Goal: Task Accomplishment & Management: Manage account settings

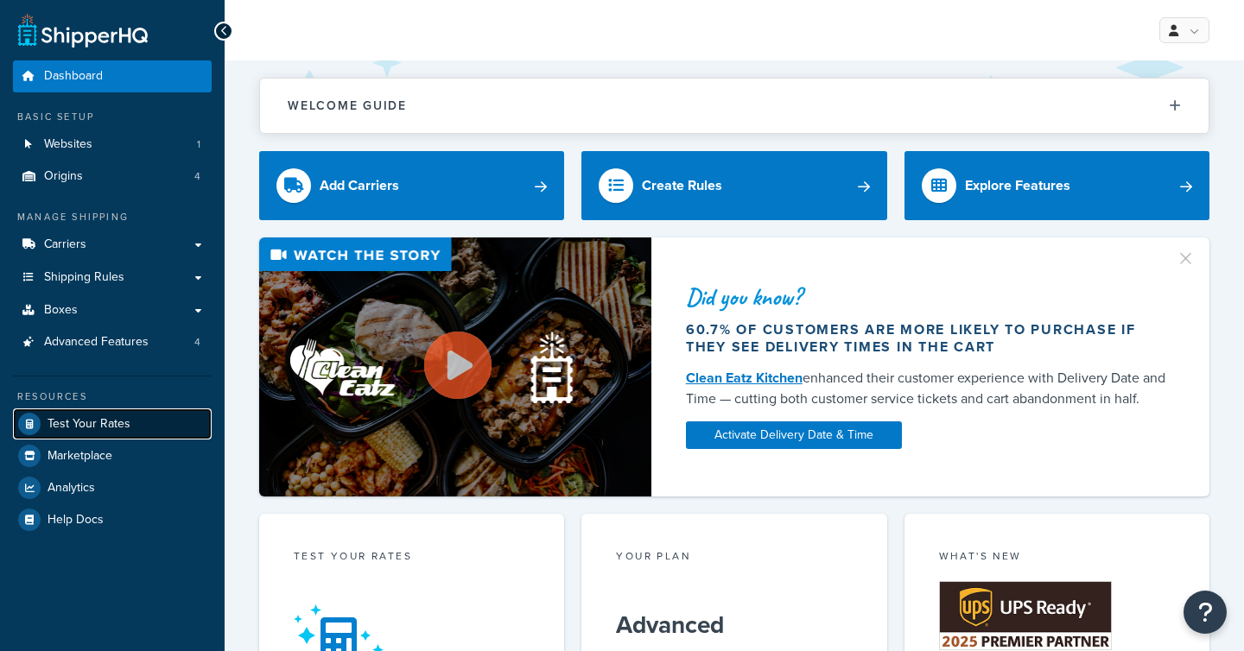
click at [135, 413] on link "Test Your Rates" at bounding box center [112, 424] width 199 height 31
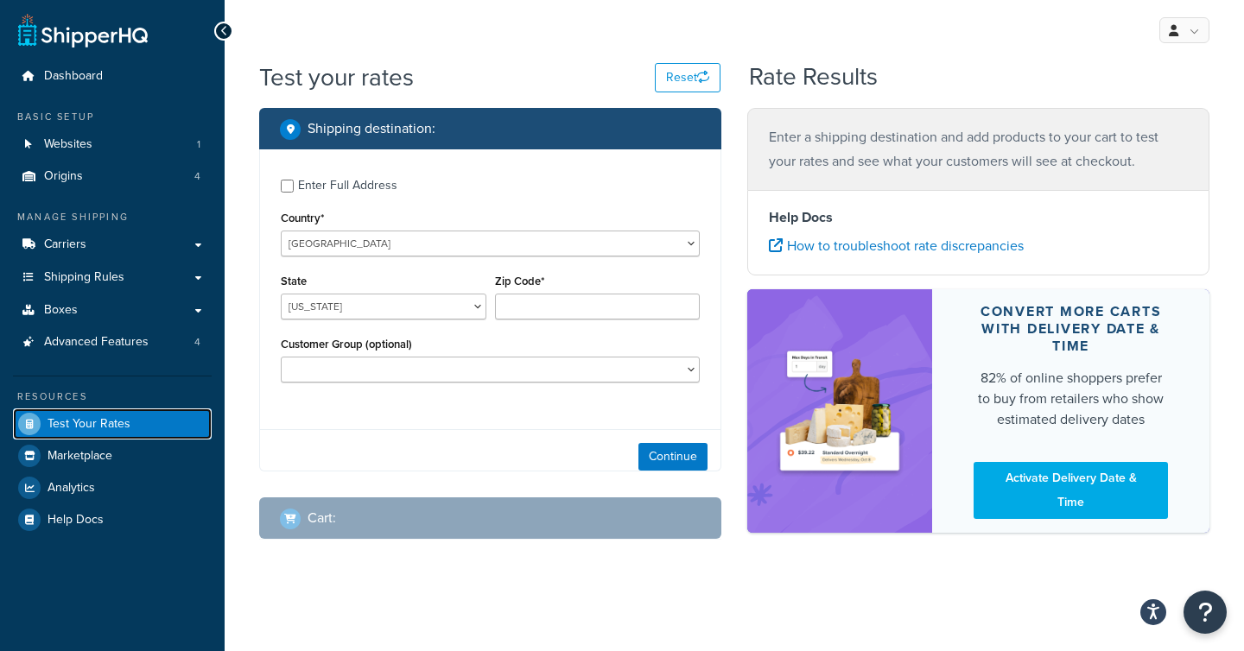
click at [124, 419] on span "Test Your Rates" at bounding box center [89, 424] width 83 height 15
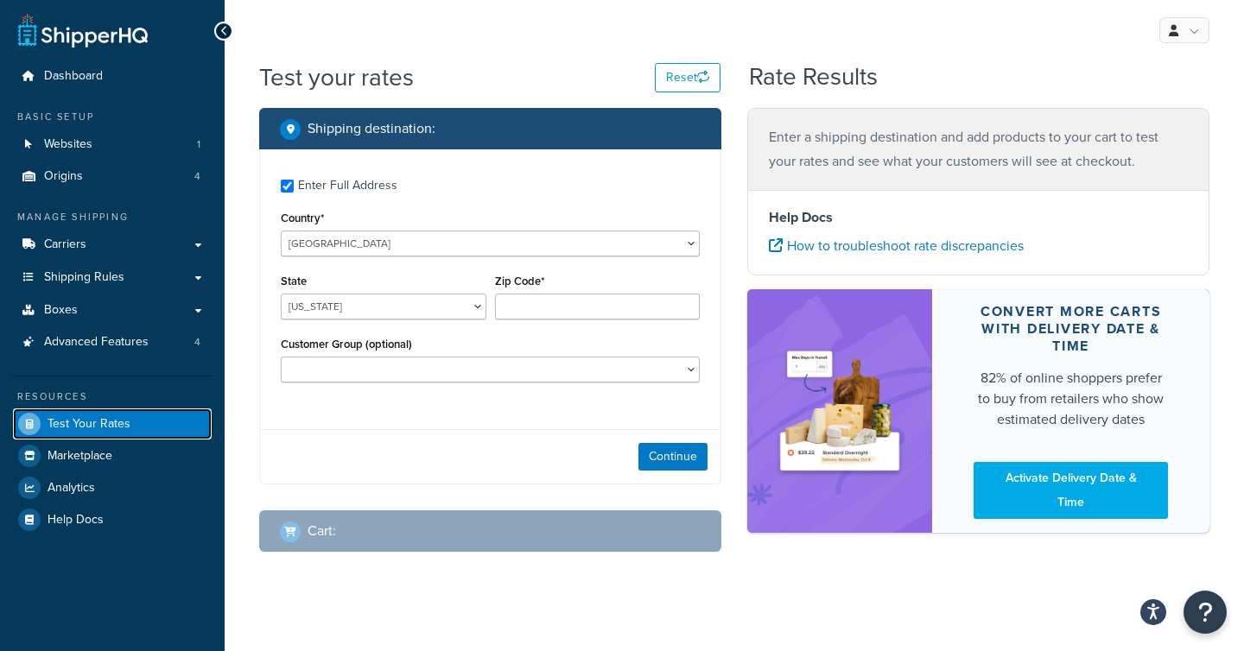
checkbox input "true"
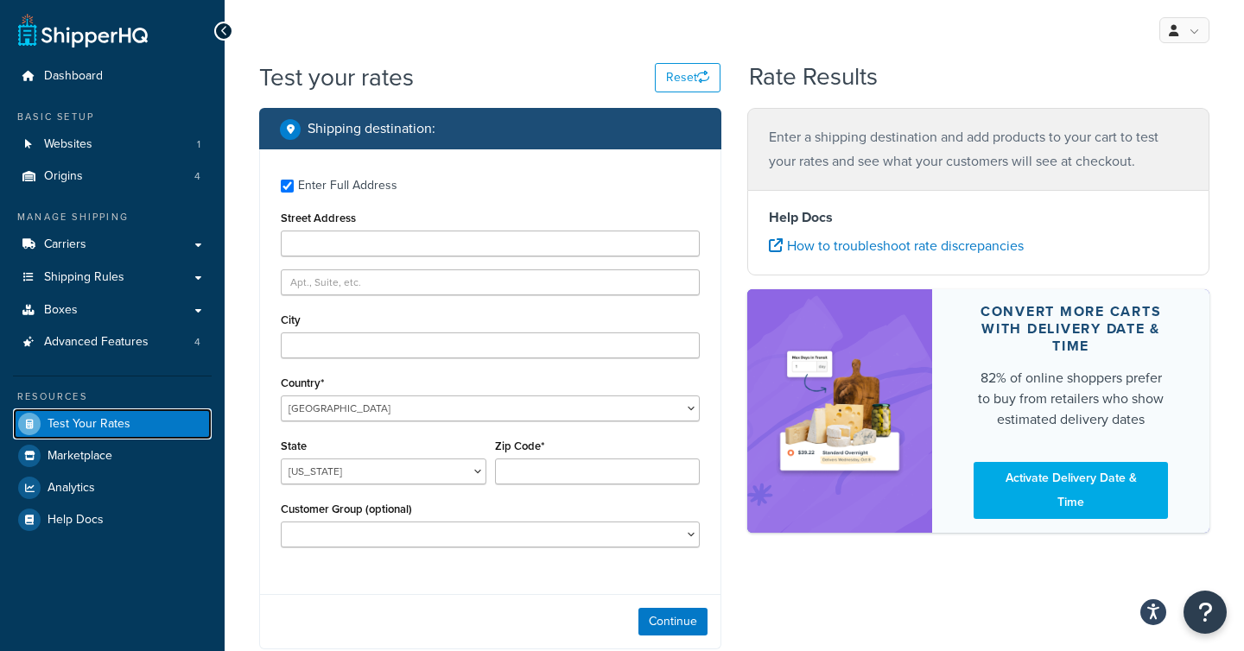
type input "6500 great trail"
type input "red123"
type input "AUSTIN"
type input "78759"
select select "TX"
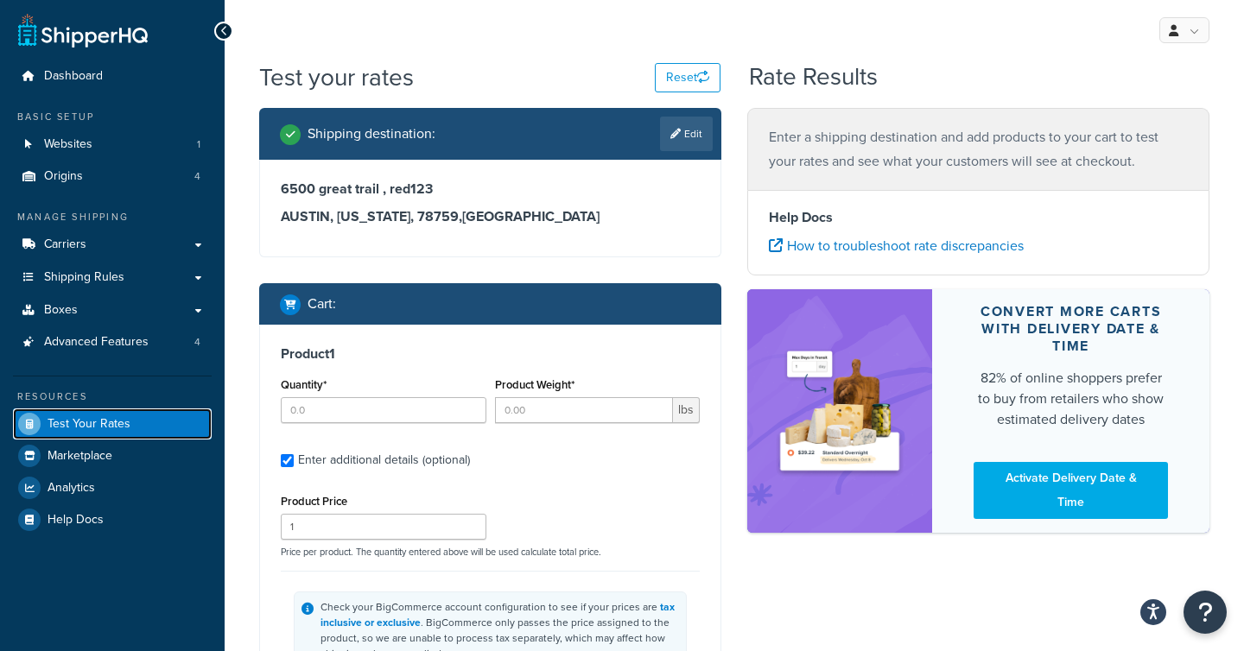
type input "10"
type input "1"
type input "2"
type input "0.2000"
type input "0.8000"
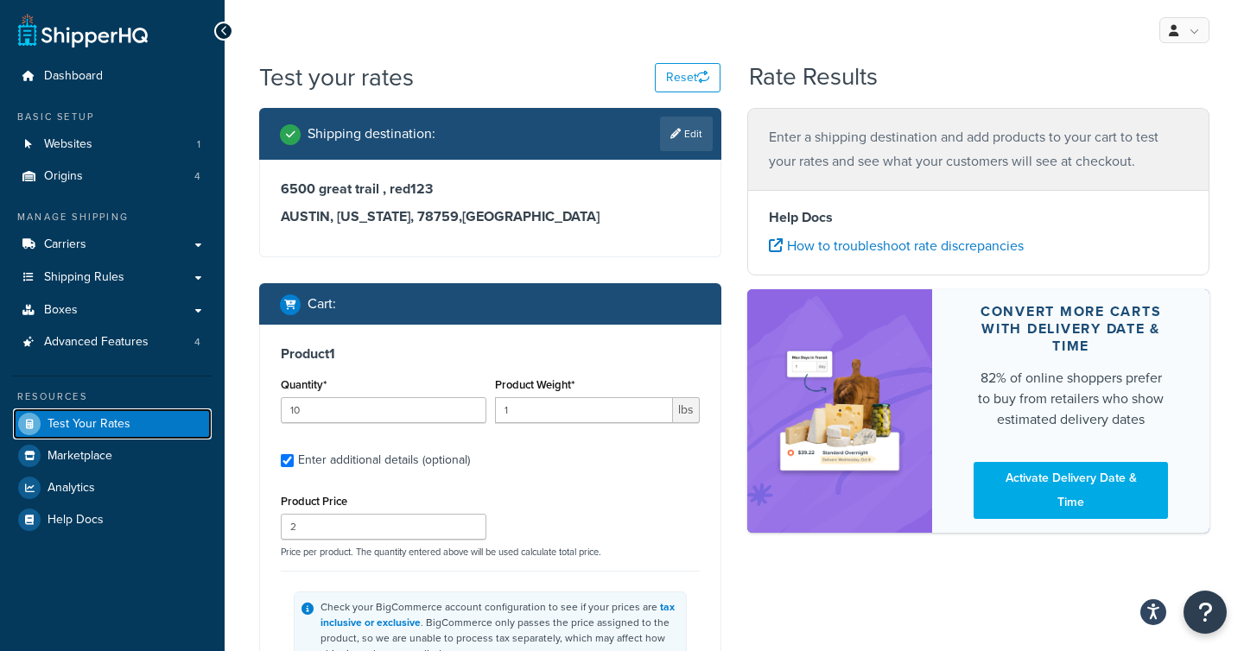
type input "0.2000"
type input "10"
type input "1"
type input "5"
type input "1.4000"
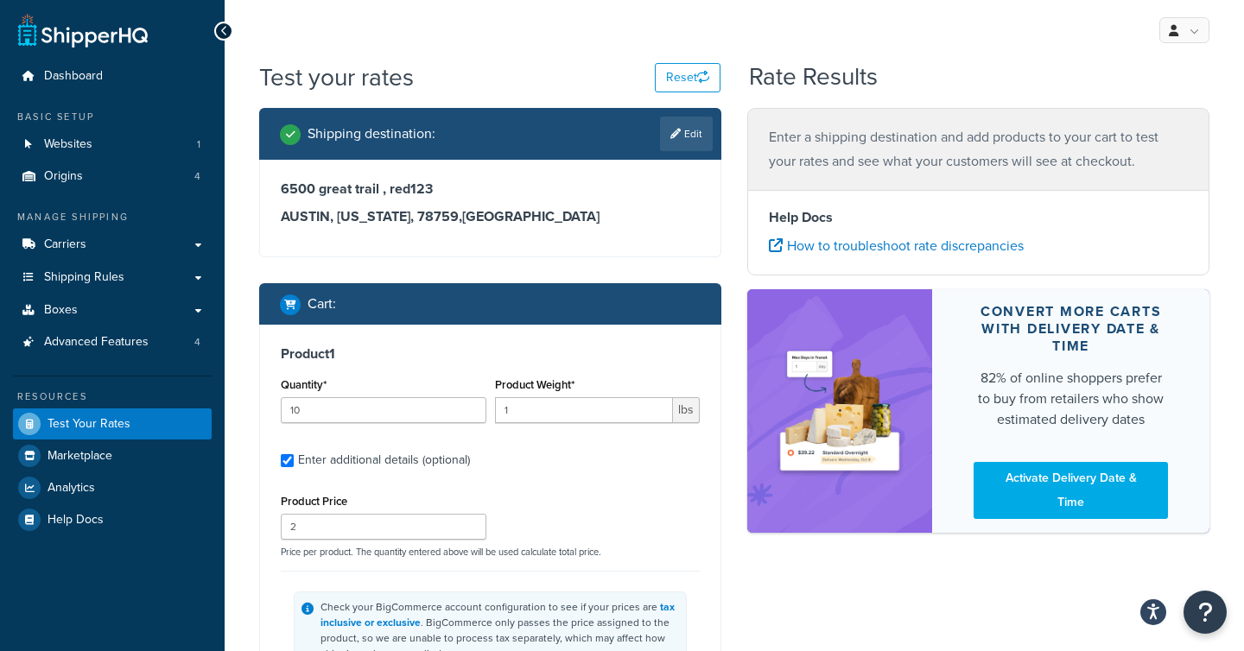
type input "0.8000"
type input "0.2000"
type input "10"
type input "1"
type input "5"
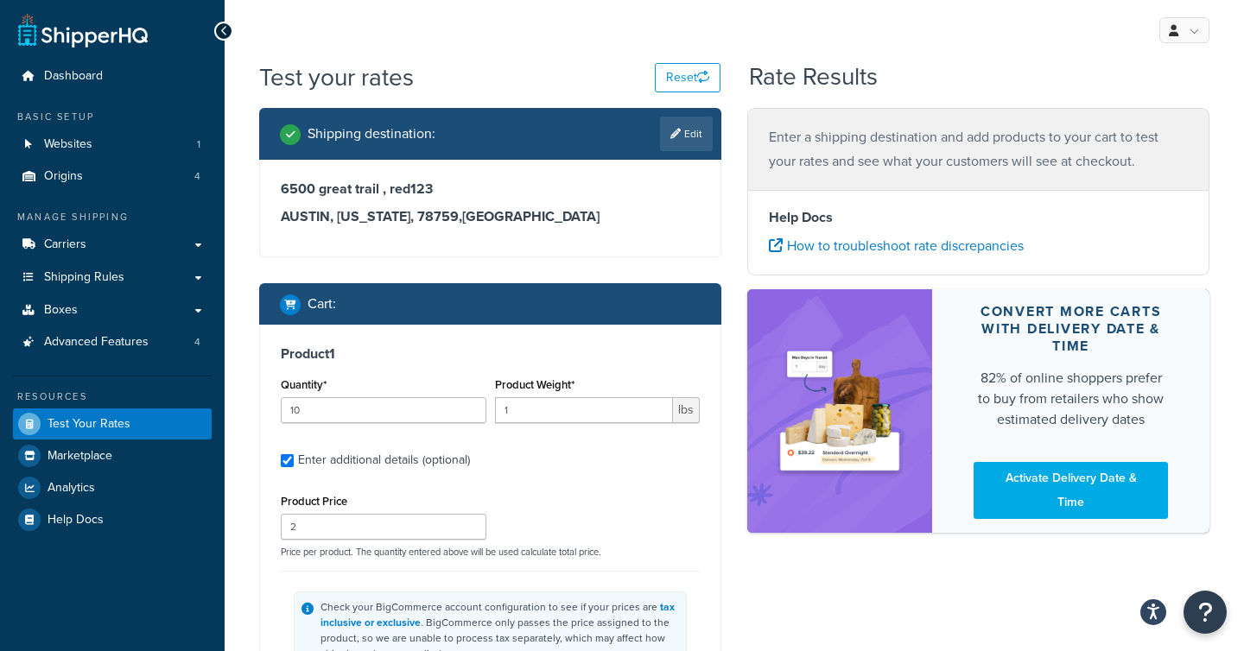
type input "1.4000"
type input "0.8000"
type input "0.2000"
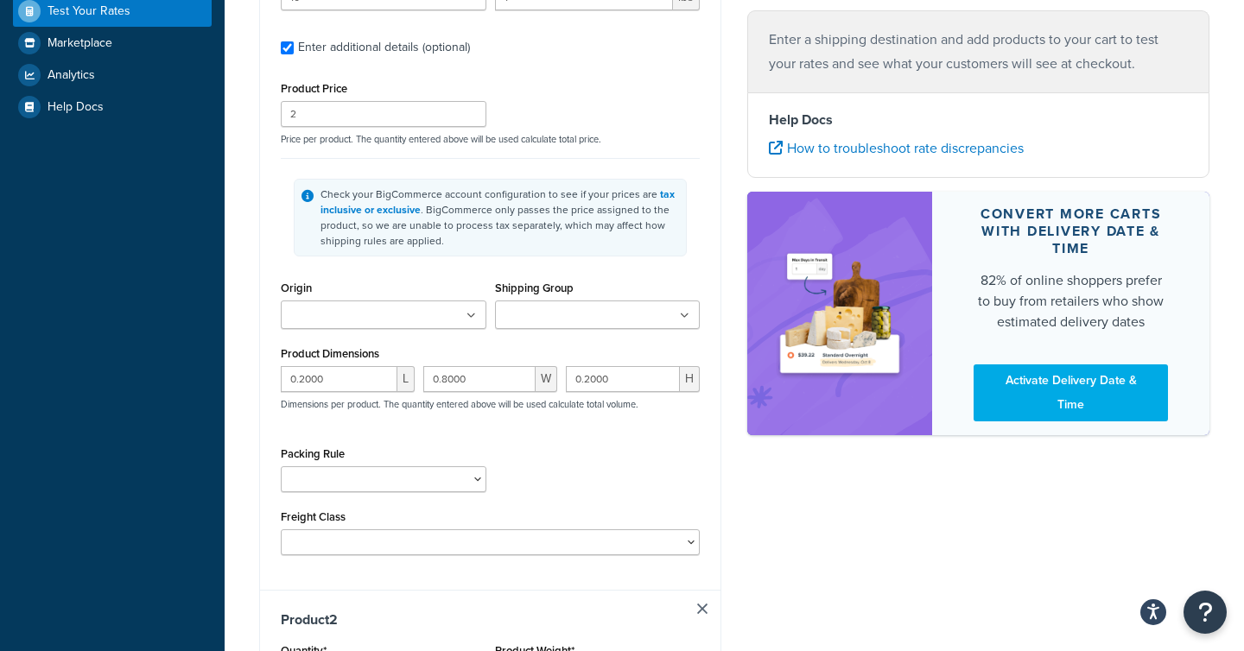
scroll to position [211, 0]
type input "4"
type input "0.5"
type input "4.27"
type input "7.0000"
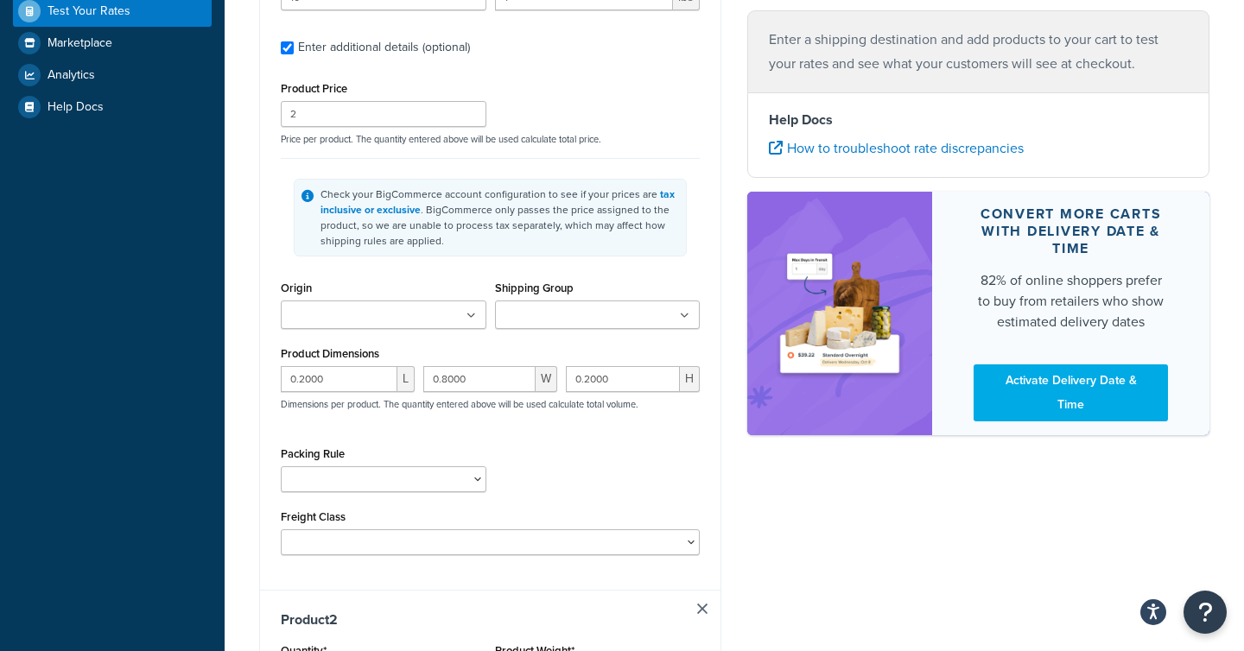
type input "10.0000"
type input "3.0000"
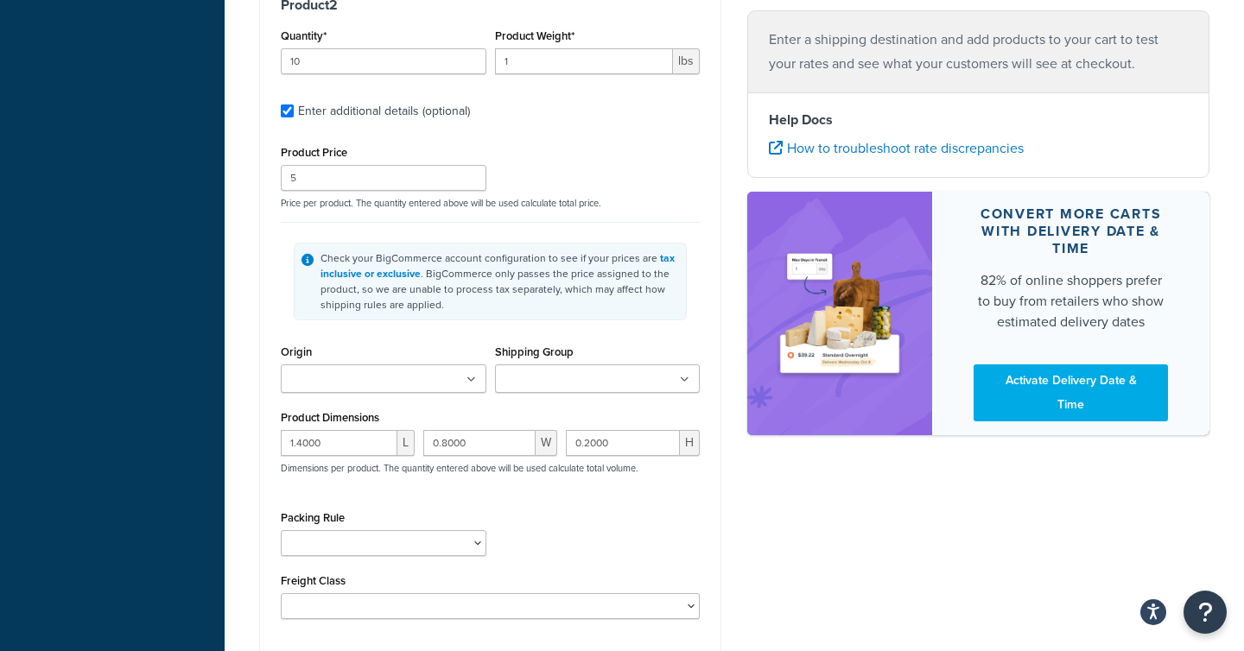
scroll to position [199, 0]
type input "10"
type input "1"
type input "2"
type input "0.7000"
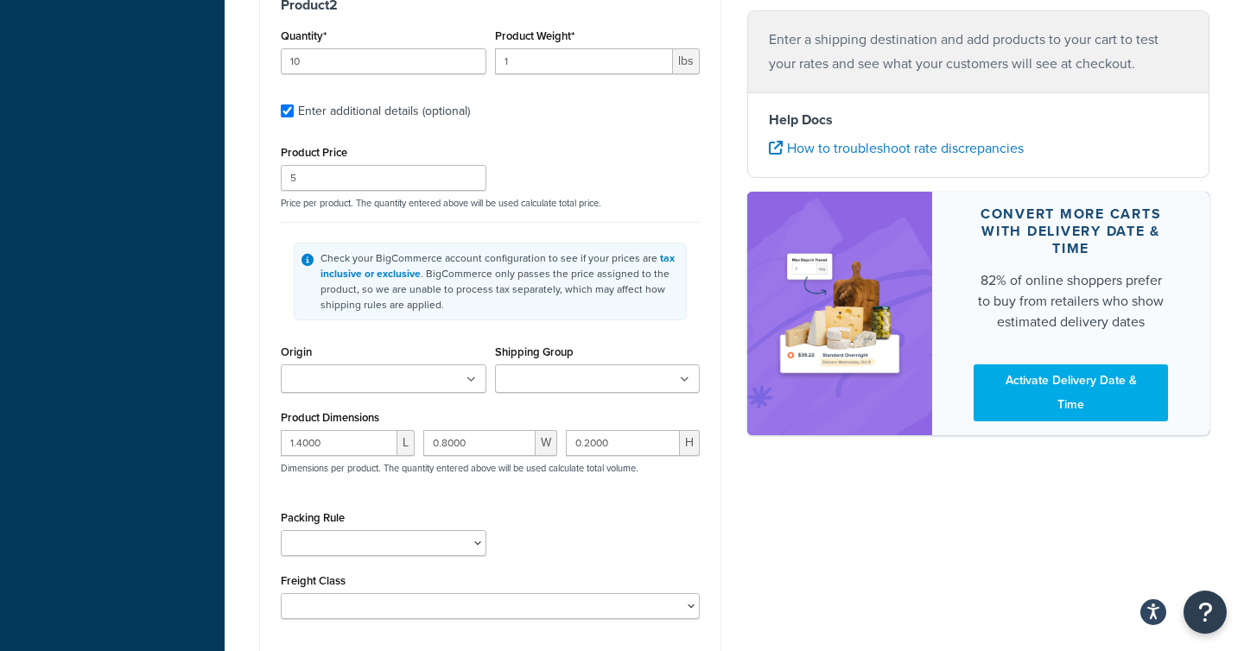
type input "0.4000"
type input "0.1000"
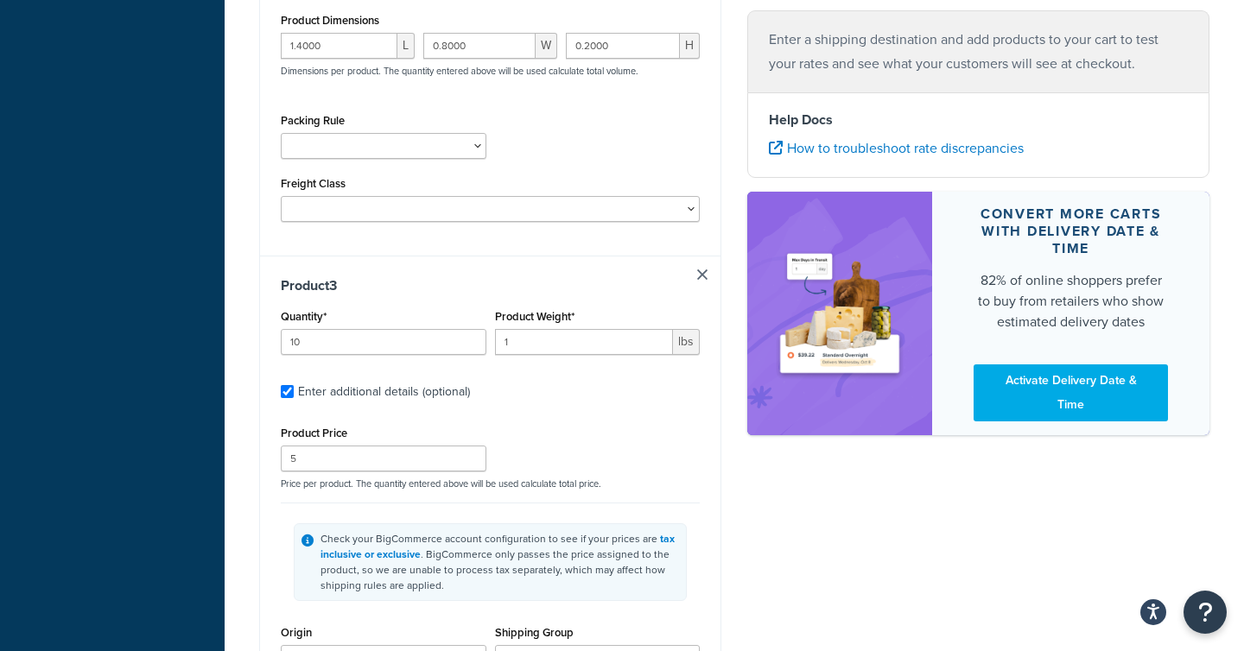
type input "10"
type input "1"
type input "2"
type input "0.7000"
type input "0.4000"
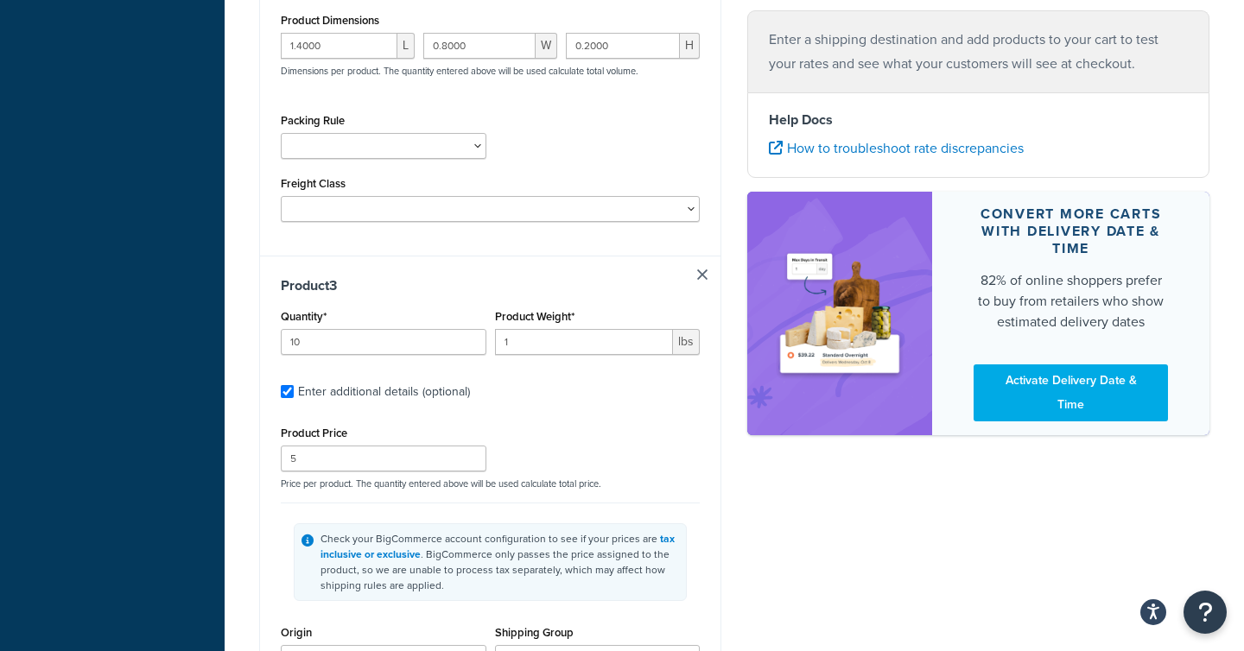
type input "0.1000"
type input "10"
type input "1"
type input "2"
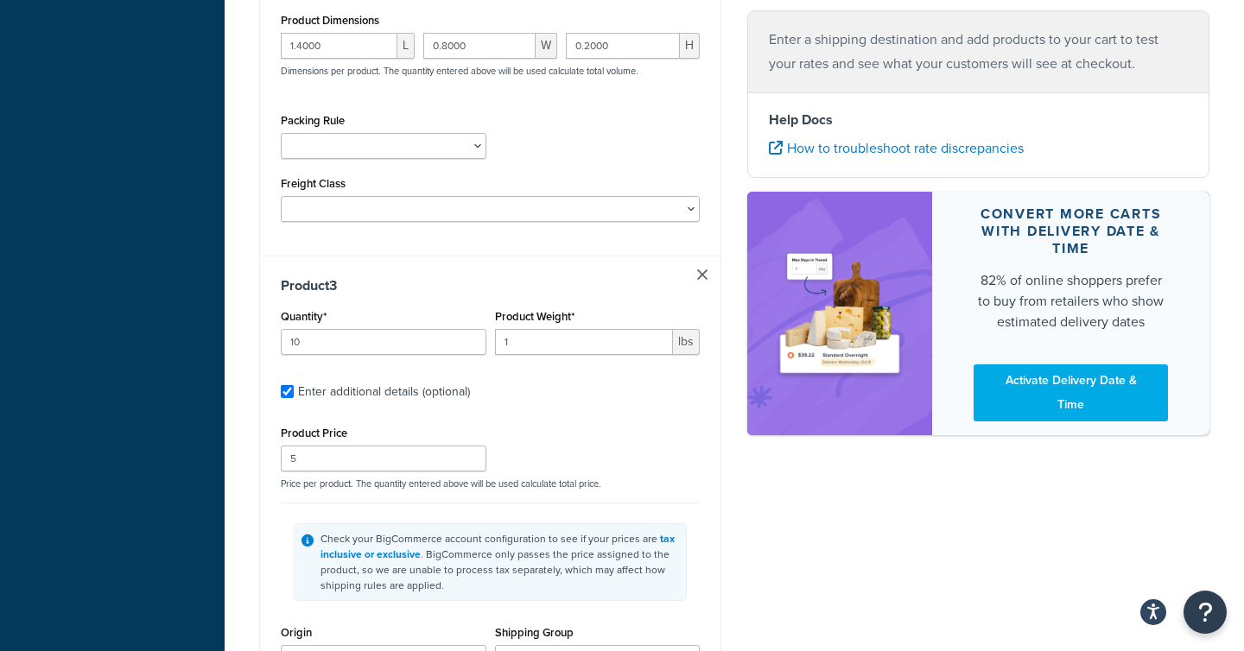
type input "0.7000"
type input "0.4000"
type input "0.1000"
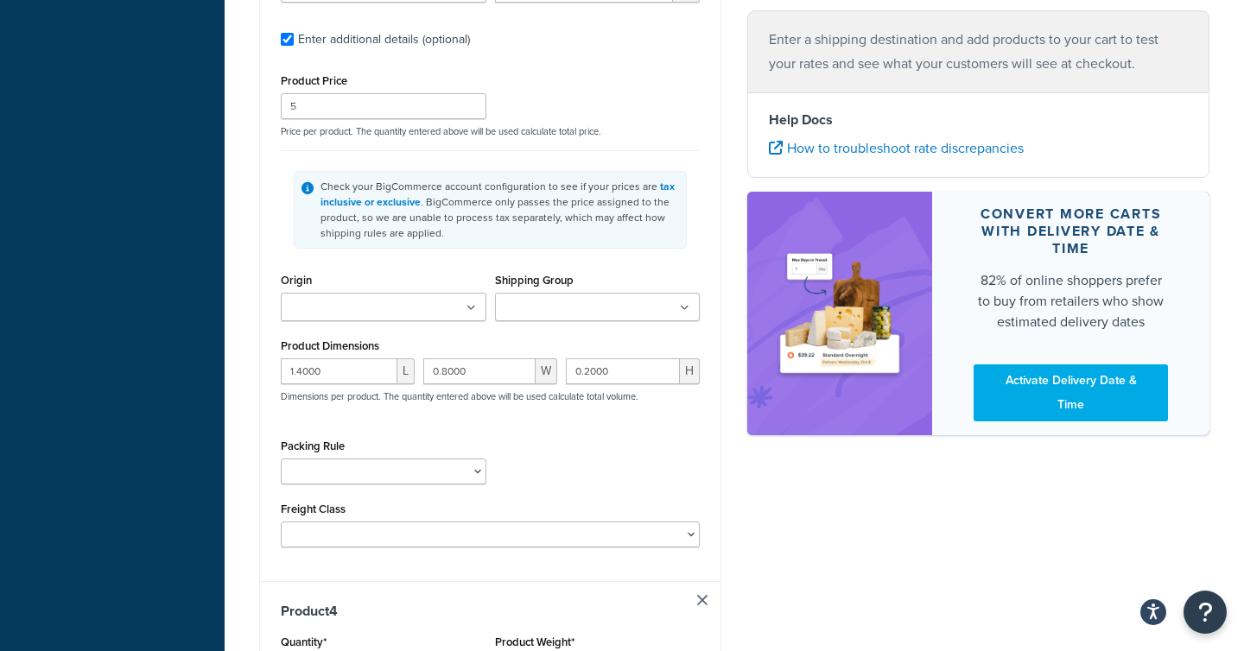
type input "15"
type input "0.5"
type input "1.5"
type input "1.4000"
type input "0.8000"
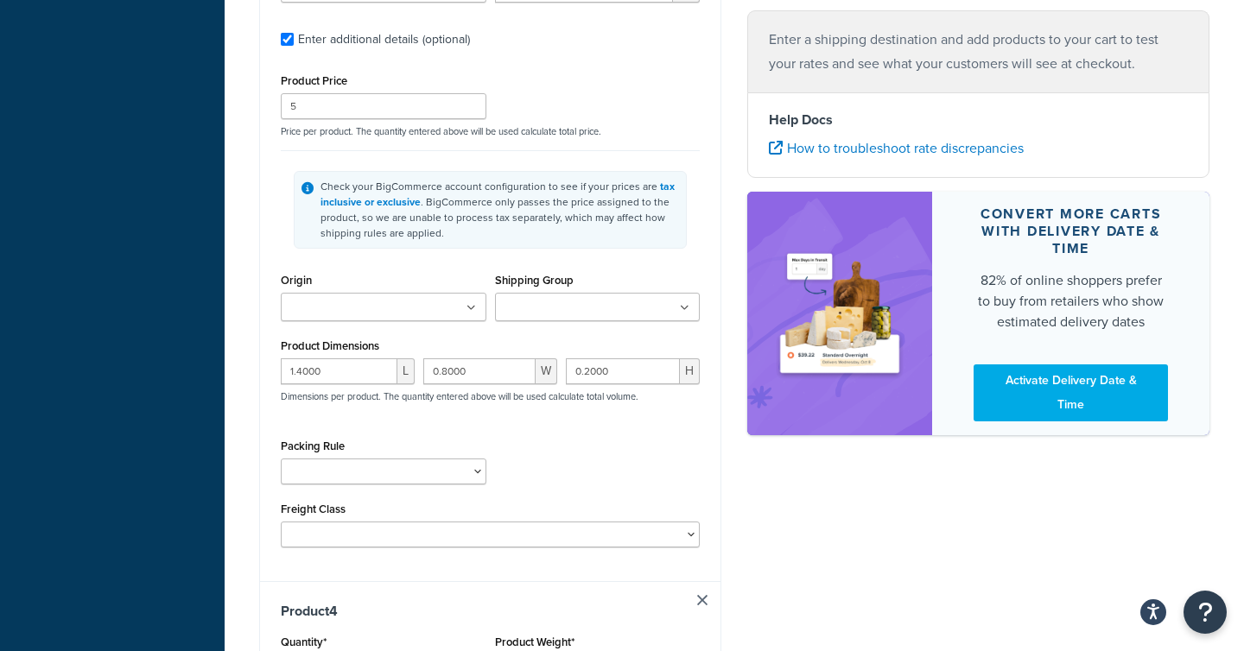
type input "0.2000"
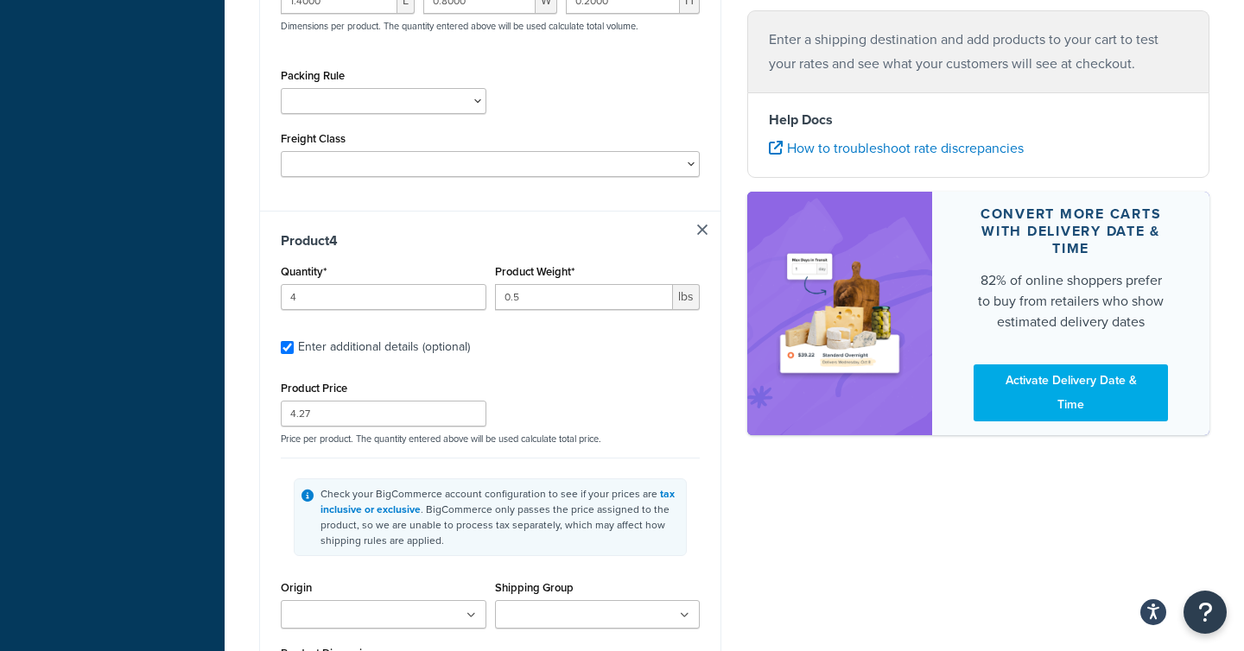
type input "15"
type input "0.5"
type input "1.5"
type input "1.4000"
type input "0.8000"
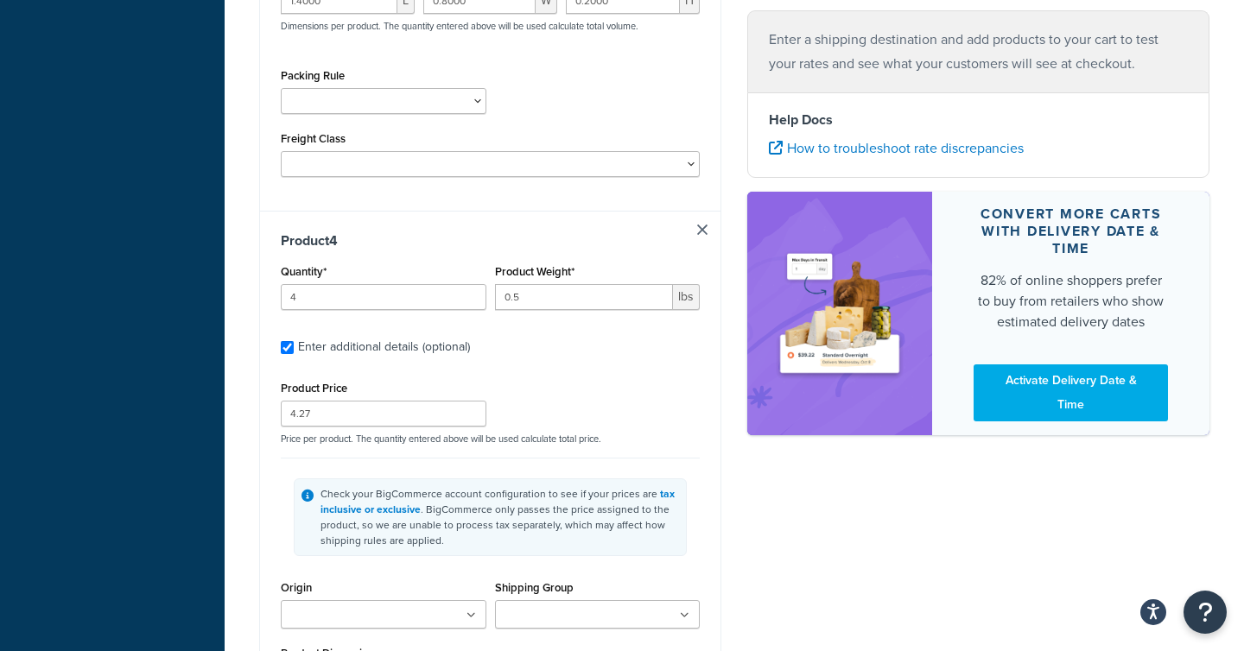
type input "0.2000"
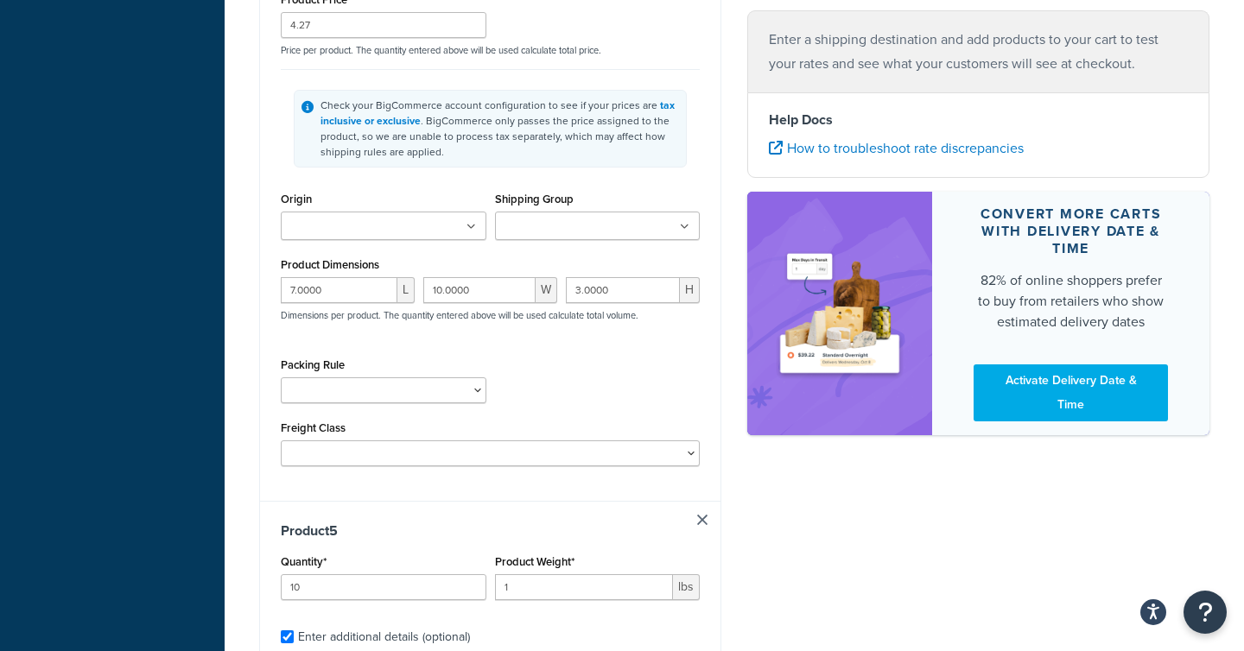
type input "2"
type input "1"
type input "4"
type input "5.0000"
type input "10.0000"
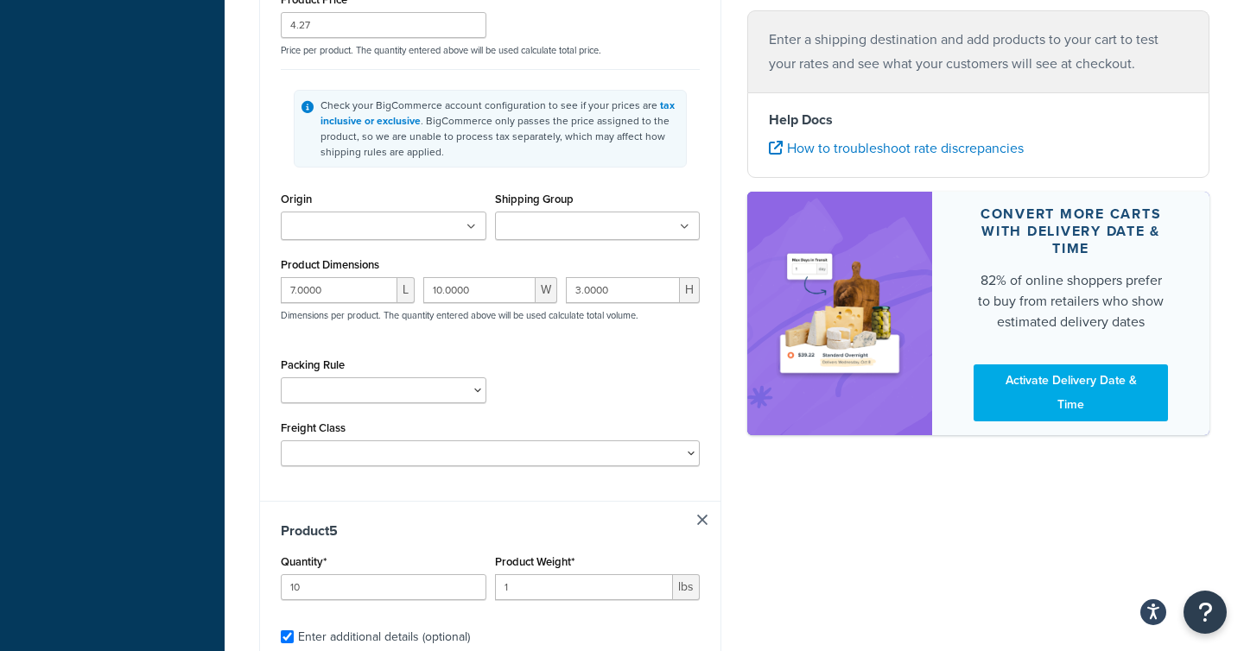
type input "7.0000"
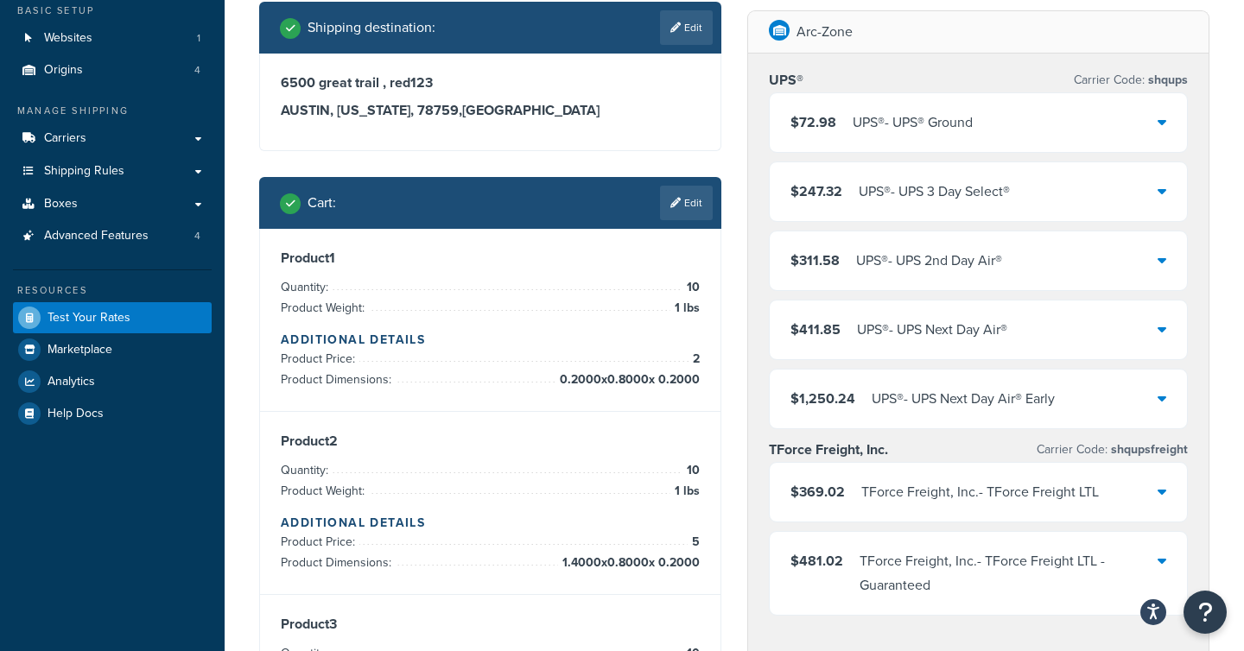
scroll to position [0, 0]
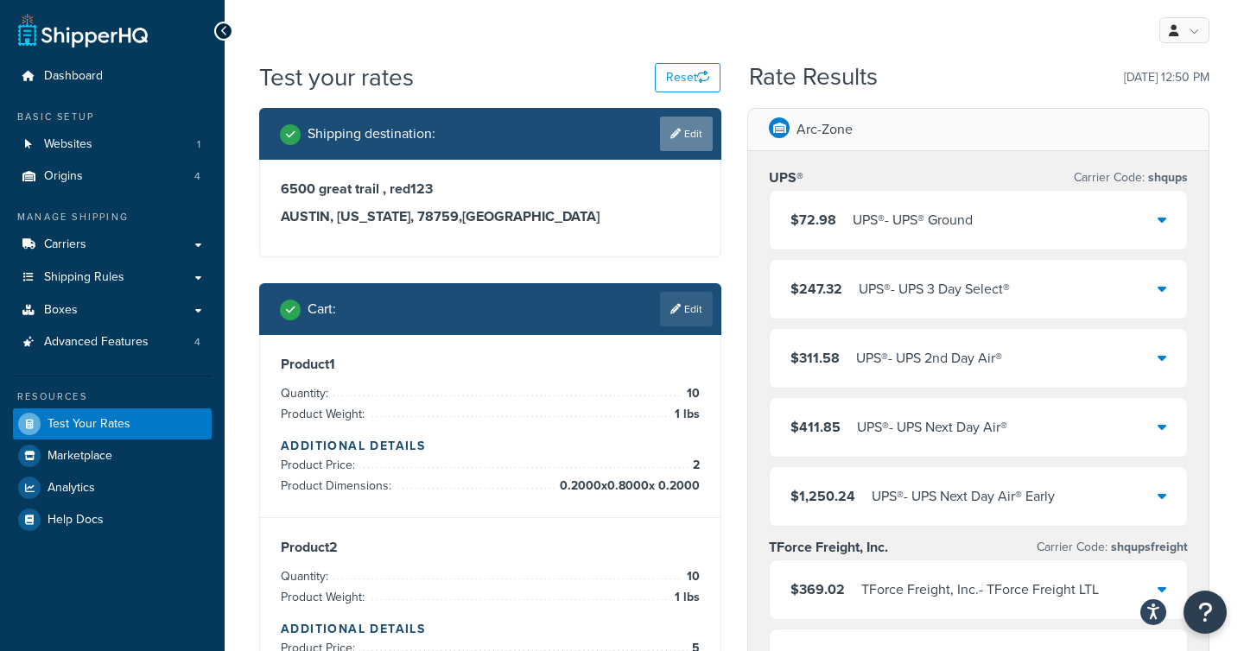
click at [693, 136] on link "Edit" at bounding box center [686, 134] width 53 height 35
select select "TX"
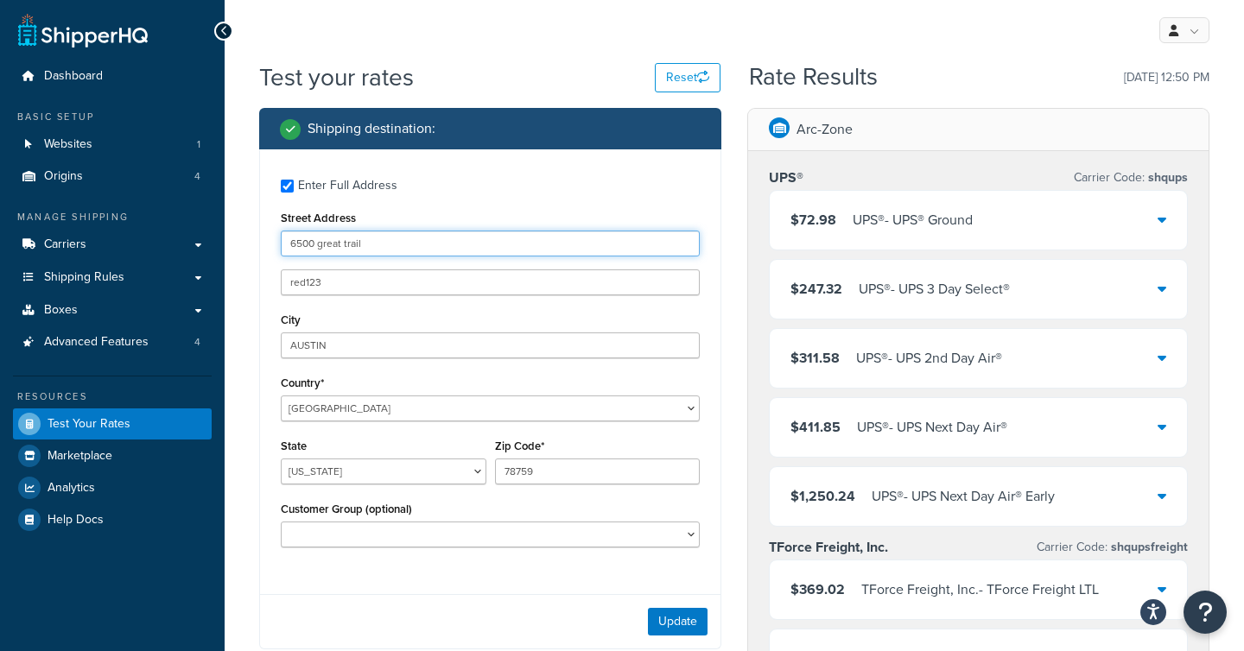
click at [371, 248] on input "6500 great trail" at bounding box center [490, 244] width 419 height 26
type input "900 Dutchess Turnpike"
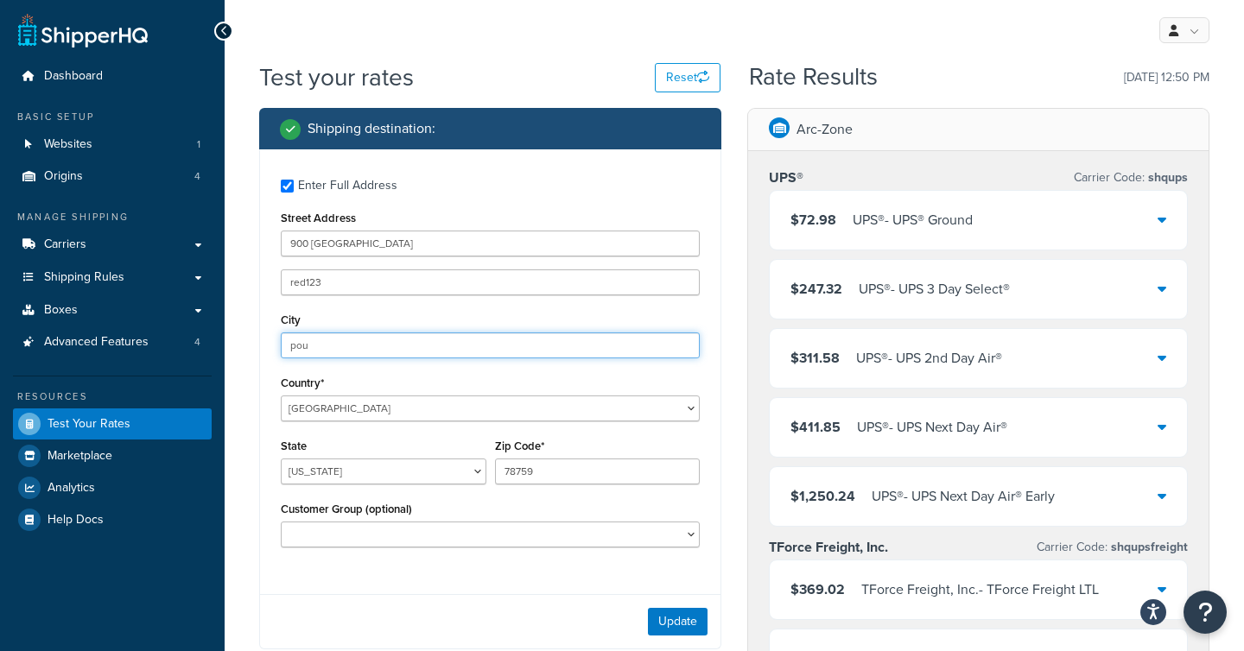
type input "Poughkeepsie"
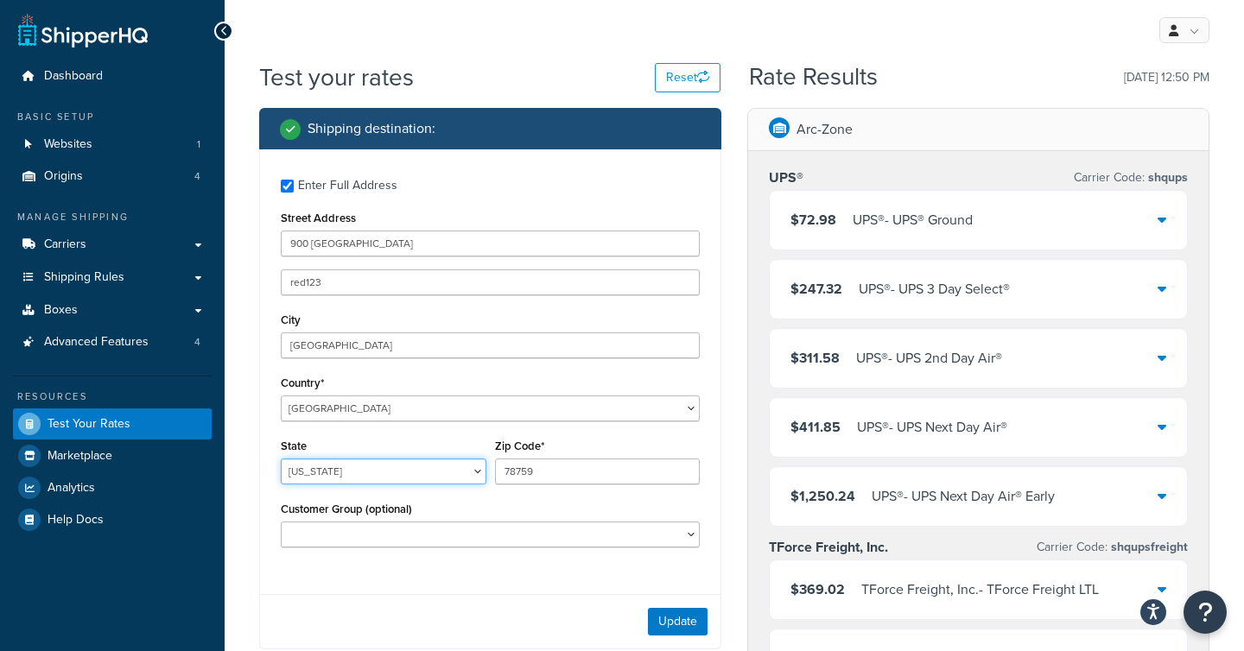
select select "NY"
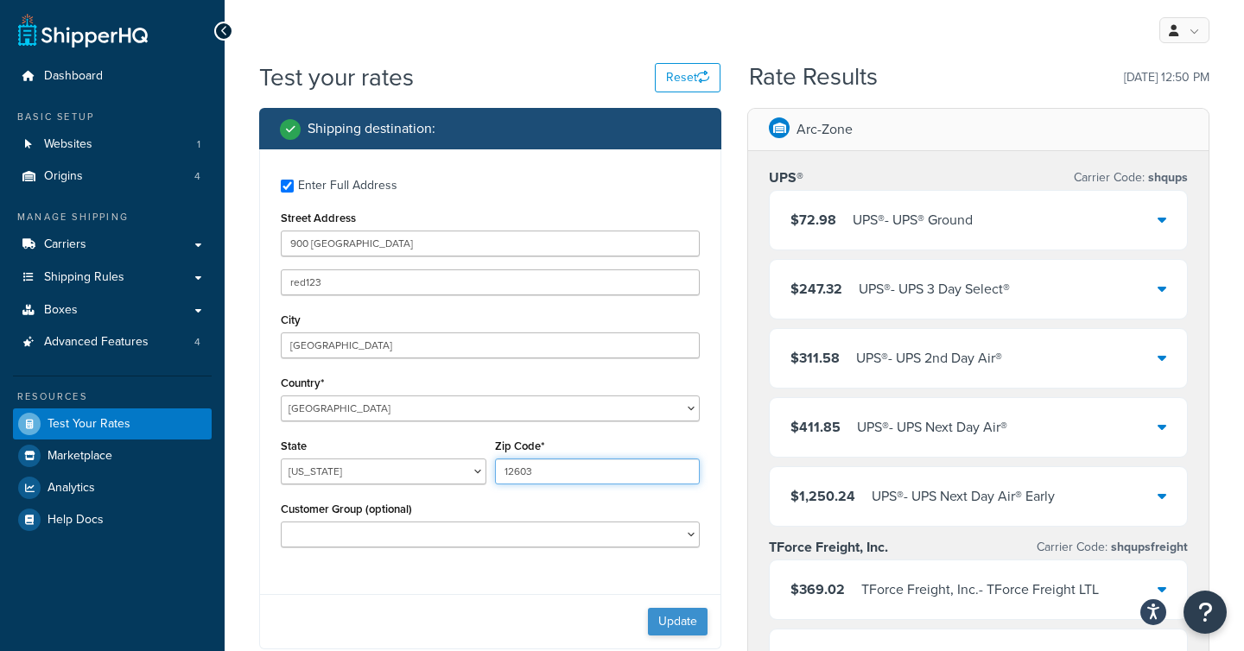
type input "12603"
click at [663, 620] on button "Update" at bounding box center [678, 622] width 60 height 28
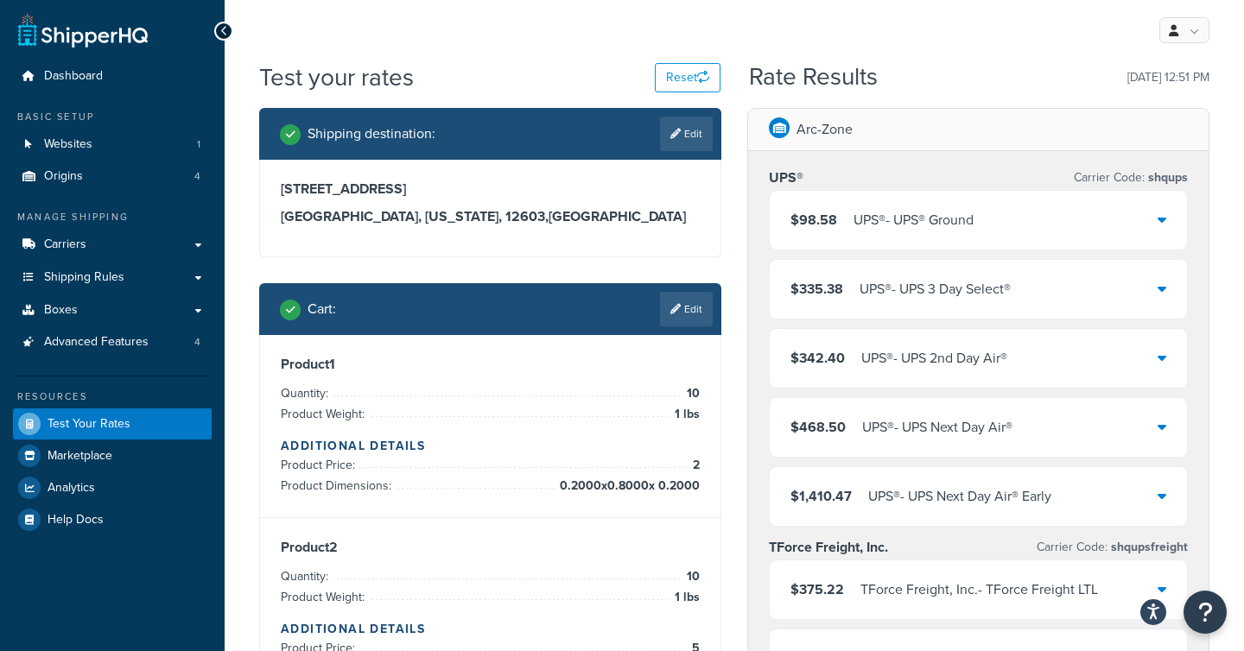
click at [1018, 233] on div "$98.58 UPS® - UPS® Ground" at bounding box center [978, 220] width 417 height 59
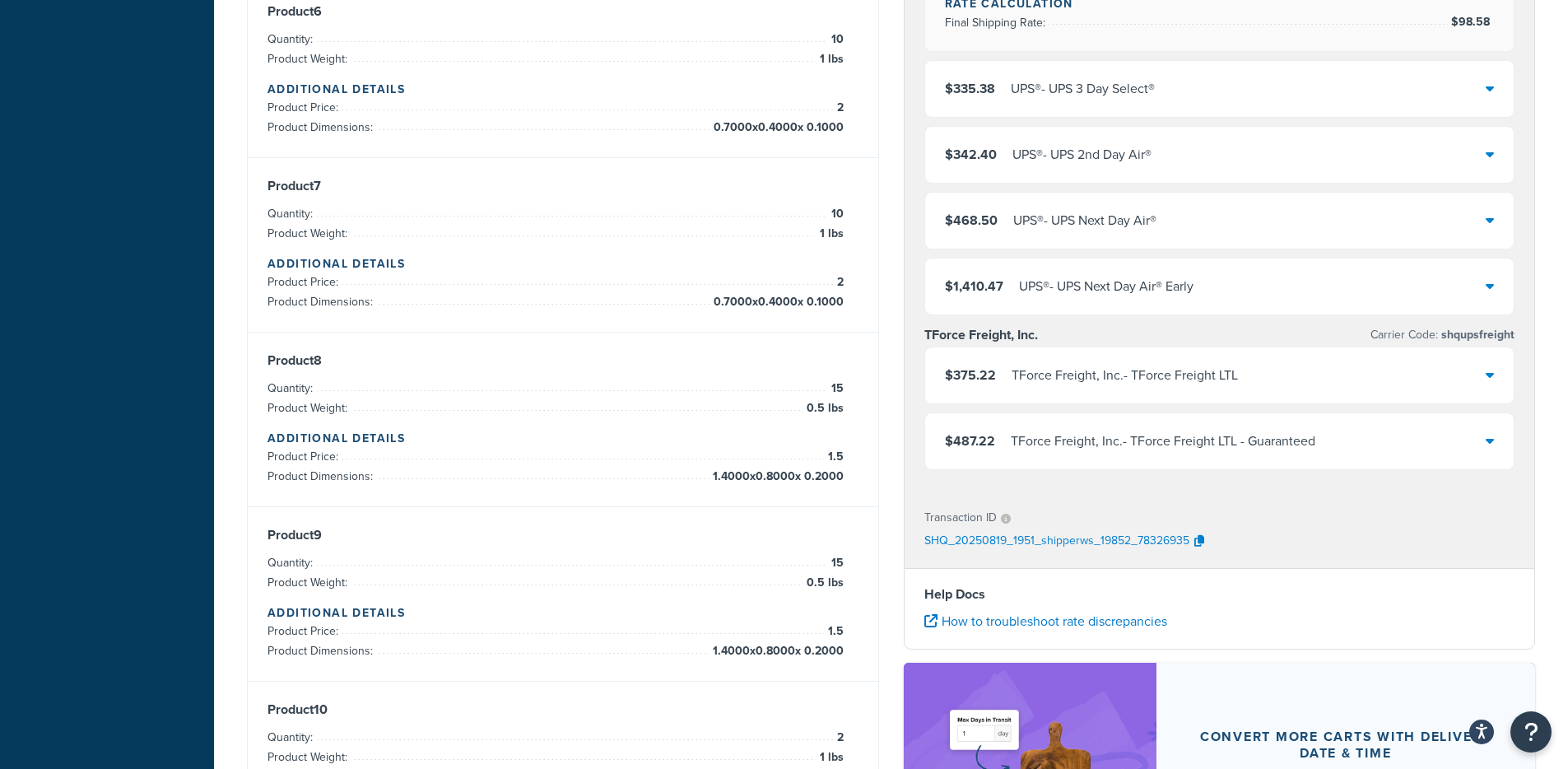
scroll to position [1211, 0]
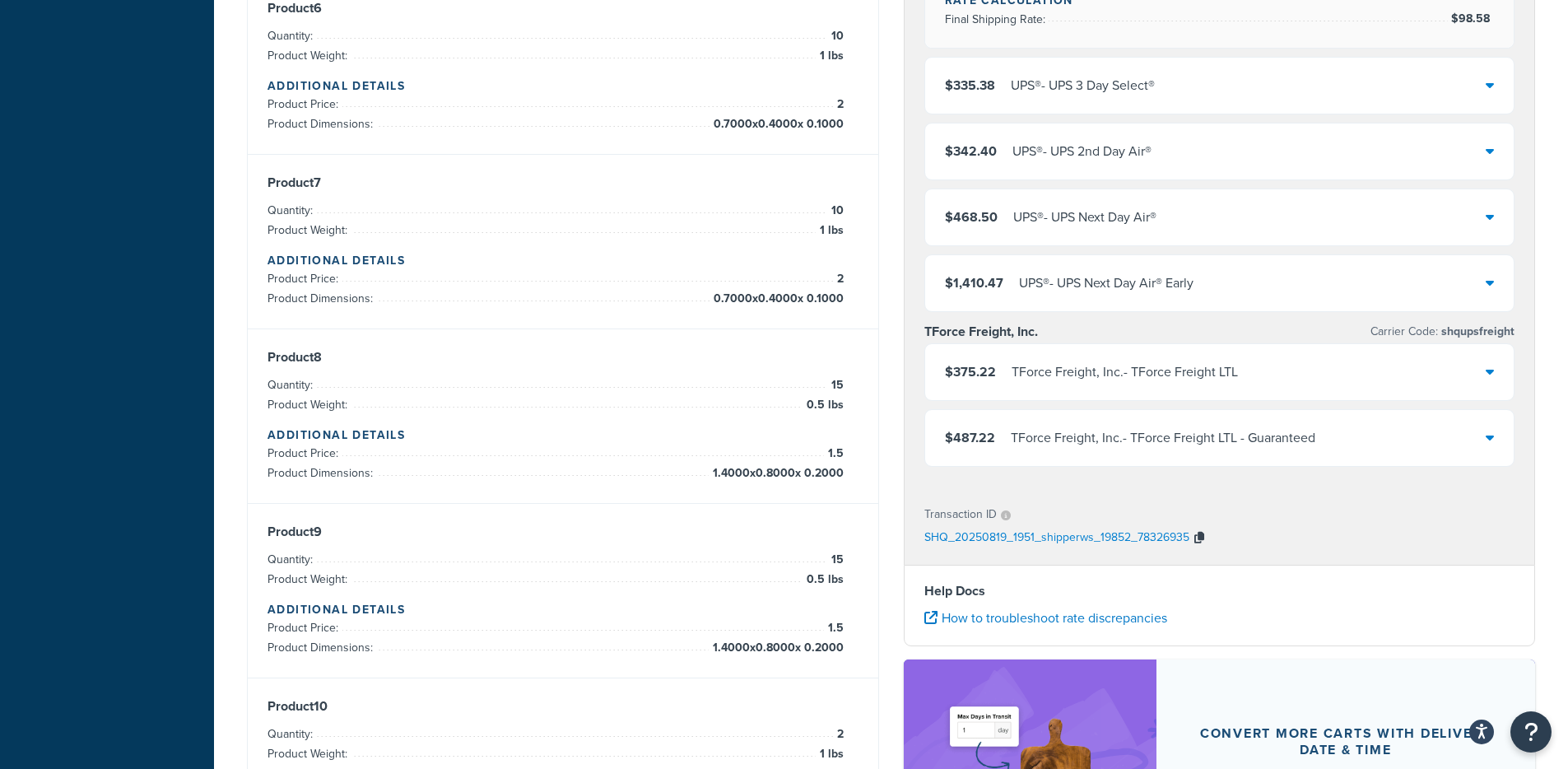
click at [1184, 536] on icon "button" at bounding box center [1198, 537] width 10 height 11
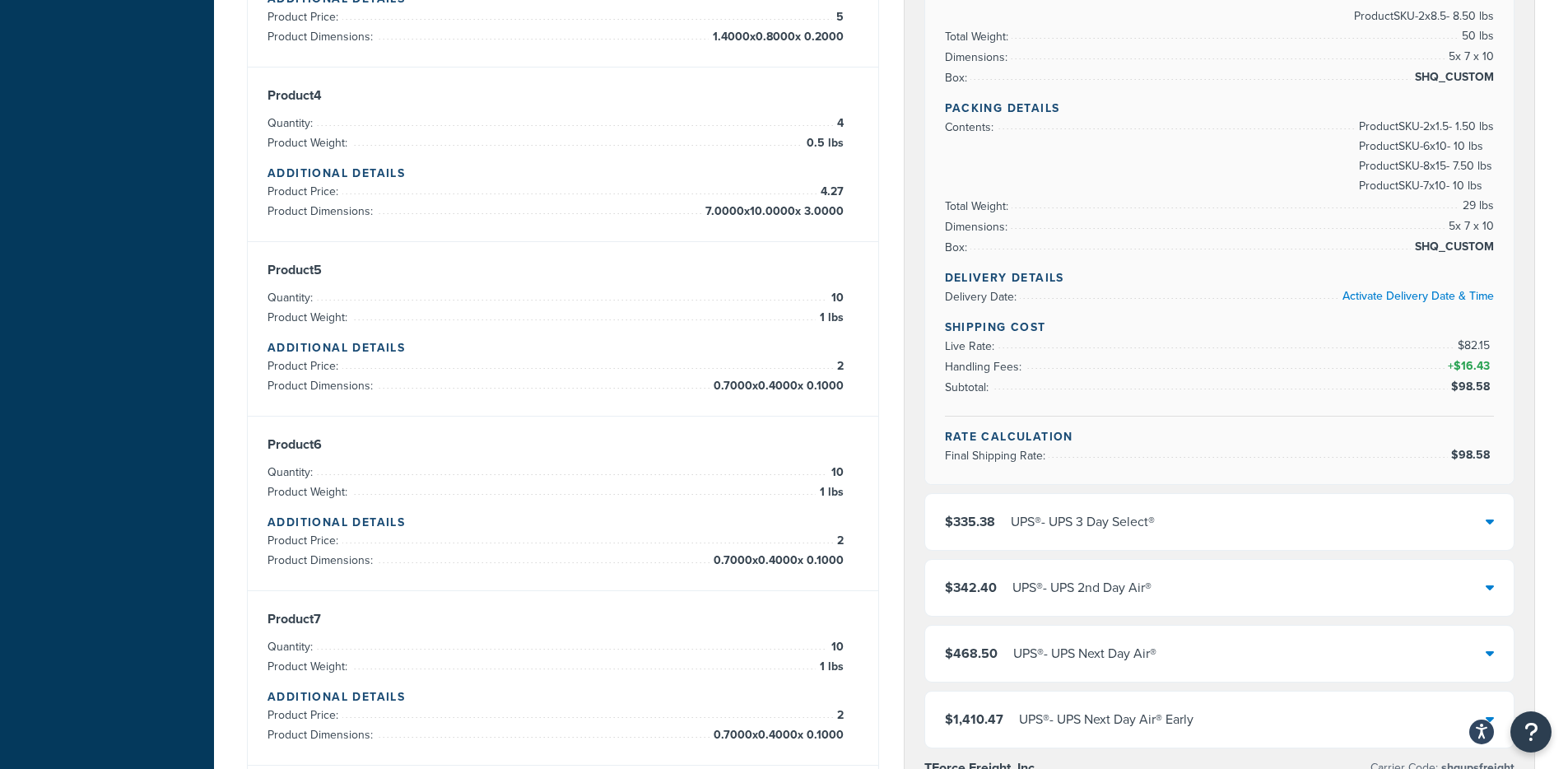
scroll to position [460, 0]
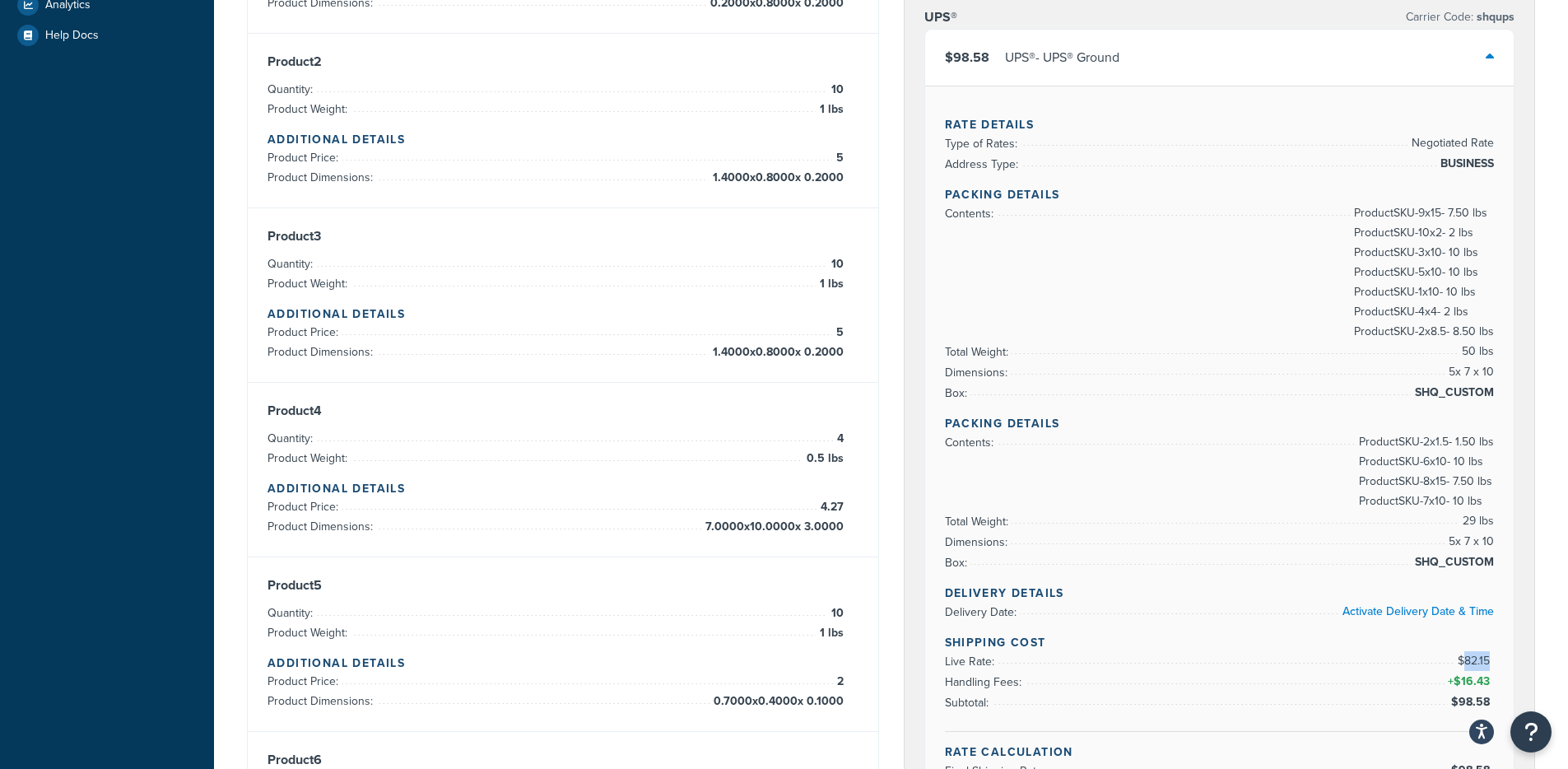
drag, startPoint x: 1460, startPoint y: 657, endPoint x: 1489, endPoint y: 658, distance: 29.0
click at [1184, 619] on span "$82.15" at bounding box center [1476, 660] width 36 height 17
copy span "82.15"
click at [1106, 66] on div "UPS® - UPS® Ground" at bounding box center [1062, 57] width 114 height 23
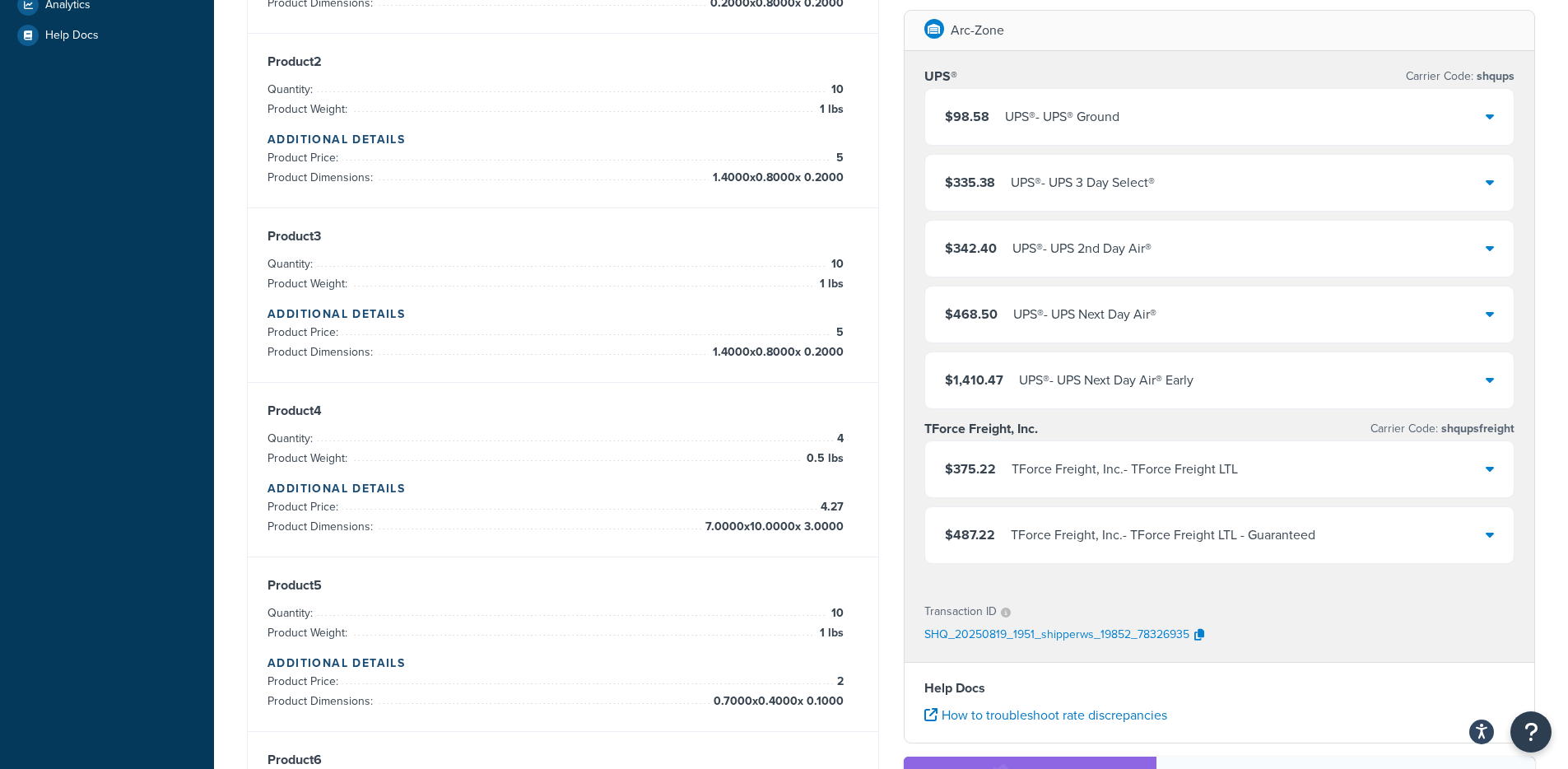
click at [1080, 134] on div "$98.58 UPS® - UPS® Ground" at bounding box center [1219, 116] width 589 height 56
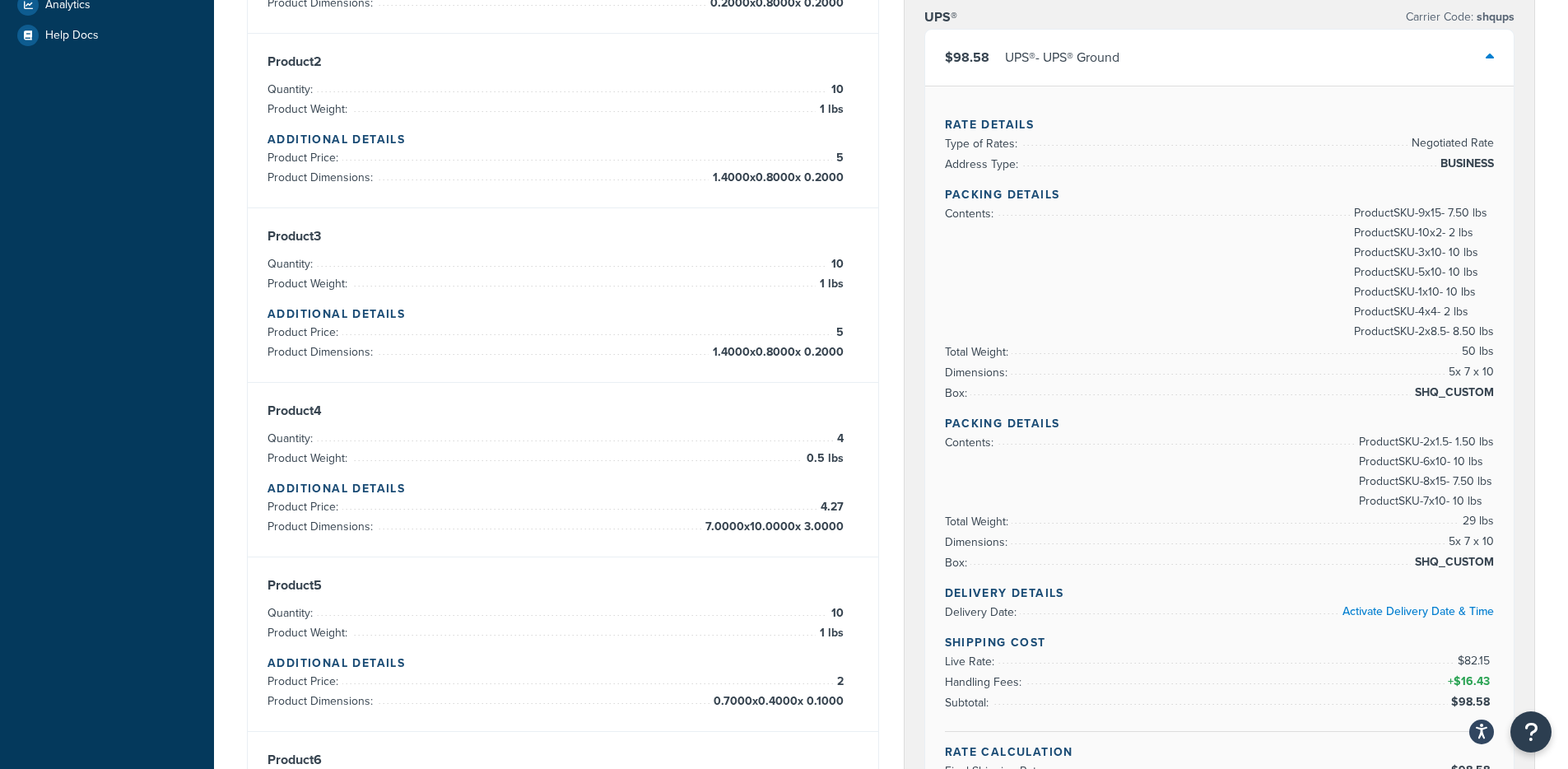
click at [1126, 60] on div "$98.58 UPS® - UPS® Ground" at bounding box center [1219, 57] width 589 height 56
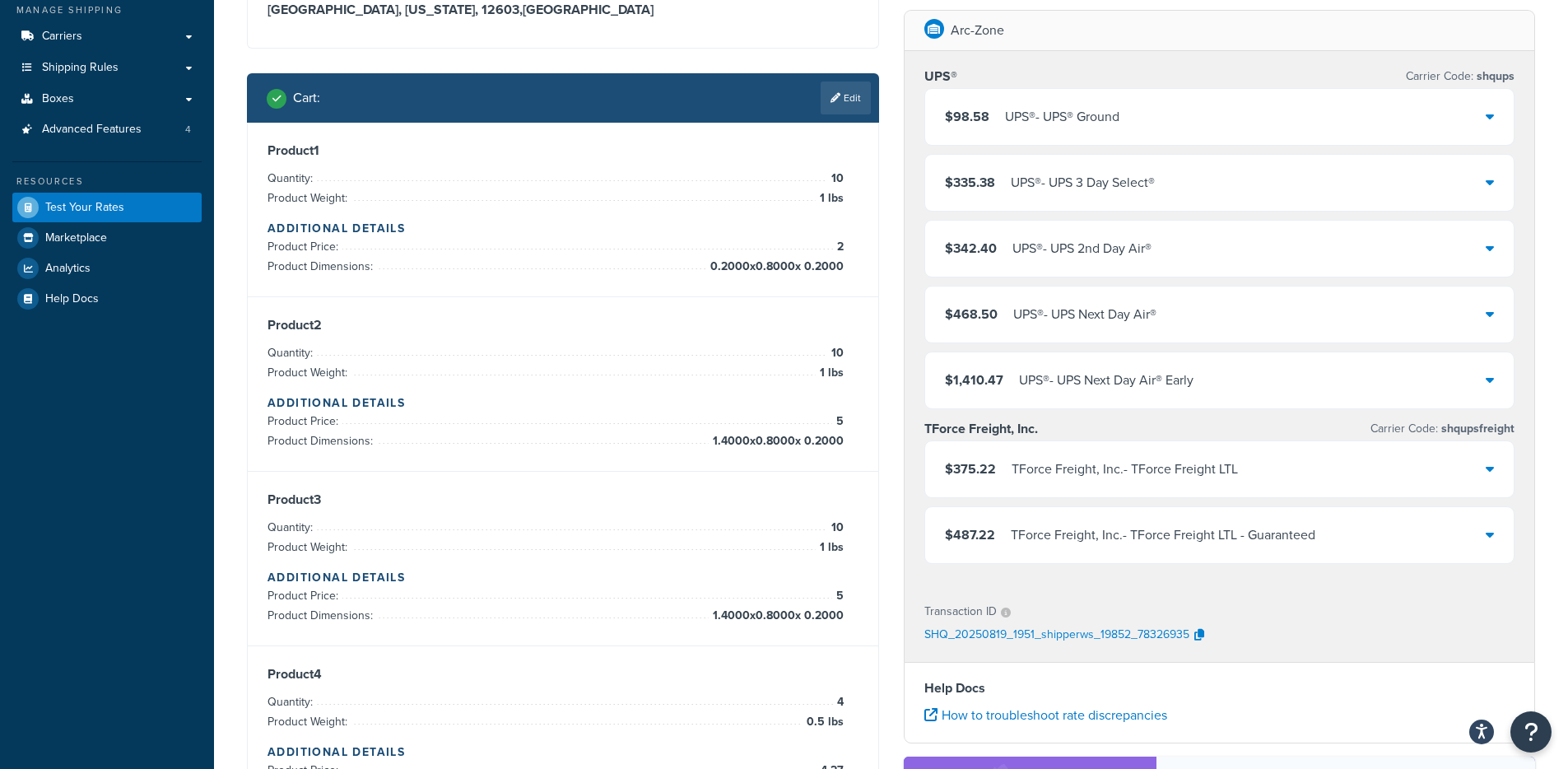
scroll to position [109, 0]
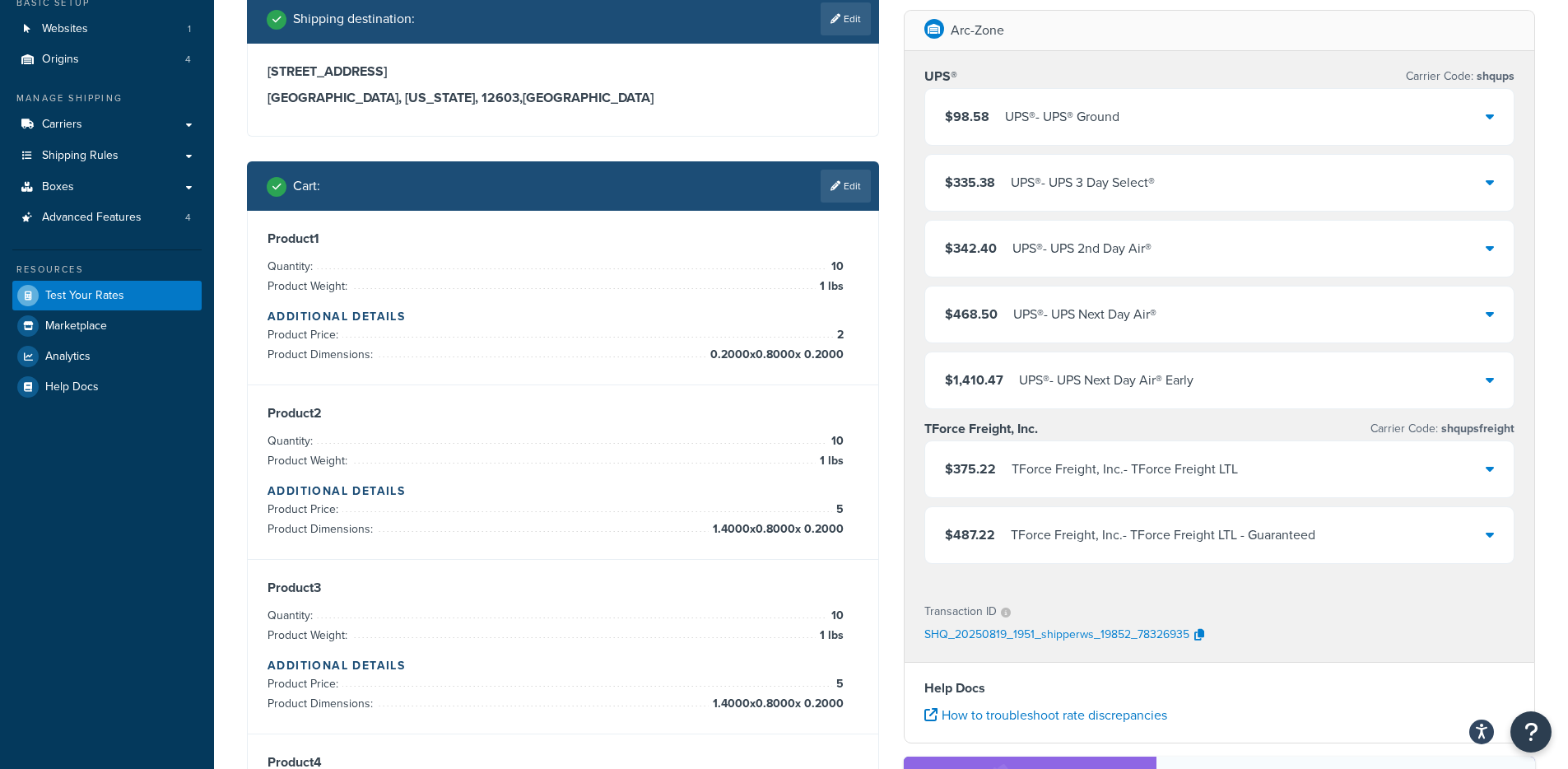
click at [1102, 122] on div "UPS® - UPS® Ground" at bounding box center [1062, 117] width 114 height 23
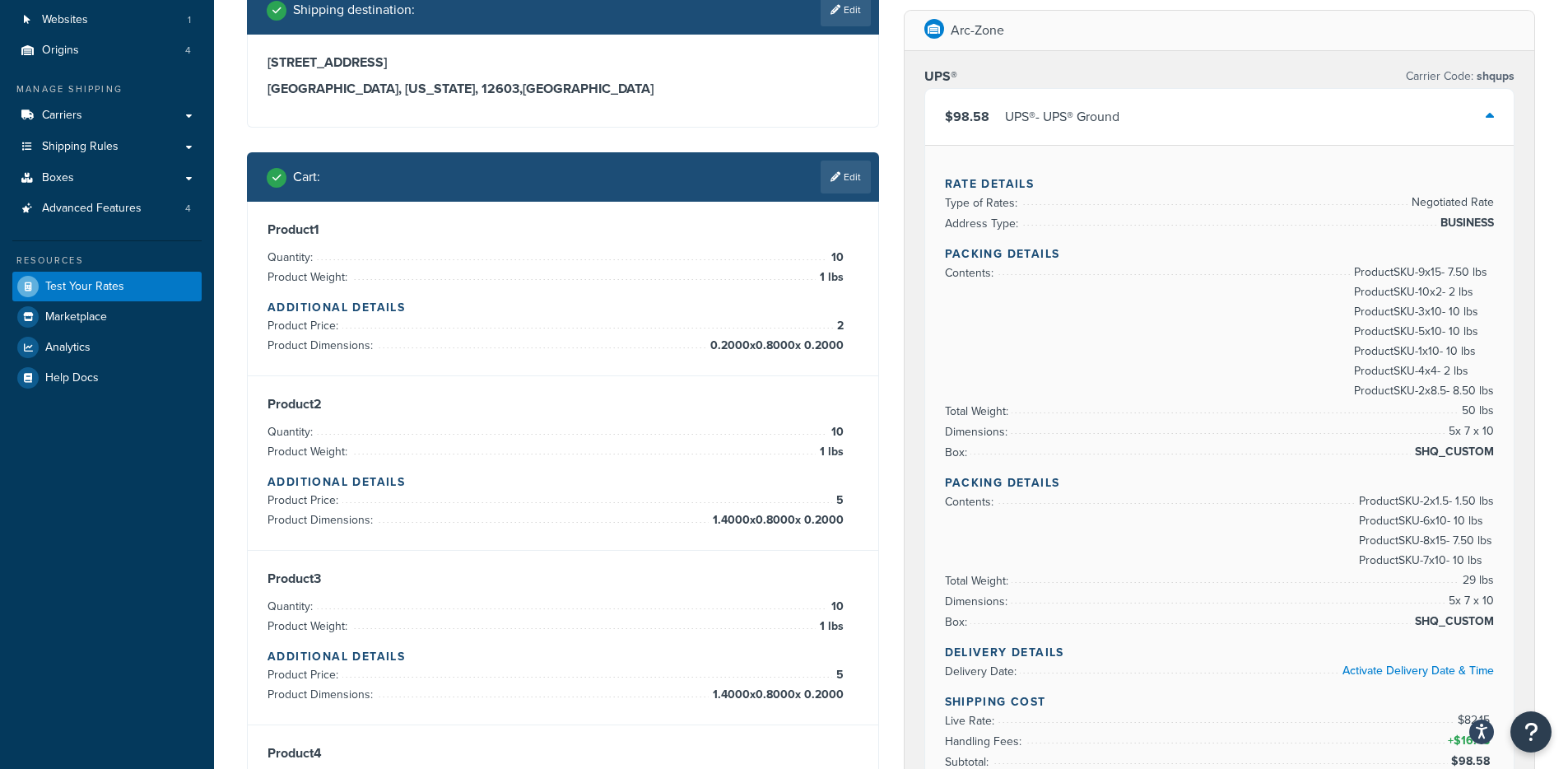
scroll to position [119, 0]
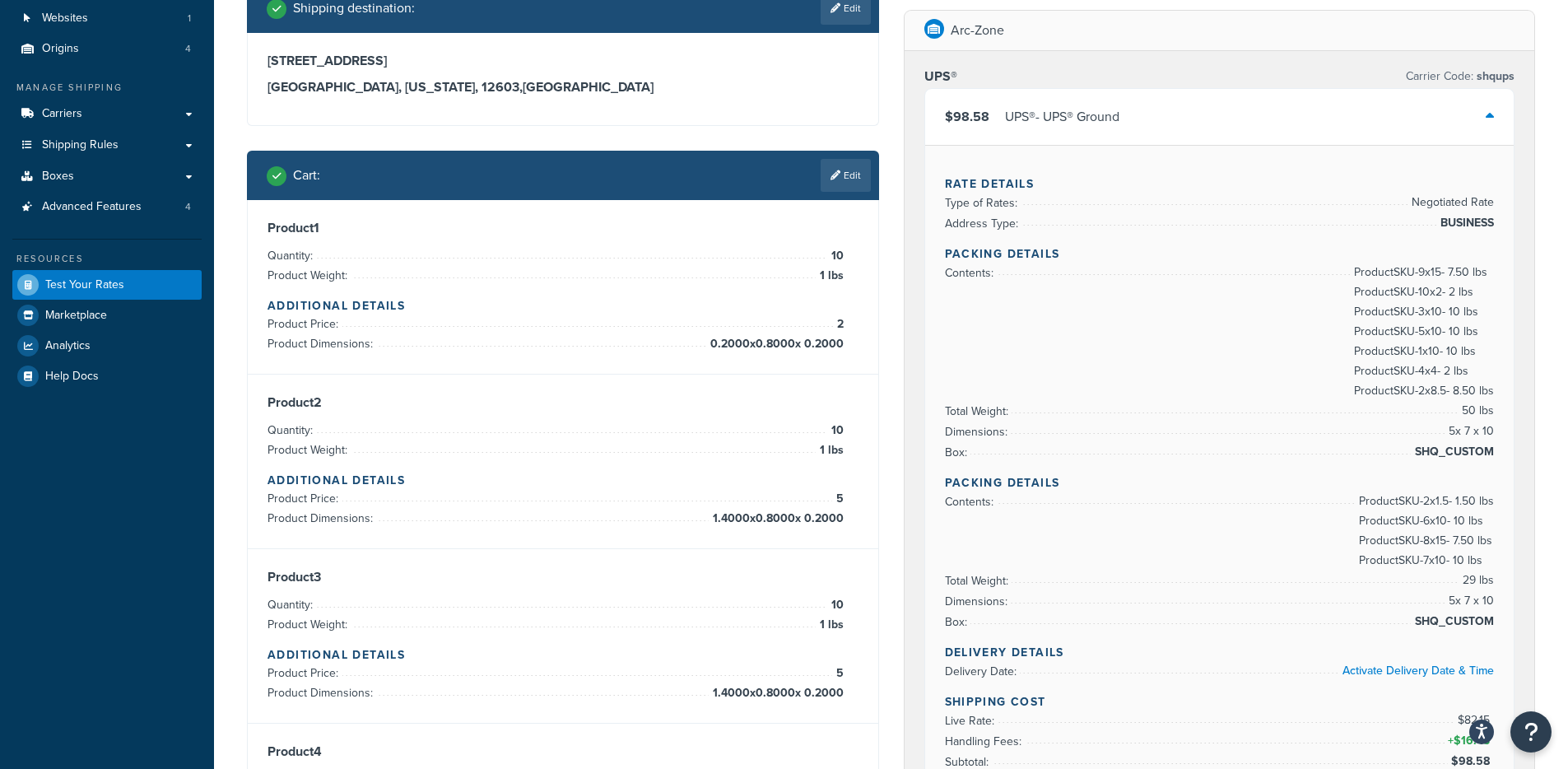
click at [969, 257] on h4 "Packing Details" at bounding box center [1219, 253] width 550 height 17
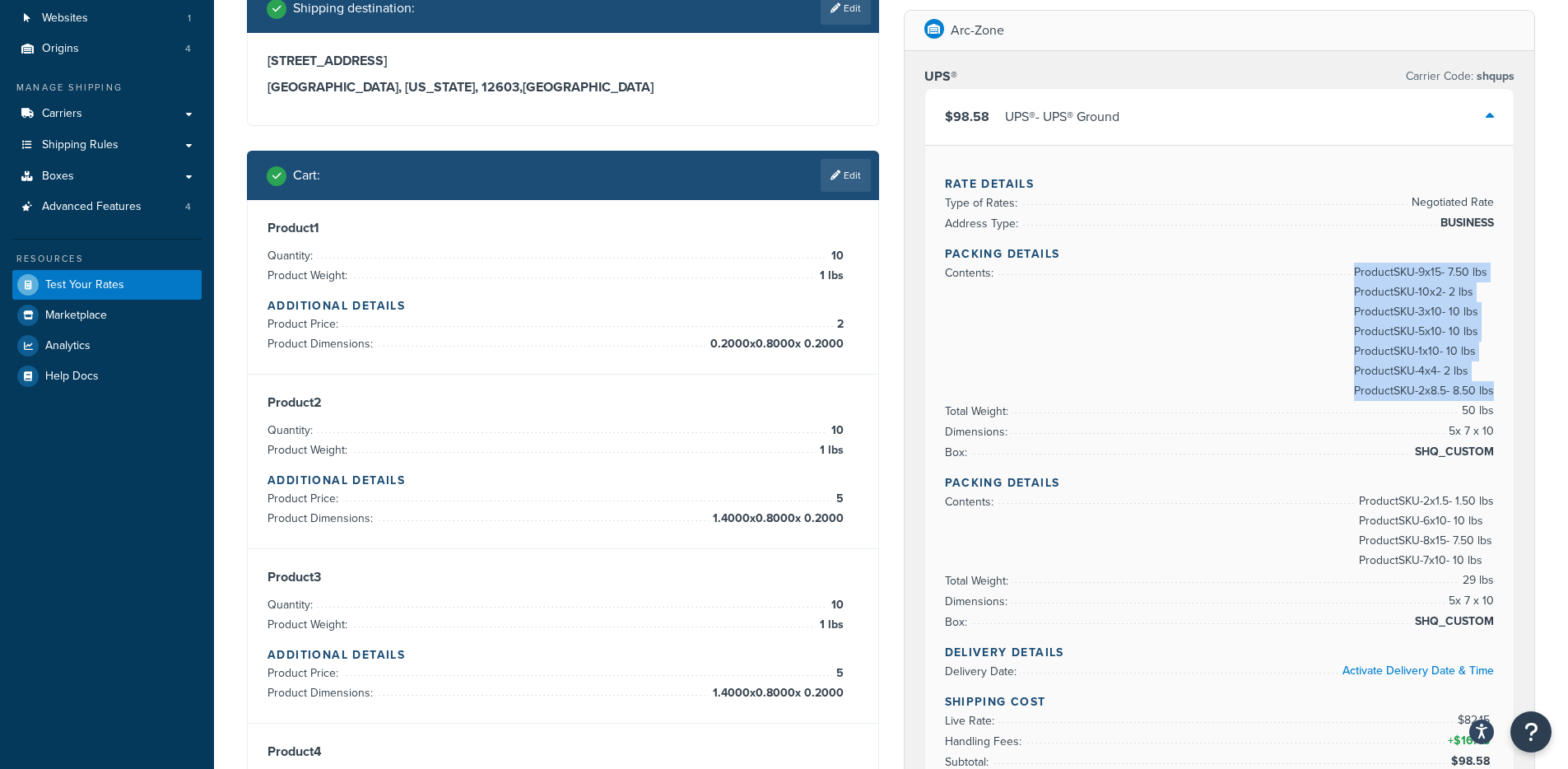
drag, startPoint x: 1338, startPoint y: 271, endPoint x: 1574, endPoint y: 341, distance: 246.2
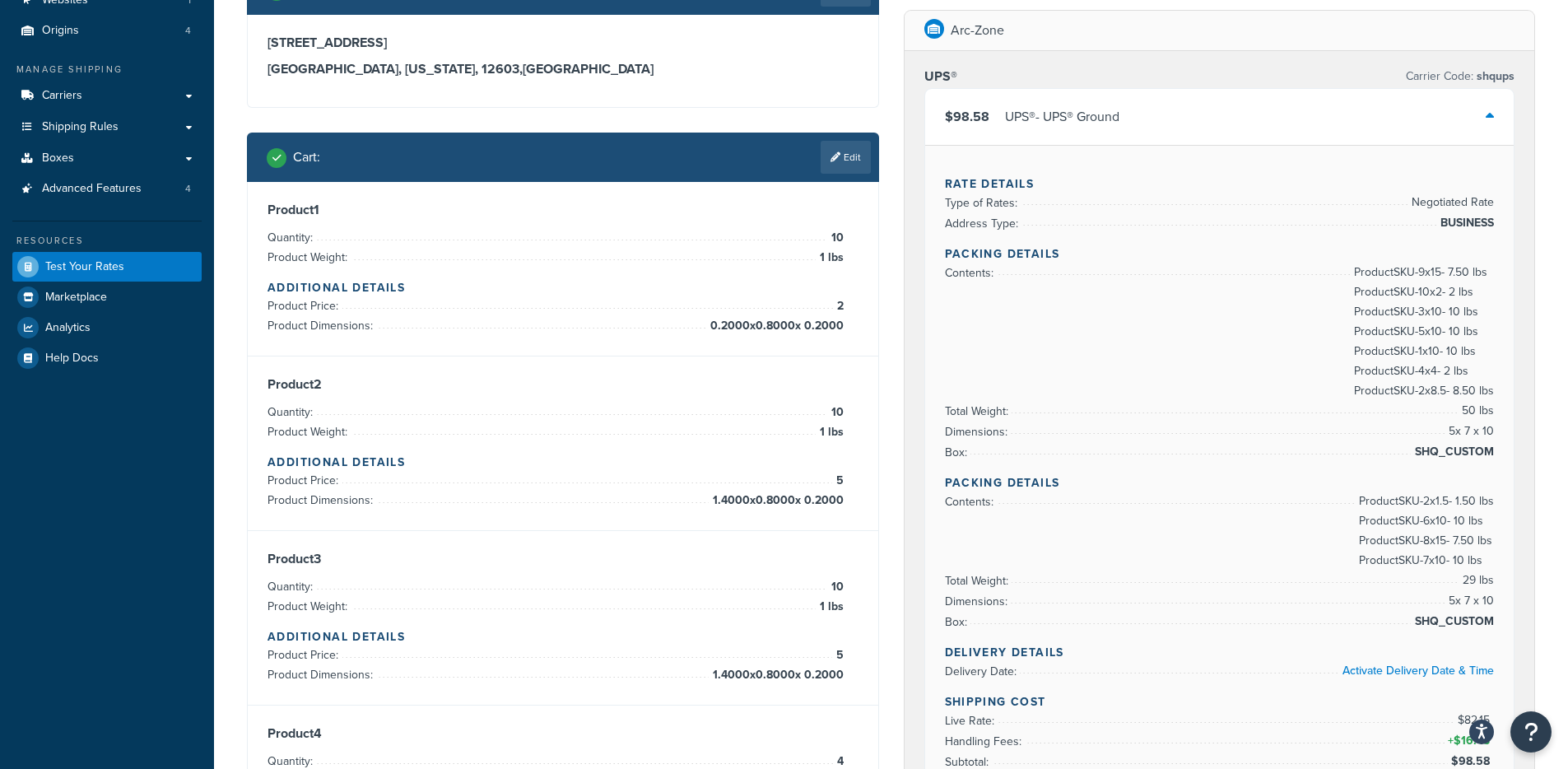
click at [1184, 450] on span "SHQ_CUSTOM" at bounding box center [1452, 452] width 83 height 20
click at [1184, 430] on span "5 x 7 x 10" at bounding box center [1469, 431] width 50 height 20
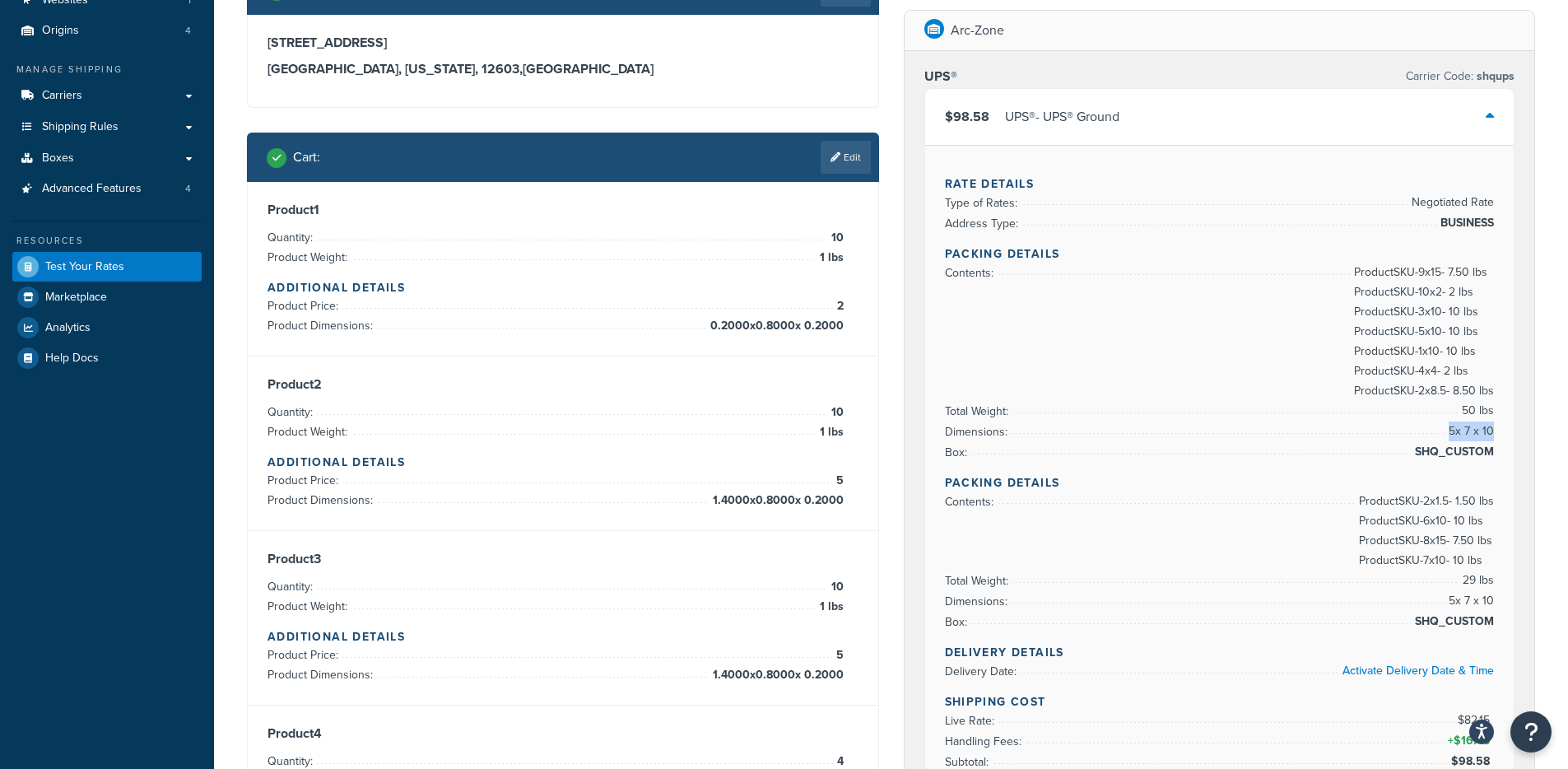
click at [1184, 430] on span "5 x 7 x 10" at bounding box center [1469, 431] width 50 height 20
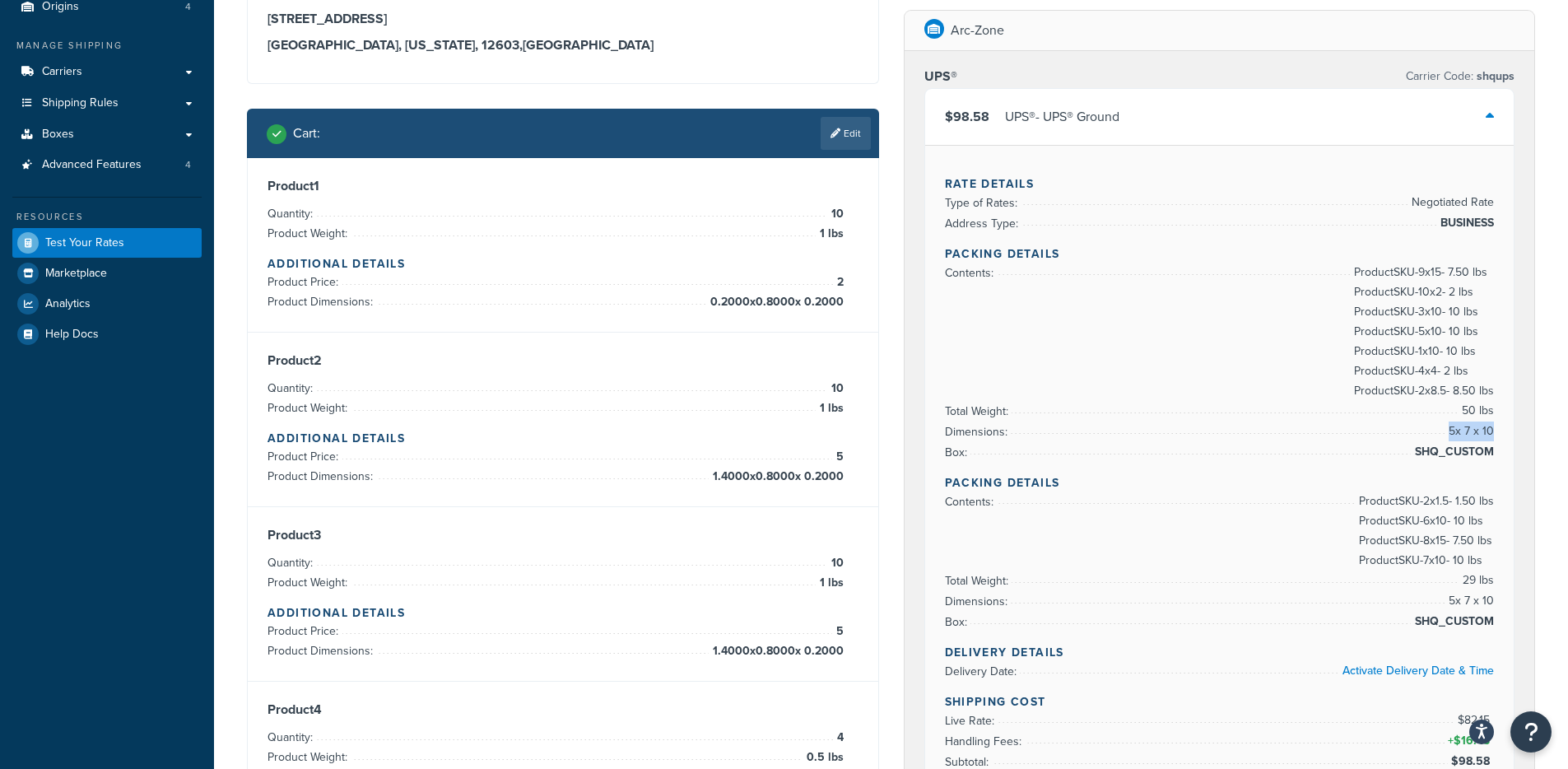
scroll to position [194, 0]
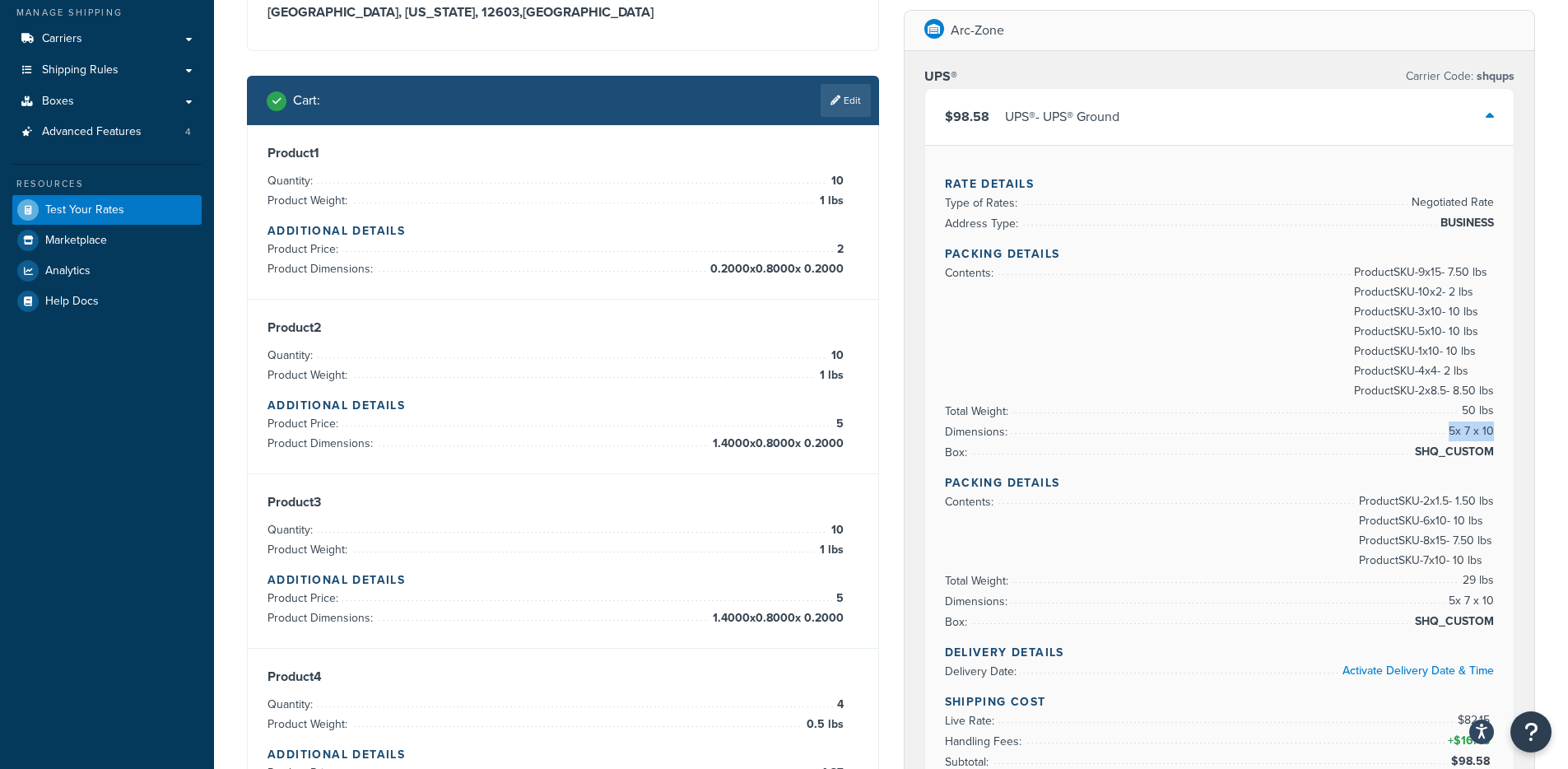
click at [1184, 513] on span "Product SKU-2 x 1.5 - 1.50 lbs Product SKU-6 x 10 - 10 lbs Product SKU-8 x 15 -…" at bounding box center [1424, 531] width 139 height 79
click at [1184, 106] on div "$98.58 UPS® - UPS® Ground" at bounding box center [1219, 116] width 589 height 56
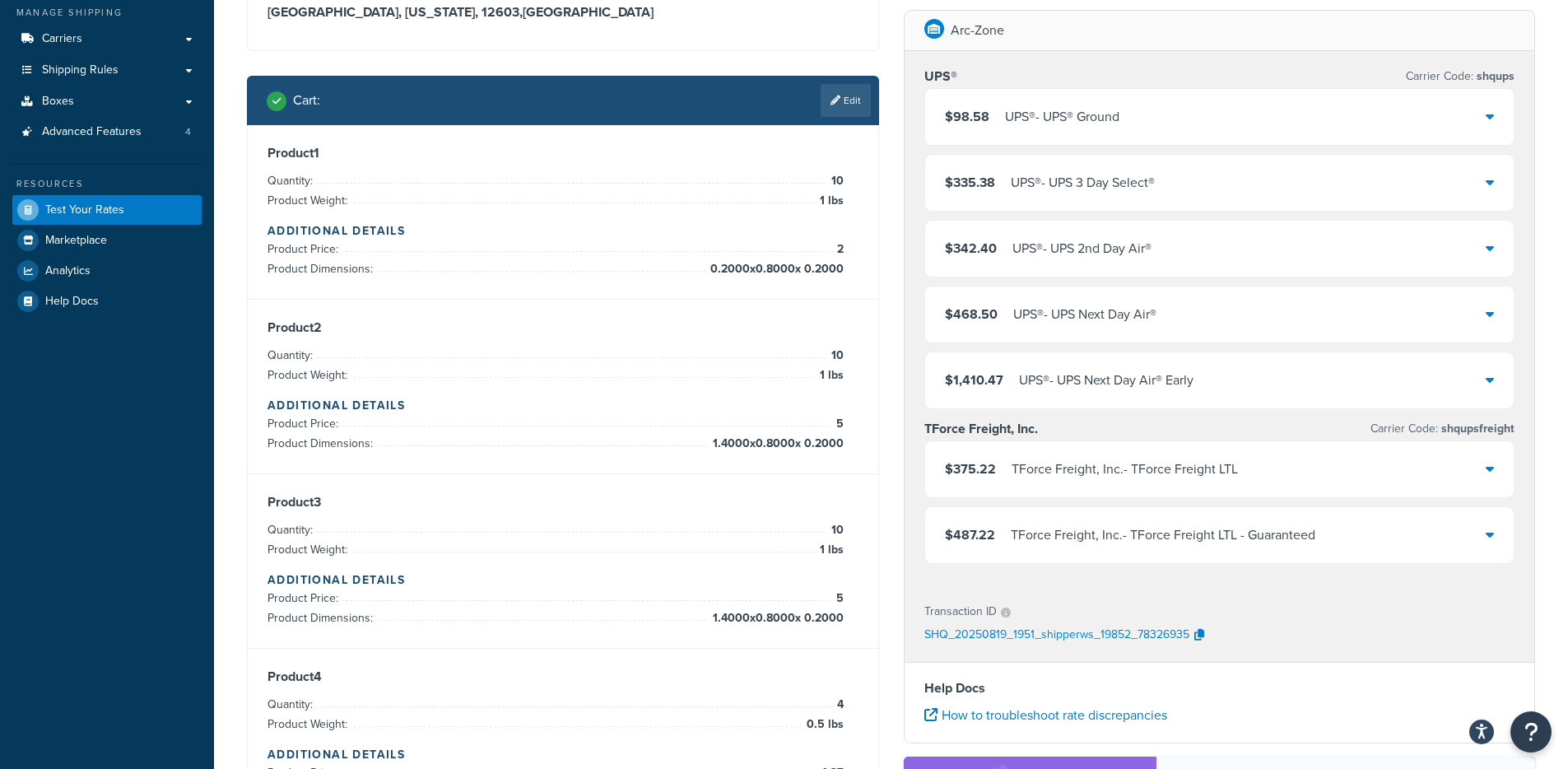
click at [1107, 194] on div "$335.38 UPS® - UPS 3 Day Select®" at bounding box center [1219, 182] width 589 height 56
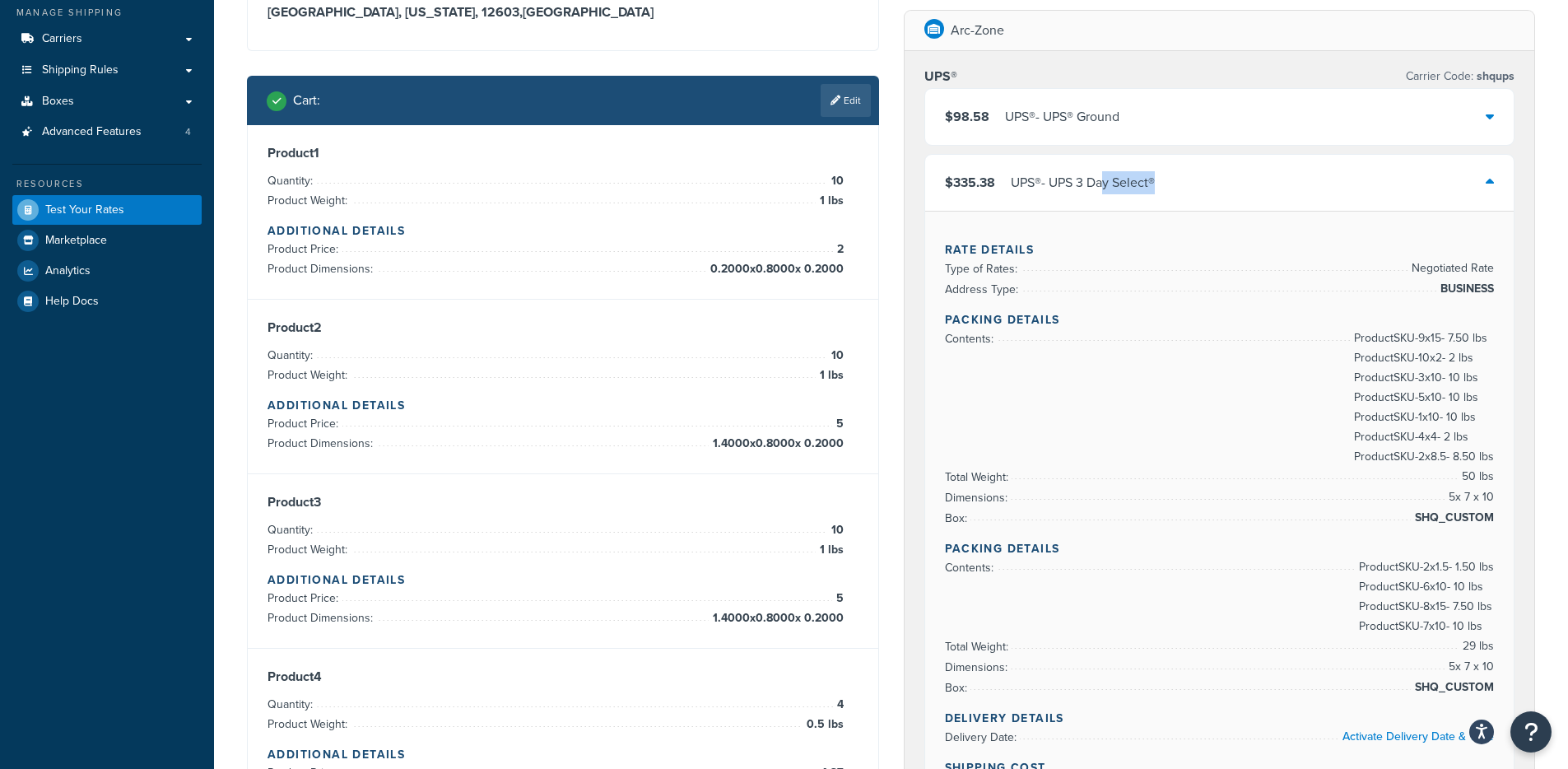
click at [1184, 191] on div "$335.38 UPS® - UPS 3 Day Select®" at bounding box center [1219, 182] width 589 height 56
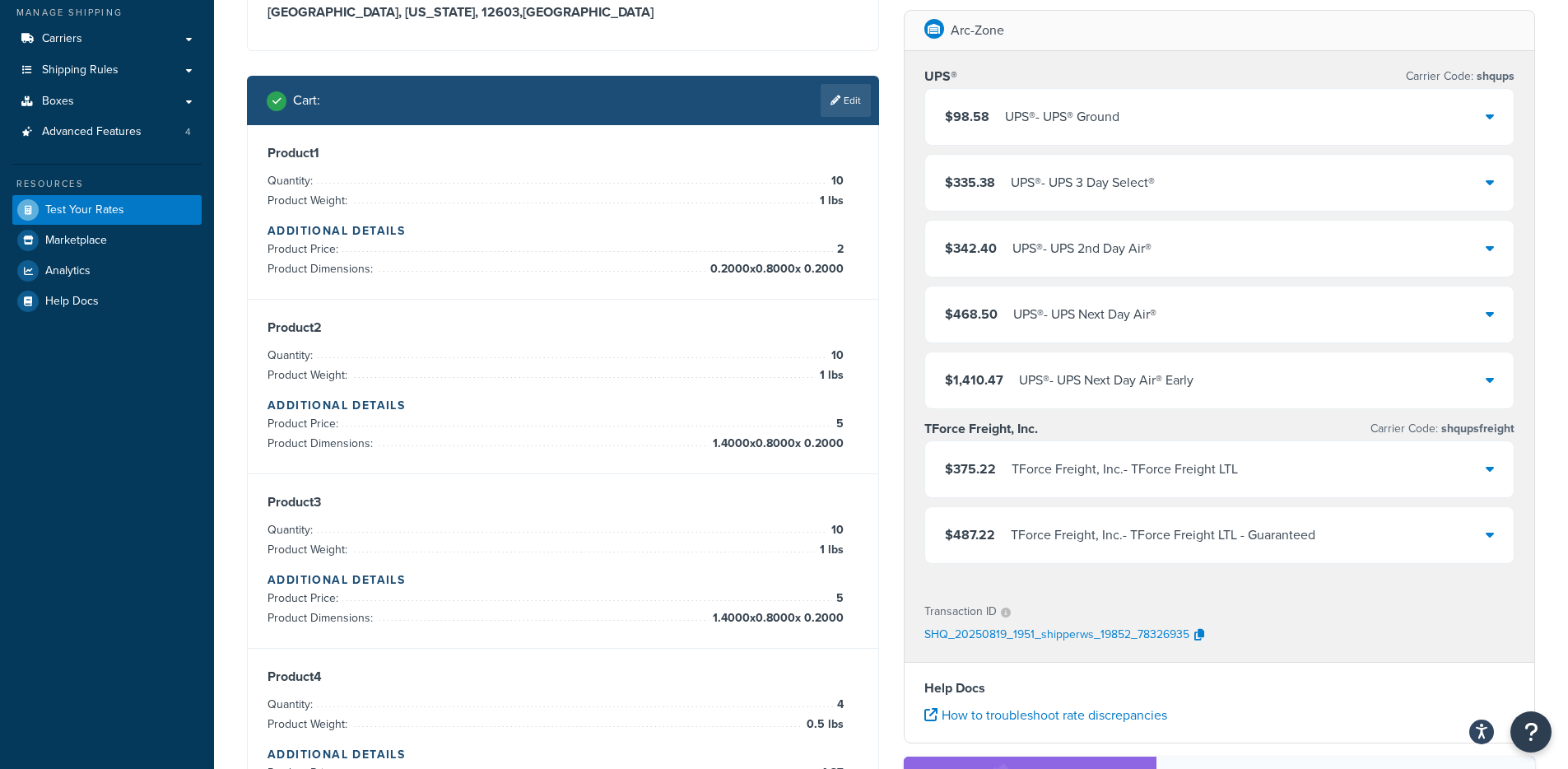
click at [1091, 253] on div "UPS® - UPS 2nd Day Air®" at bounding box center [1081, 249] width 139 height 23
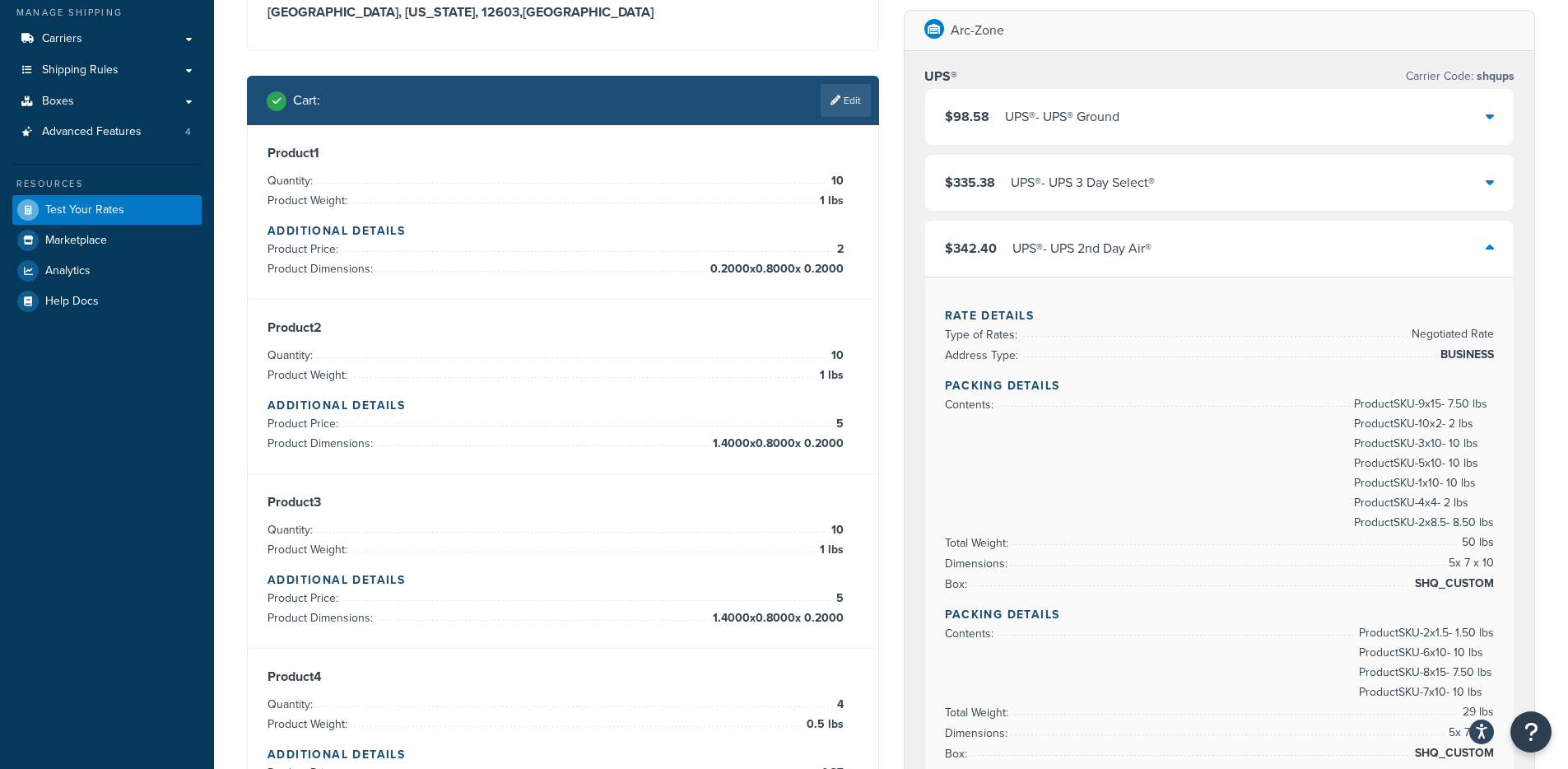
click at [1108, 246] on div "UPS® - UPS 2nd Day Air®" at bounding box center [1081, 249] width 139 height 23
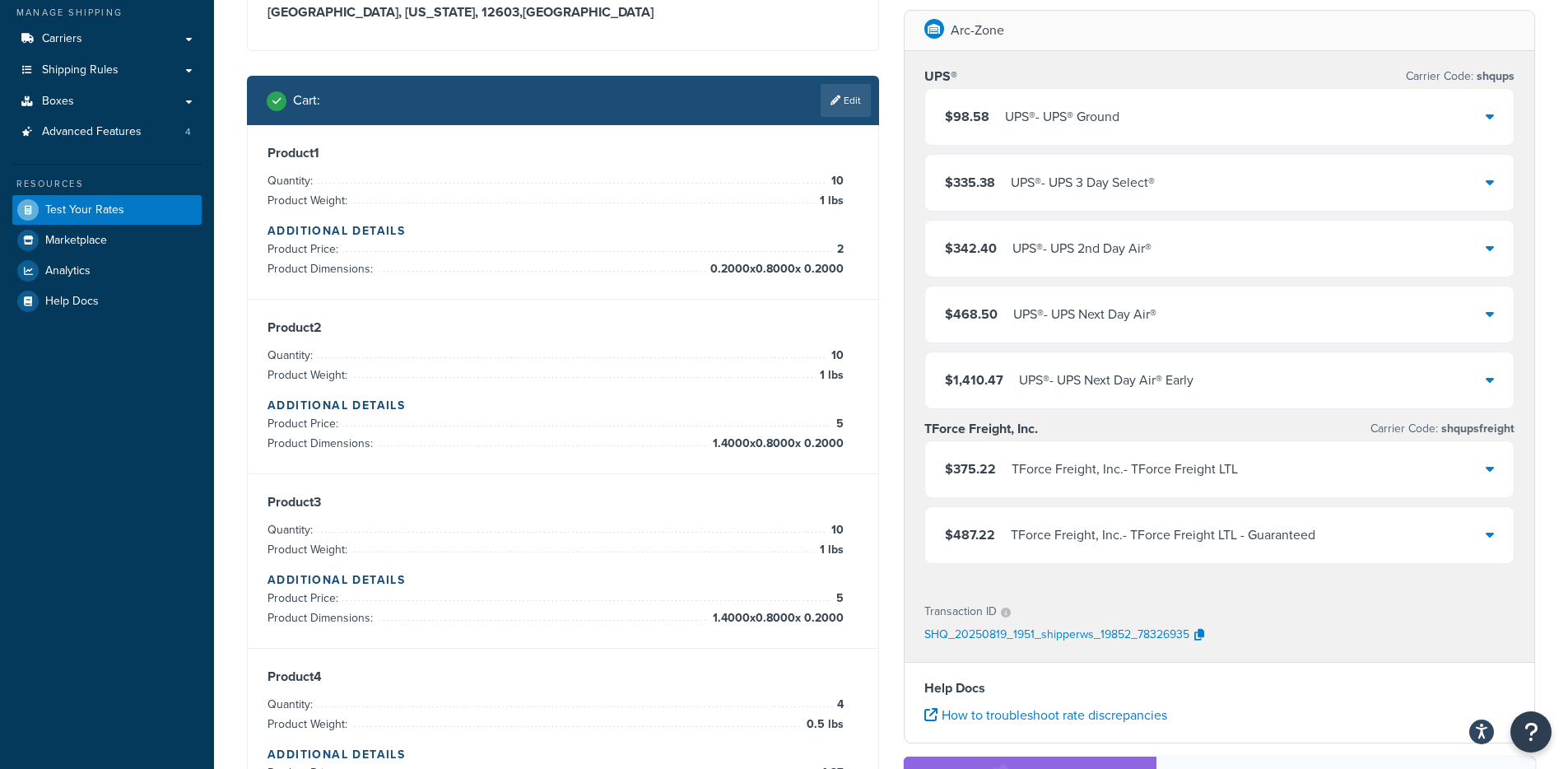
click at [1184, 123] on div "$98.58 UPS® - UPS® Ground" at bounding box center [1219, 116] width 589 height 56
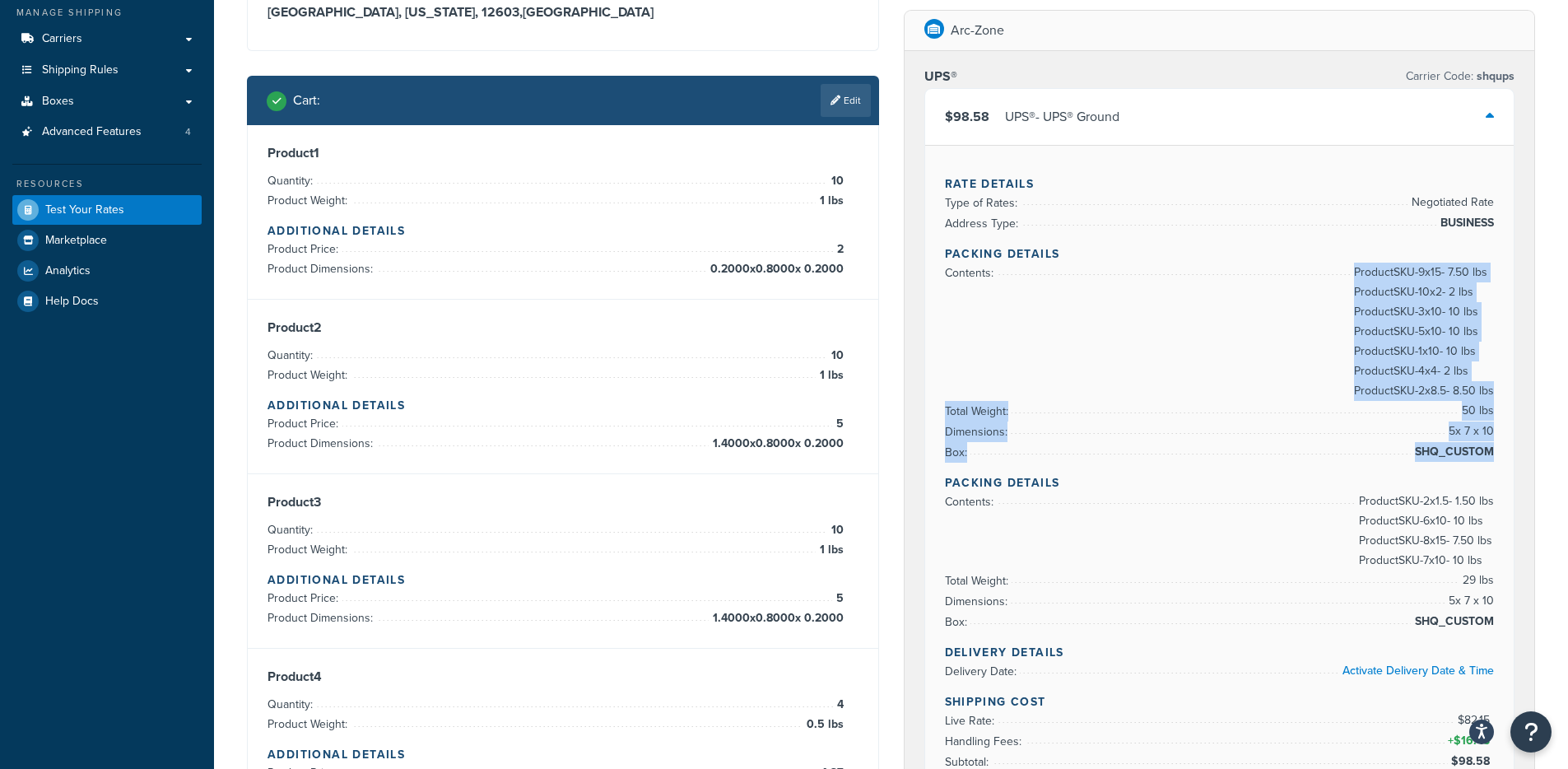
drag, startPoint x: 1344, startPoint y: 273, endPoint x: 1493, endPoint y: 474, distance: 250.2
click at [1184, 474] on div "Rate Details Type of Rates: Negotiated Rate Address Type: BUSINESS Packing Deta…" at bounding box center [1219, 501] width 589 height 714
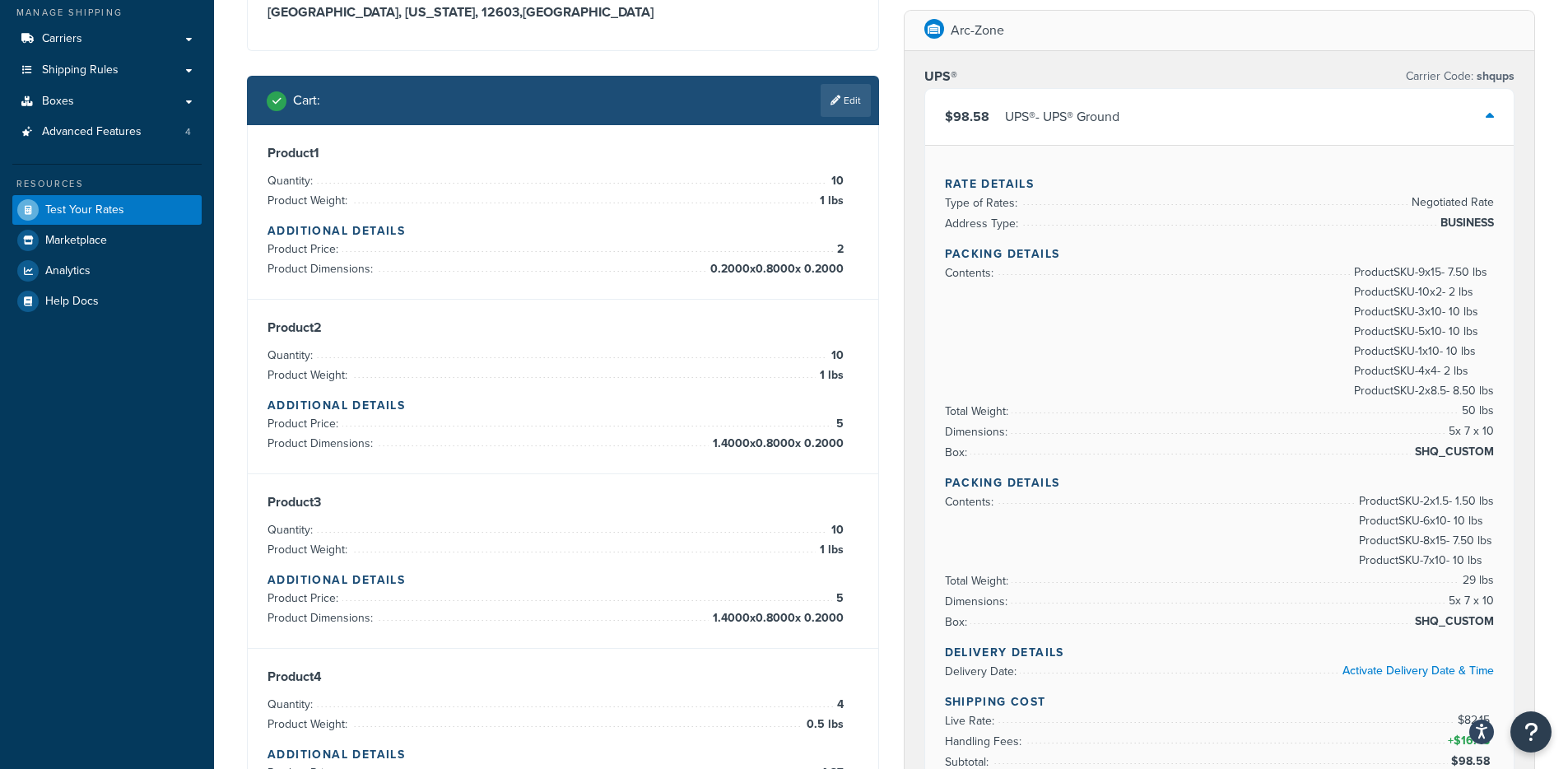
click at [1184, 539] on ul "Contents: Product SKU-2 x 1.5 - 1.50 lbs Product SKU-6 x 10 - 10 lbs Product SK…" at bounding box center [1219, 562] width 550 height 141
drag, startPoint x: 1459, startPoint y: 405, endPoint x: 1494, endPoint y: 408, distance: 35.1
click at [1184, 408] on div "Rate Details Type of Rates: Negotiated Rate Address Type: BUSINESS Packing Deta…" at bounding box center [1219, 501] width 589 height 714
drag, startPoint x: 1427, startPoint y: 390, endPoint x: 1445, endPoint y: 392, distance: 18.1
click at [1184, 392] on span "Product SKU-9 x 15 - 7.50 lbs Product SKU-10 x 2 - 2 lbs Product SKU-3 x 10 - 1…" at bounding box center [1421, 332] width 144 height 138
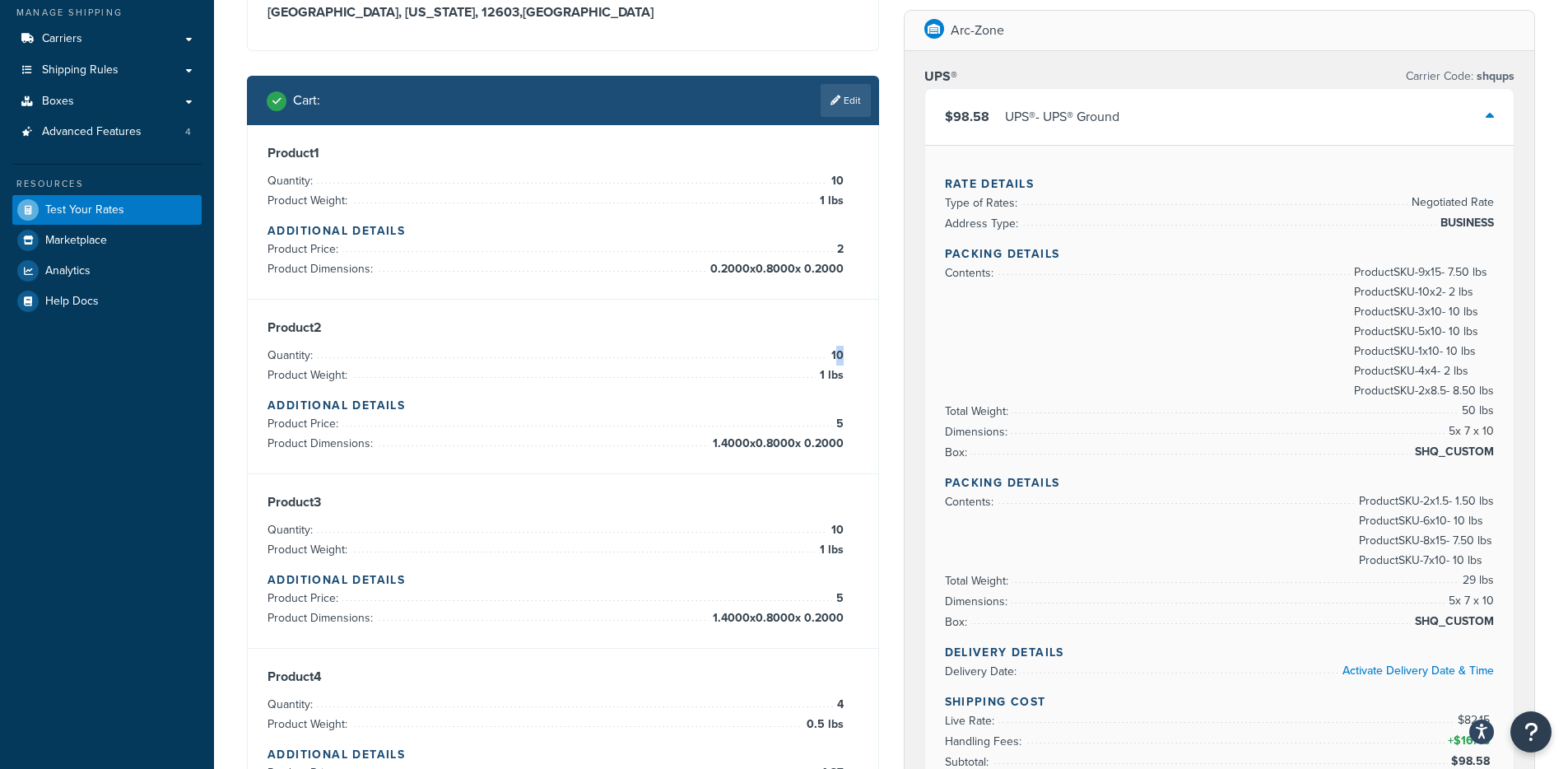
drag, startPoint x: 834, startPoint y: 355, endPoint x: 843, endPoint y: 354, distance: 9.1
click at [843, 354] on span "10" at bounding box center [834, 355] width 16 height 20
click at [824, 376] on span "1 lbs" at bounding box center [829, 375] width 28 height 20
click at [1070, 128] on div "UPS® - UPS® Ground" at bounding box center [1062, 117] width 114 height 23
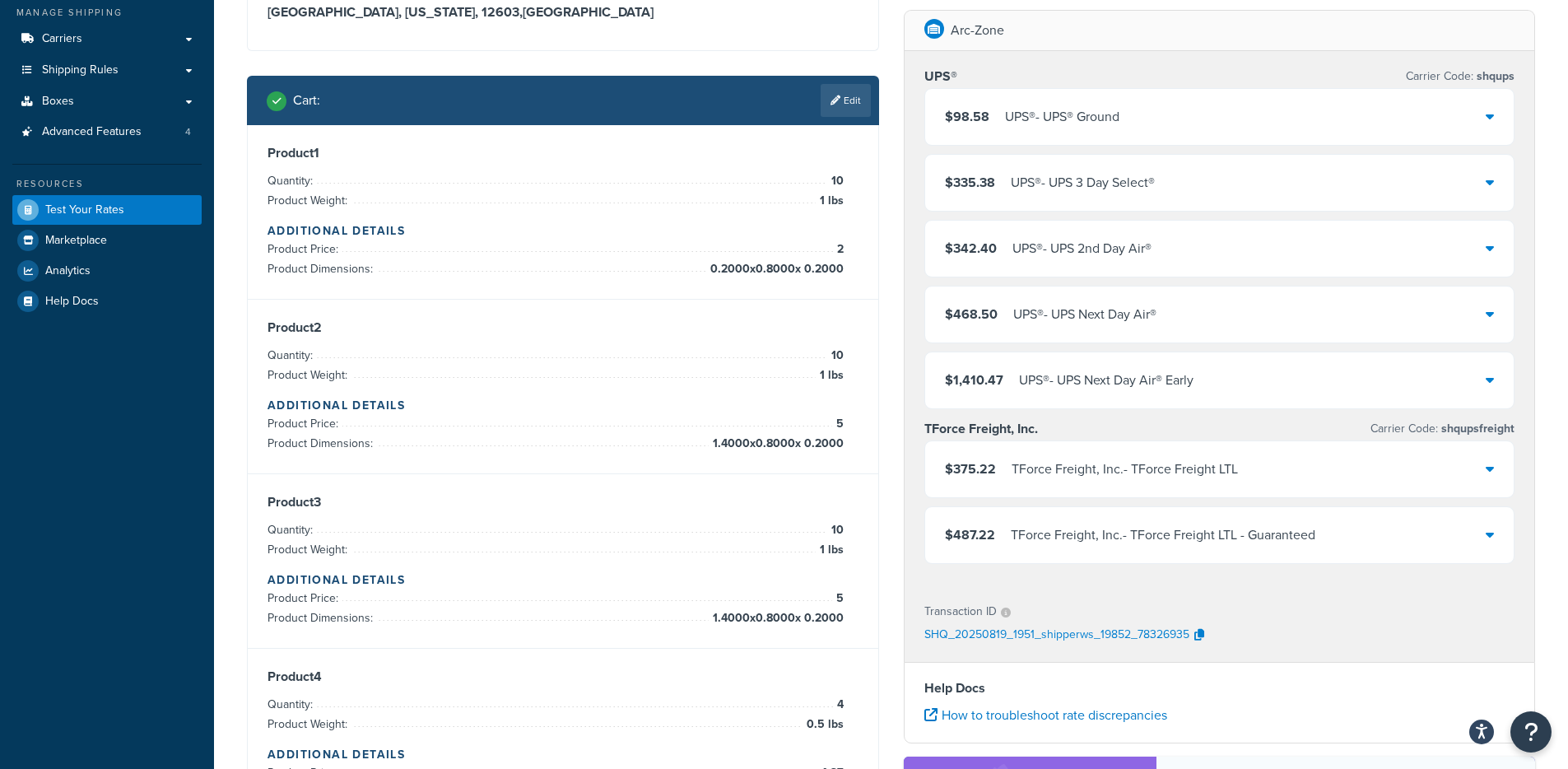
click at [1036, 110] on div "UPS® - UPS® Ground" at bounding box center [1062, 117] width 114 height 23
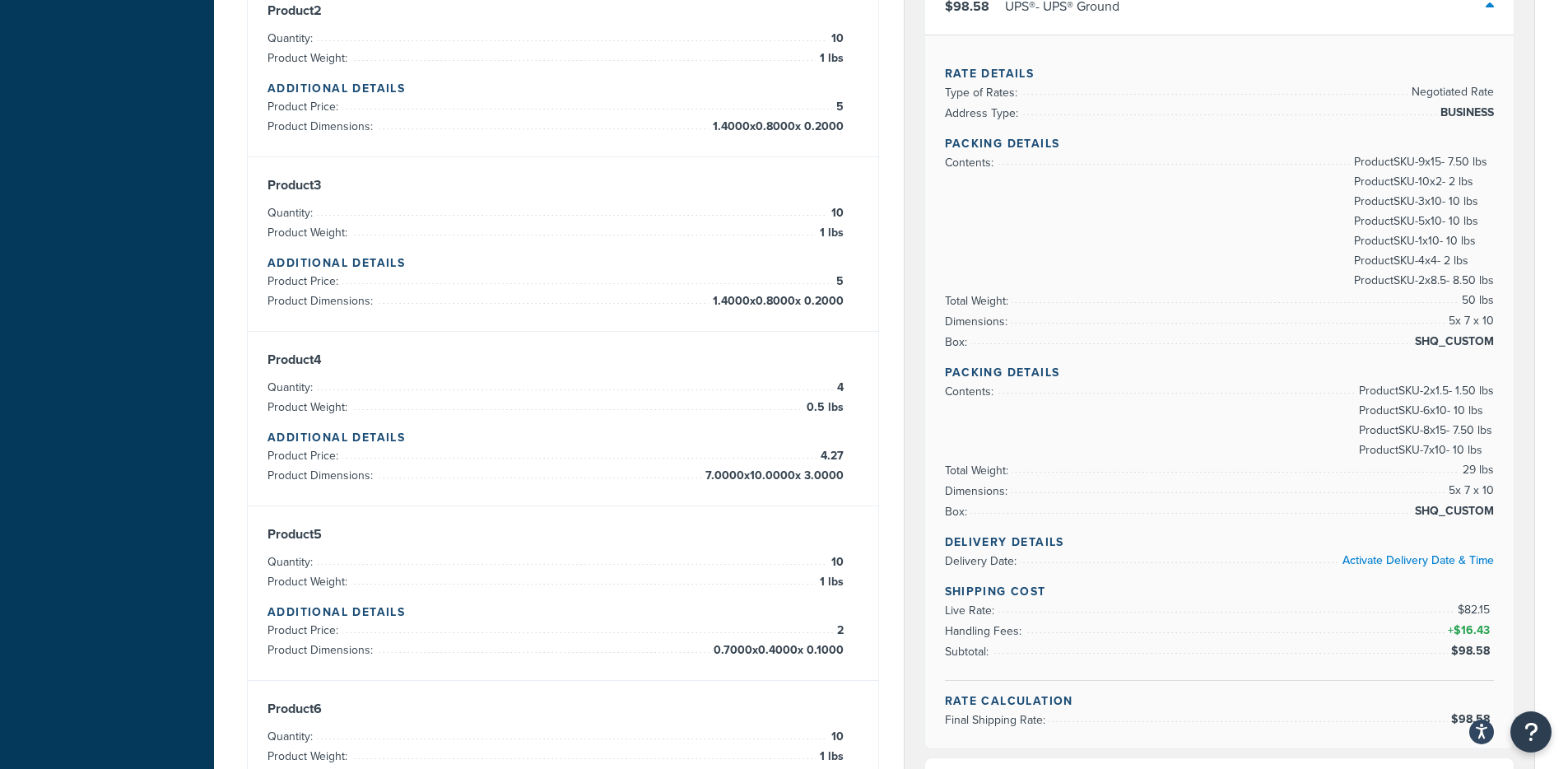
scroll to position [548, 0]
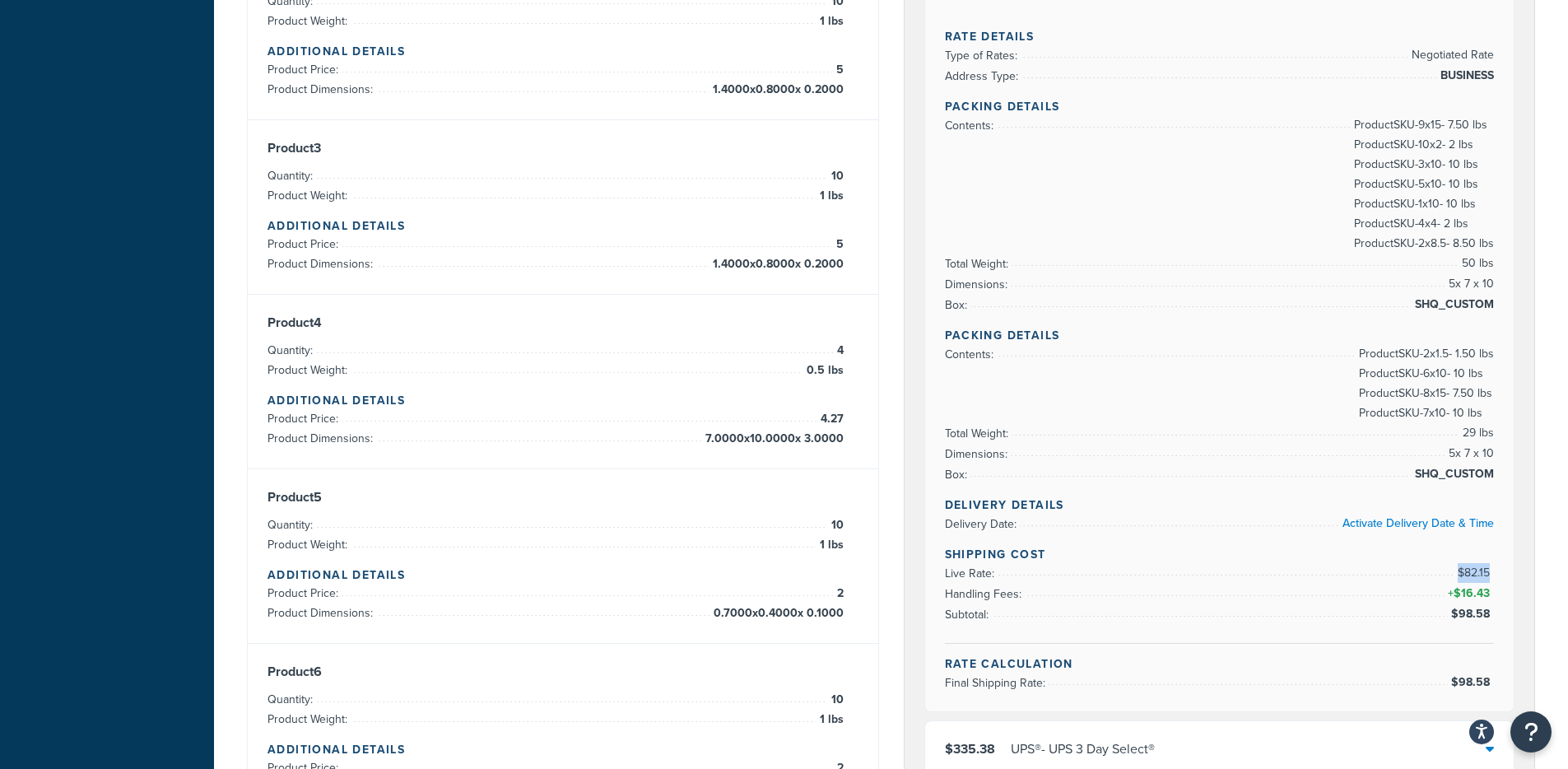
drag, startPoint x: 1457, startPoint y: 571, endPoint x: 1492, endPoint y: 573, distance: 35.1
click at [1184, 573] on span "$82.15" at bounding box center [1476, 573] width 36 height 17
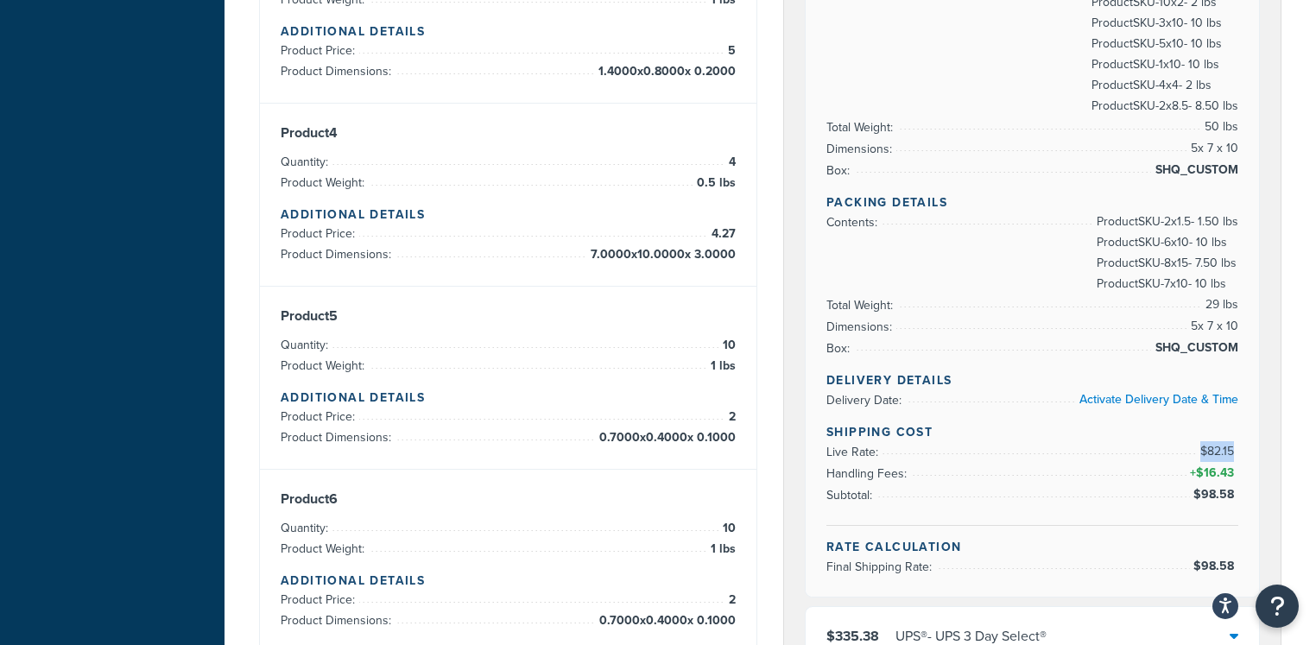
scroll to position [806, 0]
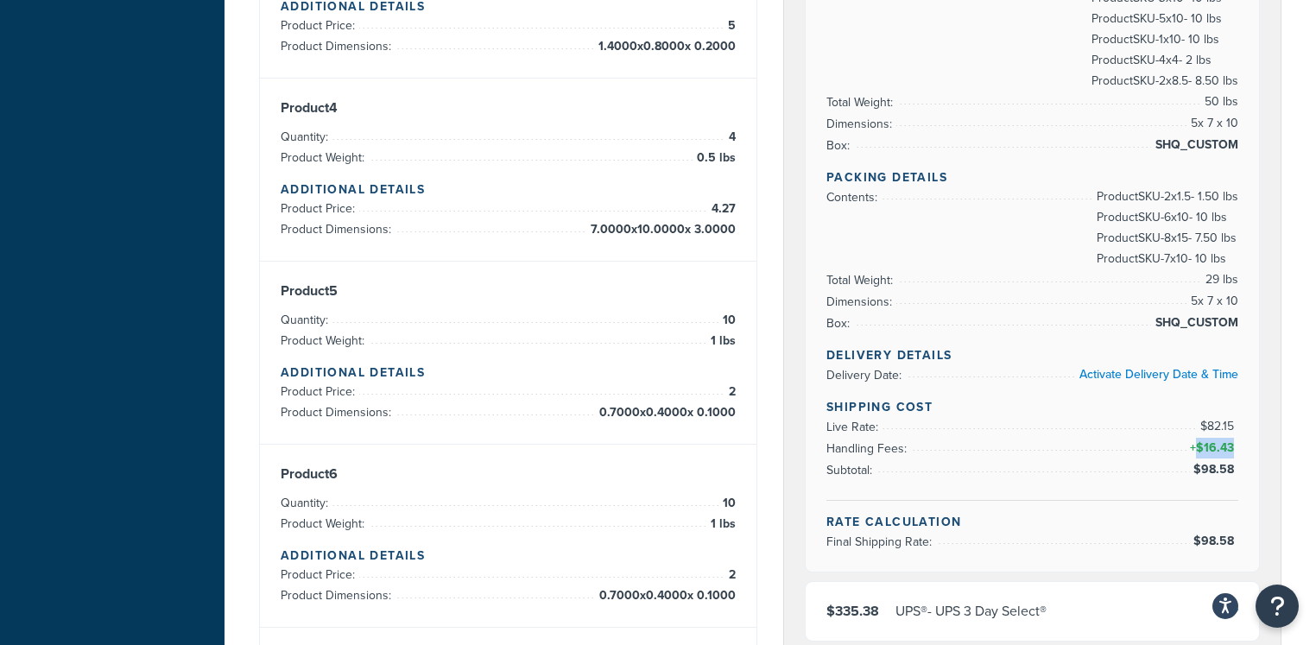
drag, startPoint x: 1195, startPoint y: 448, endPoint x: 1238, endPoint y: 450, distance: 42.4
click at [1238, 450] on span "+ $16.43" at bounding box center [1213, 448] width 52 height 21
click at [1203, 449] on span "$16.43" at bounding box center [1217, 448] width 42 height 18
drag, startPoint x: 1206, startPoint y: 472, endPoint x: 1265, endPoint y: 472, distance: 58.7
click at [1243, 472] on div "UPS® Carrier Code: shqups $98.58 UPS® - UPS® Ground Rate Details Type of Rates:…" at bounding box center [1032, 379] width 497 height 1310
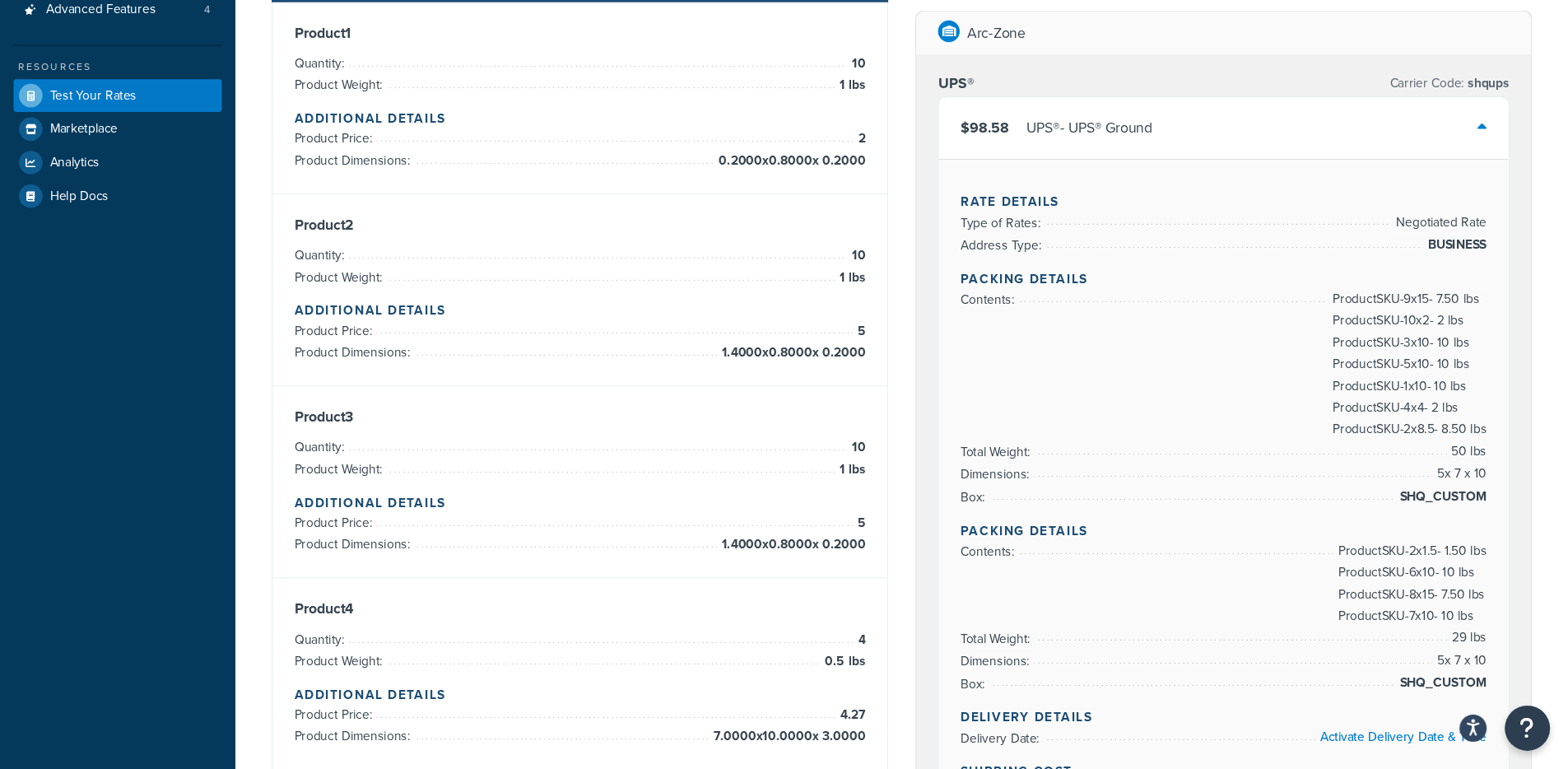
scroll to position [317, 0]
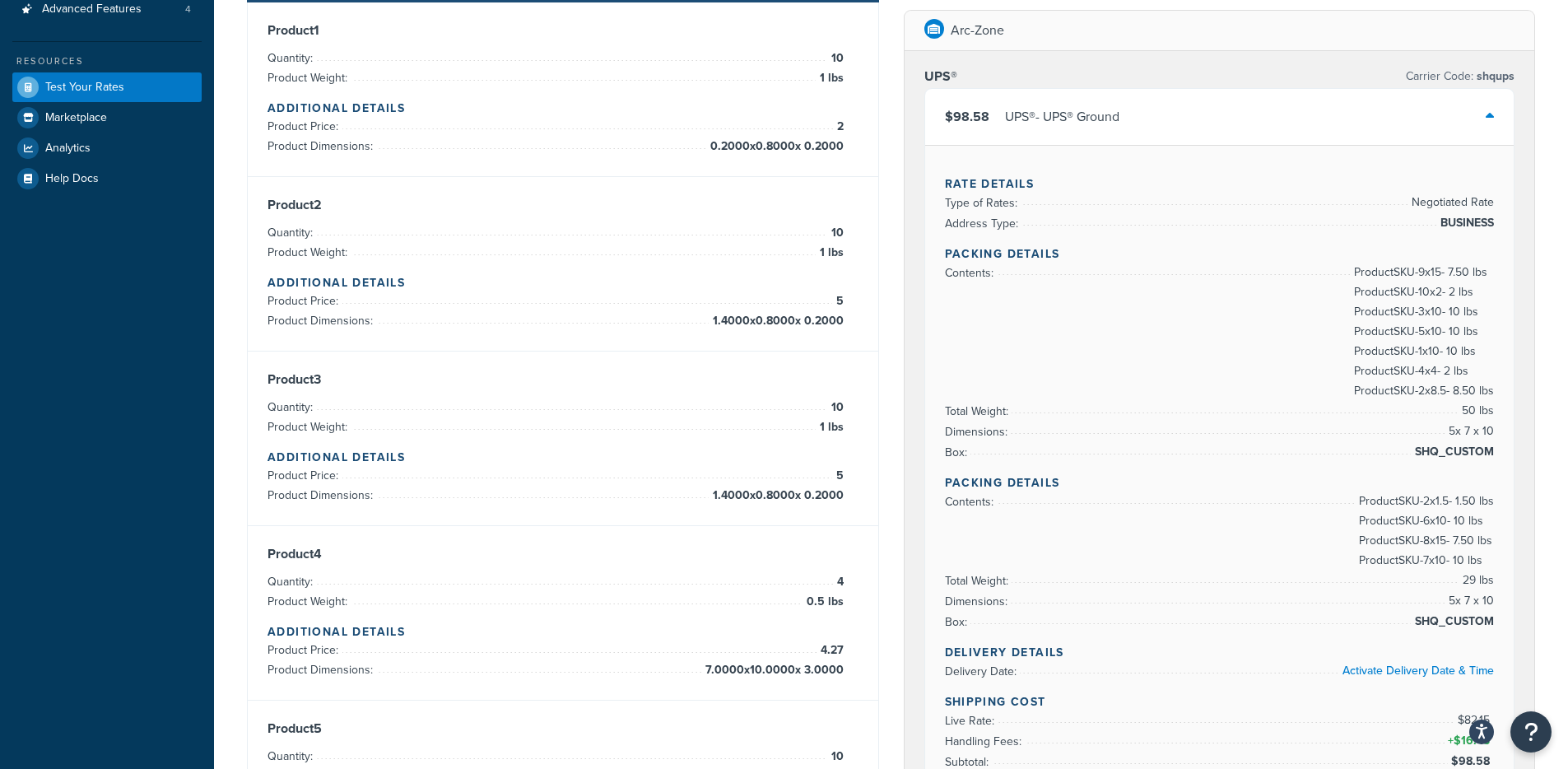
click at [1084, 120] on div "UPS® - UPS® Ground" at bounding box center [1062, 117] width 114 height 23
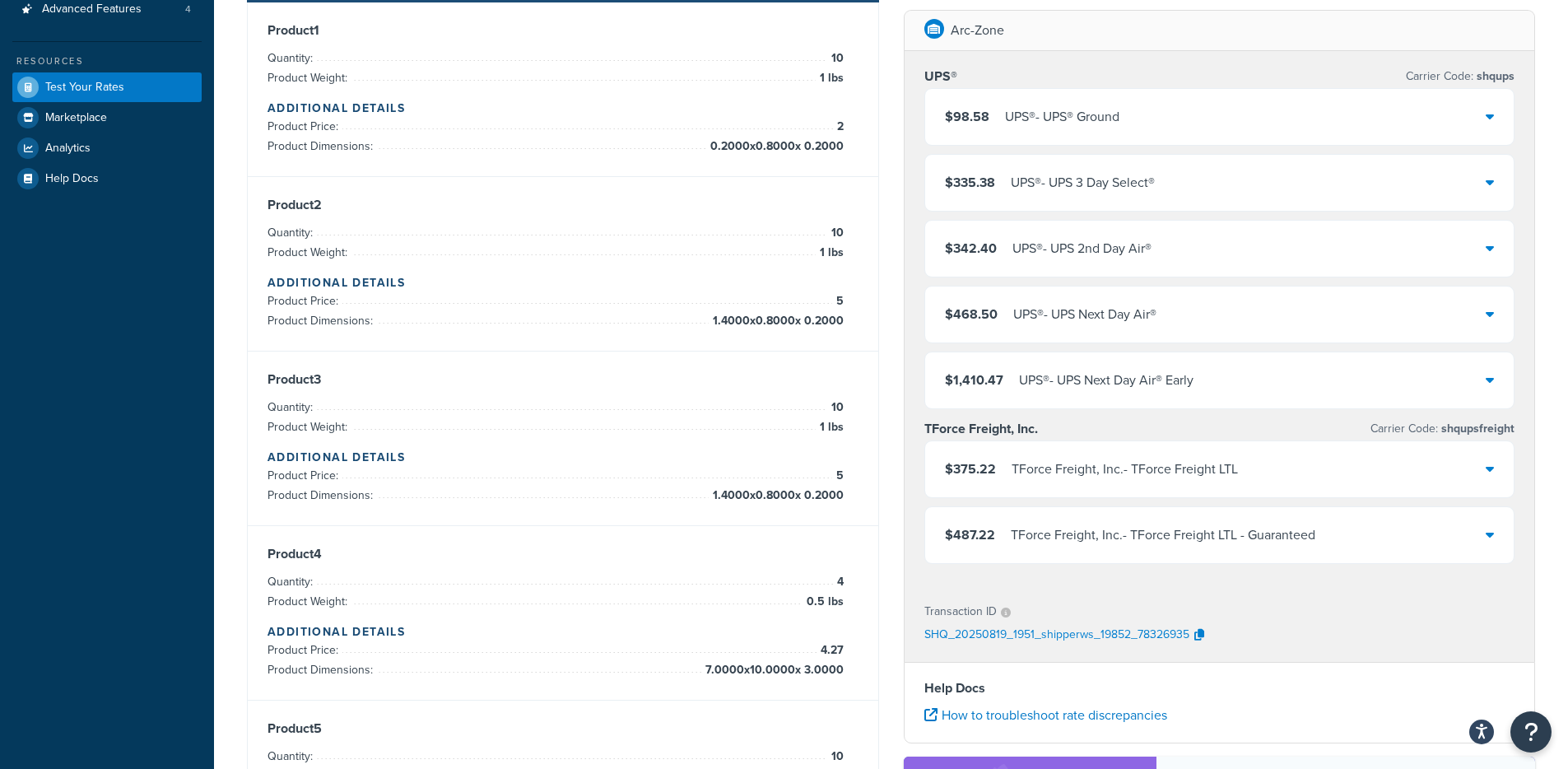
click at [1084, 169] on div "$335.38 UPS® - UPS 3 Day Select®" at bounding box center [1219, 182] width 589 height 56
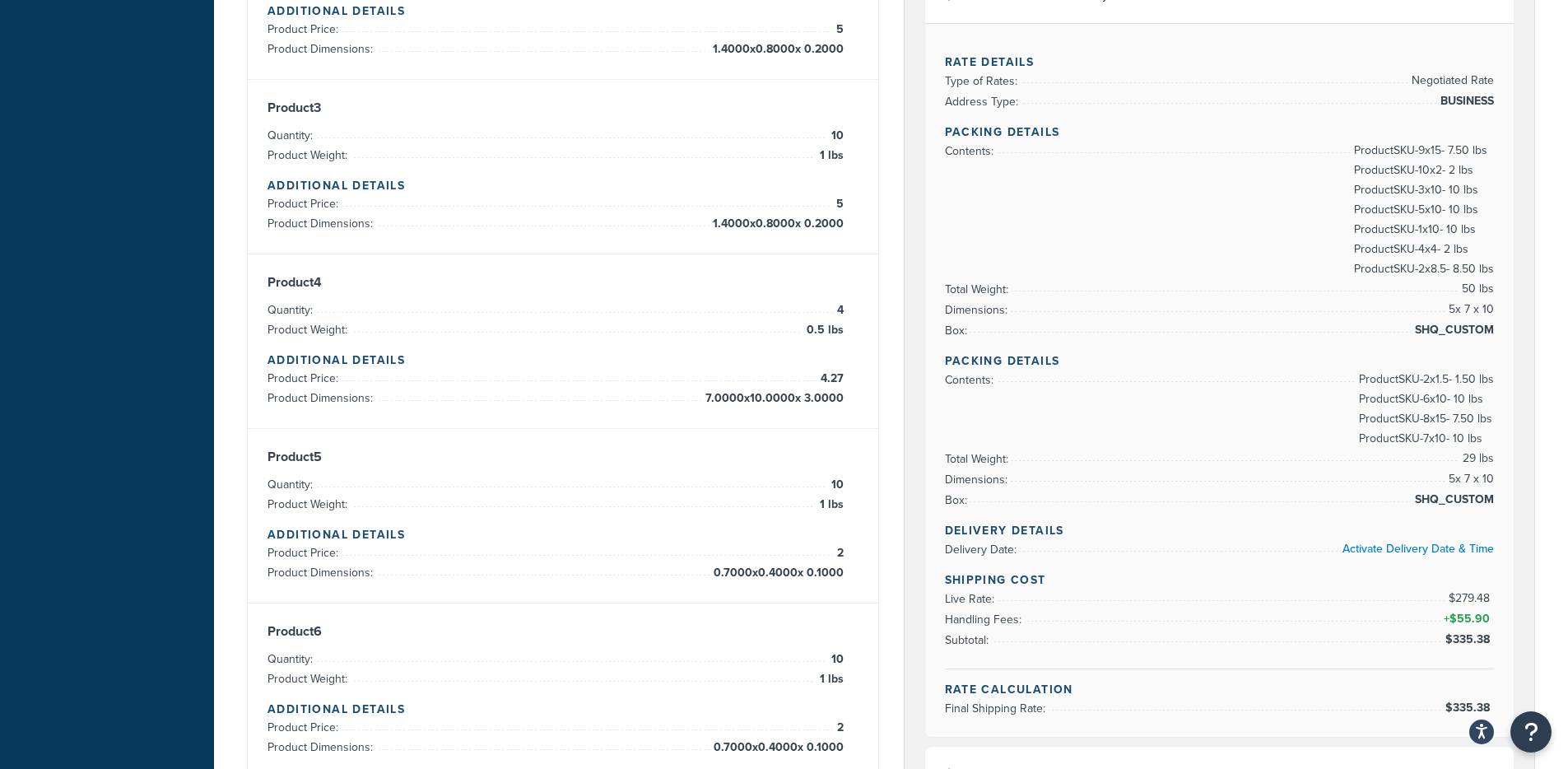
scroll to position [616, 0]
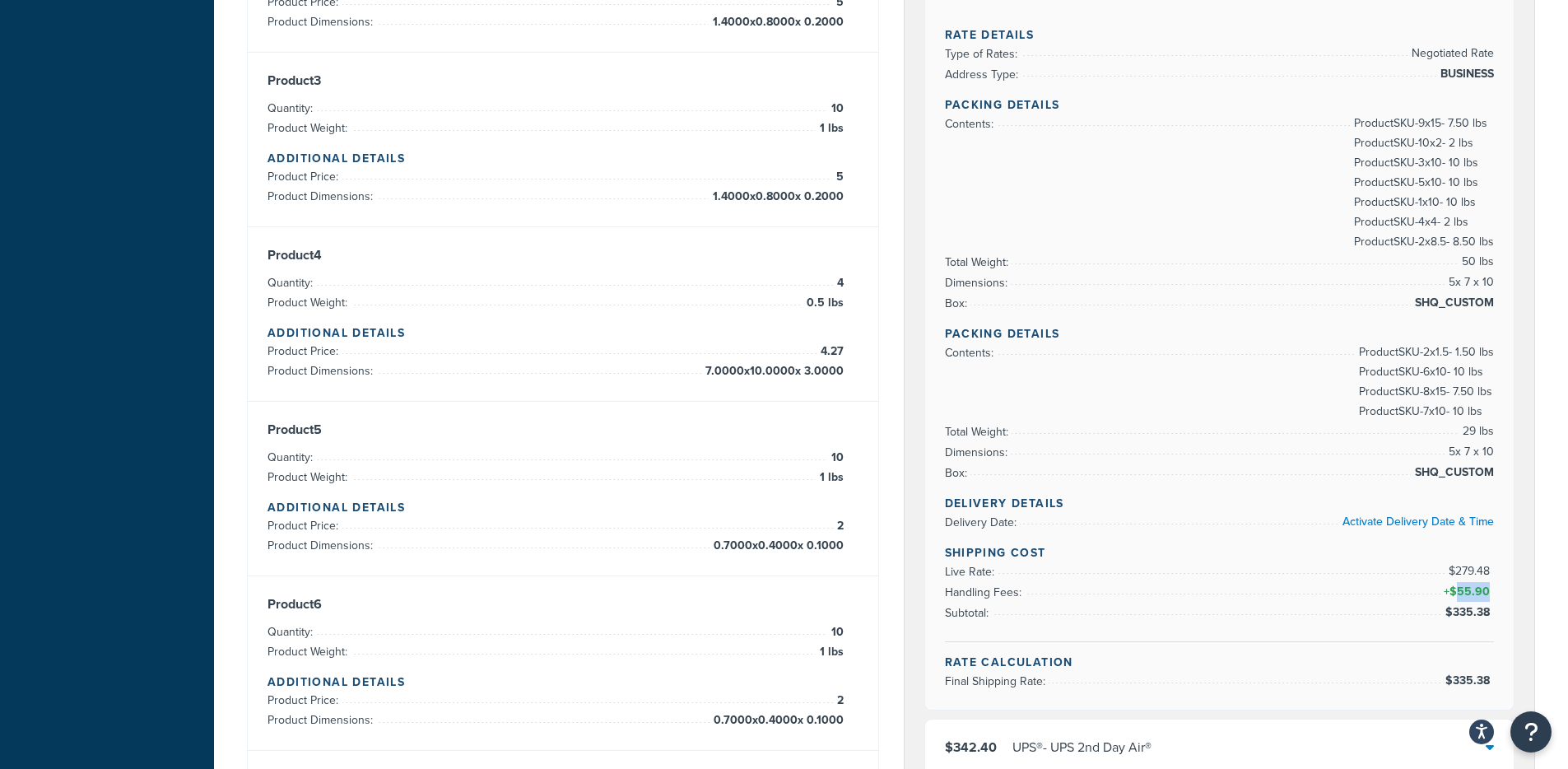
drag, startPoint x: 1457, startPoint y: 590, endPoint x: 1489, endPoint y: 594, distance: 32.2
click at [1184, 594] on span "$55.90" at bounding box center [1471, 592] width 45 height 17
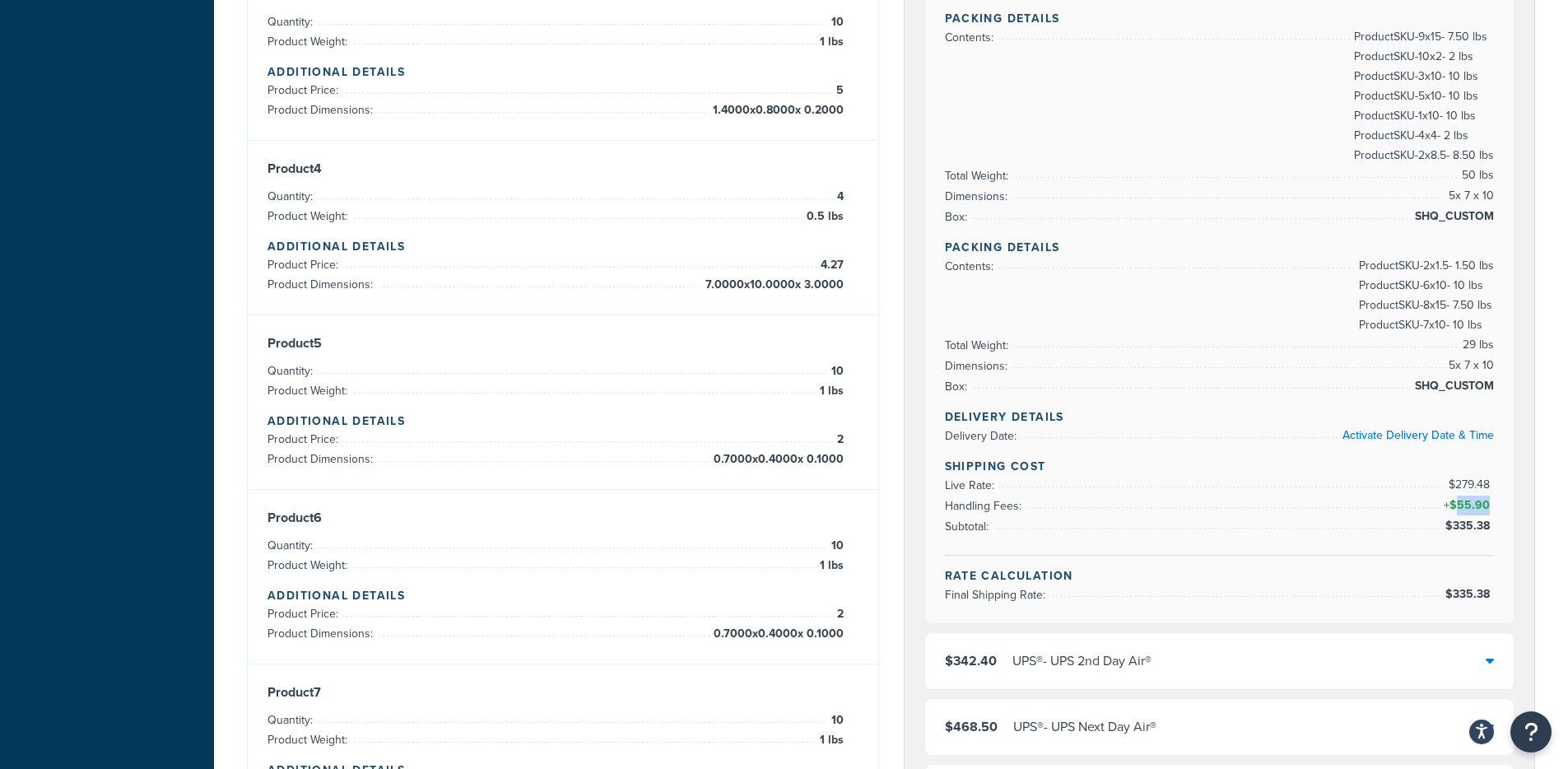
scroll to position [710, 0]
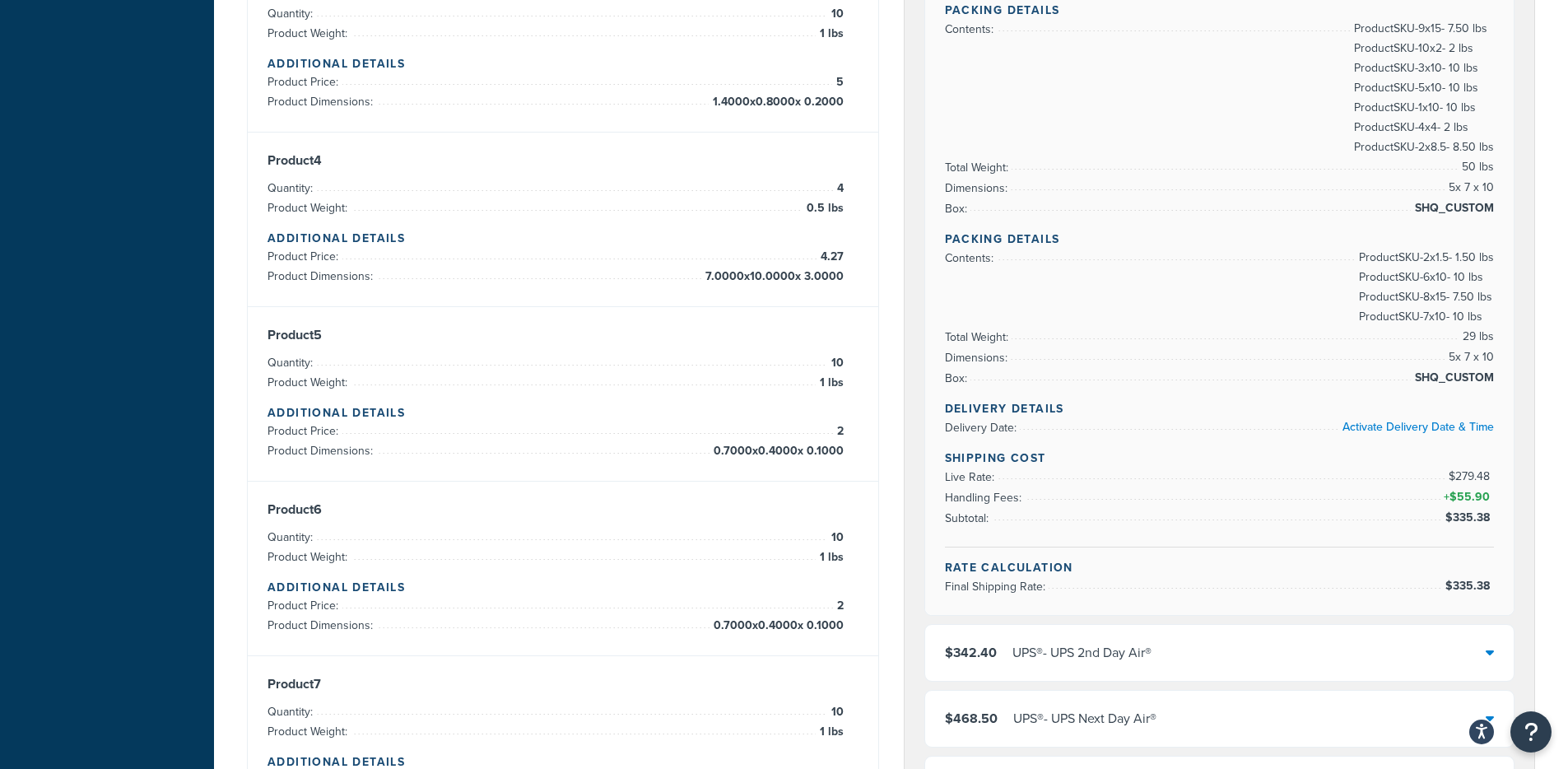
click at [1179, 619] on div "$342.40 UPS® - UPS 2nd Day Air®" at bounding box center [1219, 653] width 589 height 56
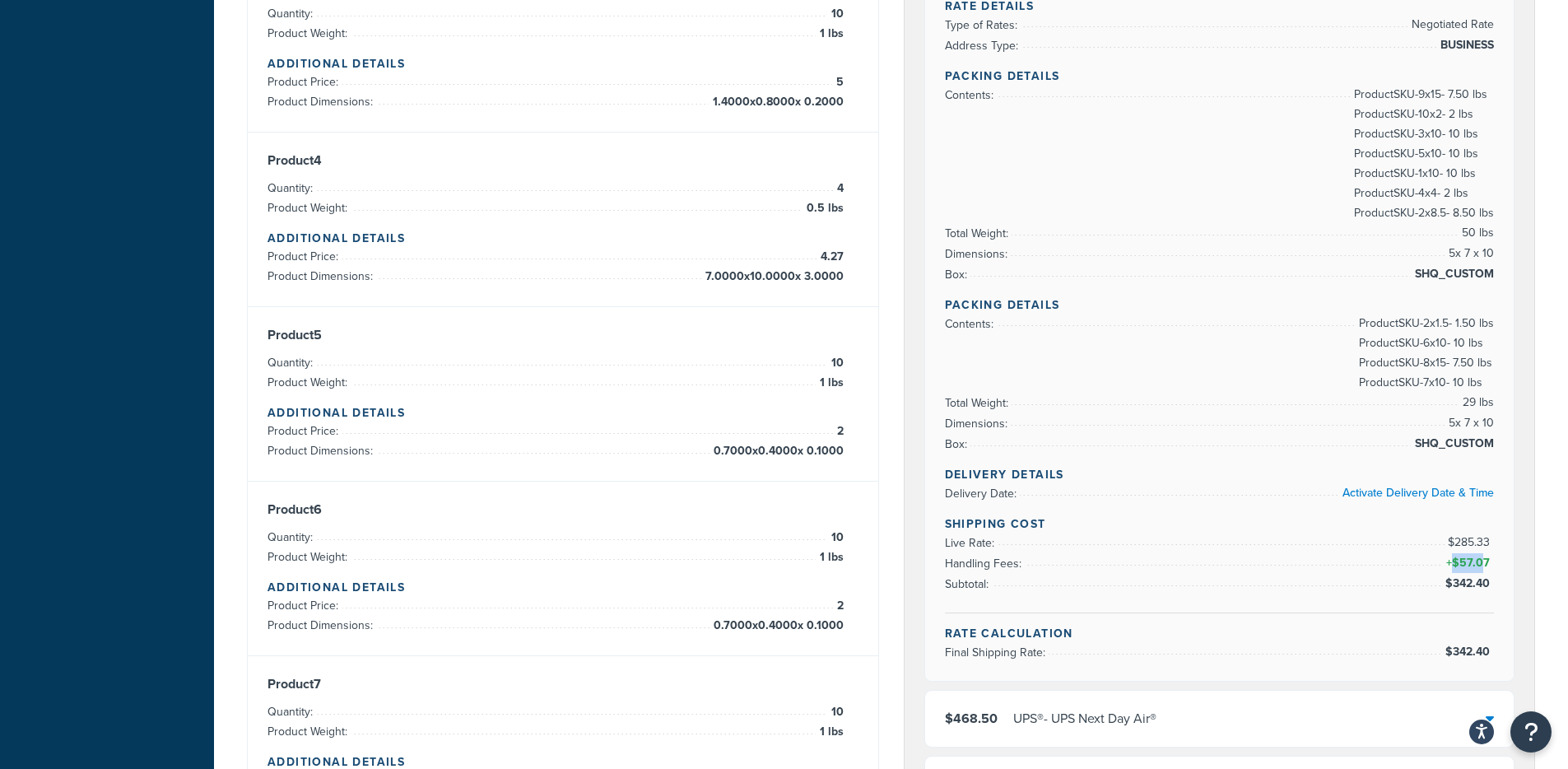
drag, startPoint x: 1454, startPoint y: 561, endPoint x: 1486, endPoint y: 560, distance: 32.0
click at [1184, 562] on span "$57.07" at bounding box center [1473, 562] width 42 height 17
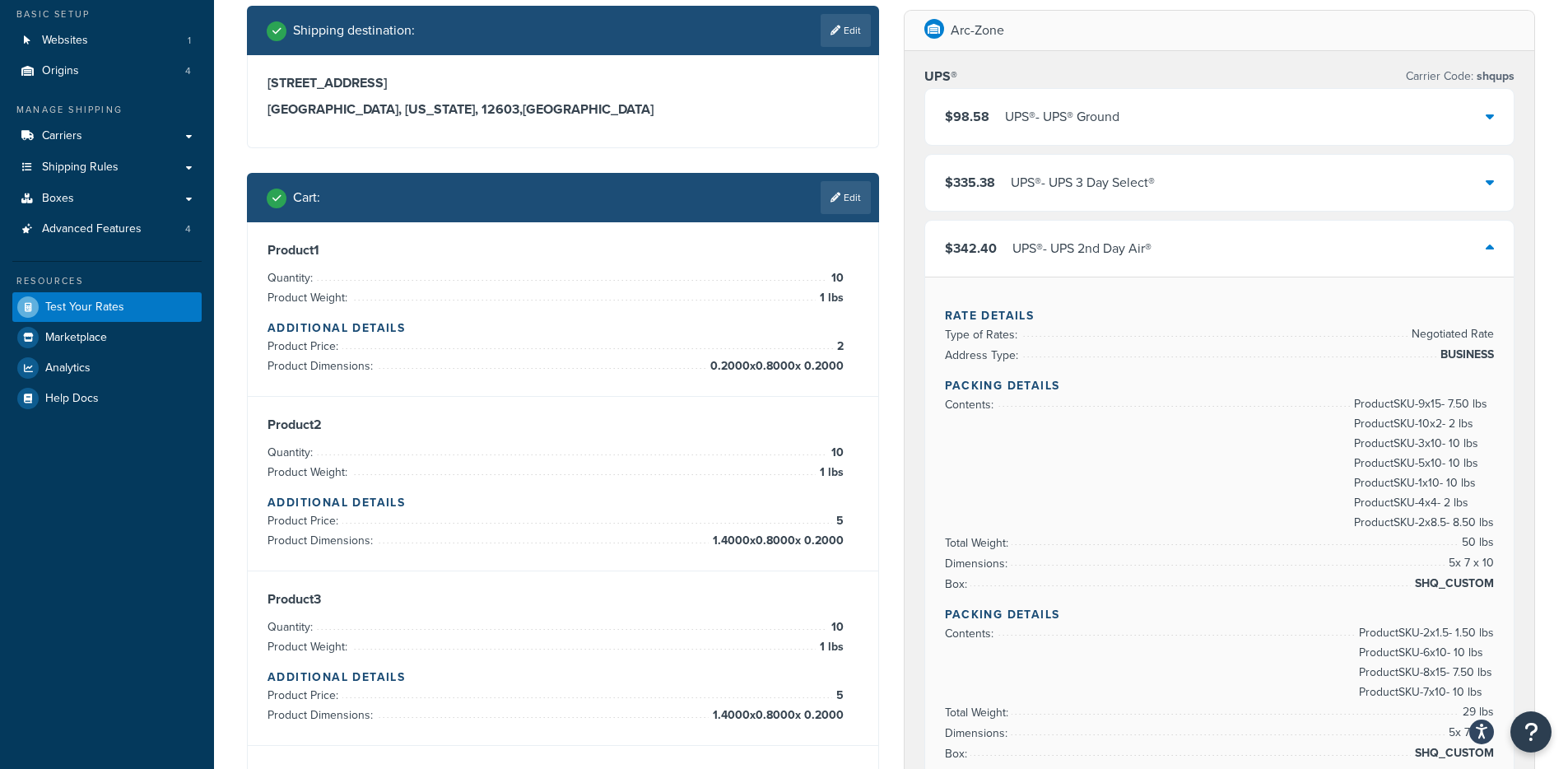
scroll to position [0, 0]
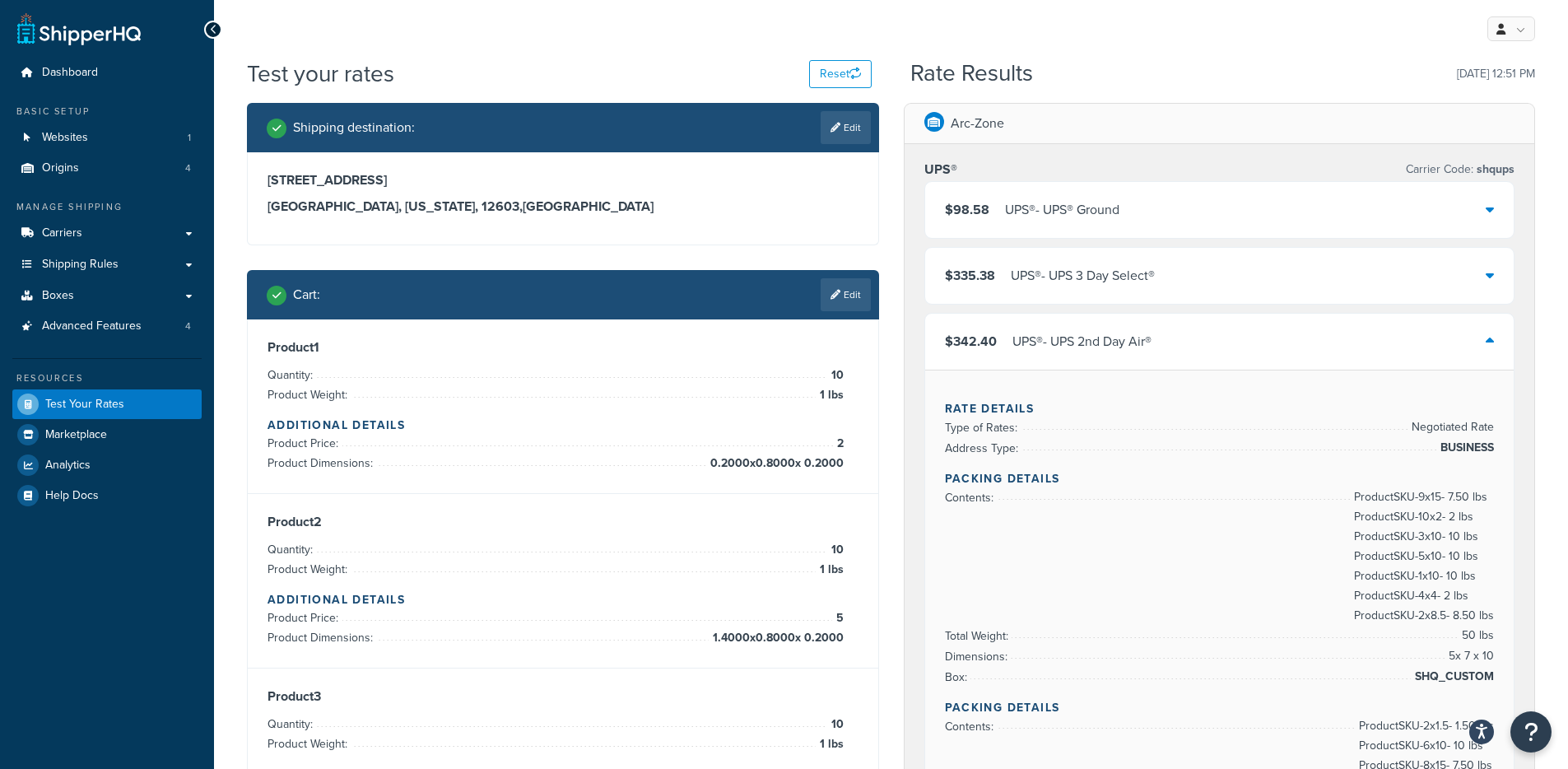
click at [945, 122] on div "Arc-Zone" at bounding box center [964, 123] width 80 height 23
drag, startPoint x: 951, startPoint y: 122, endPoint x: 1033, endPoint y: 130, distance: 82.4
click at [1033, 130] on div "Arc-Zone" at bounding box center [1219, 124] width 631 height 40
click at [814, 394] on li "Product Weight: 1 lbs" at bounding box center [555, 395] width 576 height 20
drag, startPoint x: 821, startPoint y: 392, endPoint x: 843, endPoint y: 394, distance: 22.1
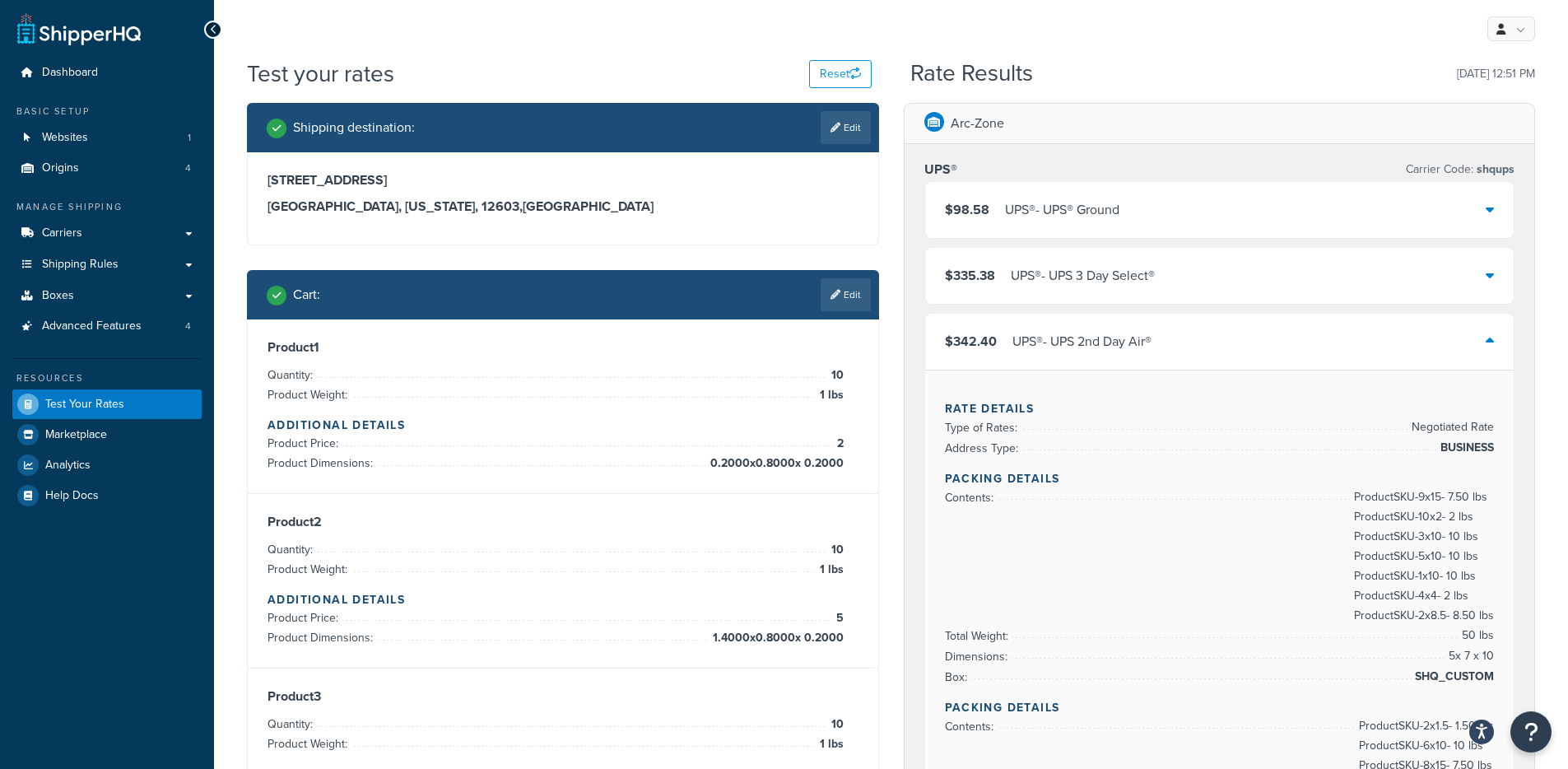
click at [843, 394] on div "Product 1 Quantity: 10 Product Weight: 1 lbs Additional Details Product Price: …" at bounding box center [563, 406] width 591 height 134
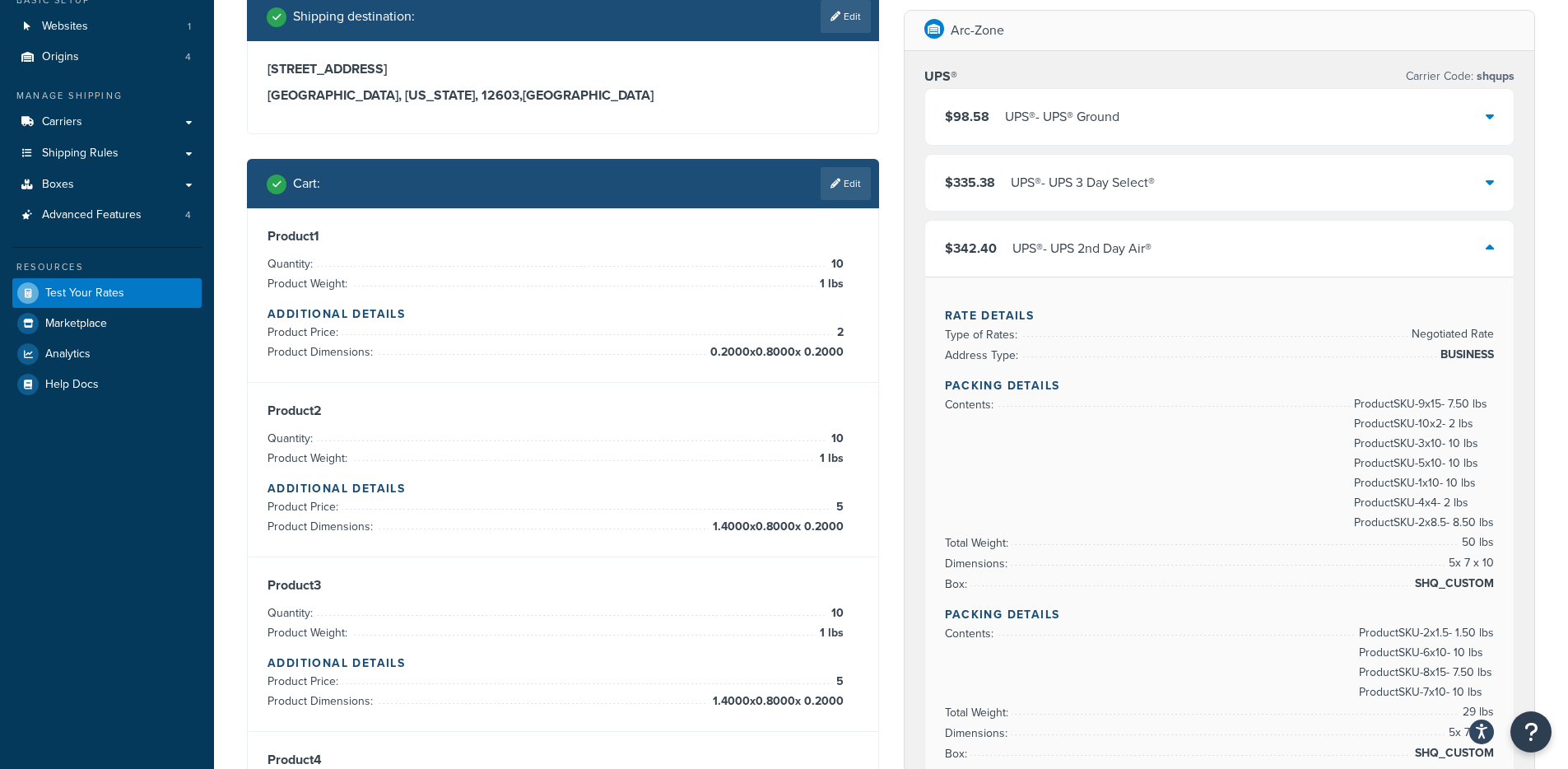
scroll to position [183, 0]
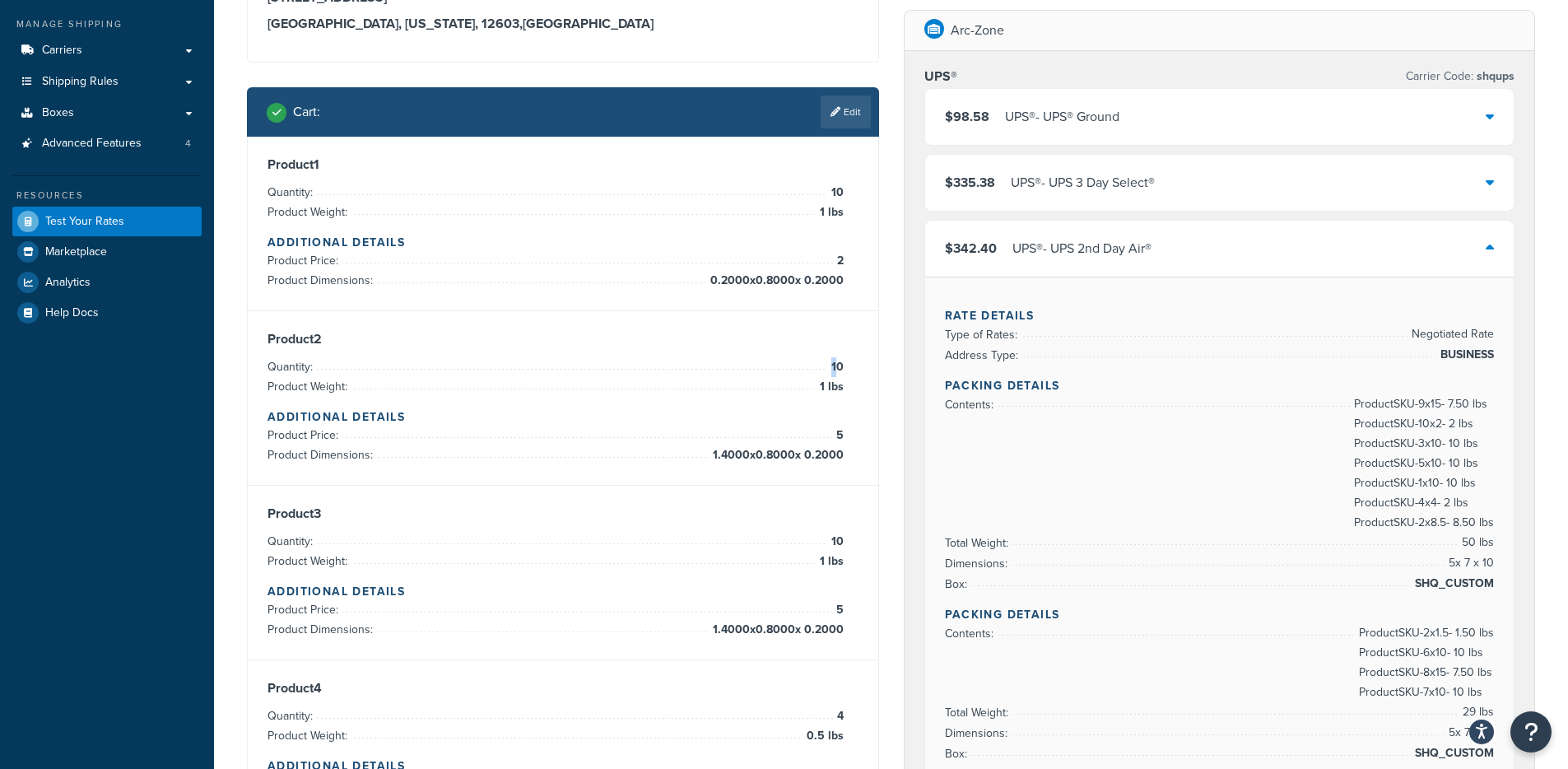
drag, startPoint x: 835, startPoint y: 372, endPoint x: 846, endPoint y: 373, distance: 11.0
click at [846, 373] on div "Product 2 Quantity: 10 Product Weight: 1 lbs Additional Details Product Price: …" at bounding box center [563, 397] width 591 height 134
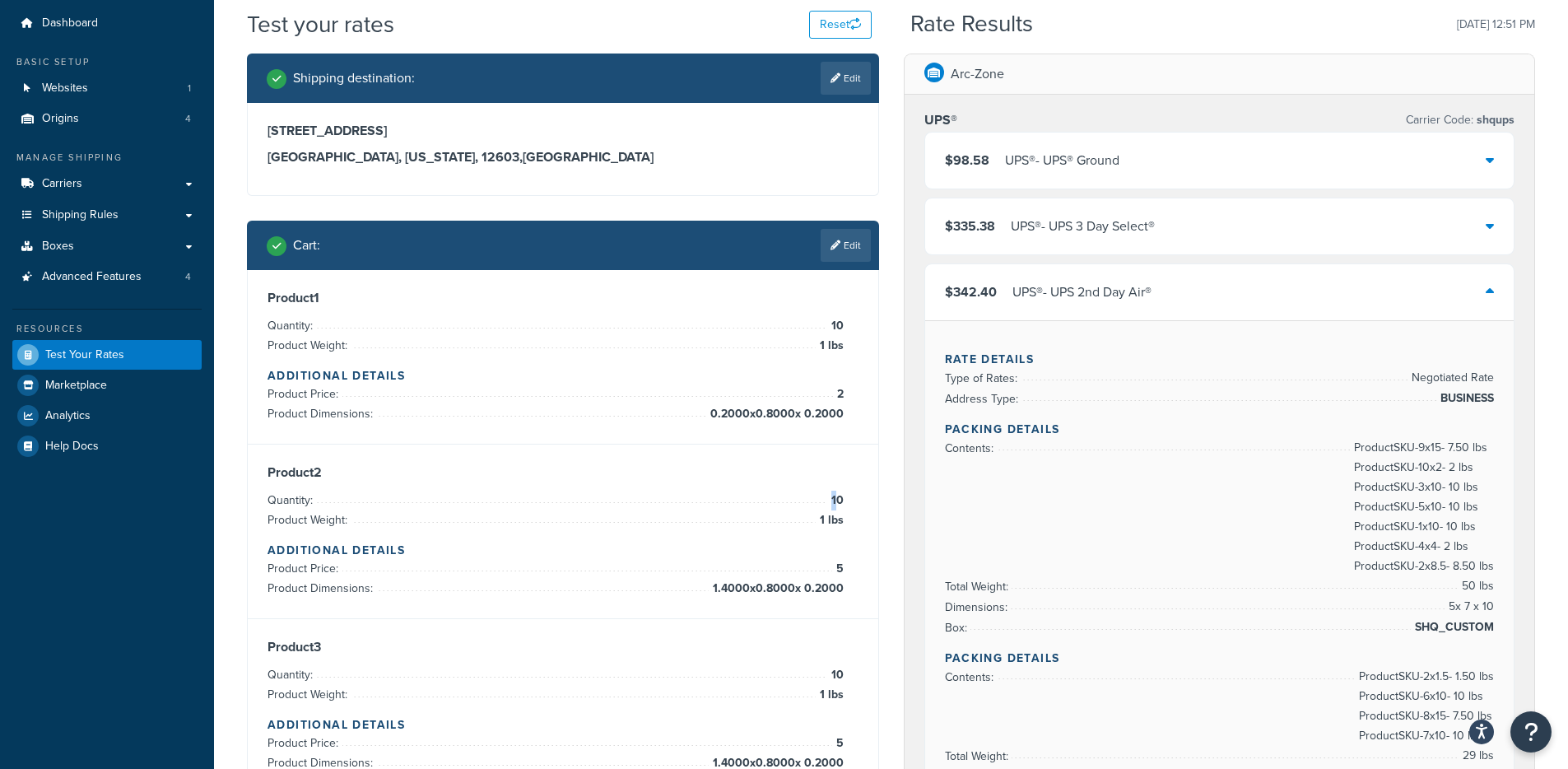
scroll to position [77, 0]
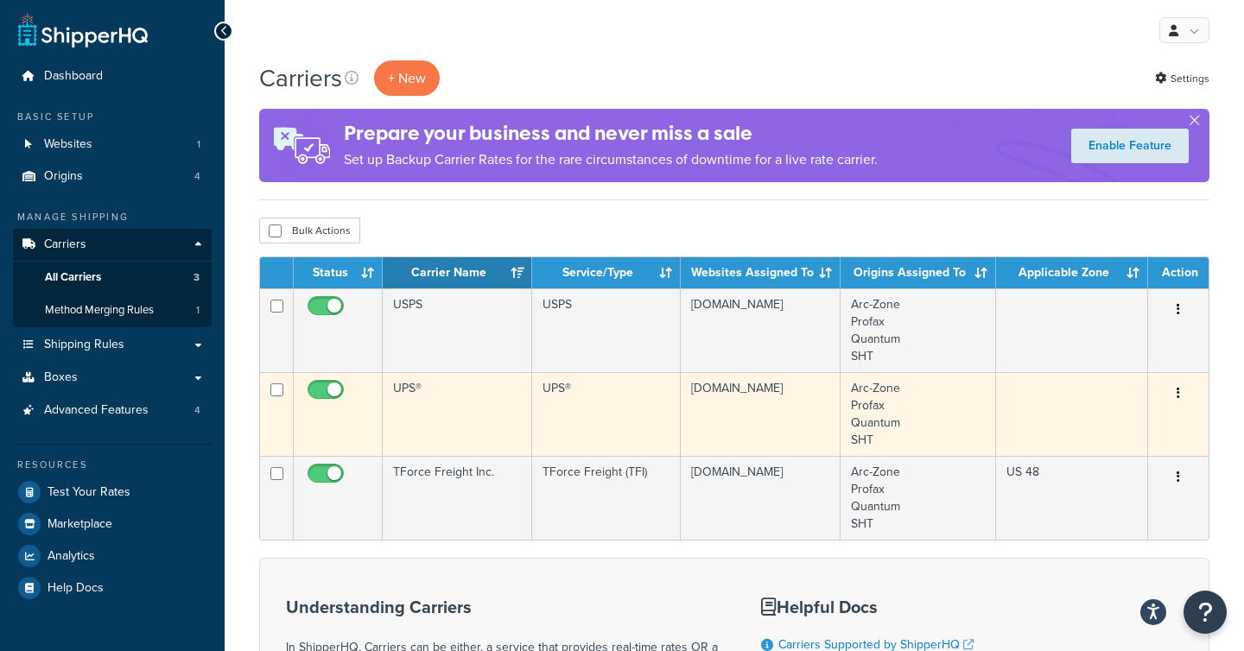
click at [493, 399] on td "UPS®" at bounding box center [457, 414] width 149 height 84
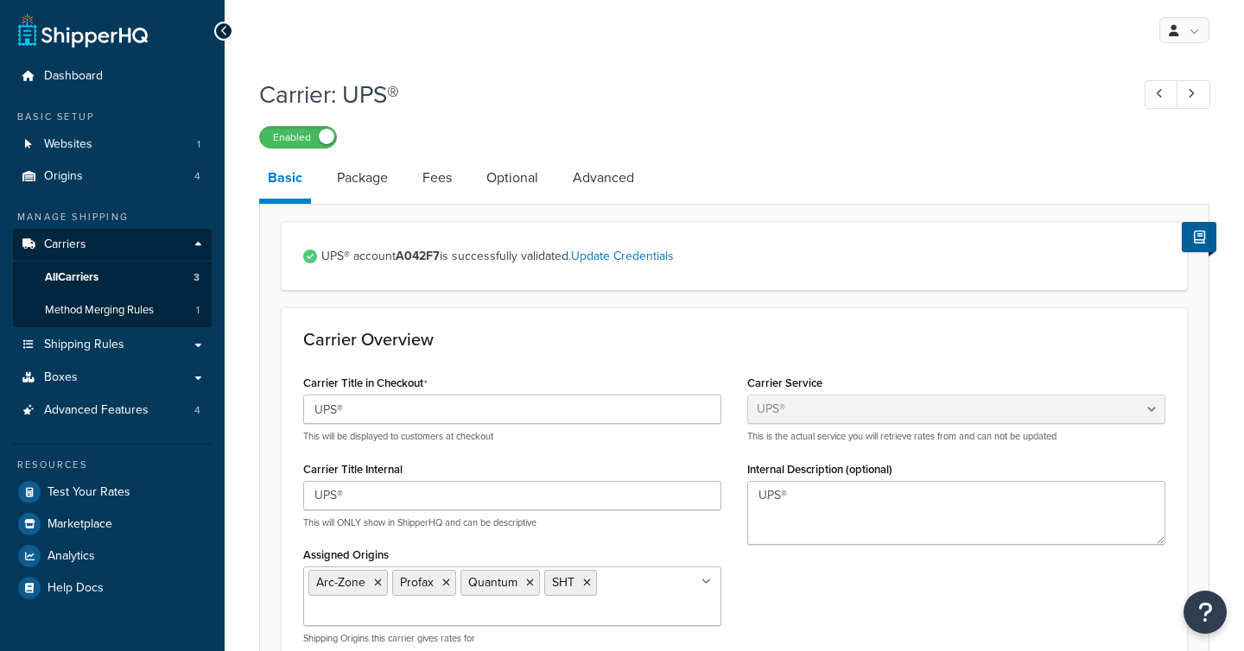
select select "ups"
select select "us"
click at [377, 174] on link "Package" at bounding box center [362, 177] width 68 height 41
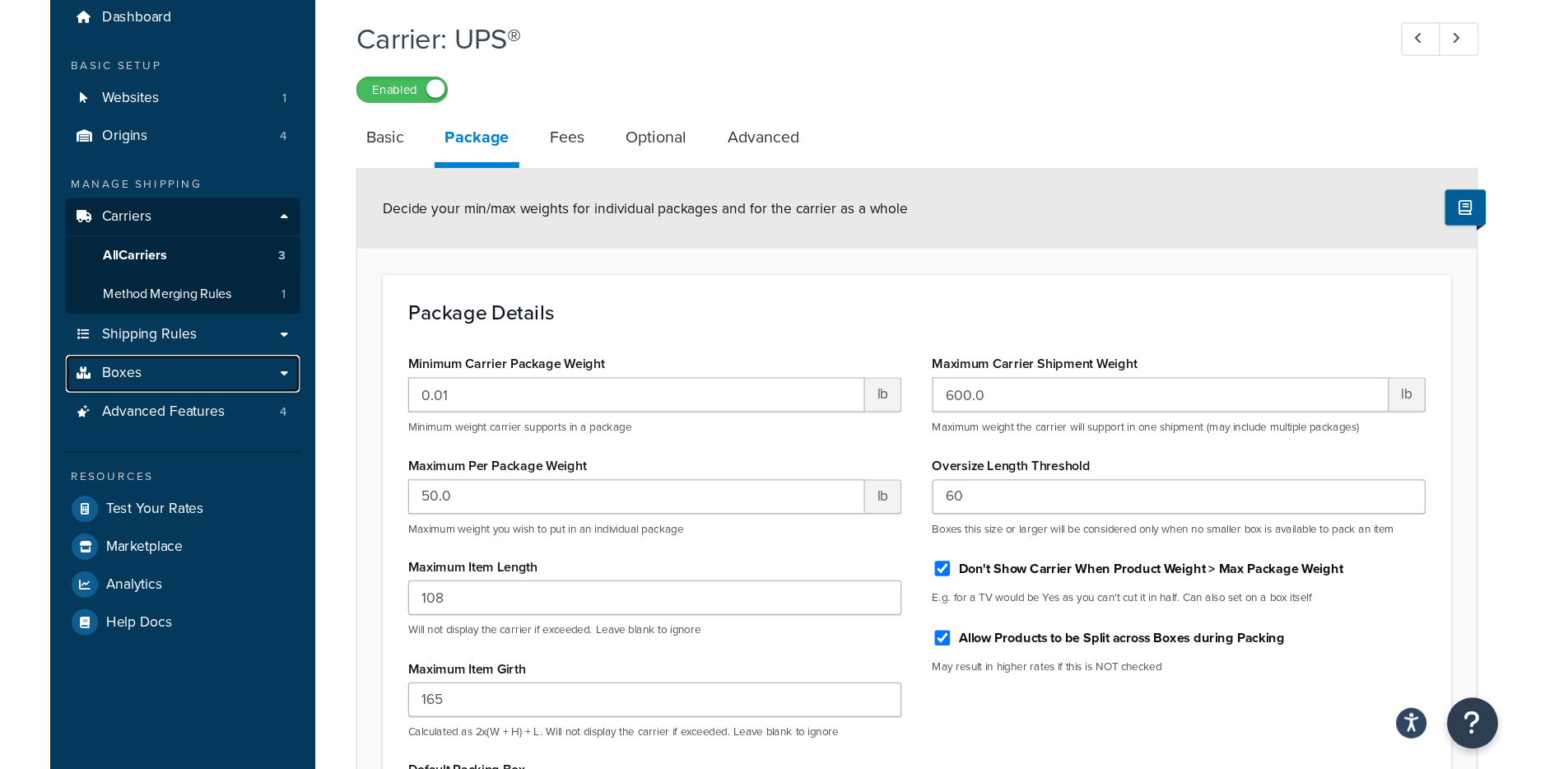
scroll to position [62, 0]
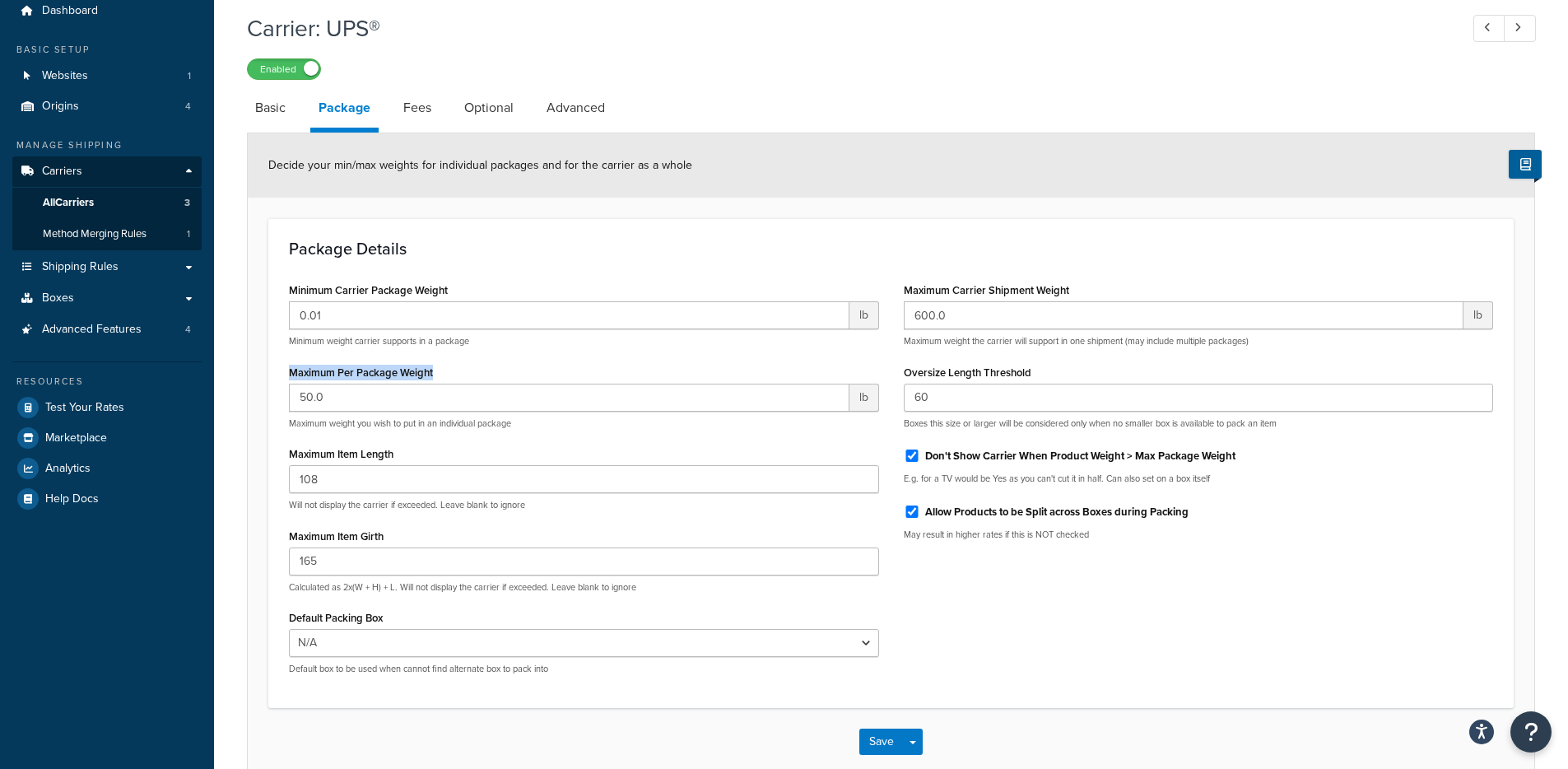
drag, startPoint x: 287, startPoint y: 368, endPoint x: 441, endPoint y: 370, distance: 154.0
click at [441, 369] on div "Minimum Carrier Package Weight 0.01 lb Minimum weight carrier supports in a pac…" at bounding box center [583, 482] width 614 height 409
click at [299, 392] on input "50.0" at bounding box center [569, 397] width 560 height 28
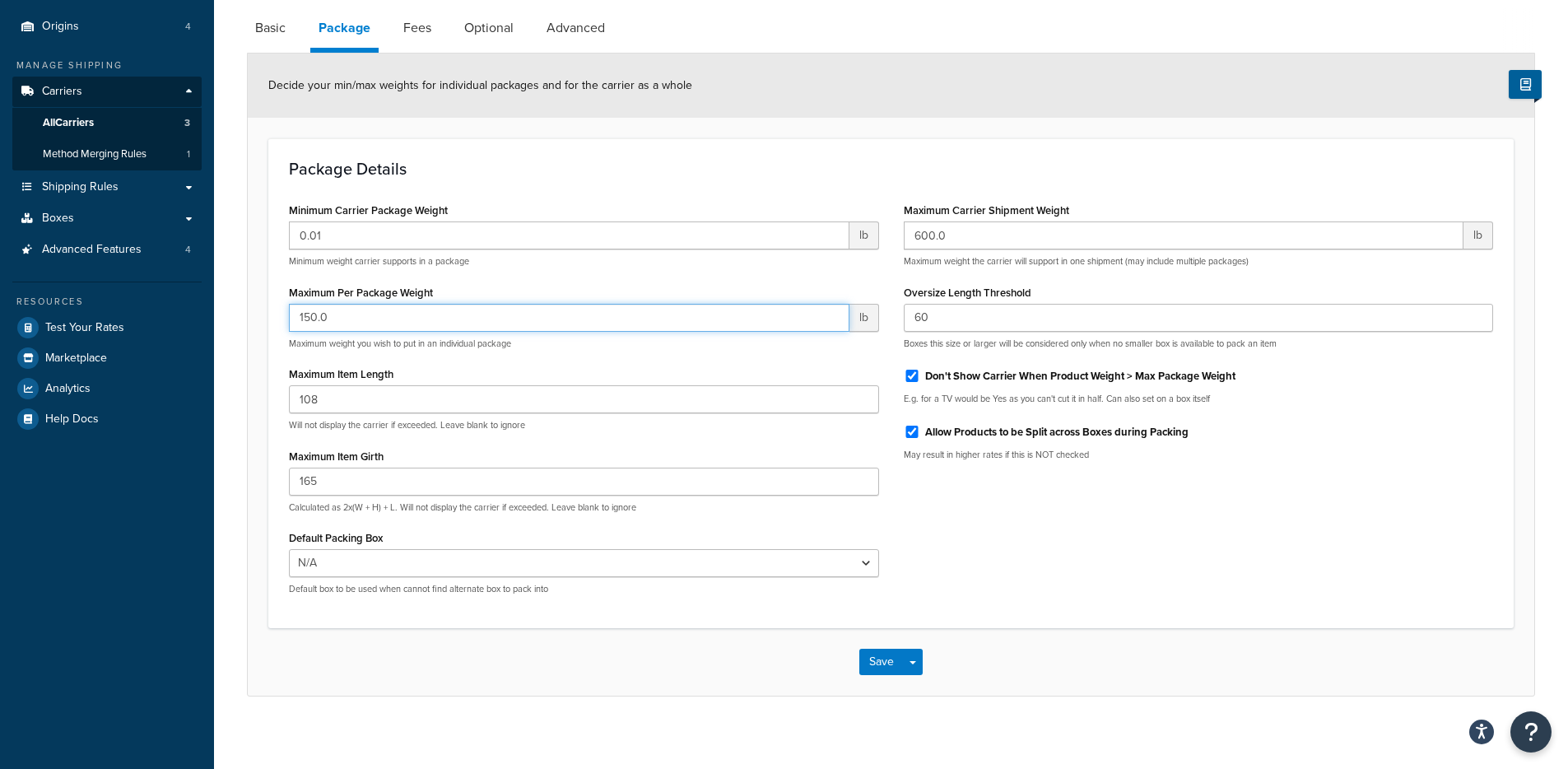
scroll to position [152, 0]
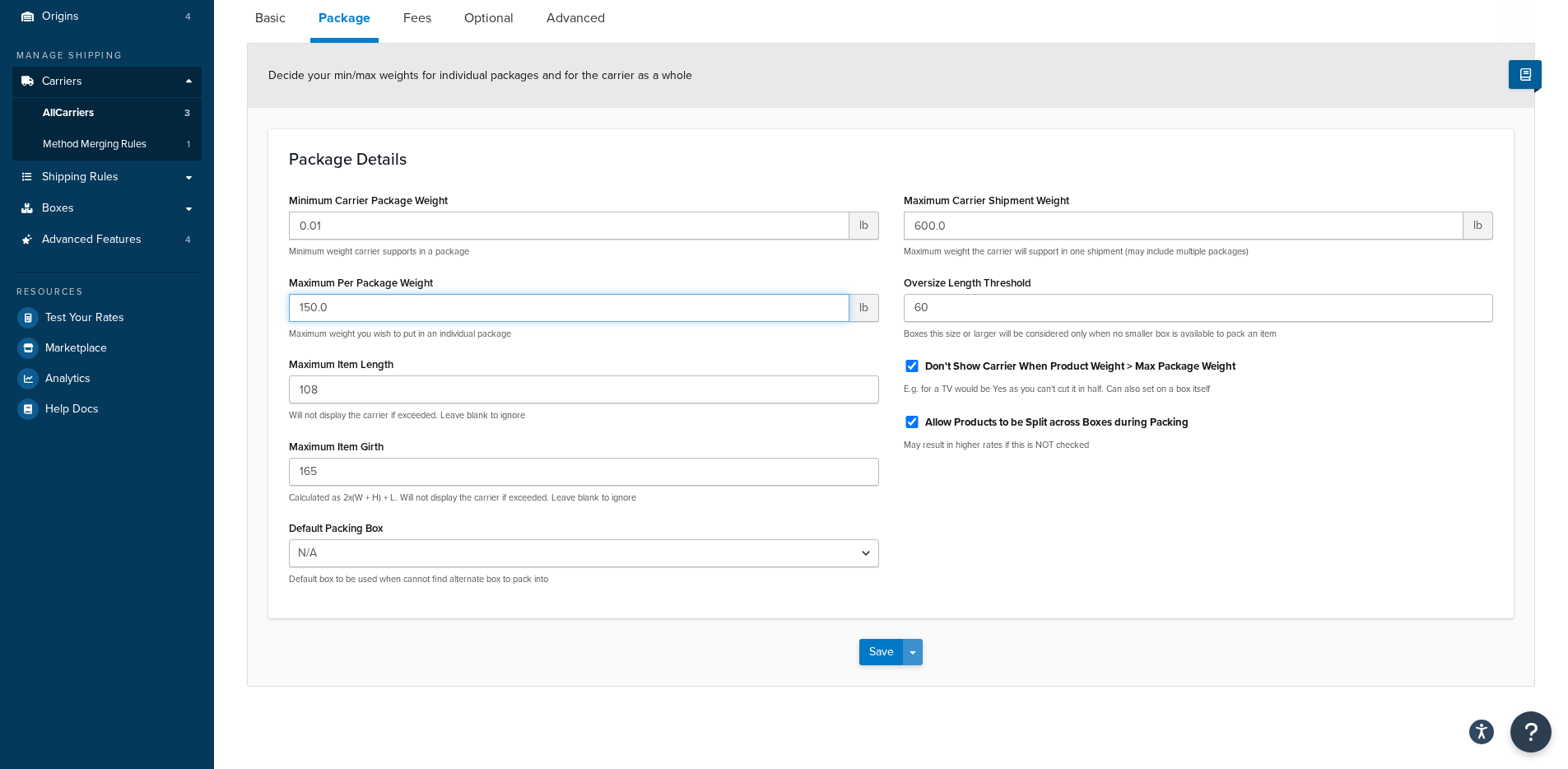
type input "150.0"
click at [909, 619] on button "Save Dropdown" at bounding box center [913, 652] width 20 height 27
click at [945, 619] on button "Save and Edit" at bounding box center [919, 682] width 120 height 34
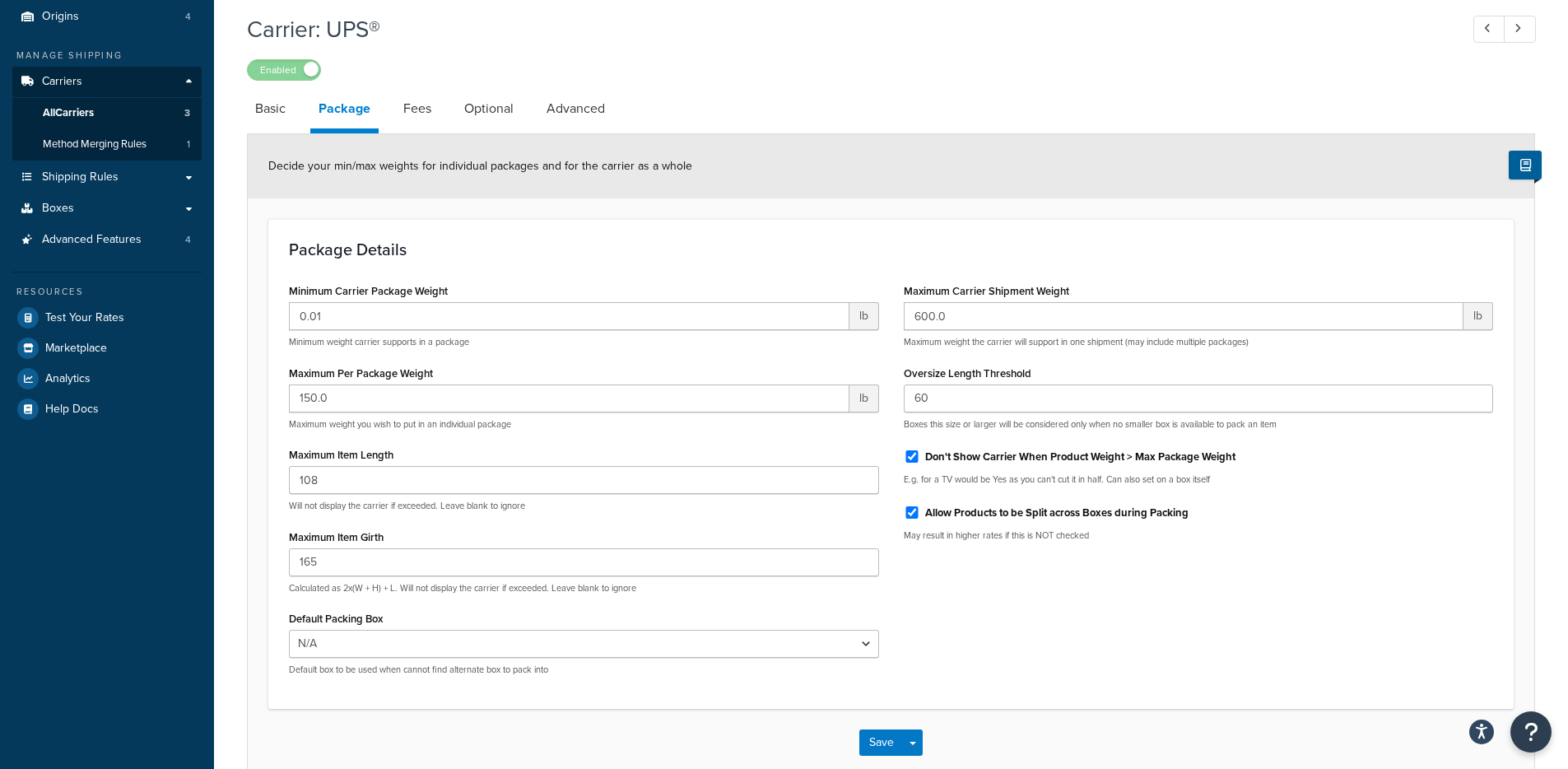
scroll to position [0, 0]
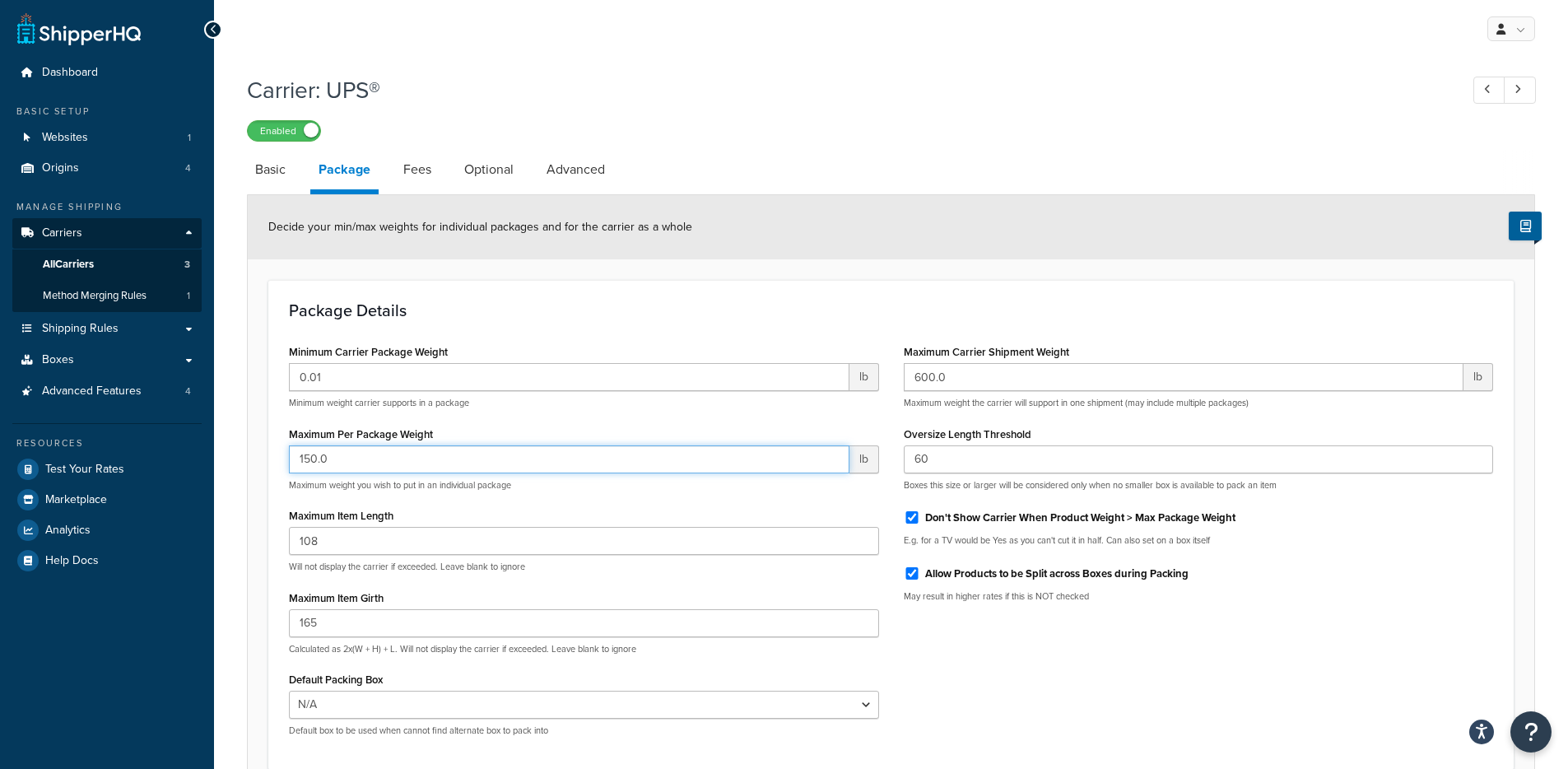
click at [303, 456] on input "150.0" at bounding box center [569, 458] width 560 height 28
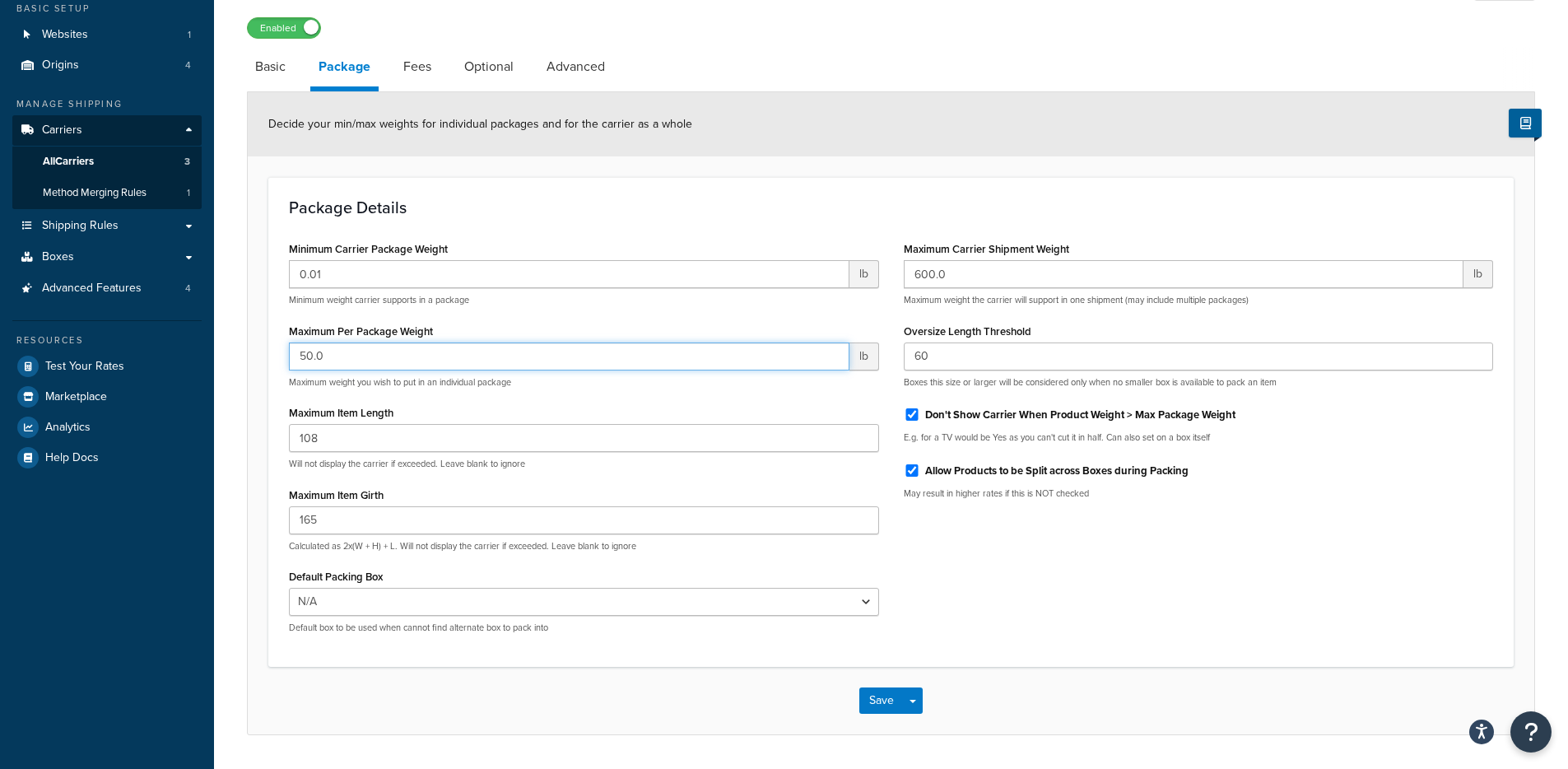
scroll to position [152, 0]
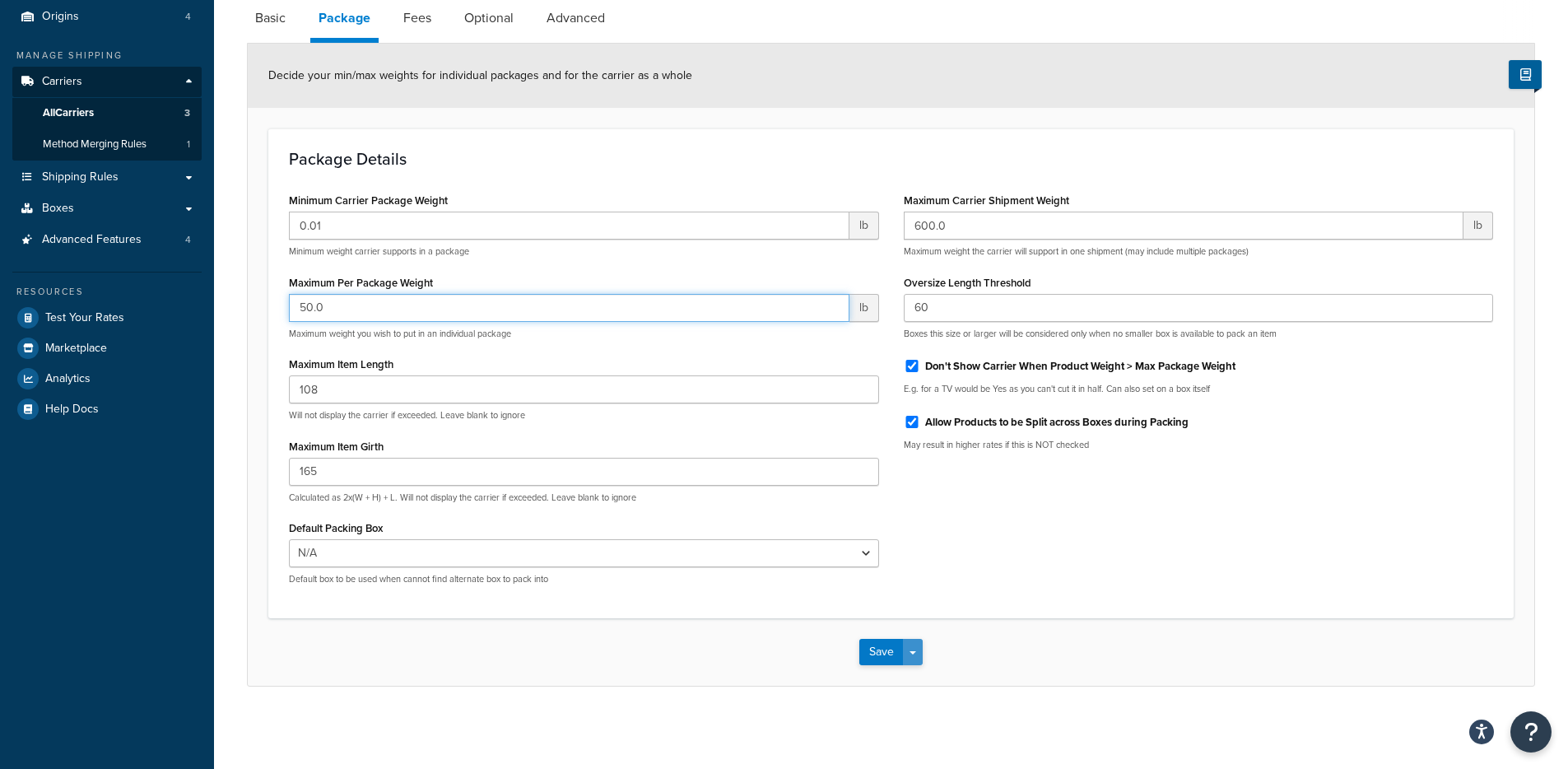
type input "50.0"
click at [914, 619] on button "Save Dropdown" at bounding box center [913, 652] width 20 height 27
click at [919, 619] on button "Save and Edit" at bounding box center [919, 682] width 120 height 34
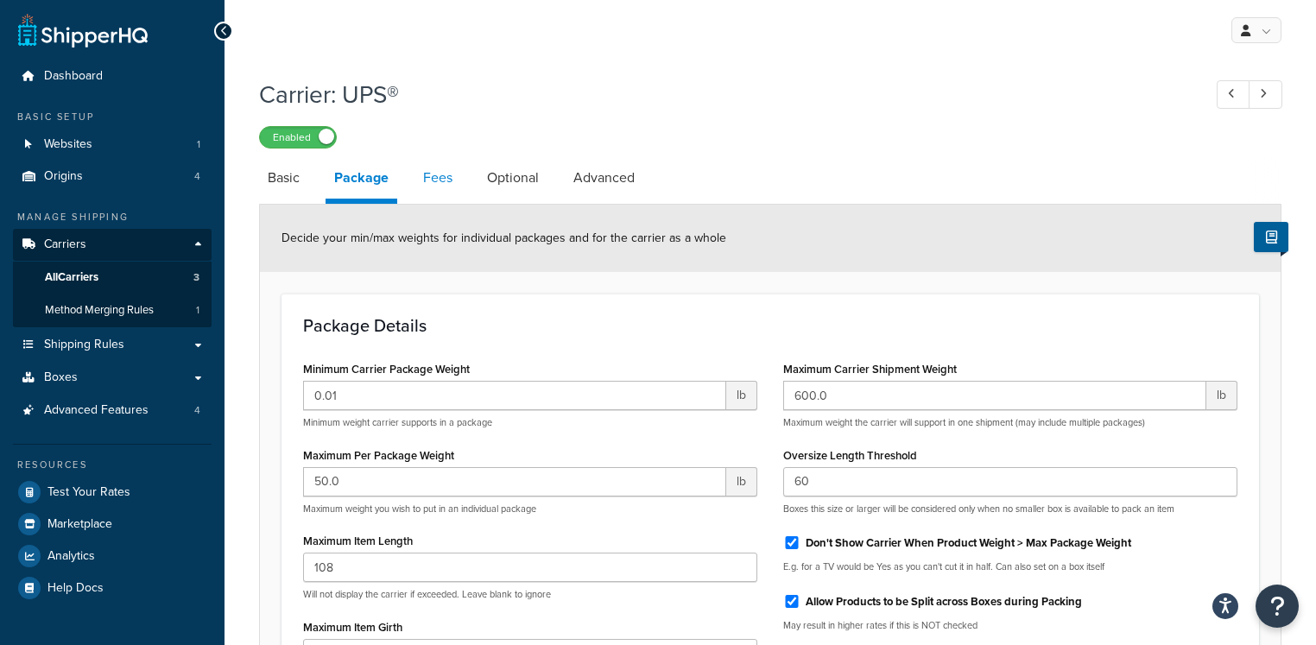
click at [447, 175] on link "Fees" at bounding box center [438, 177] width 47 height 41
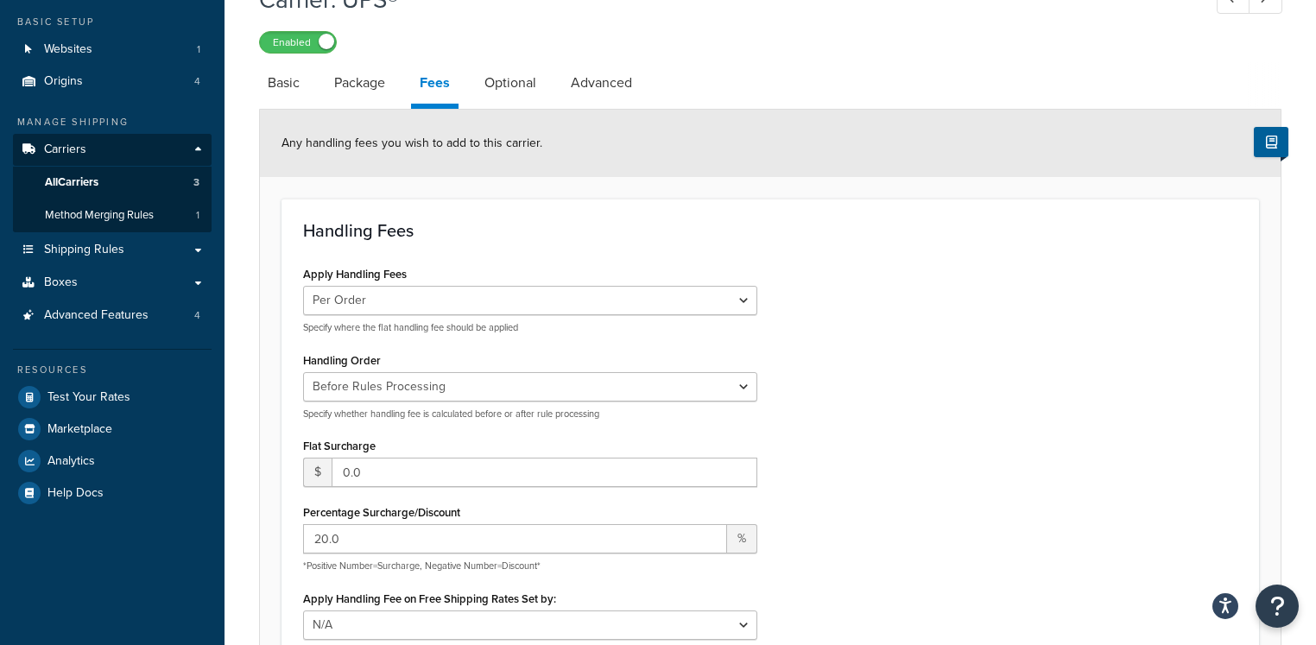
scroll to position [100, 0]
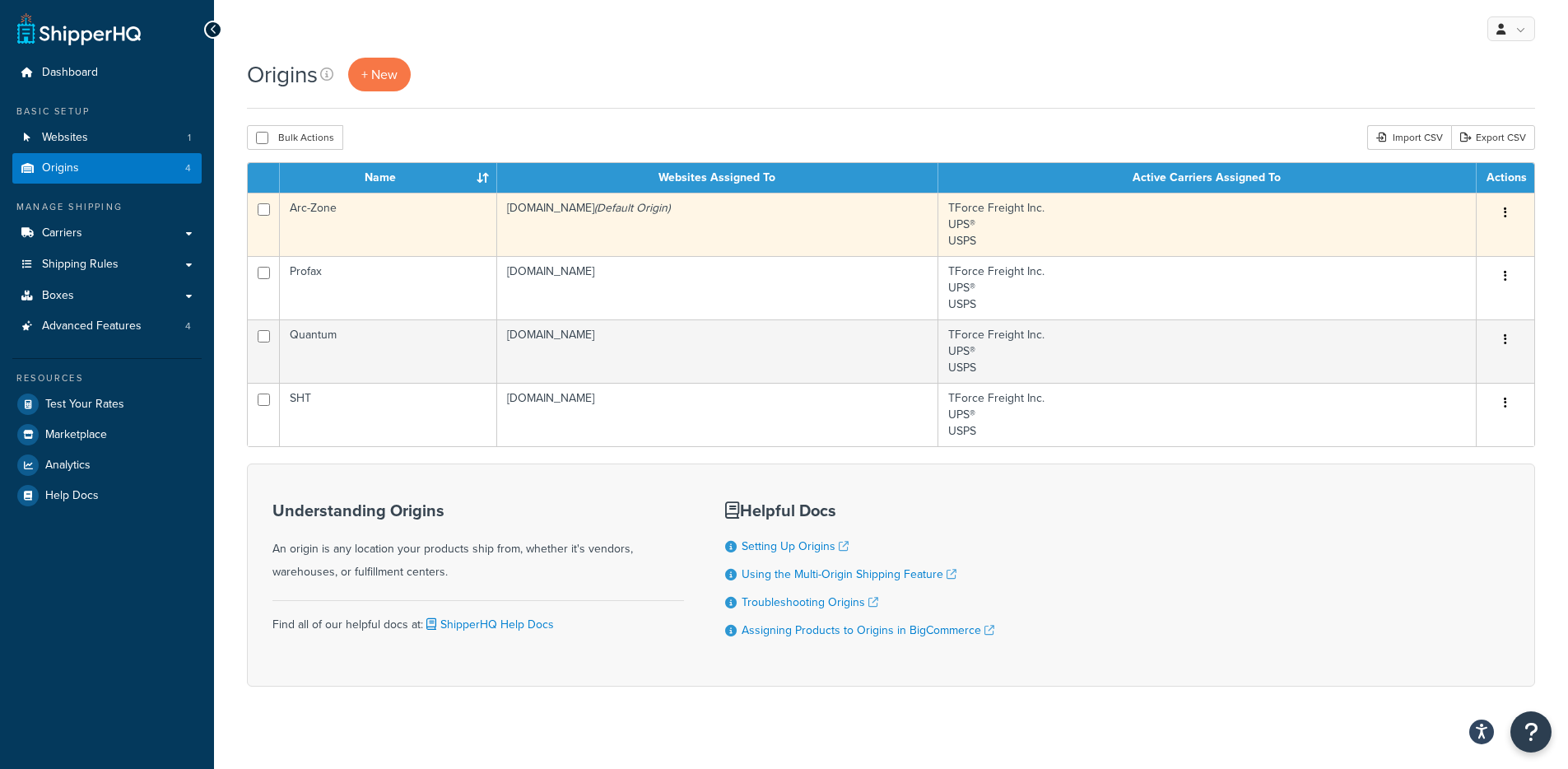
click at [1505, 209] on icon "button" at bounding box center [1504, 212] width 3 height 11
click at [1464, 238] on link "Edit" at bounding box center [1451, 243] width 130 height 33
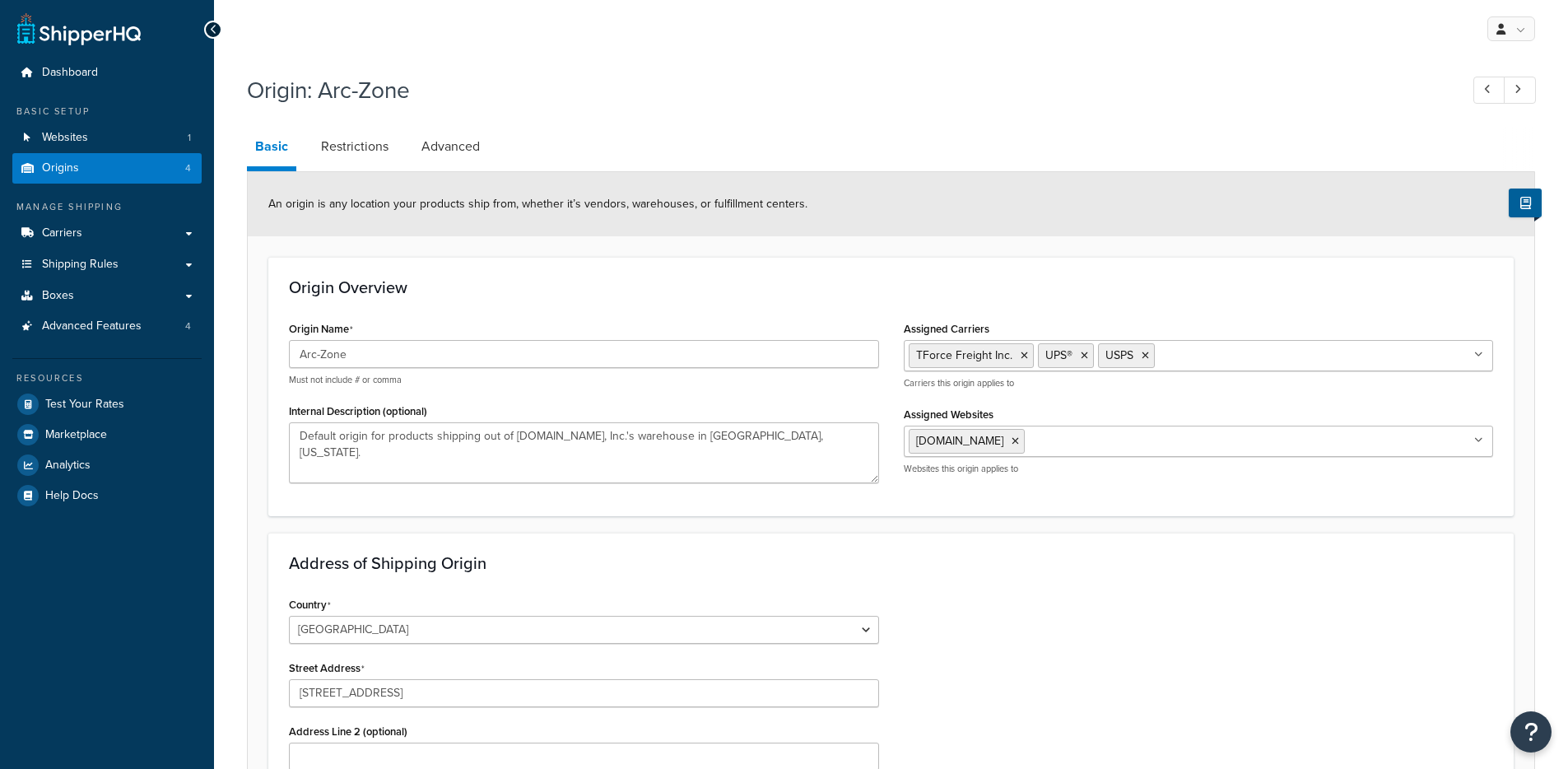
select select "5"
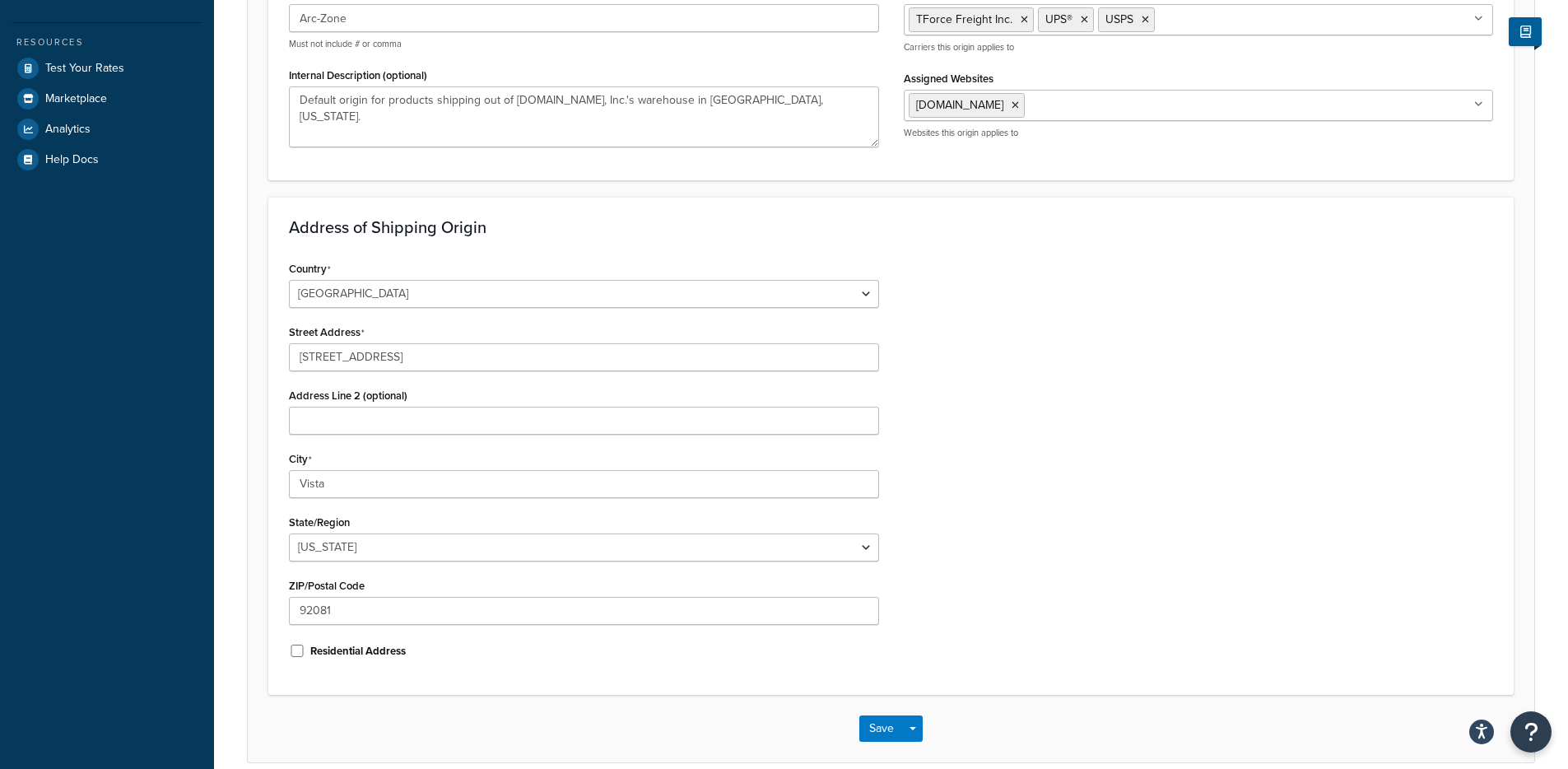
scroll to position [413, 0]
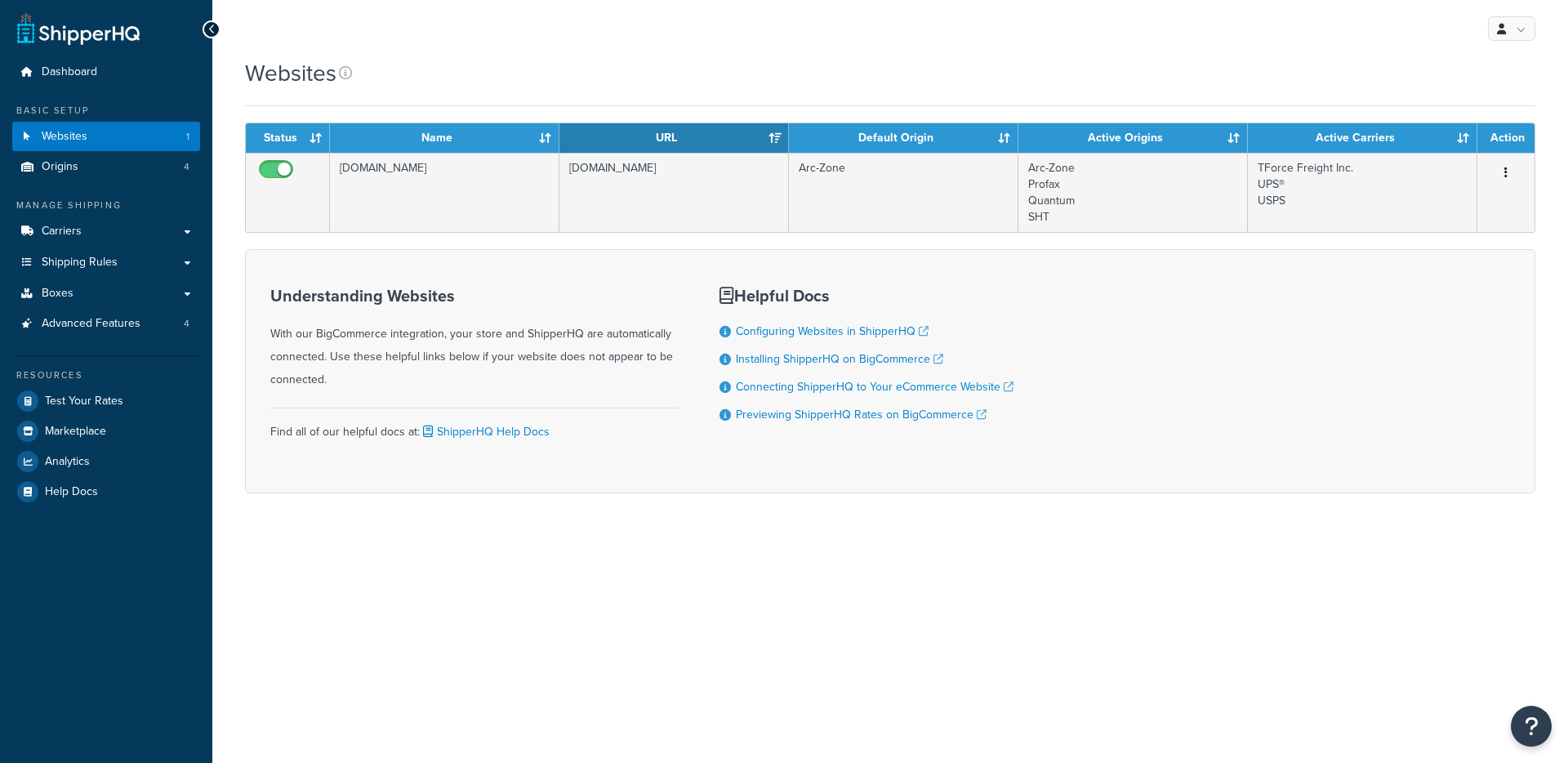
click at [591, 182] on td "[DOMAIN_NAME]" at bounding box center [674, 193] width 230 height 79
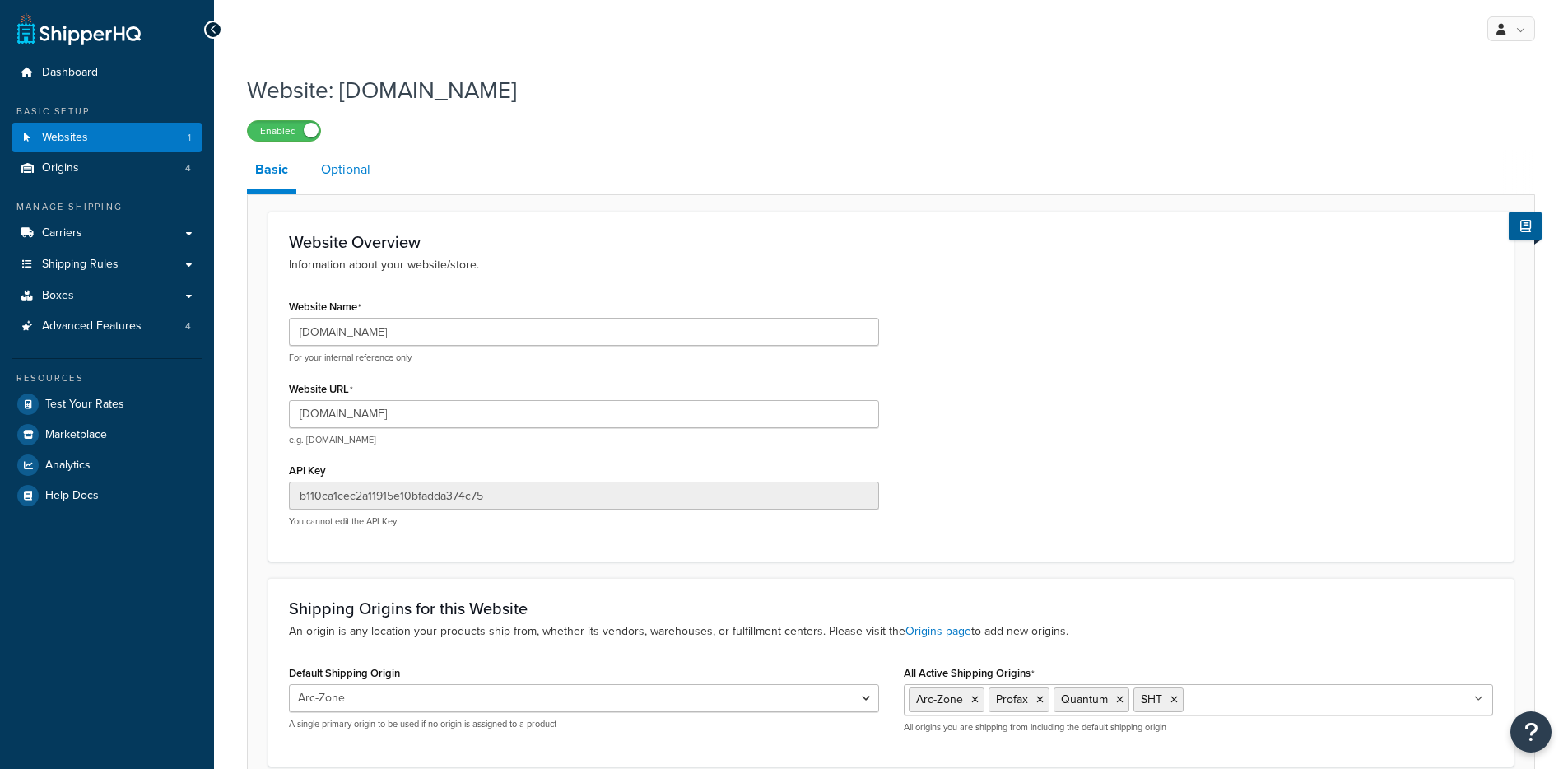
click at [368, 169] on link "Optional" at bounding box center [345, 169] width 66 height 39
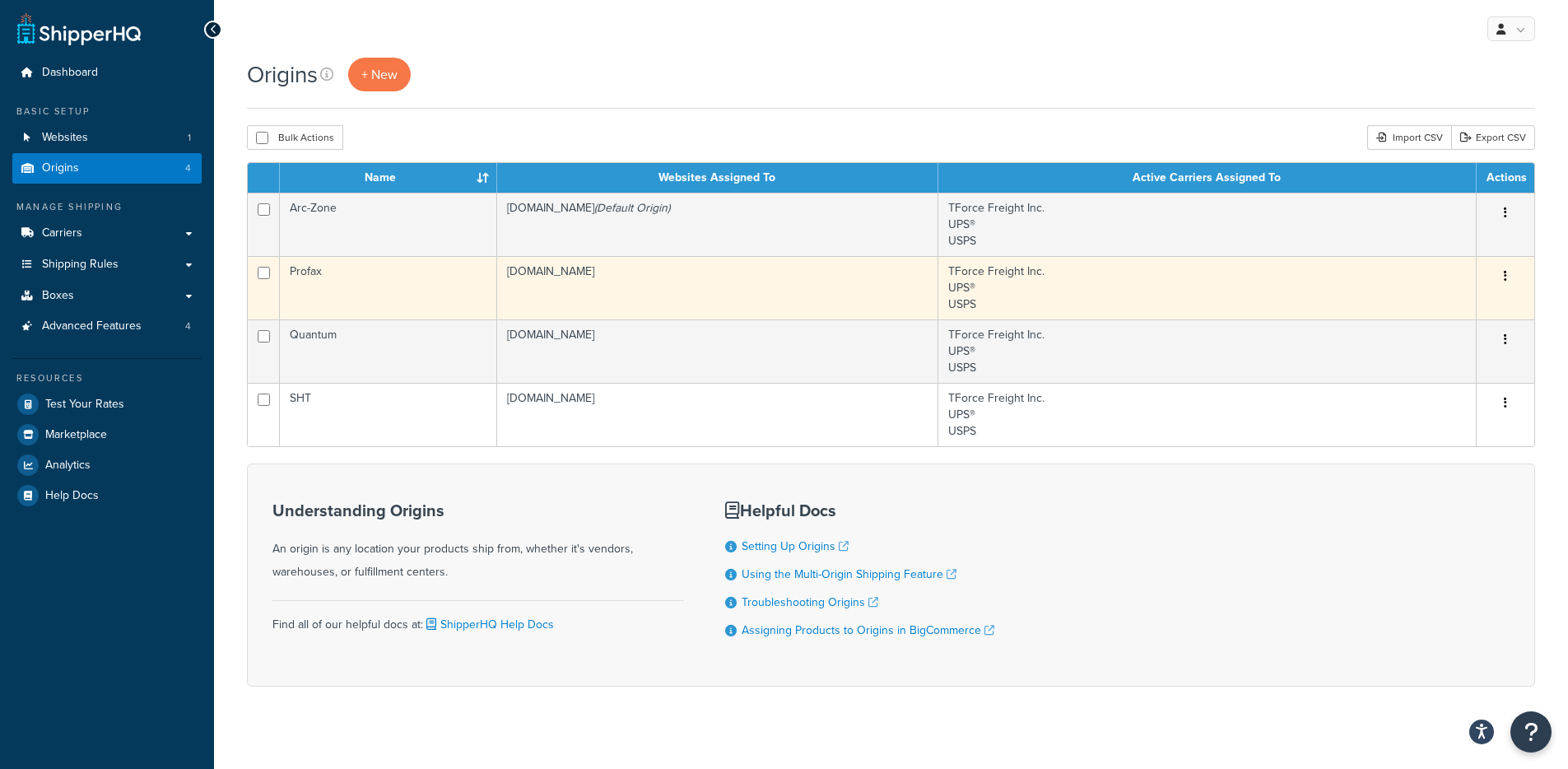
click at [1501, 280] on button "button" at bounding box center [1505, 276] width 23 height 27
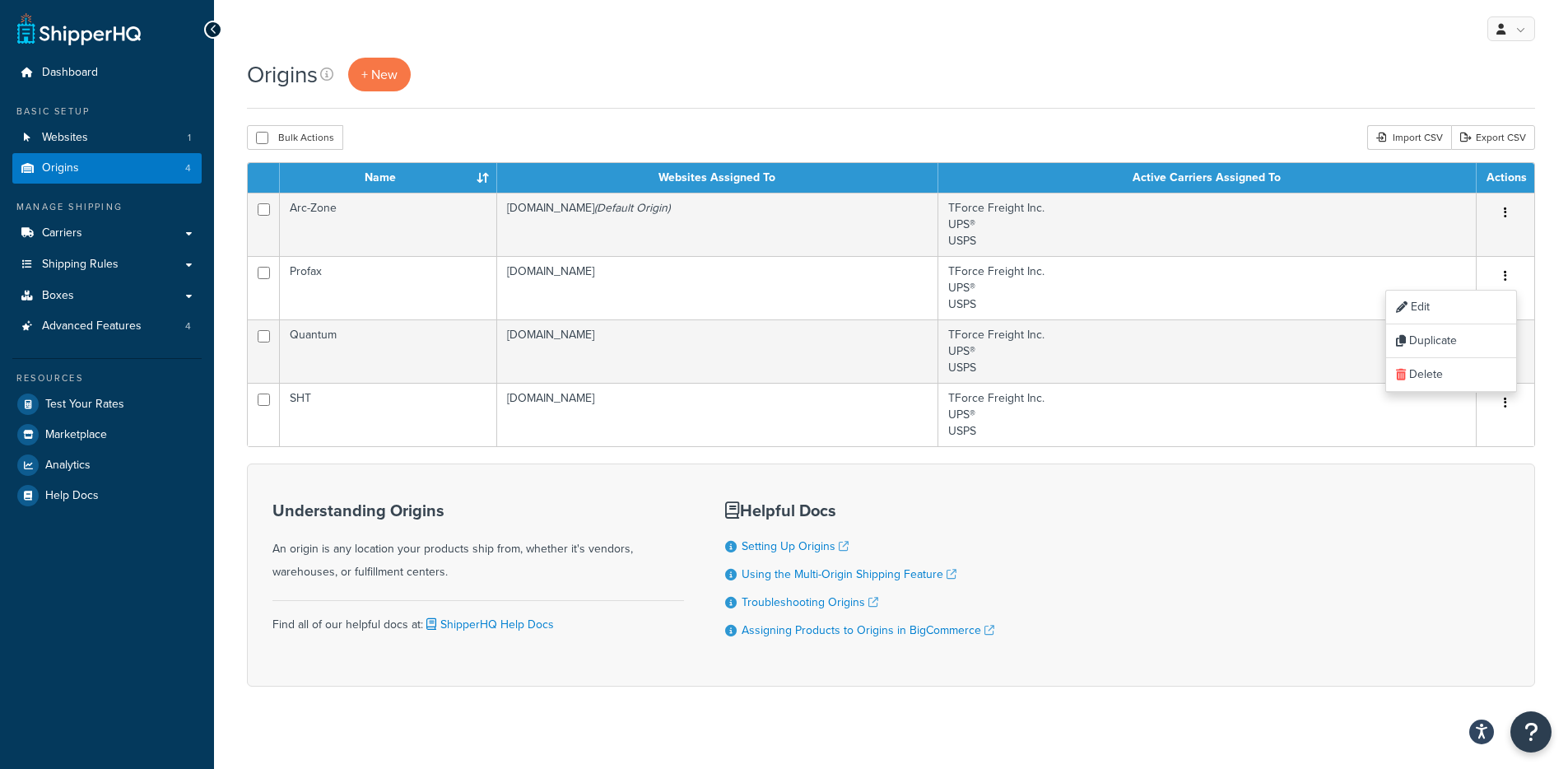
click at [1547, 339] on div "Origins + New Bulk Actions Duplicate [GEOGRAPHIC_DATA] Import CSV Export CSV Co…" at bounding box center [891, 400] width 1354 height 686
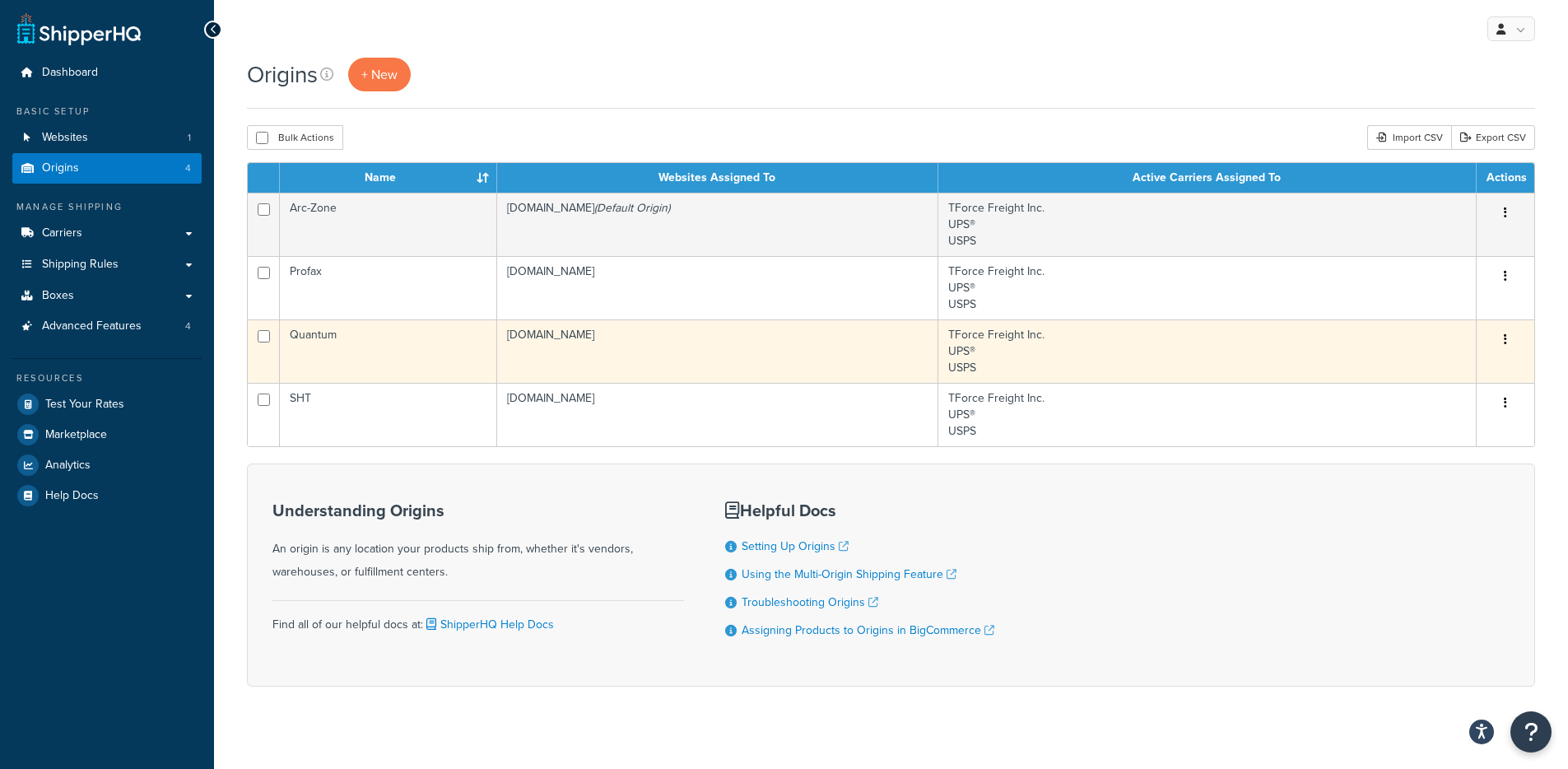
click at [1508, 339] on button "button" at bounding box center [1505, 340] width 23 height 27
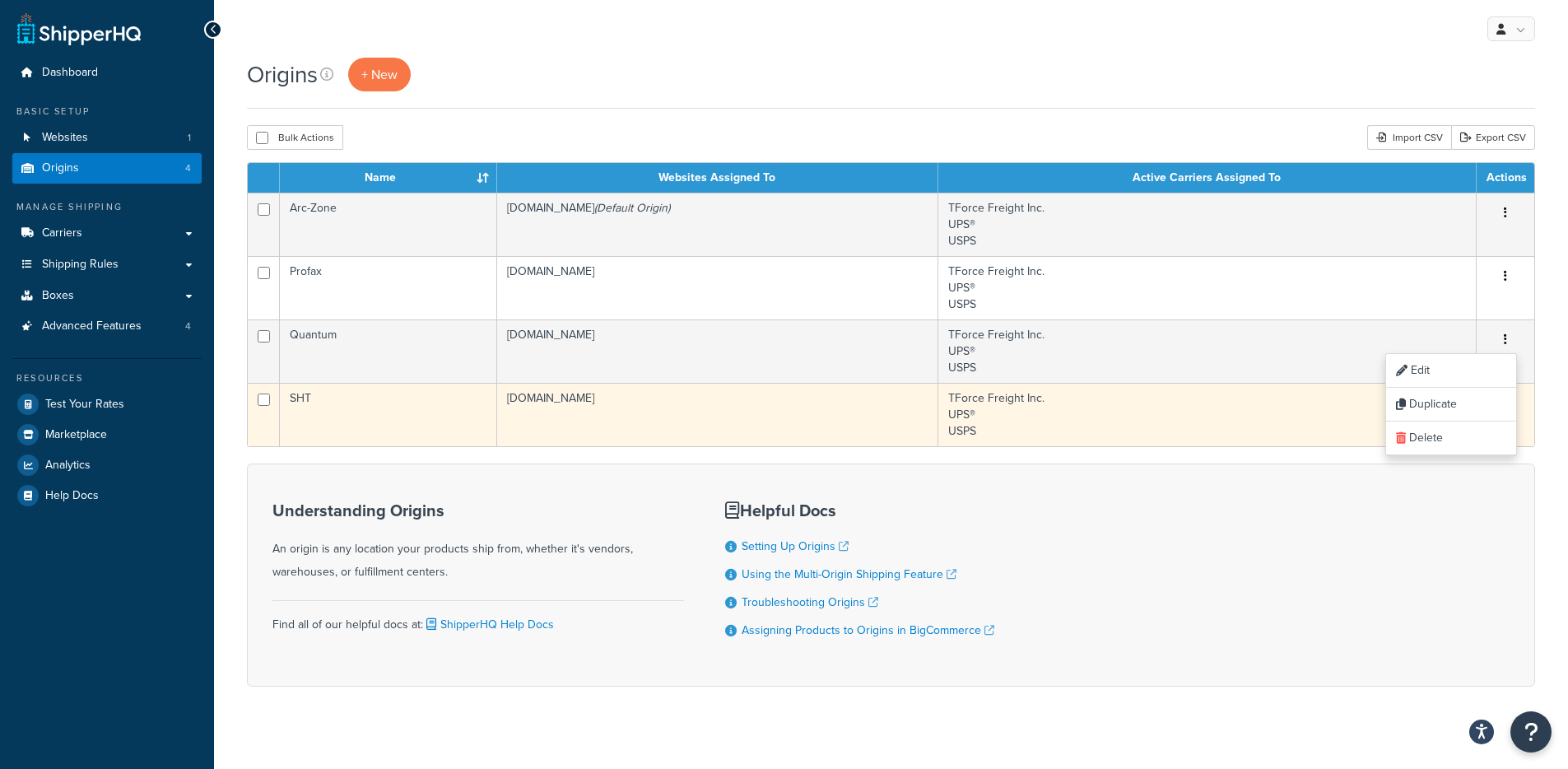
click at [1139, 408] on td "TForce Freight Inc. UPS® USPS" at bounding box center [1207, 415] width 538 height 64
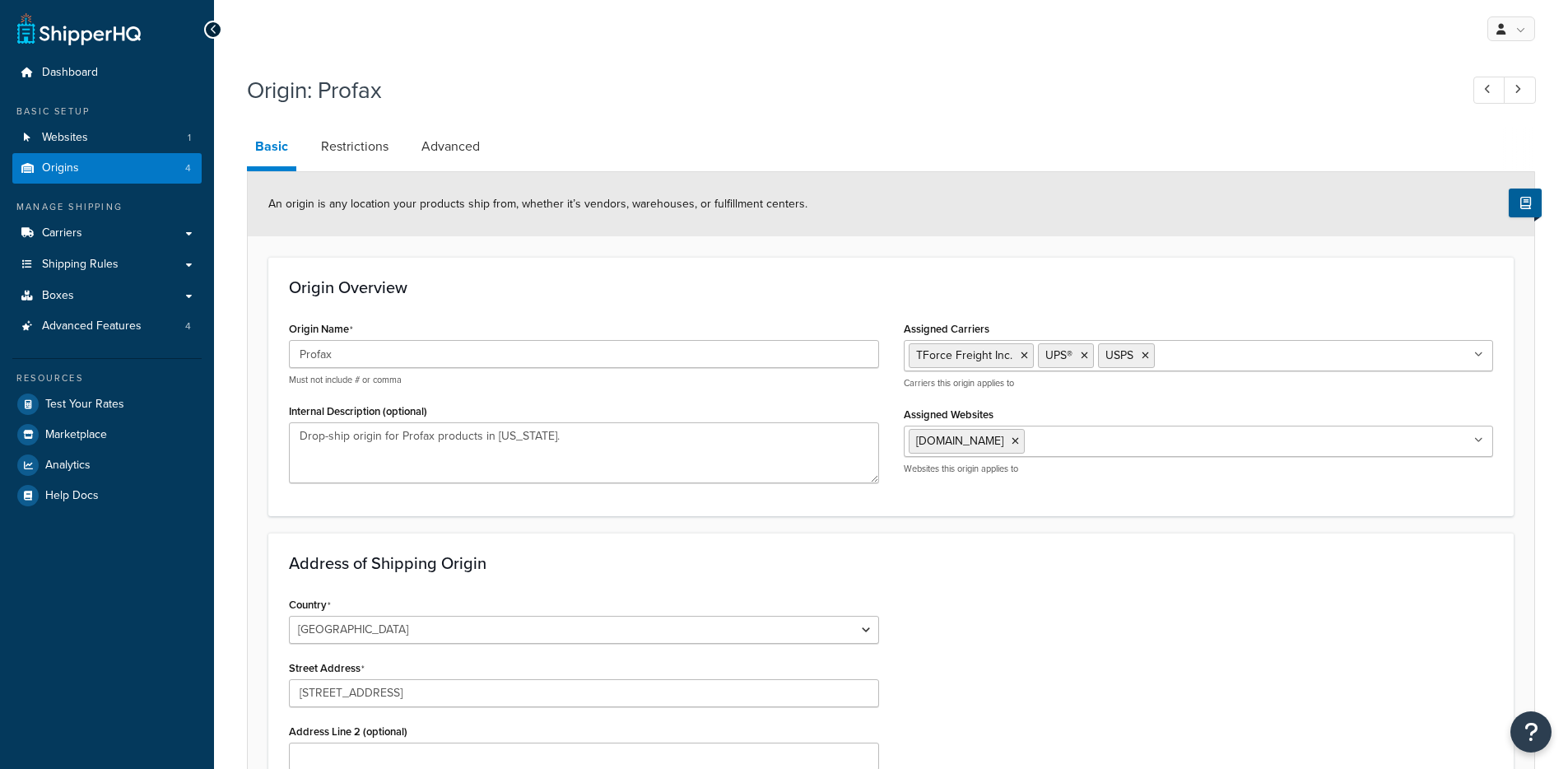
select select "43"
select select "5"
select select "33"
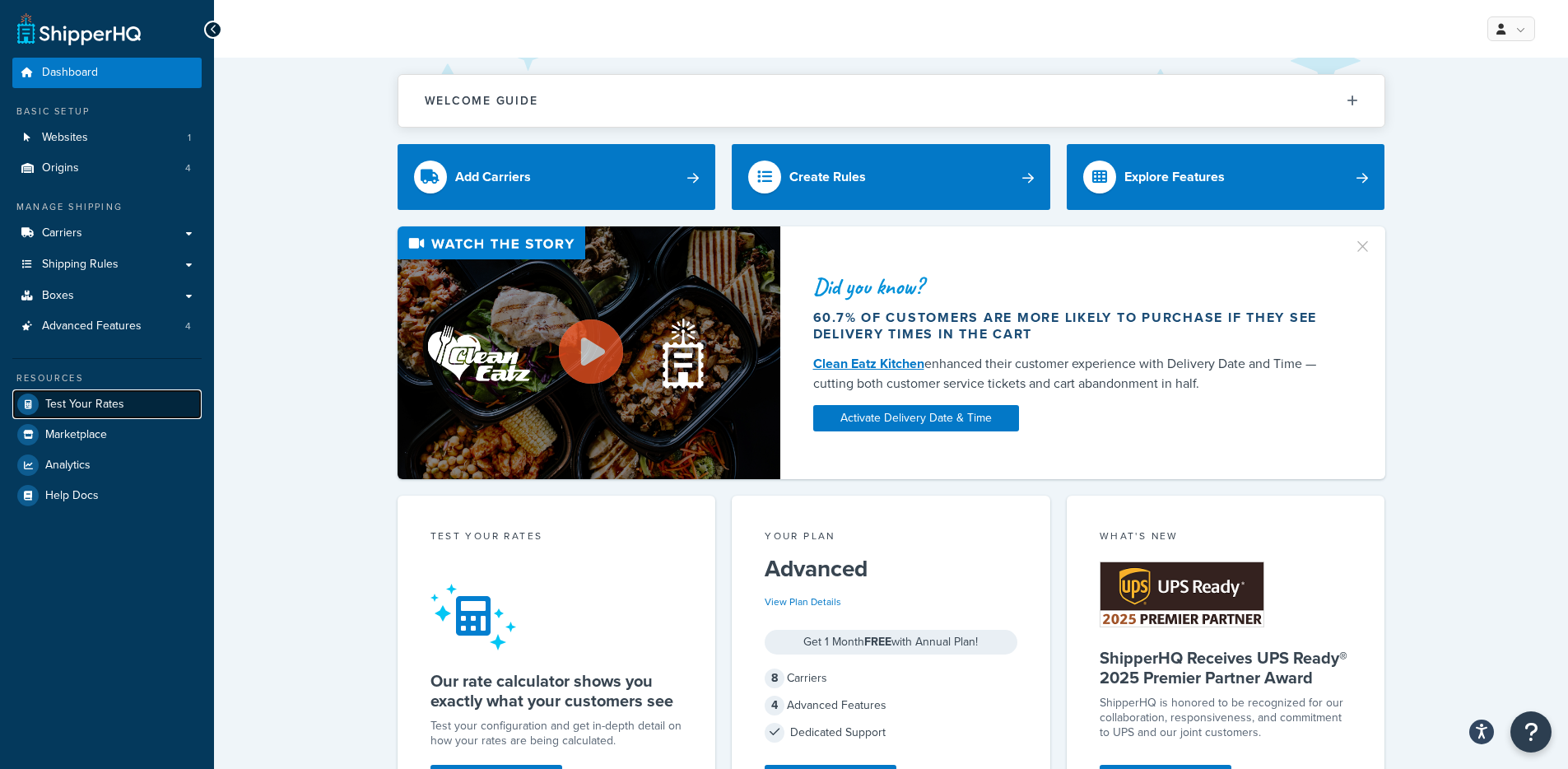
click at [97, 393] on link "Test Your Rates" at bounding box center [107, 404] width 190 height 30
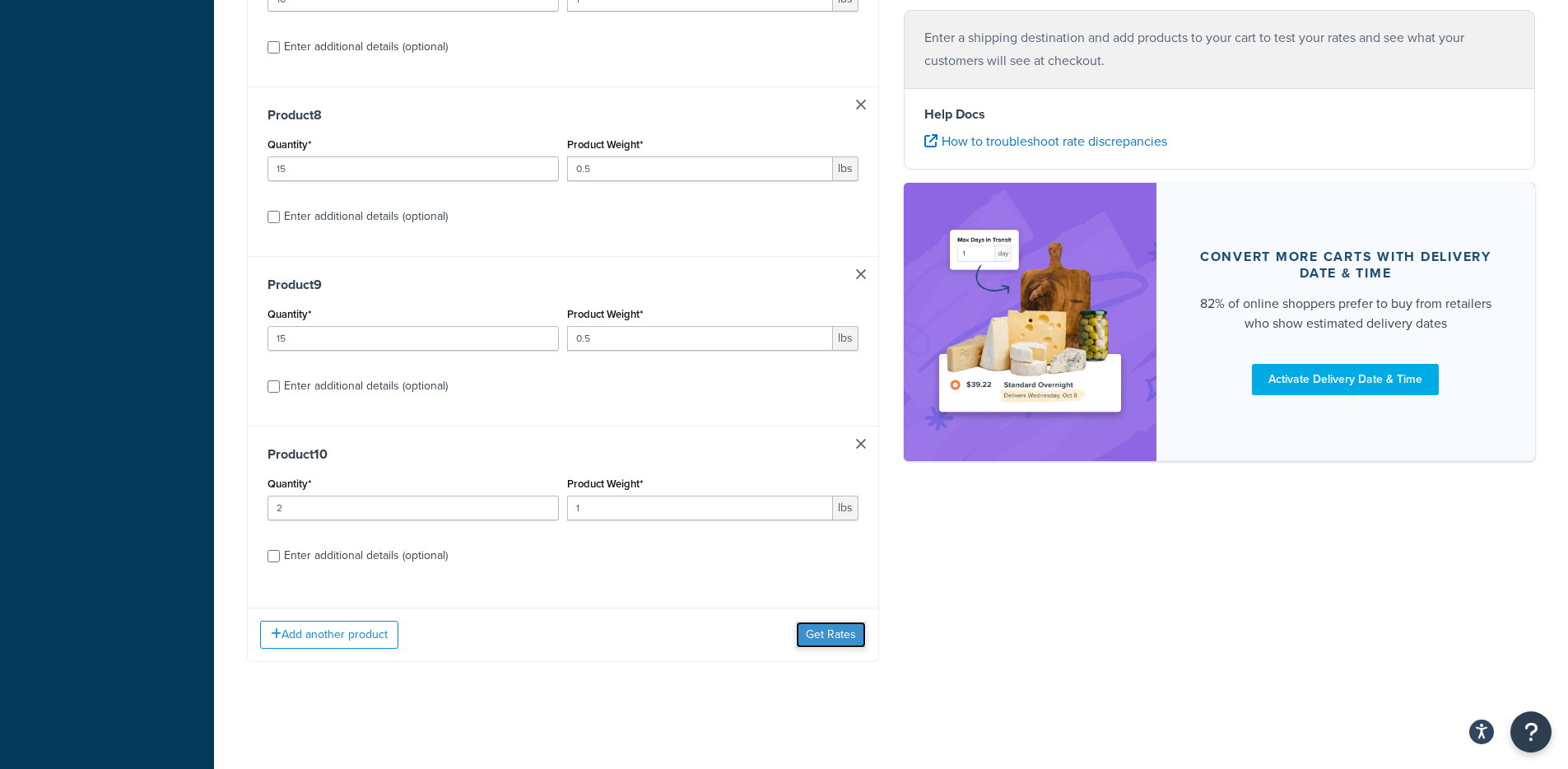
click at [814, 637] on button "Get Rates" at bounding box center [830, 635] width 70 height 27
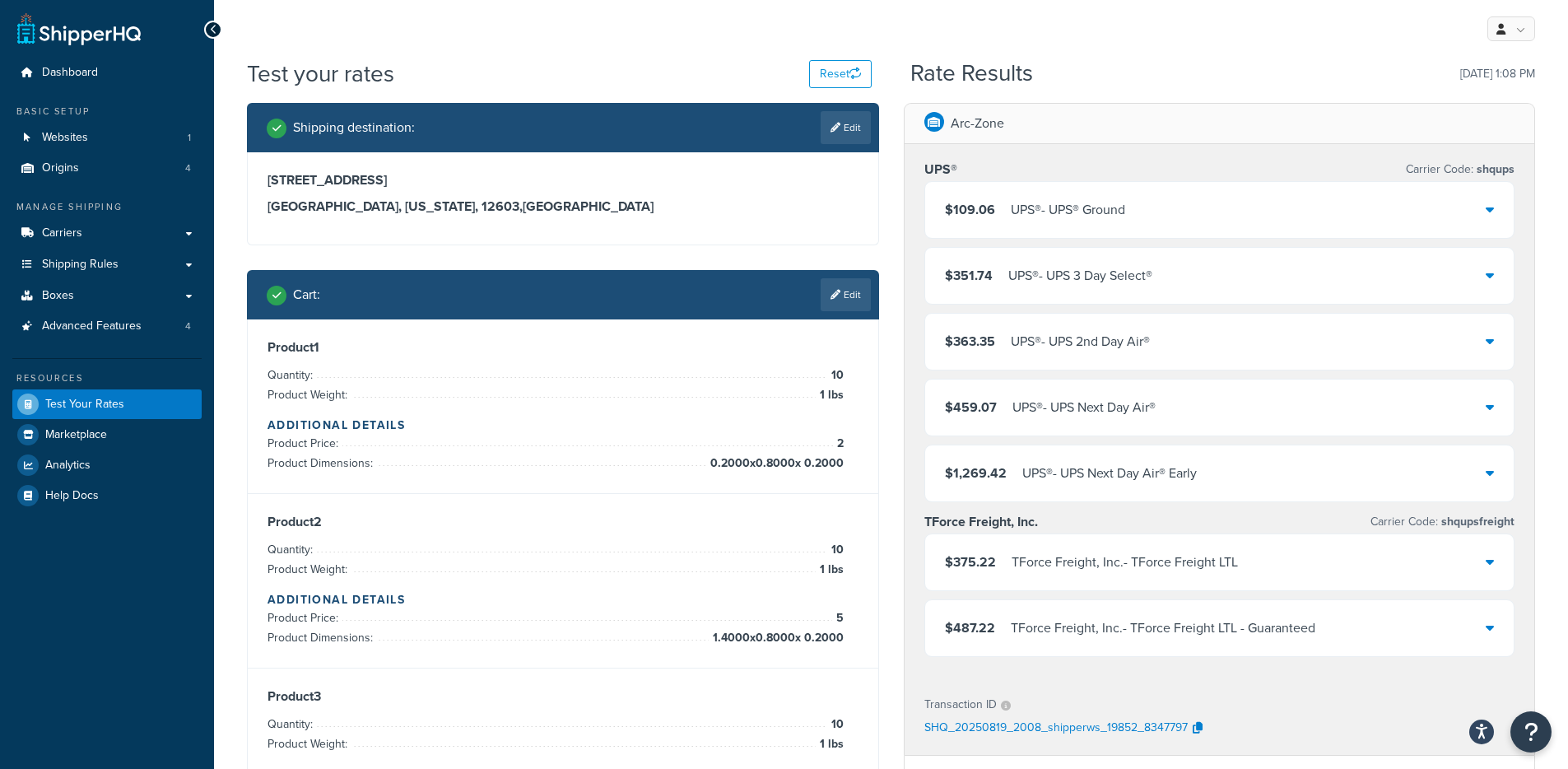
click at [1138, 205] on div "$109.06 UPS® - UPS® Ground" at bounding box center [1219, 210] width 589 height 56
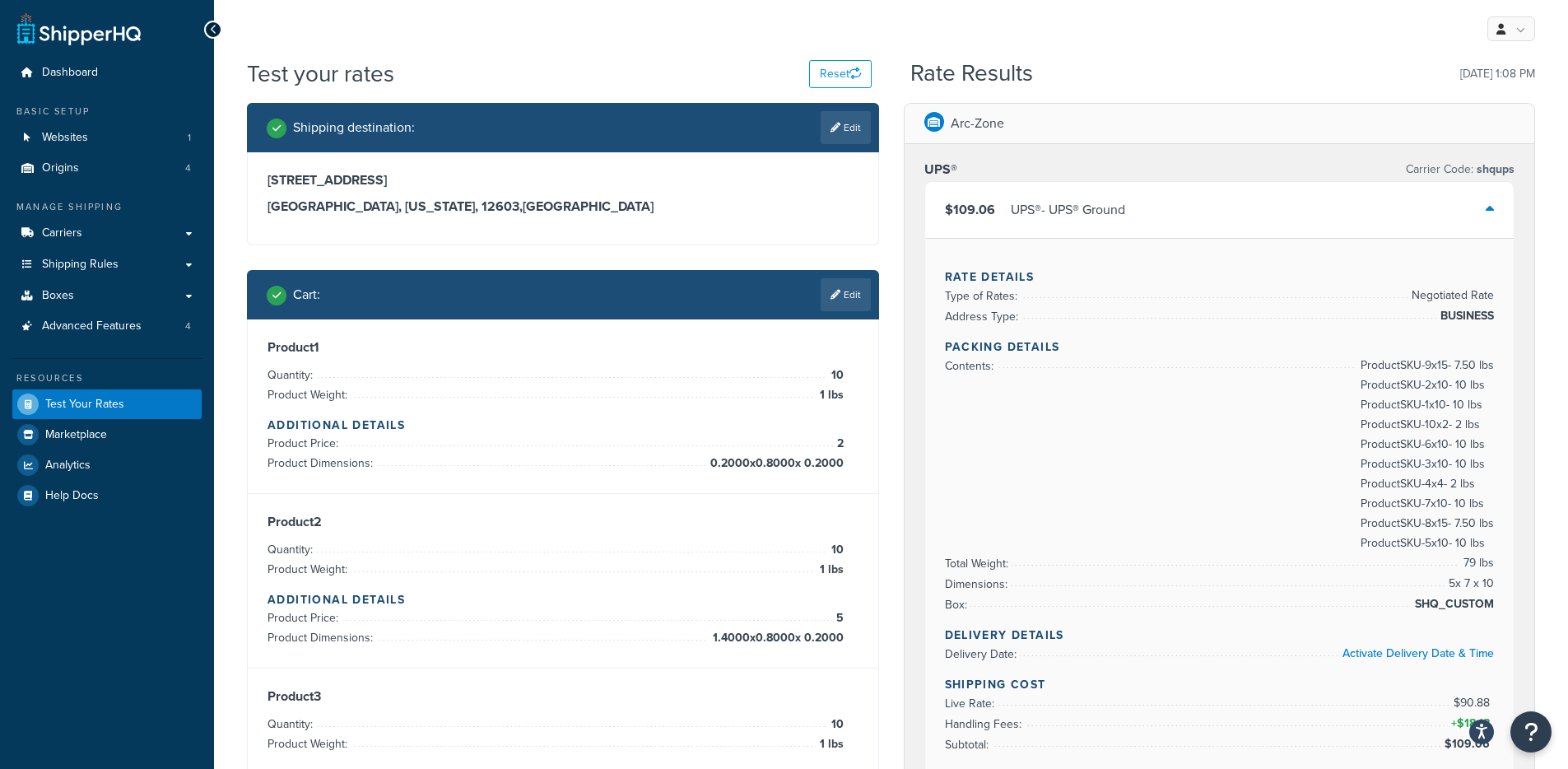
scroll to position [3, 0]
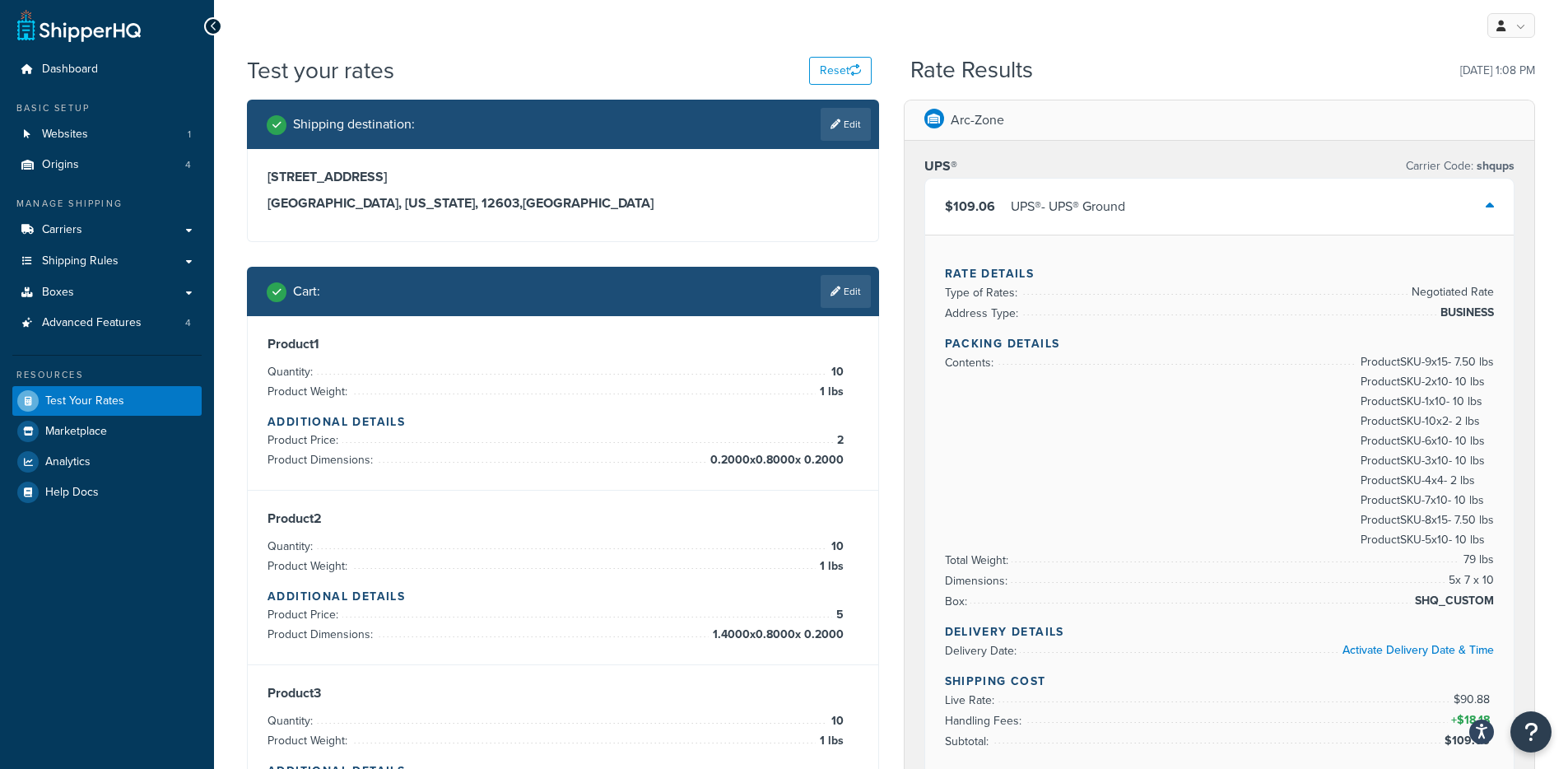
click at [1102, 207] on div "UPS® - UPS® Ground" at bounding box center [1068, 207] width 114 height 23
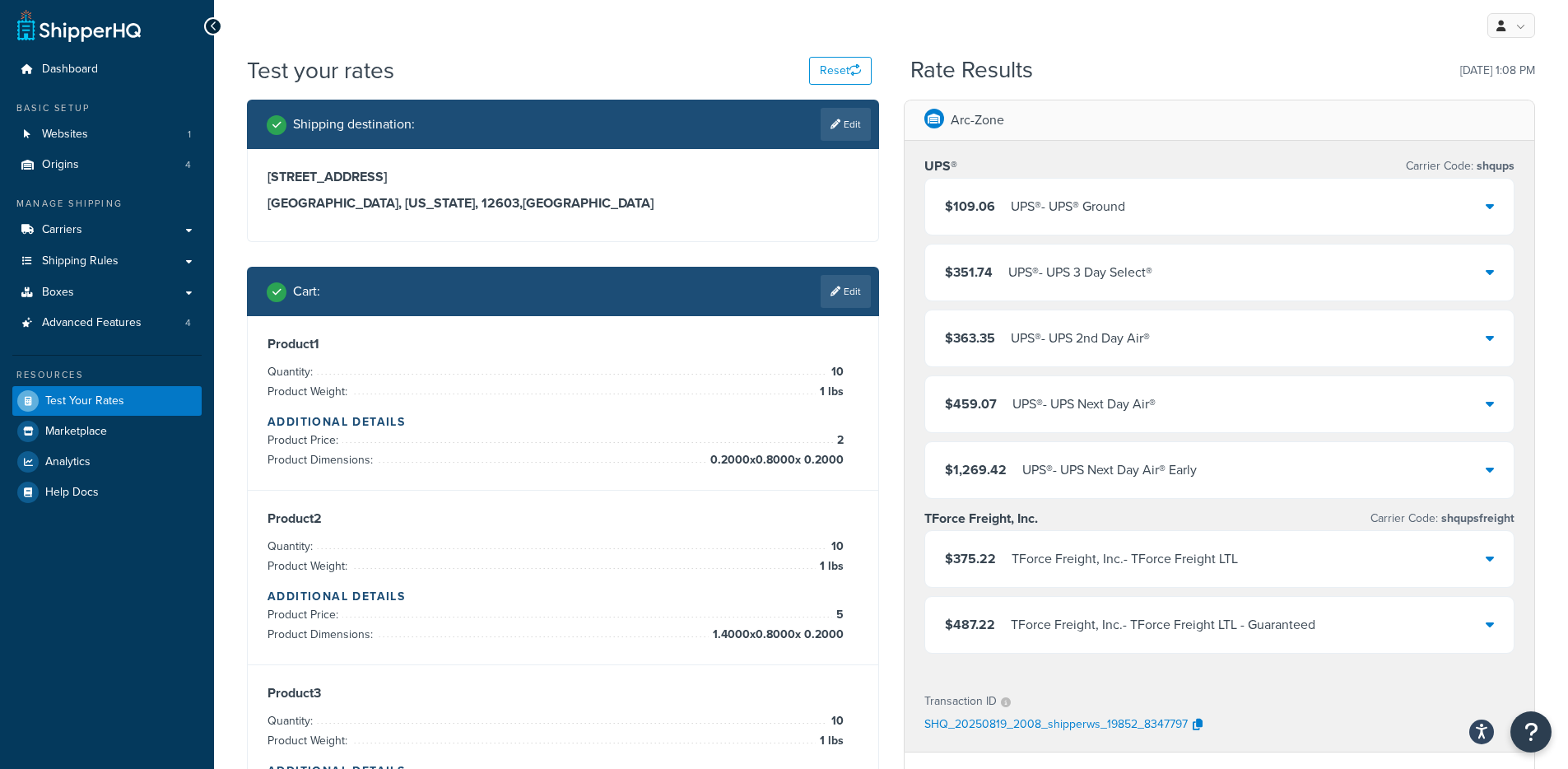
click at [1058, 206] on div "UPS® - UPS® Ground" at bounding box center [1068, 207] width 114 height 23
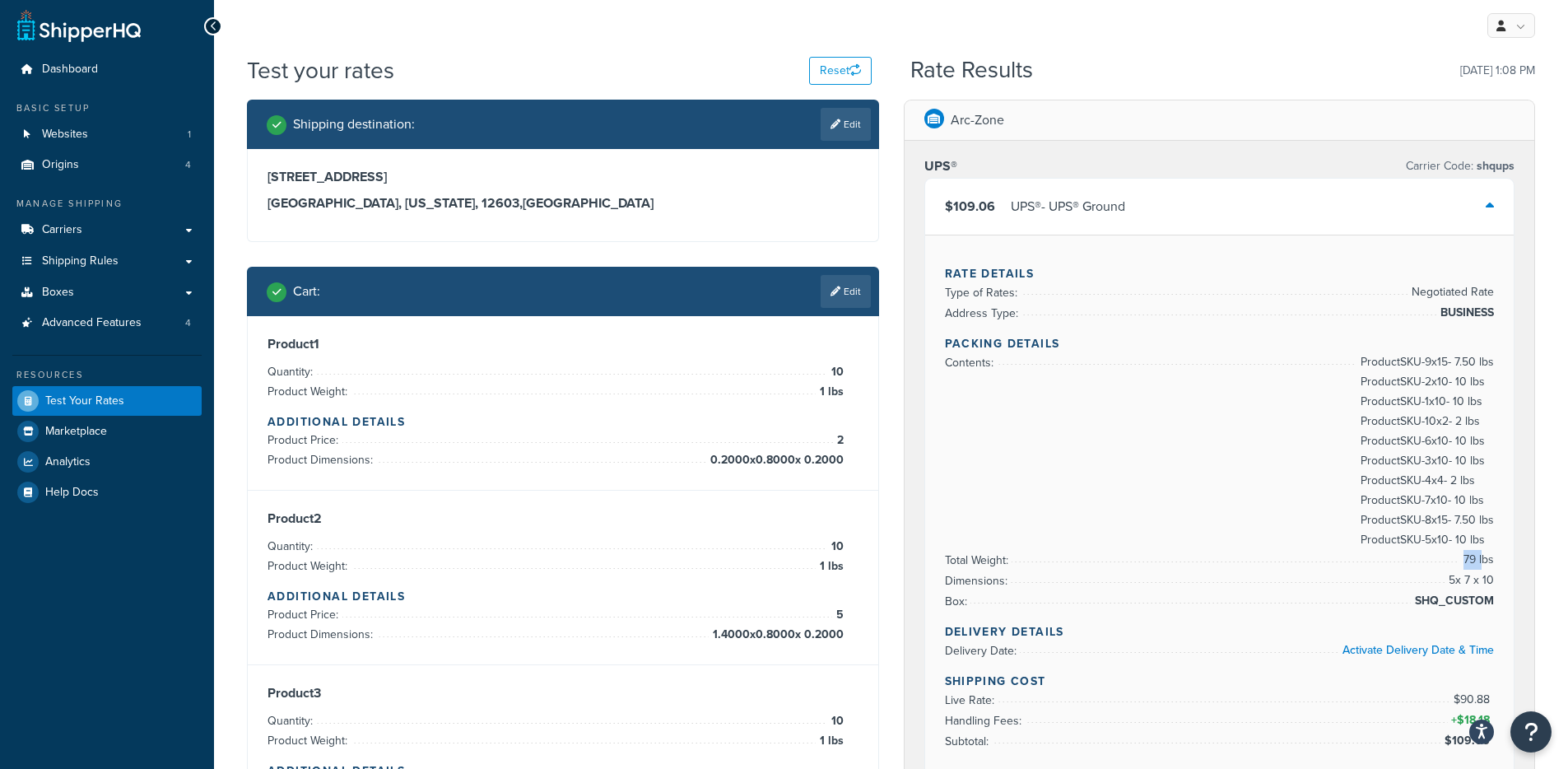
drag, startPoint x: 1465, startPoint y: 557, endPoint x: 1483, endPoint y: 557, distance: 18.0
click at [1483, 557] on span "79 lbs" at bounding box center [1476, 559] width 34 height 20
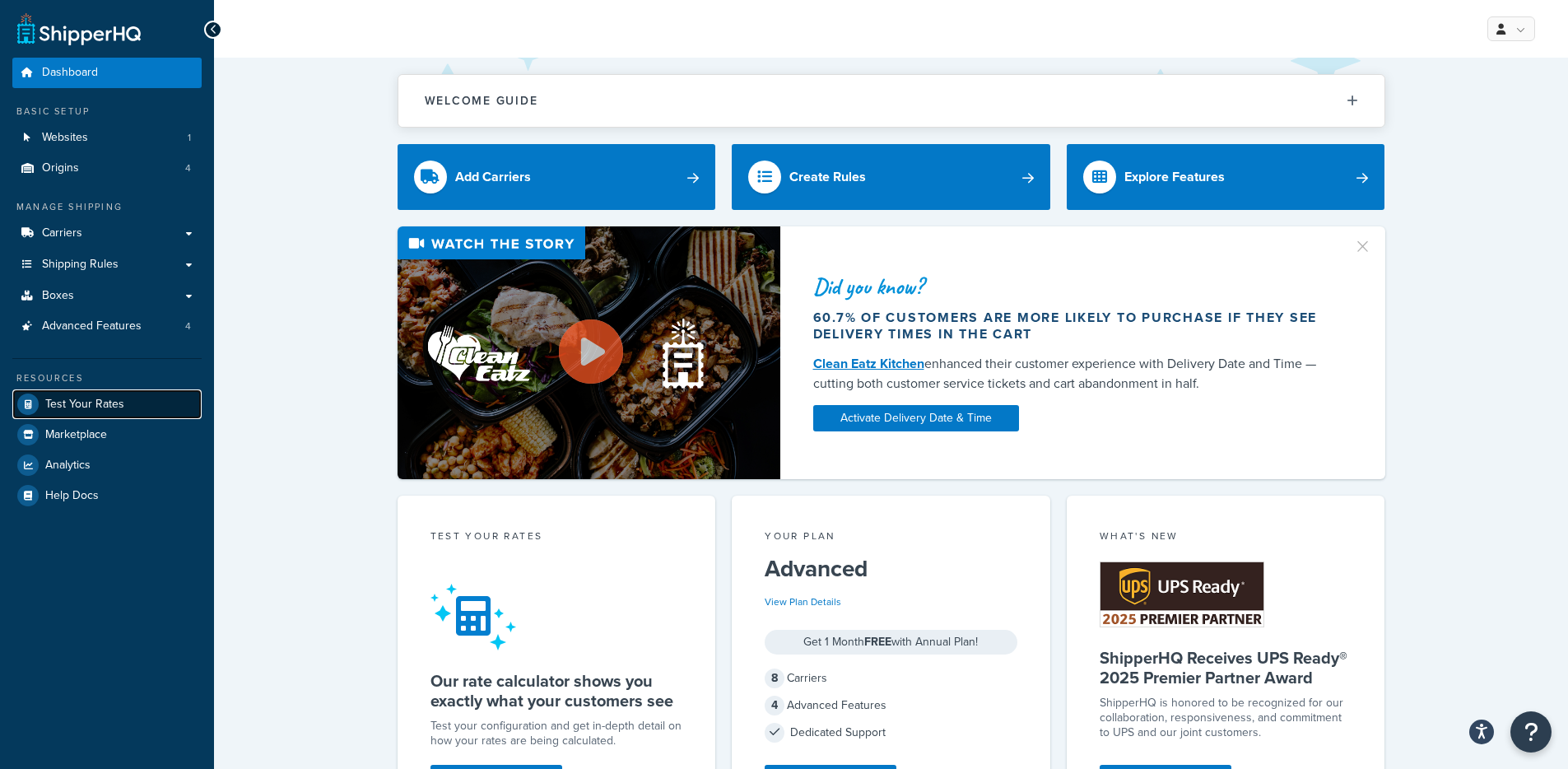
click at [113, 406] on span "Test Your Rates" at bounding box center [85, 404] width 79 height 14
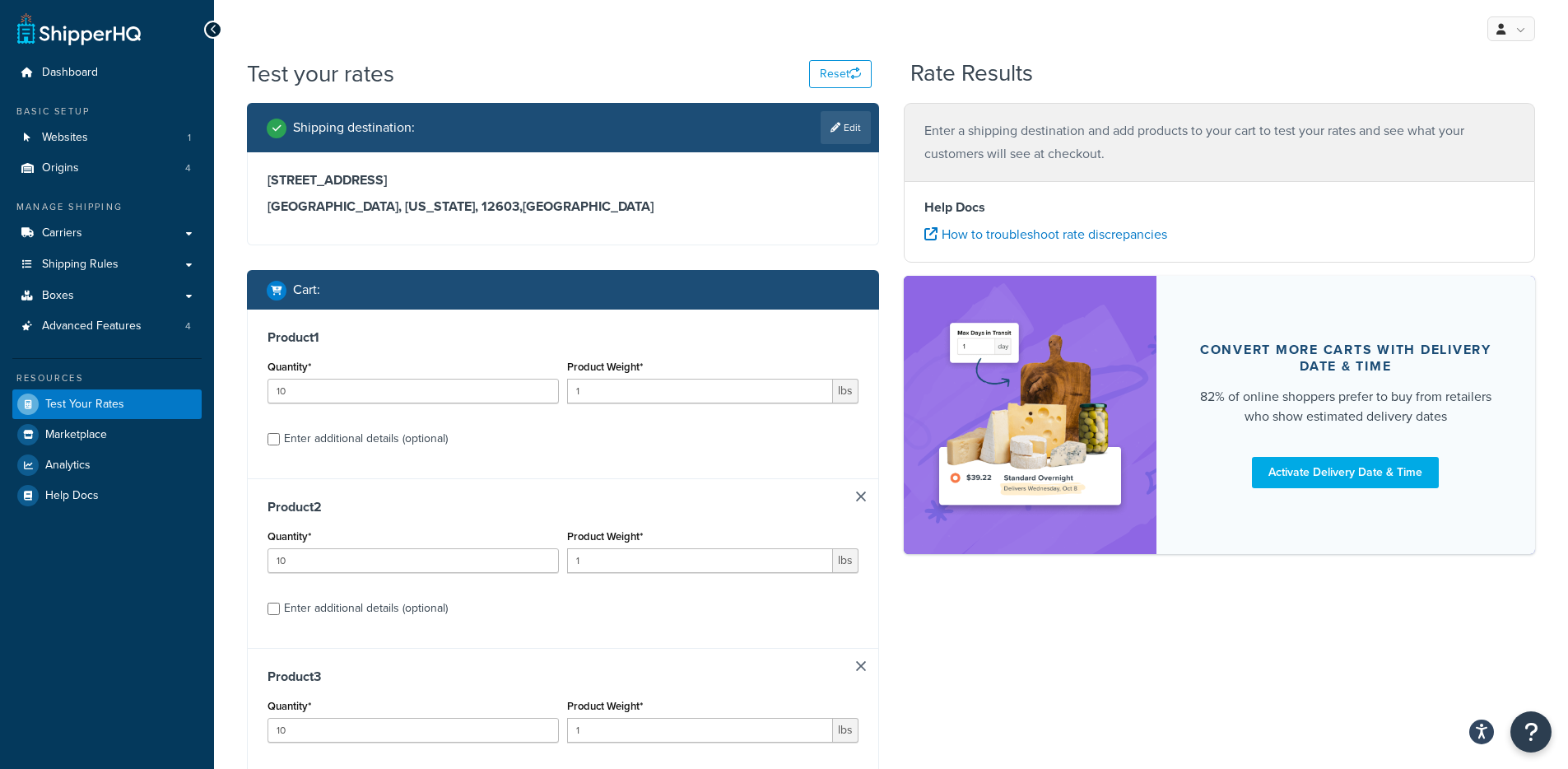
click at [860, 493] on link at bounding box center [860, 496] width 10 height 10
type input "4"
type input "0.5"
type input "10"
type input "1"
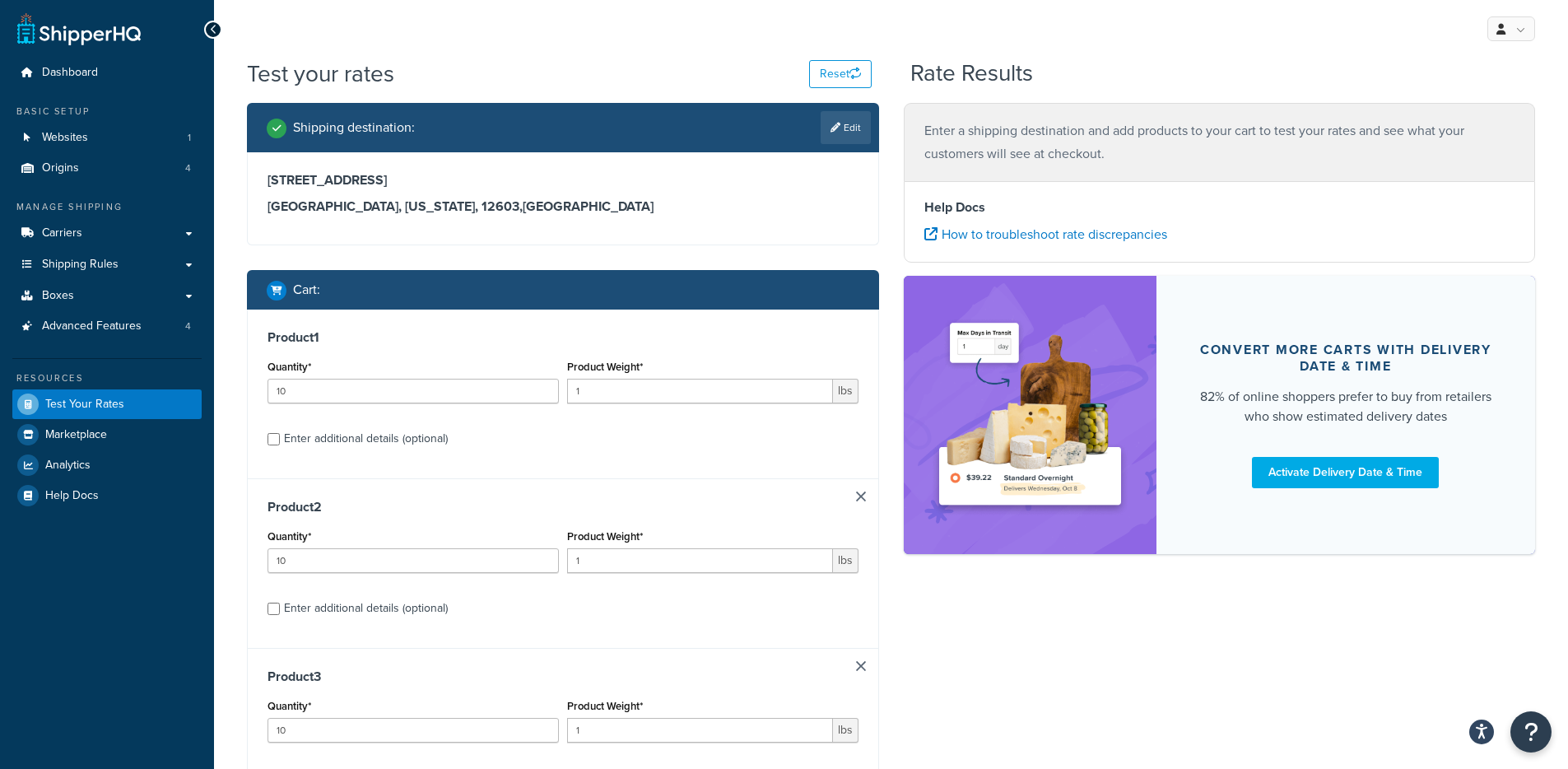
type input "15"
type input "0.5"
type input "2"
type input "1"
click at [862, 496] on link at bounding box center [860, 496] width 10 height 10
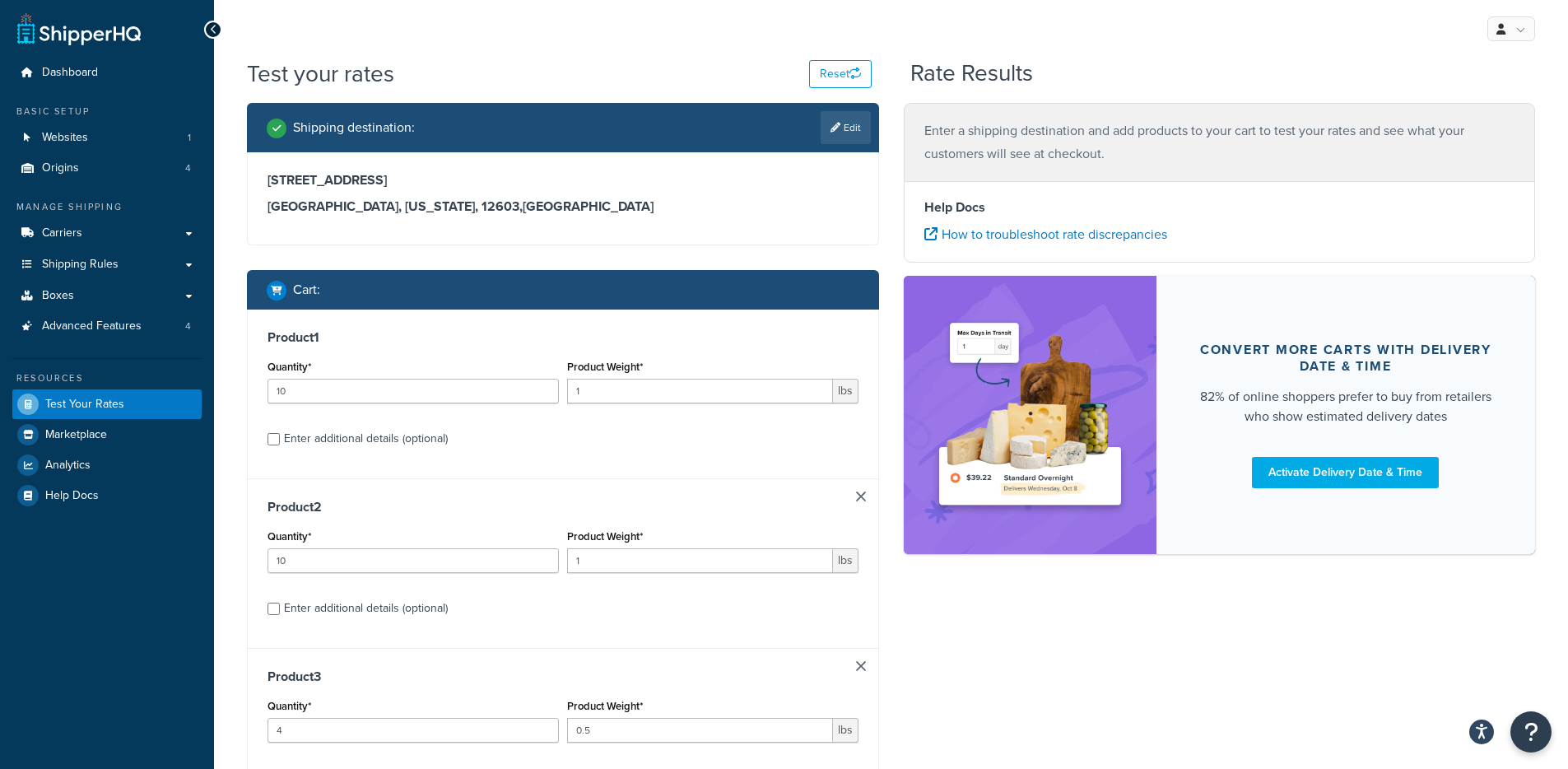
type input "4"
type input "0.5"
type input "10"
type input "1"
type input "15"
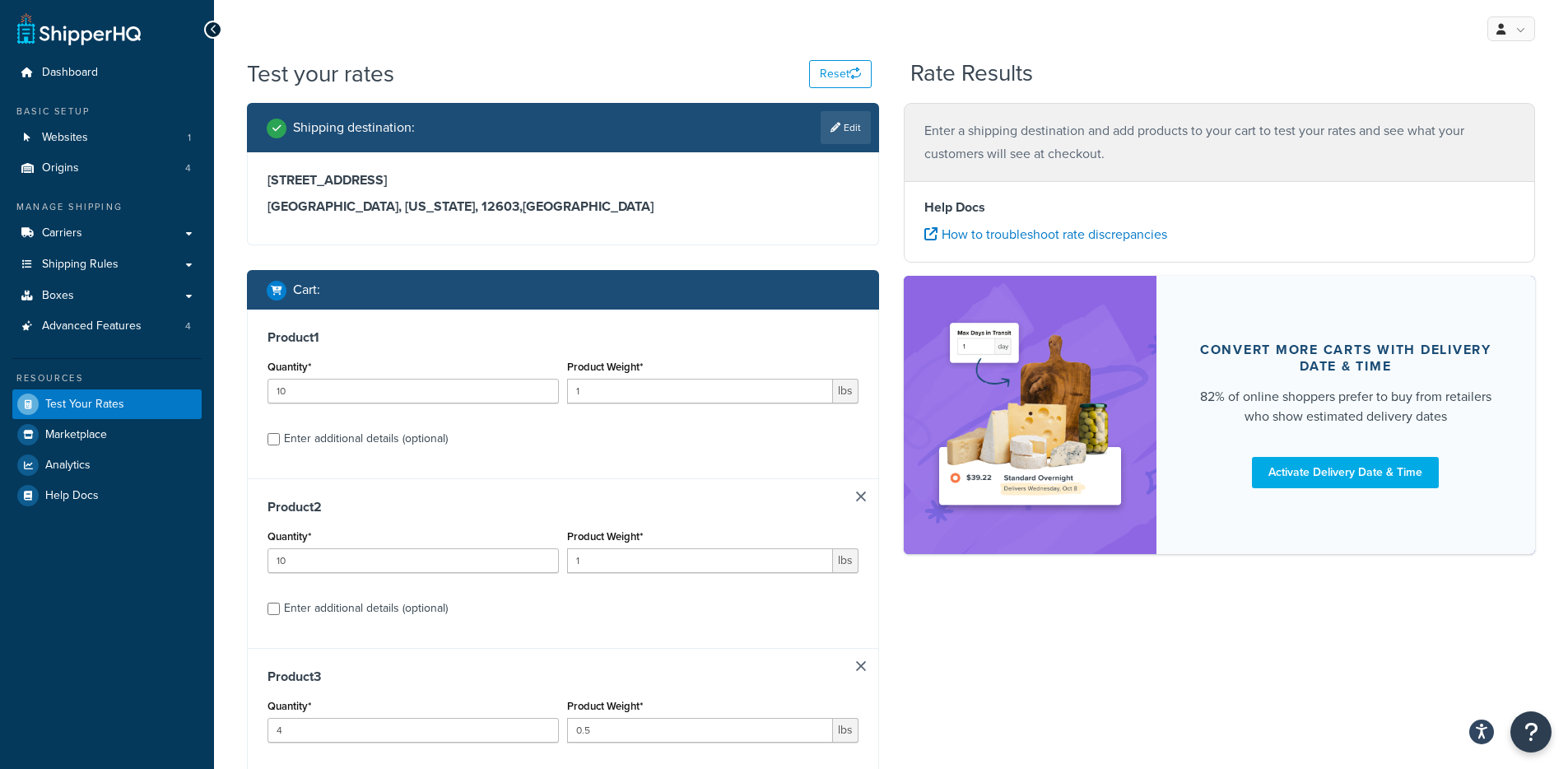
type input "0.5"
type input "2"
type input "1"
click at [862, 496] on link at bounding box center [860, 496] width 10 height 10
type input "10"
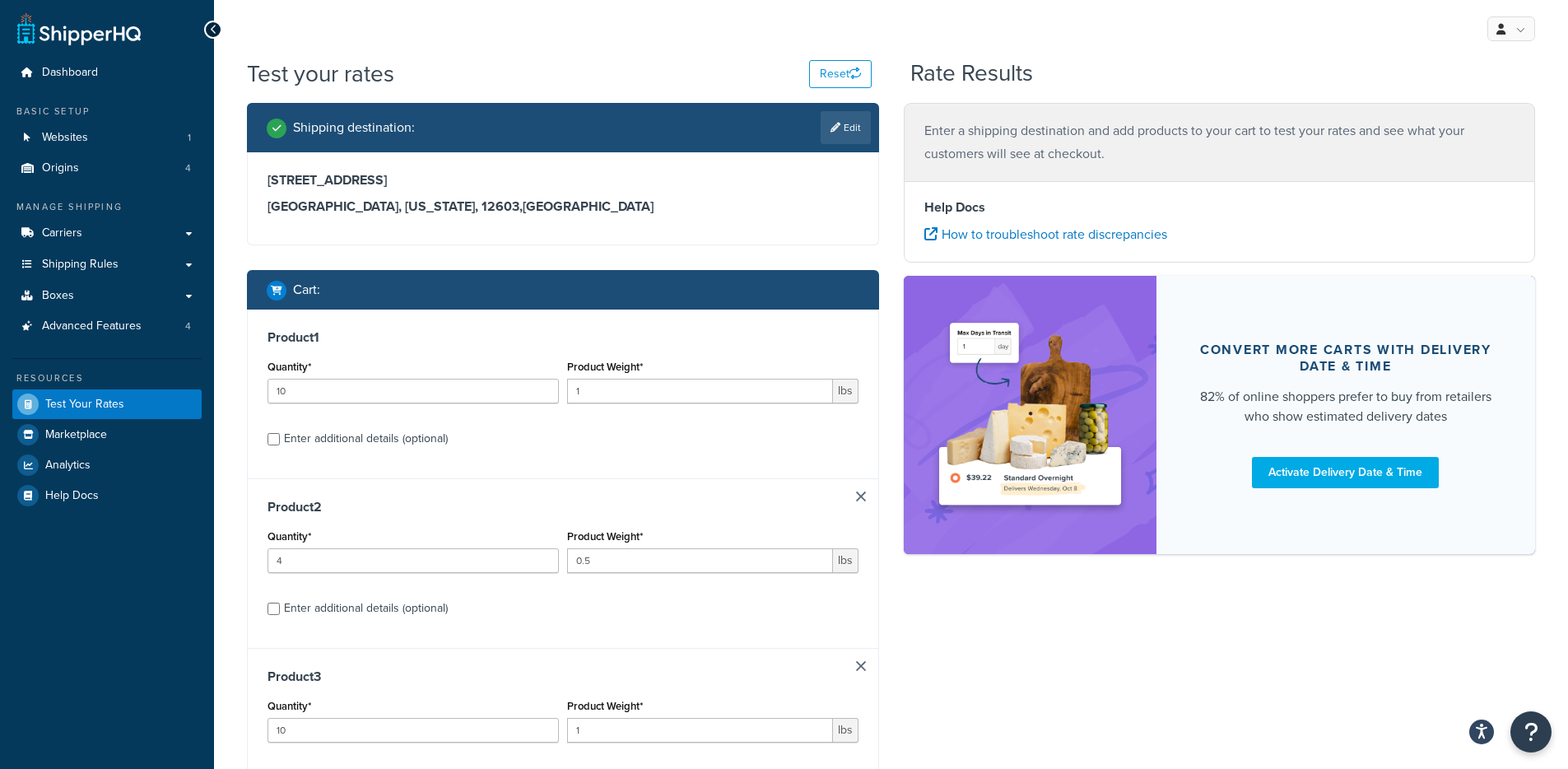
type input "1"
type input "15"
type input "0.5"
type input "2"
type input "1"
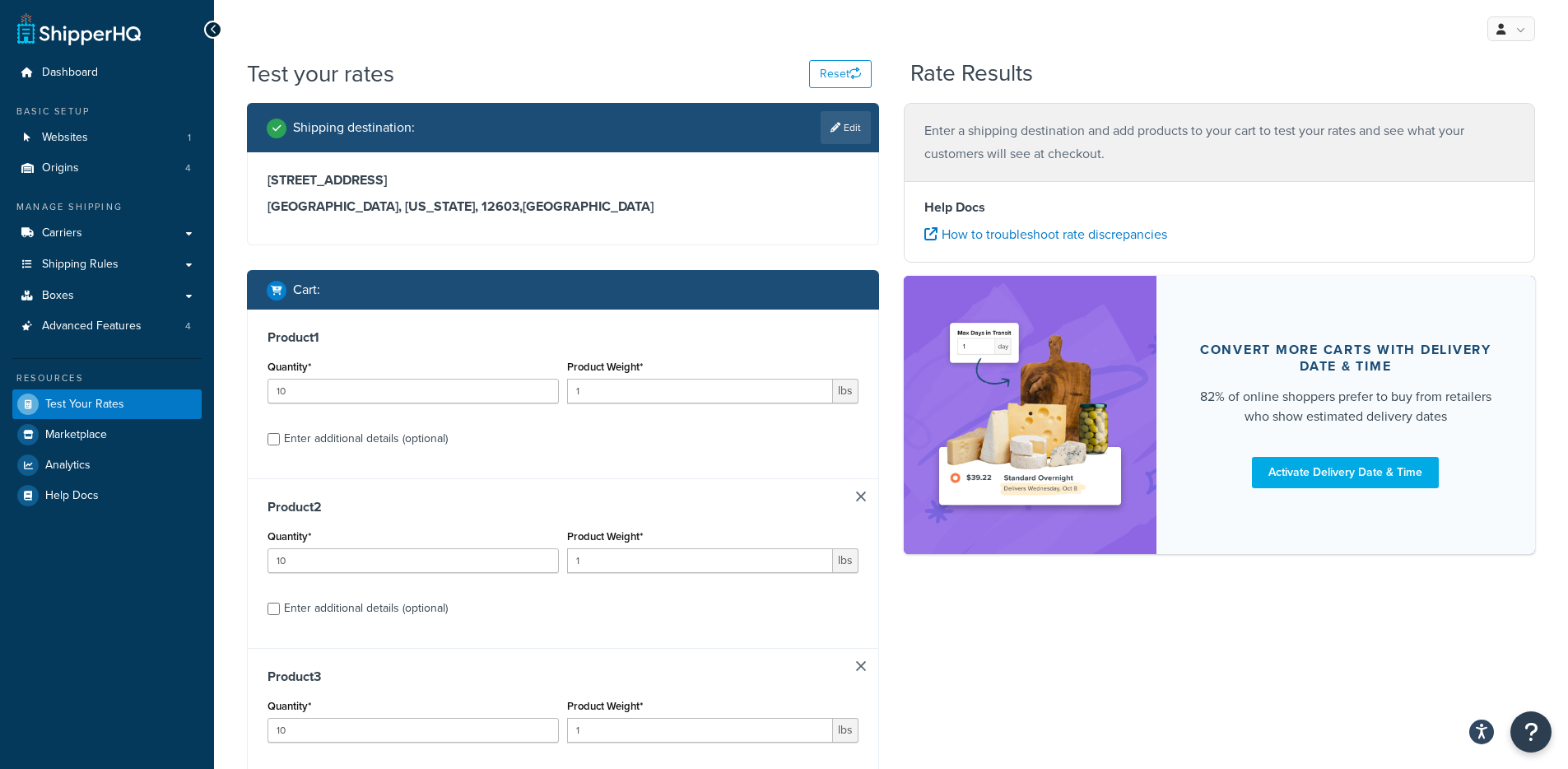
click at [862, 496] on link at bounding box center [860, 496] width 10 height 10
type input "15"
type input "0.5"
type input "2"
type input "1"
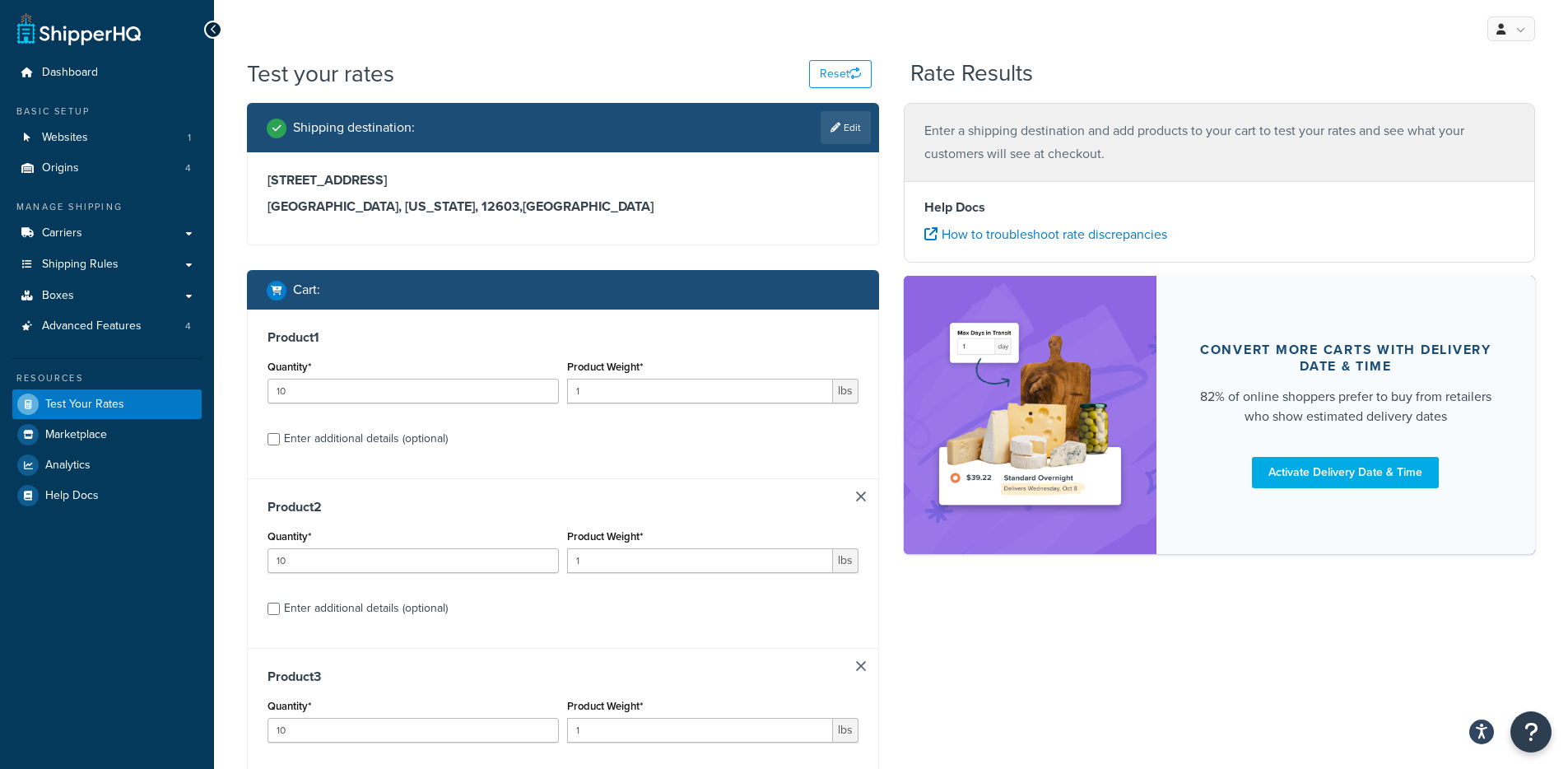
click at [862, 496] on link at bounding box center [860, 496] width 10 height 10
type input "15"
type input "0.5"
type input "2"
type input "1"
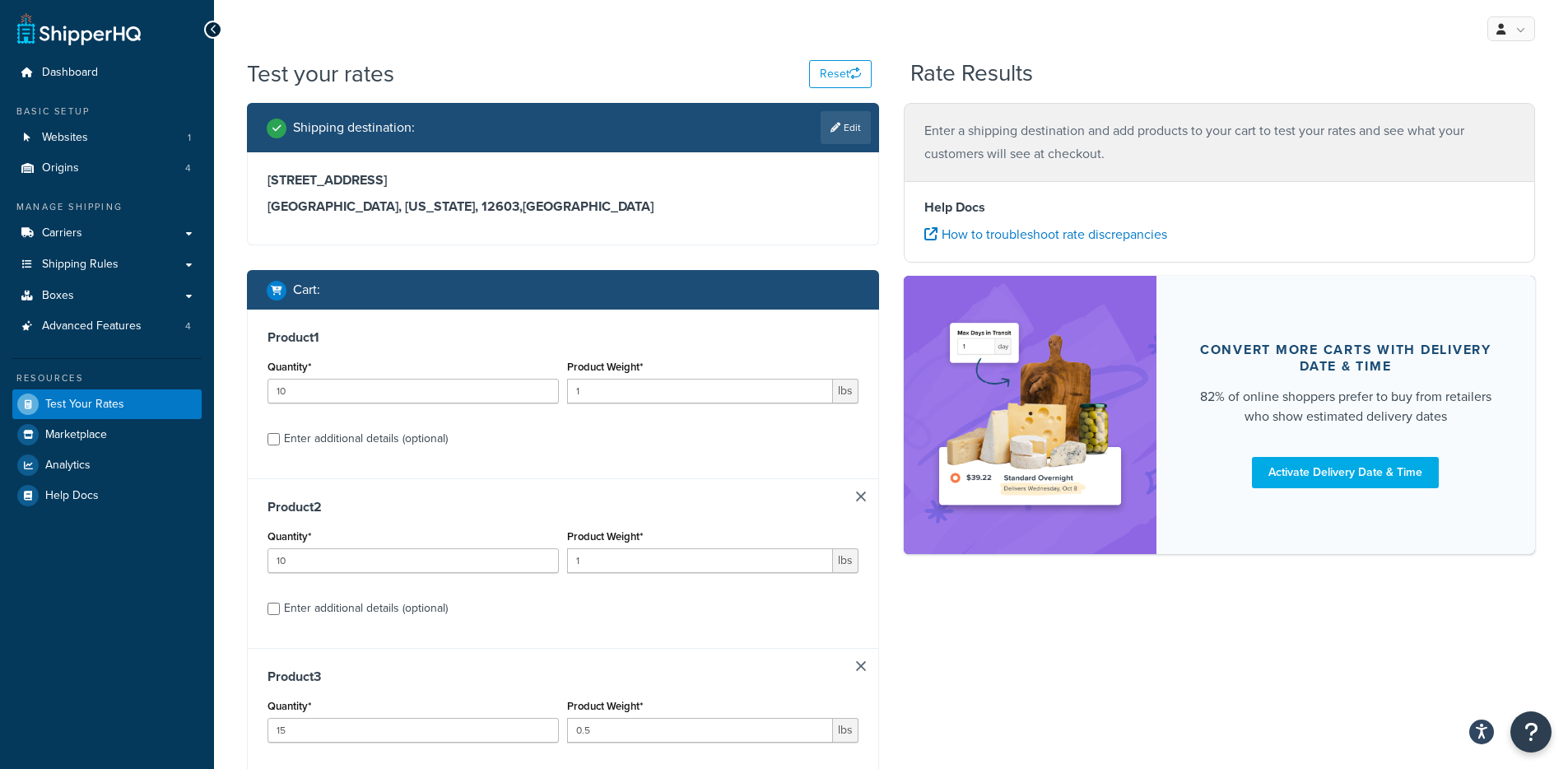
click at [862, 496] on link at bounding box center [860, 496] width 10 height 10
type input "15"
type input "0.5"
type input "2"
type input "1"
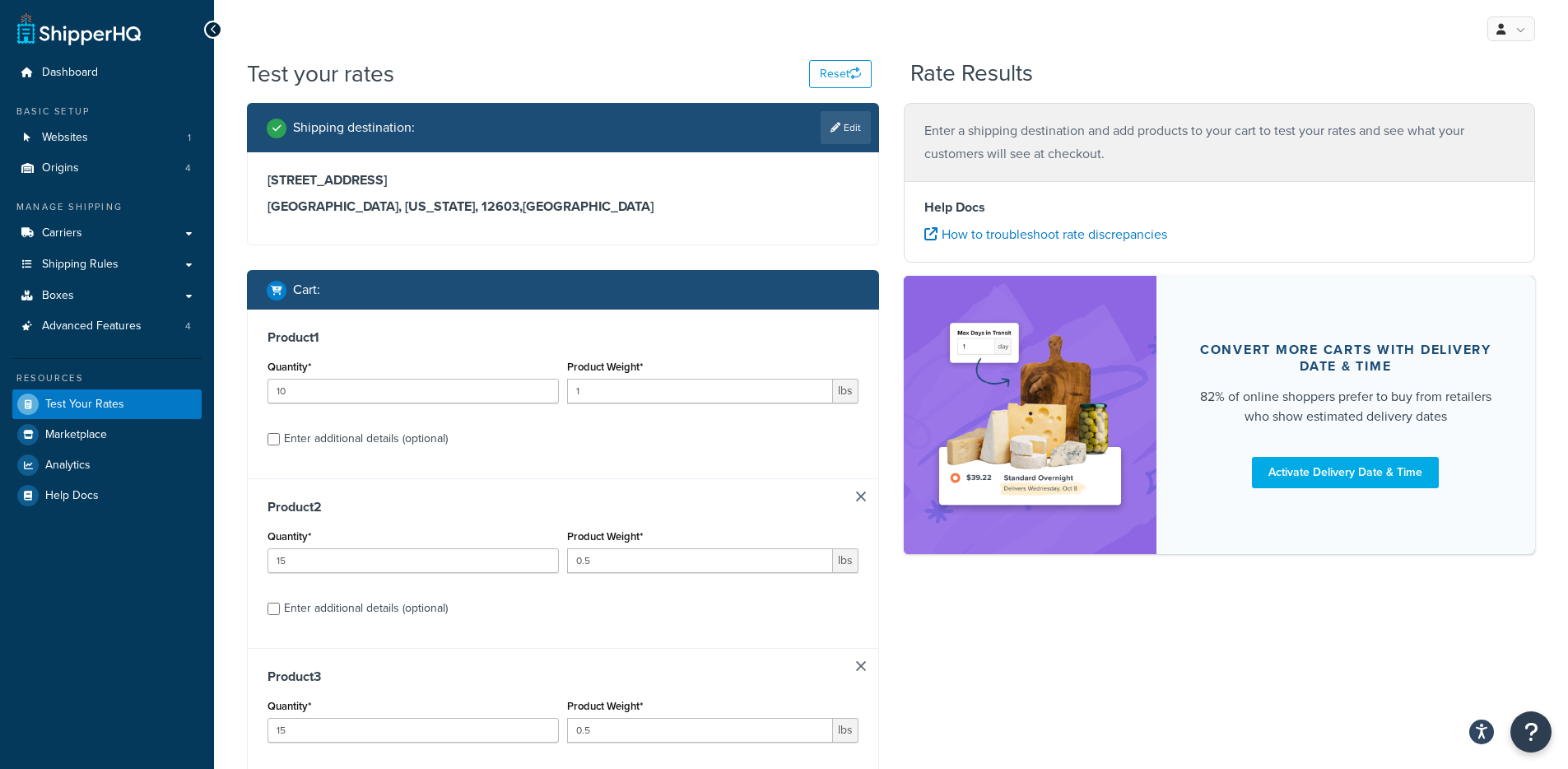
click at [862, 496] on link at bounding box center [860, 496] width 10 height 10
type input "2"
type input "1"
click at [862, 496] on link at bounding box center [860, 496] width 10 height 10
type input "2"
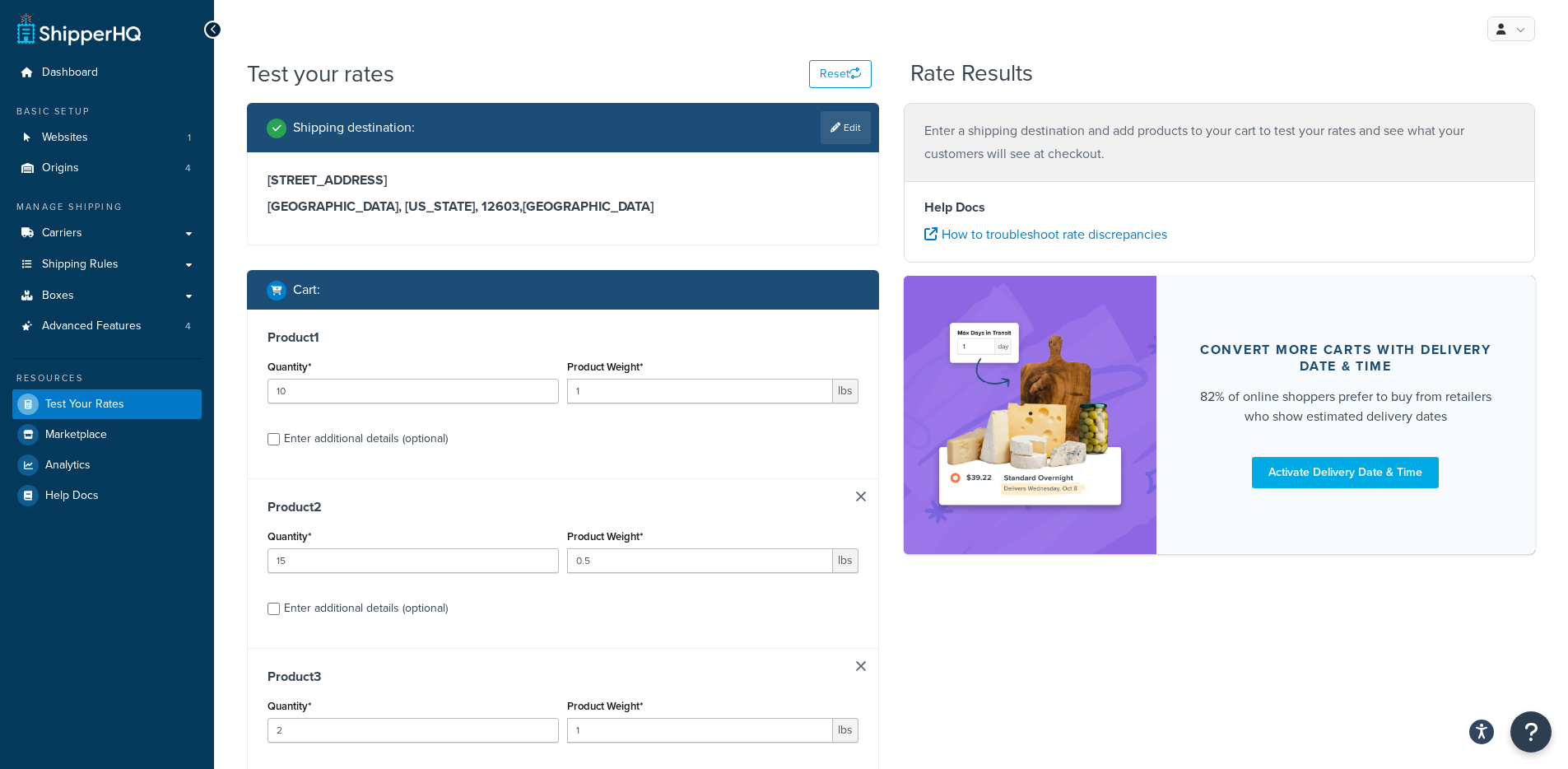
type input "1"
click at [862, 496] on link at bounding box center [860, 496] width 10 height 10
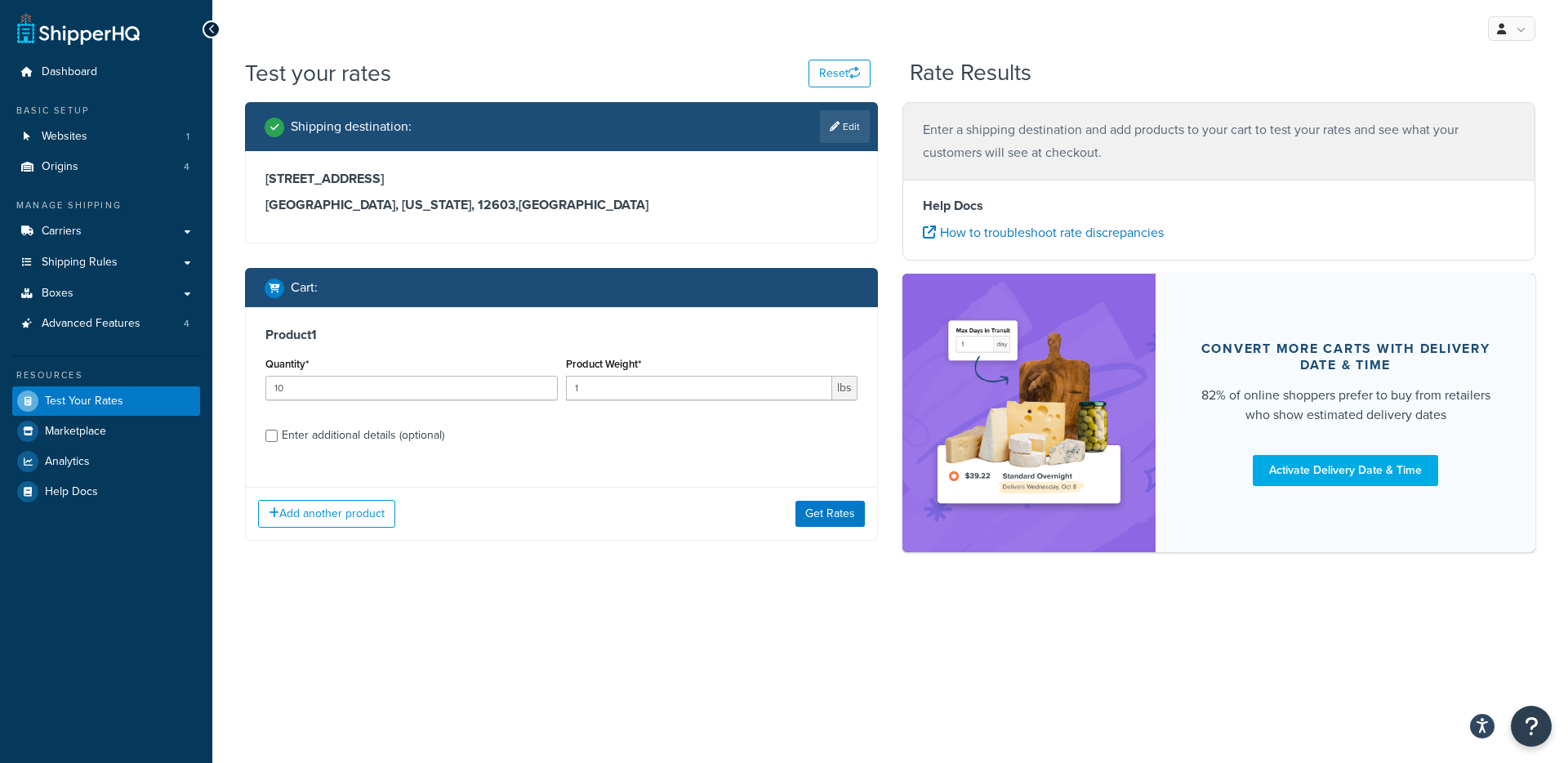
click at [345, 433] on div "Enter additional details (optional)" at bounding box center [363, 435] width 163 height 23
click at [278, 433] on input "Enter additional details (optional)" at bounding box center [271, 435] width 12 height 12
checkbox input "true"
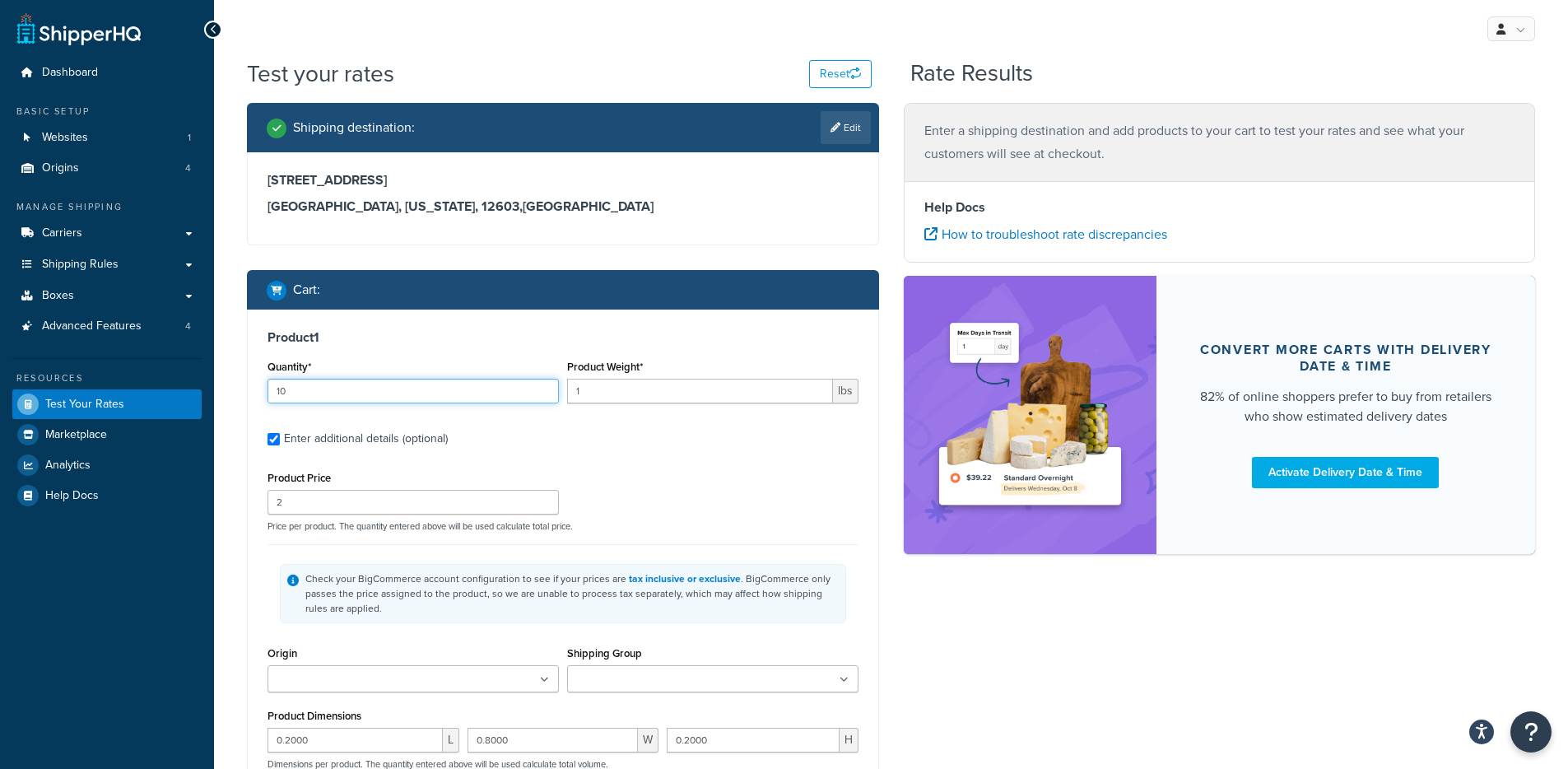
drag, startPoint x: 323, startPoint y: 385, endPoint x: 271, endPoint y: 383, distance: 52.0
click at [271, 383] on input "10" at bounding box center [413, 391] width 291 height 25
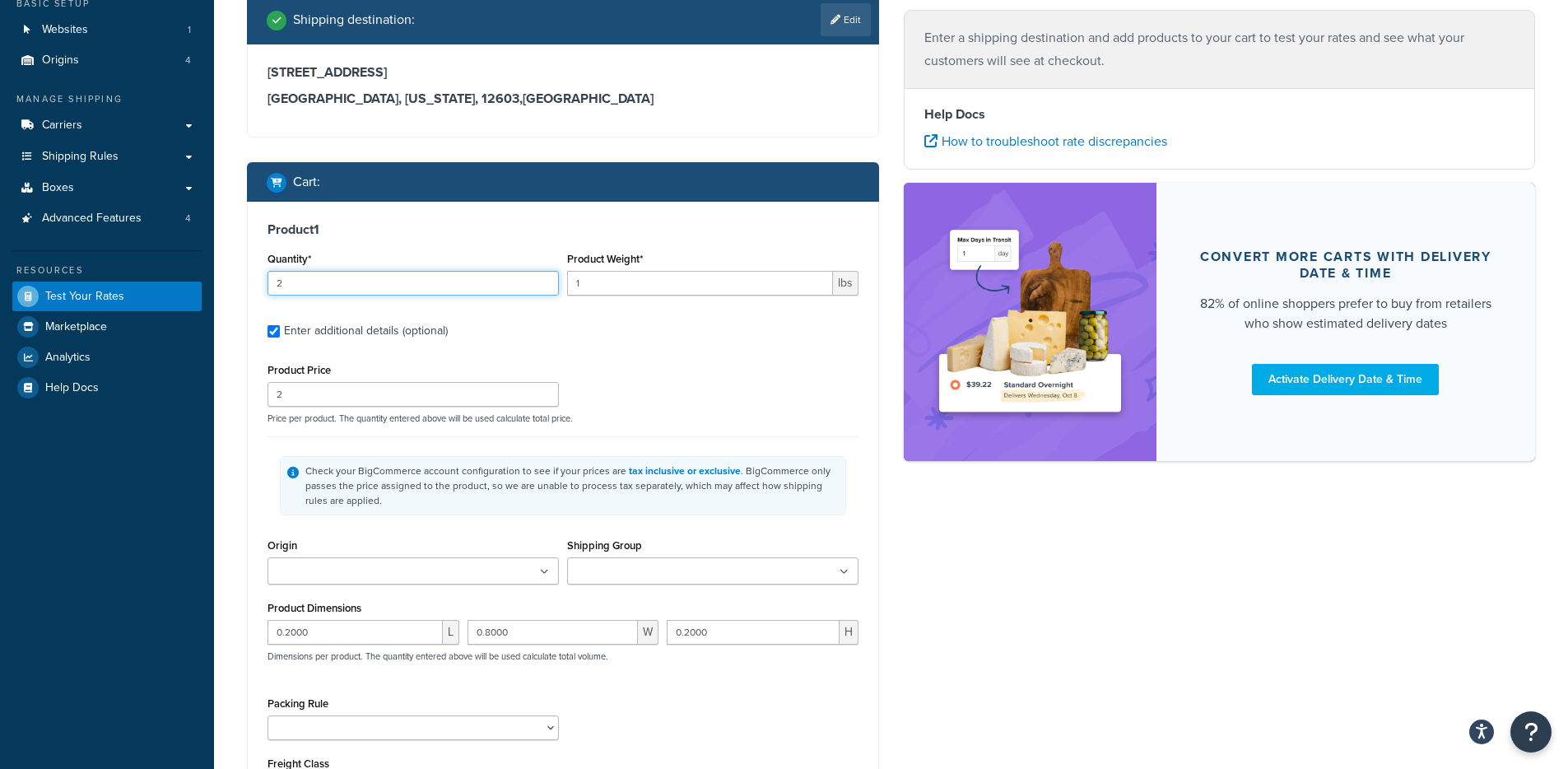
scroll to position [120, 0]
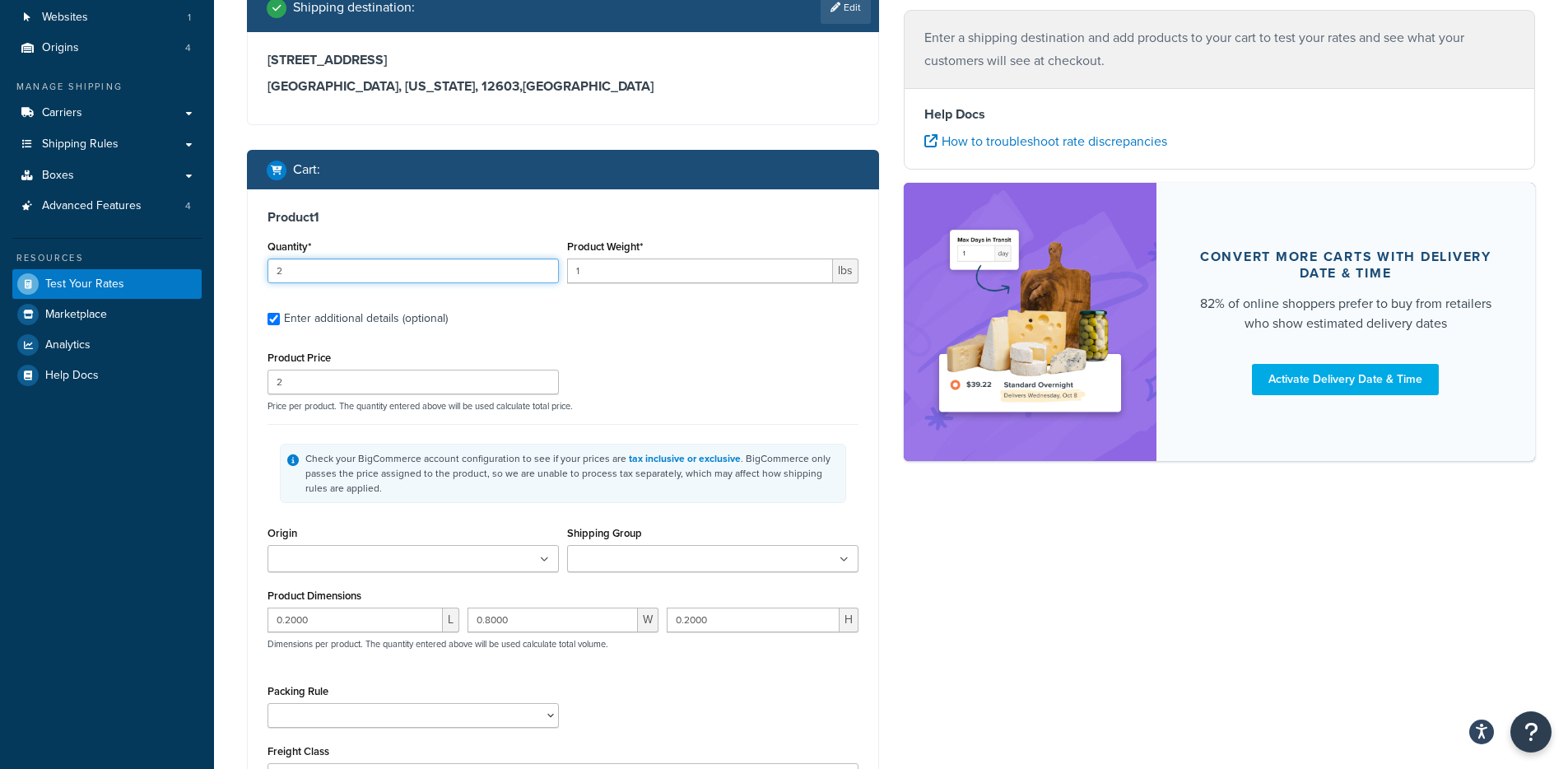
type input "2"
drag, startPoint x: 339, startPoint y: 617, endPoint x: 163, endPoint y: 609, distance: 176.2
click at [163, 609] on div "Dashboard Basic Setup Websites 1 Origins 4 Manage Shipping Carriers Carriers Al…" at bounding box center [784, 436] width 1568 height 1114
type input "10"
type input "7"
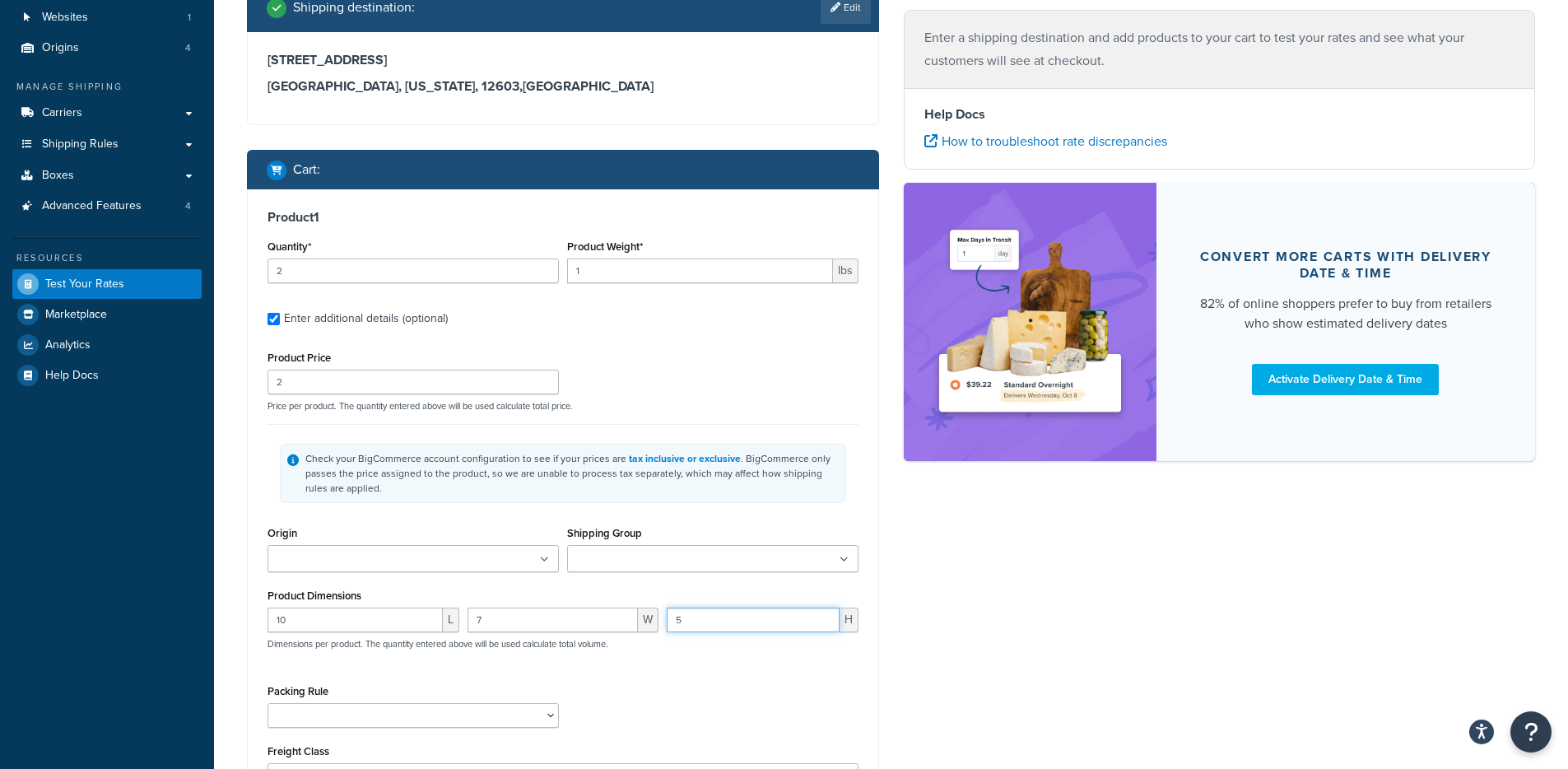
type input "5"
click at [1093, 586] on div "Shipping destination : Edit [STREET_ADDRESS][US_STATE] Cart : Product 1 Quantit…" at bounding box center [891, 447] width 1313 height 928
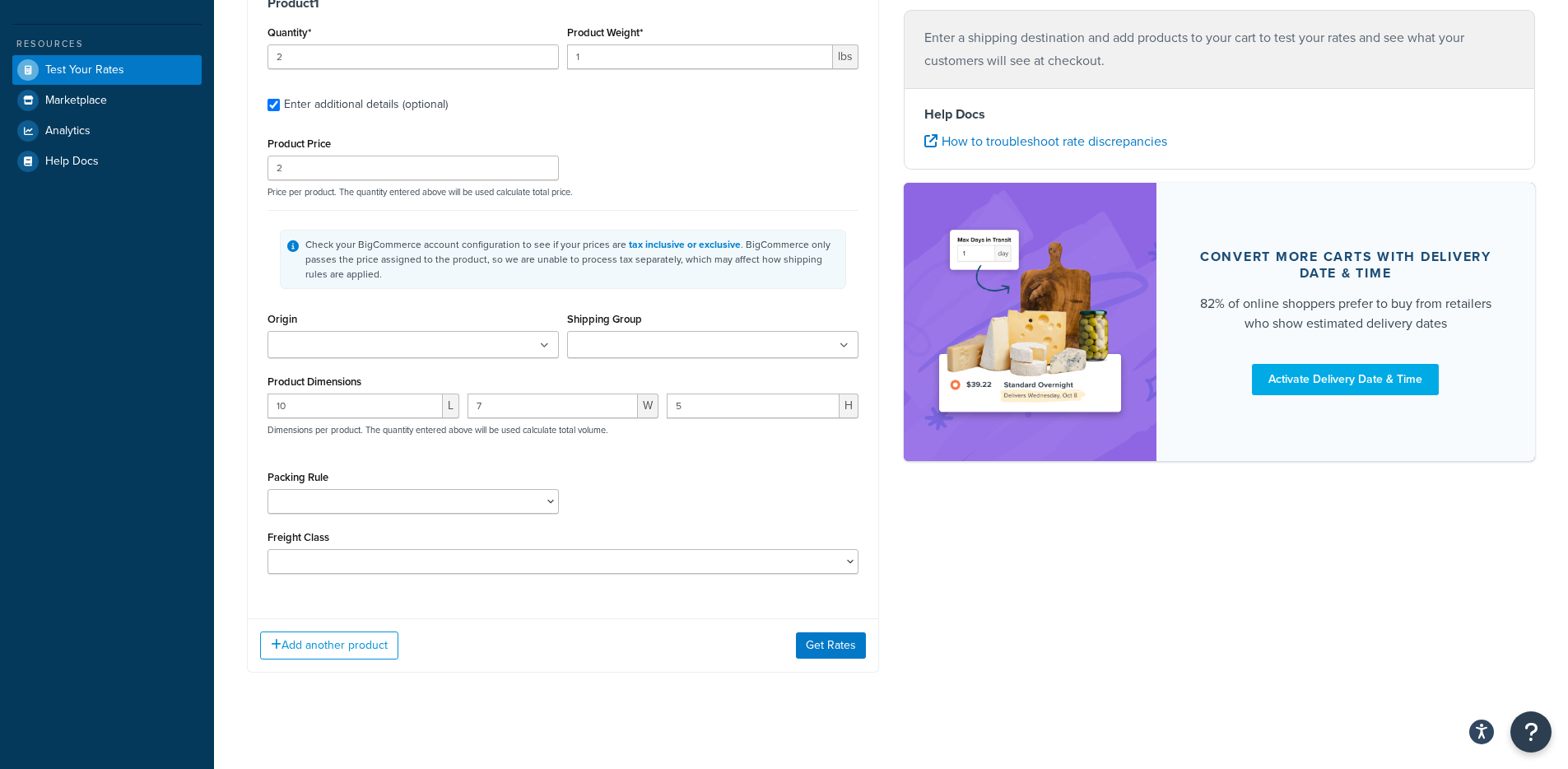
scroll to position [345, 0]
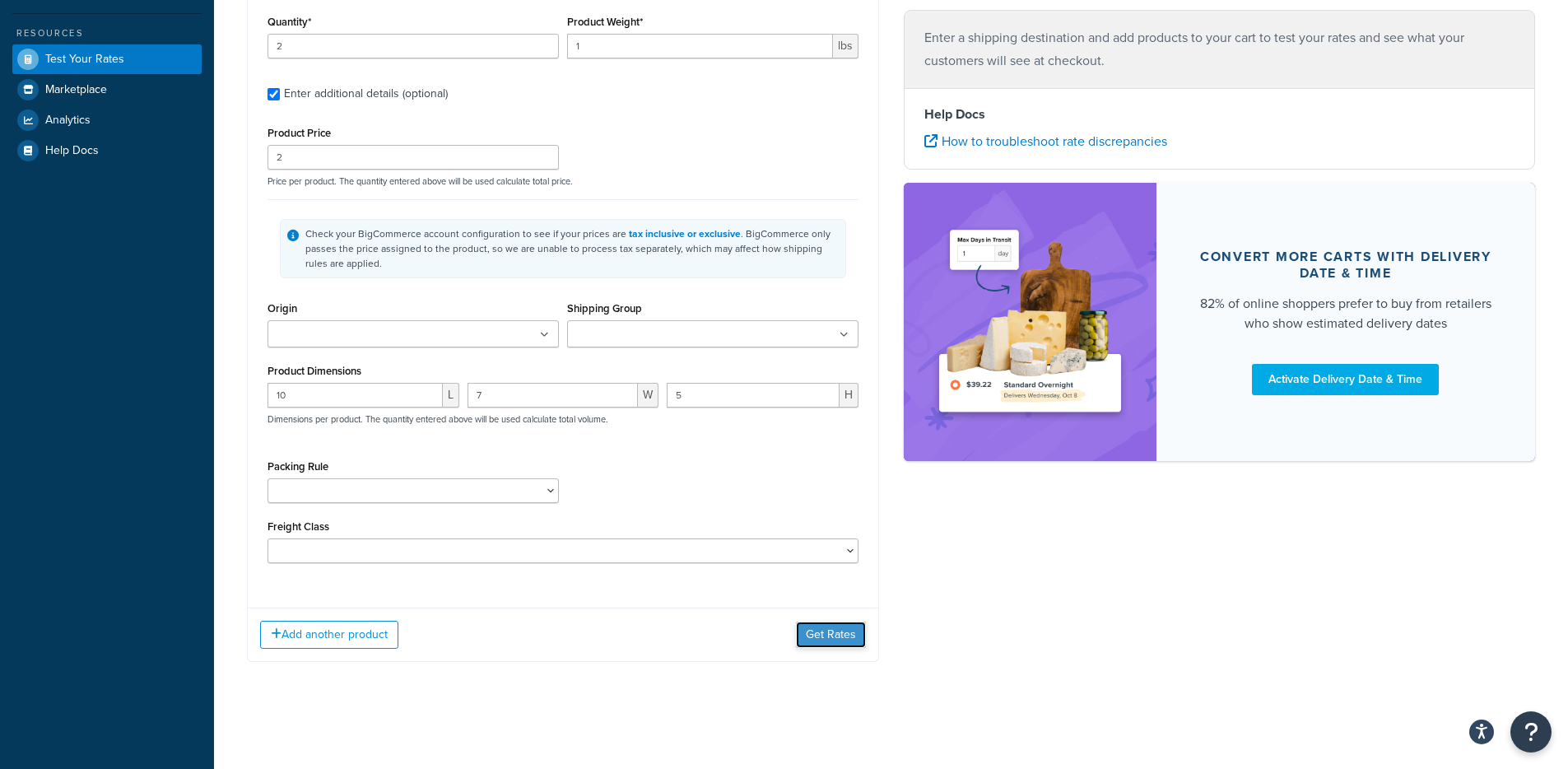
click at [825, 634] on button "Get Rates" at bounding box center [830, 635] width 70 height 27
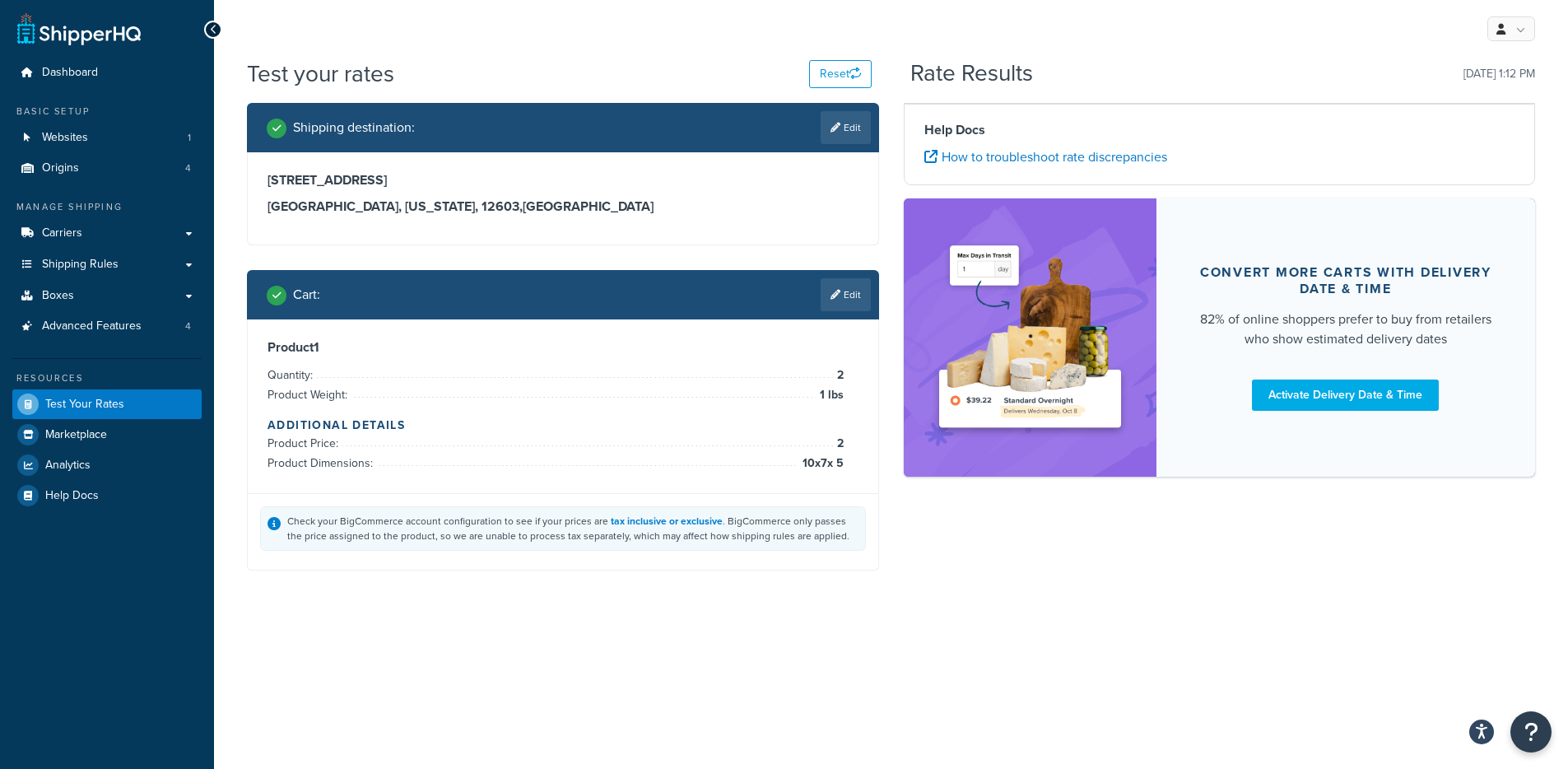
scroll to position [0, 0]
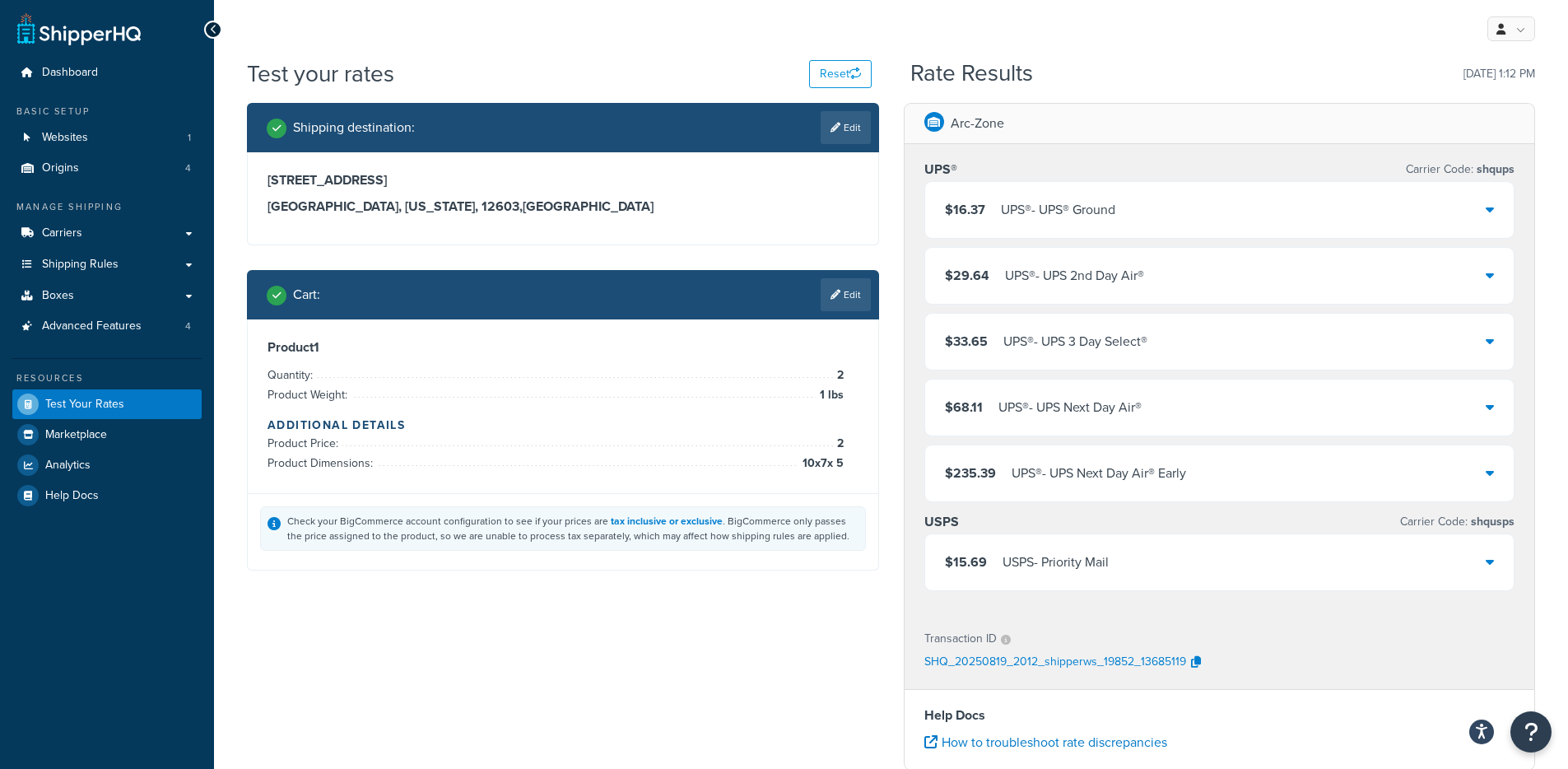
click at [1113, 207] on div "UPS® - UPS® Ground" at bounding box center [1057, 210] width 114 height 23
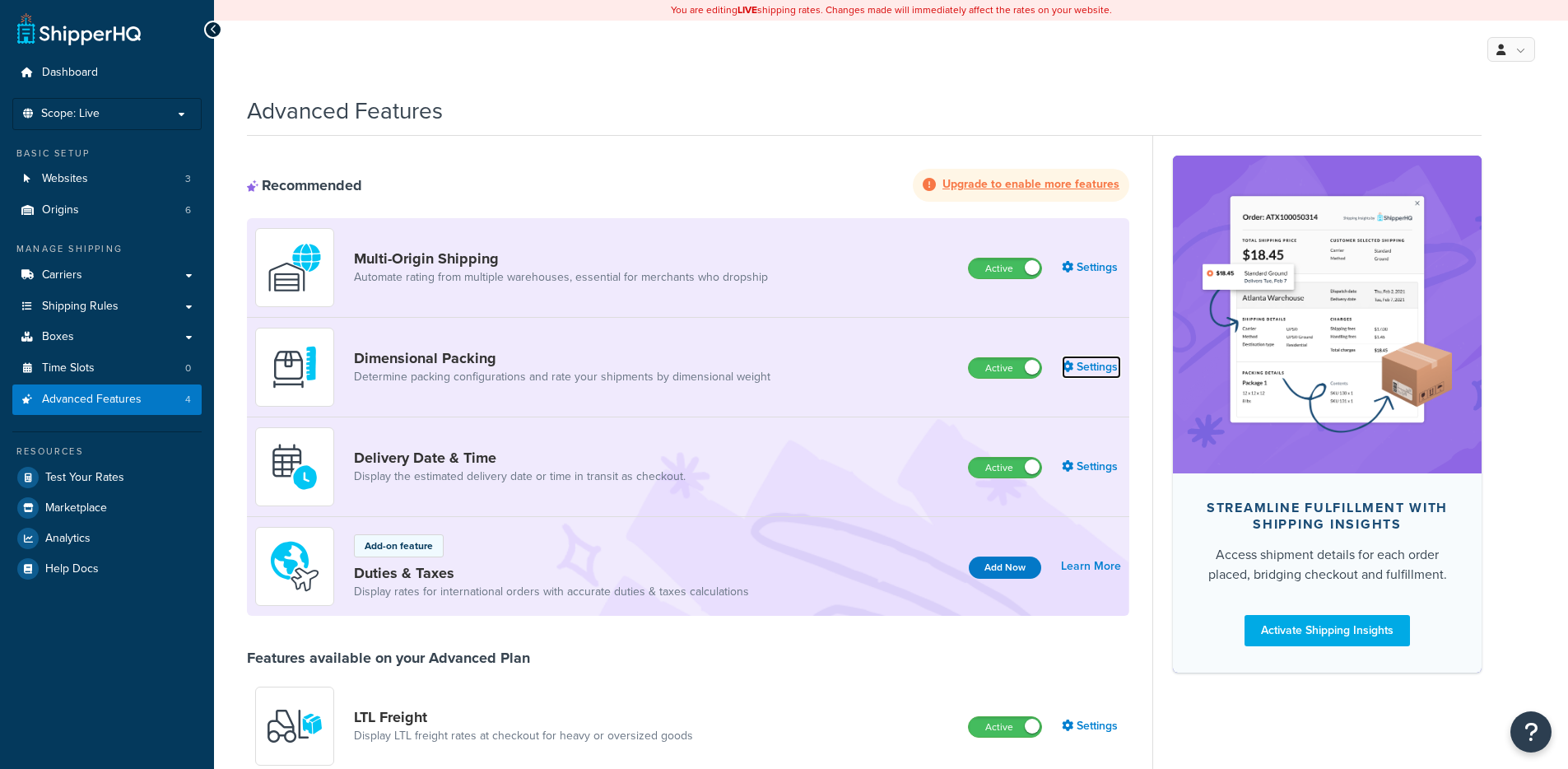
click at [1090, 369] on link "Settings" at bounding box center [1091, 367] width 59 height 23
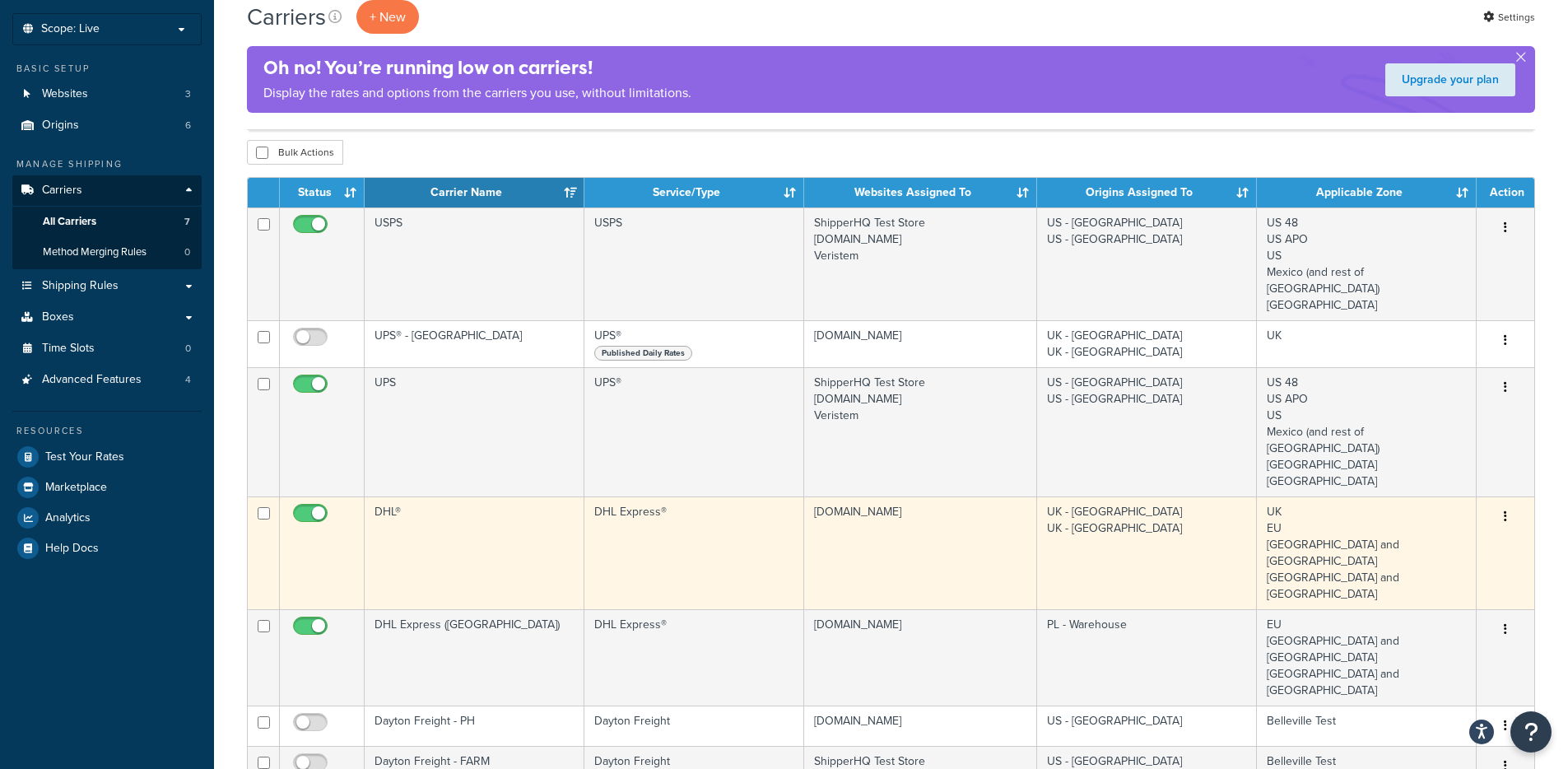
scroll to position [94, 0]
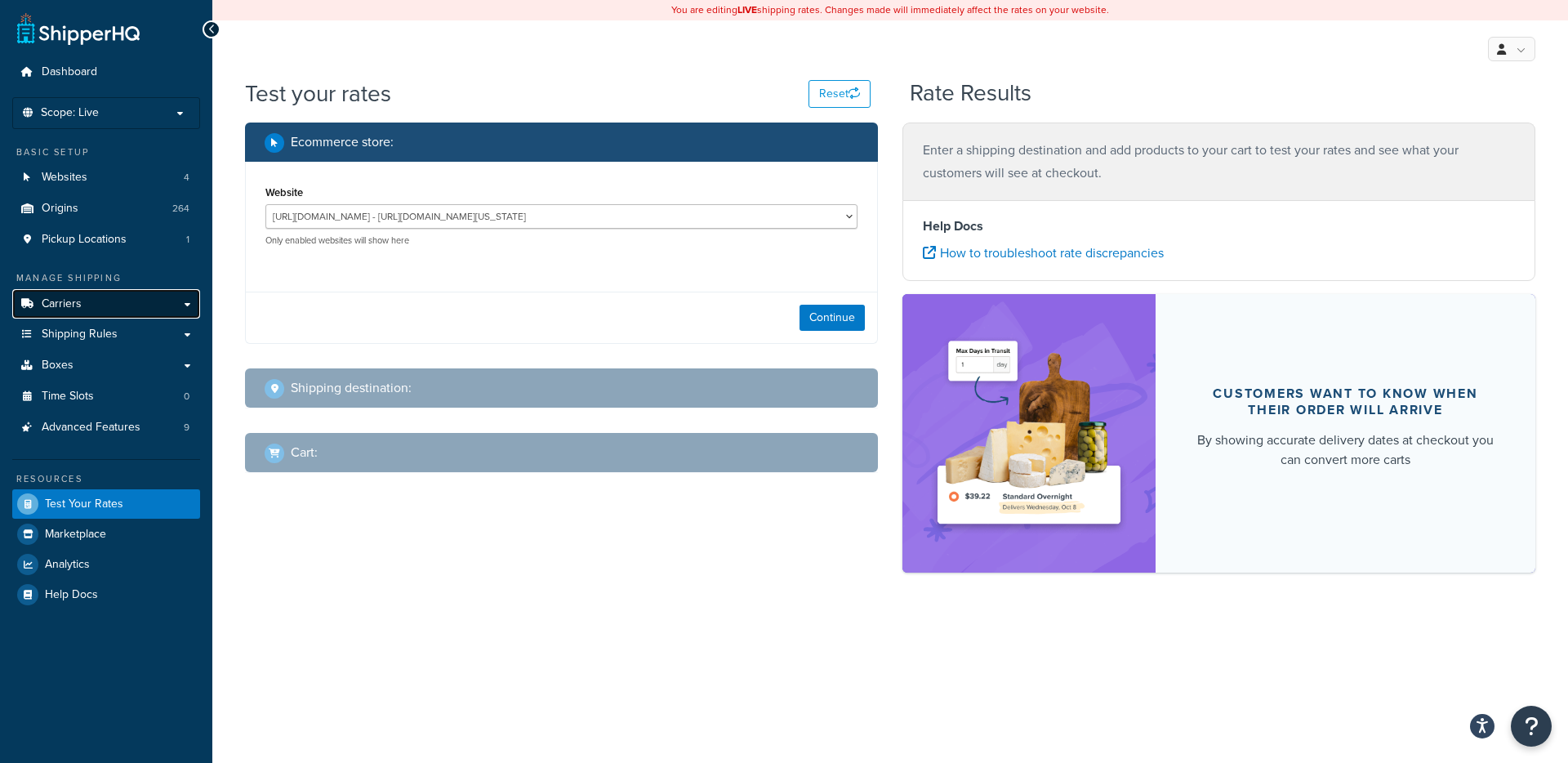
click at [112, 303] on link "Carriers" at bounding box center [106, 304] width 188 height 30
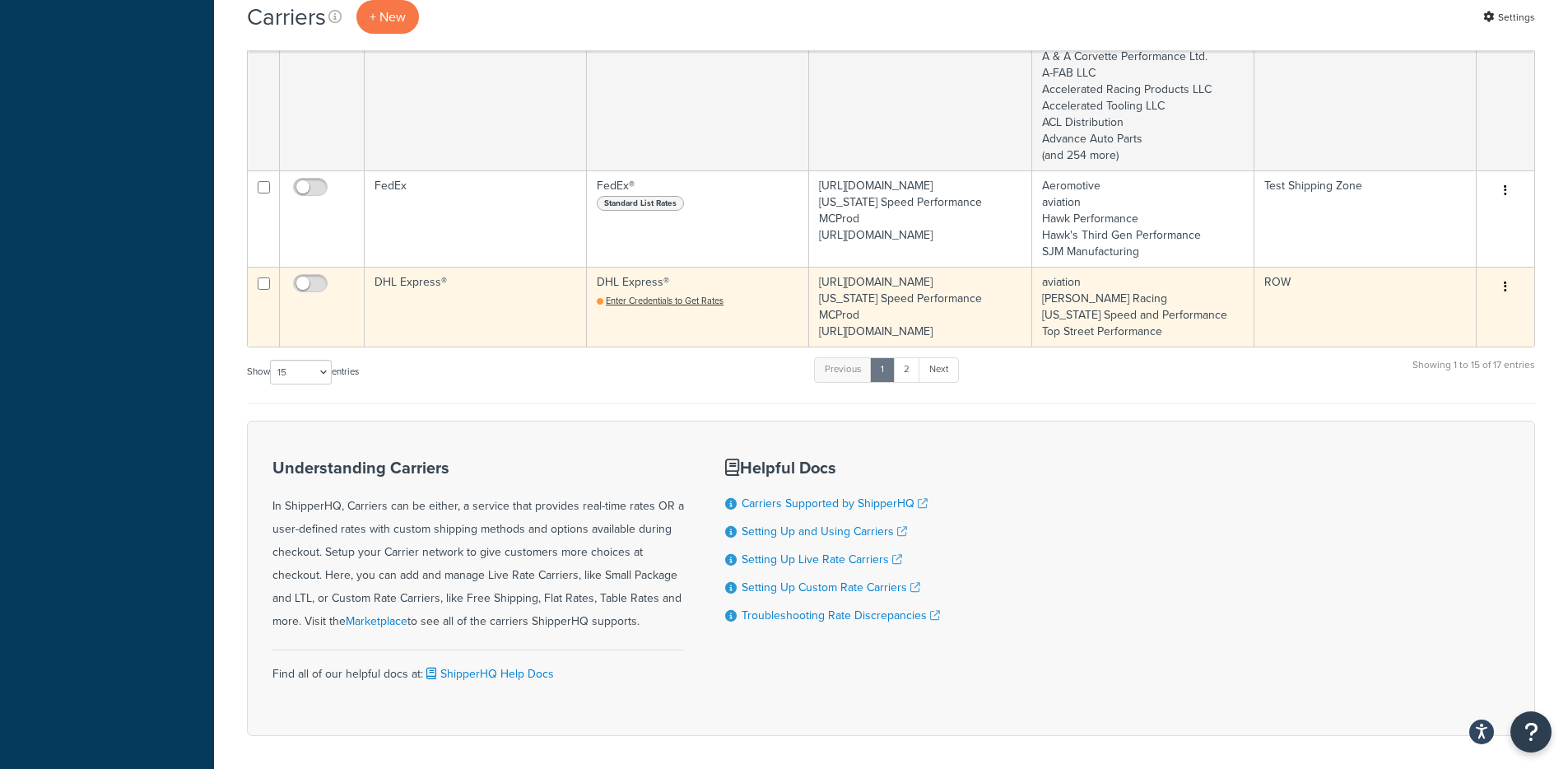
scroll to position [2394, 0]
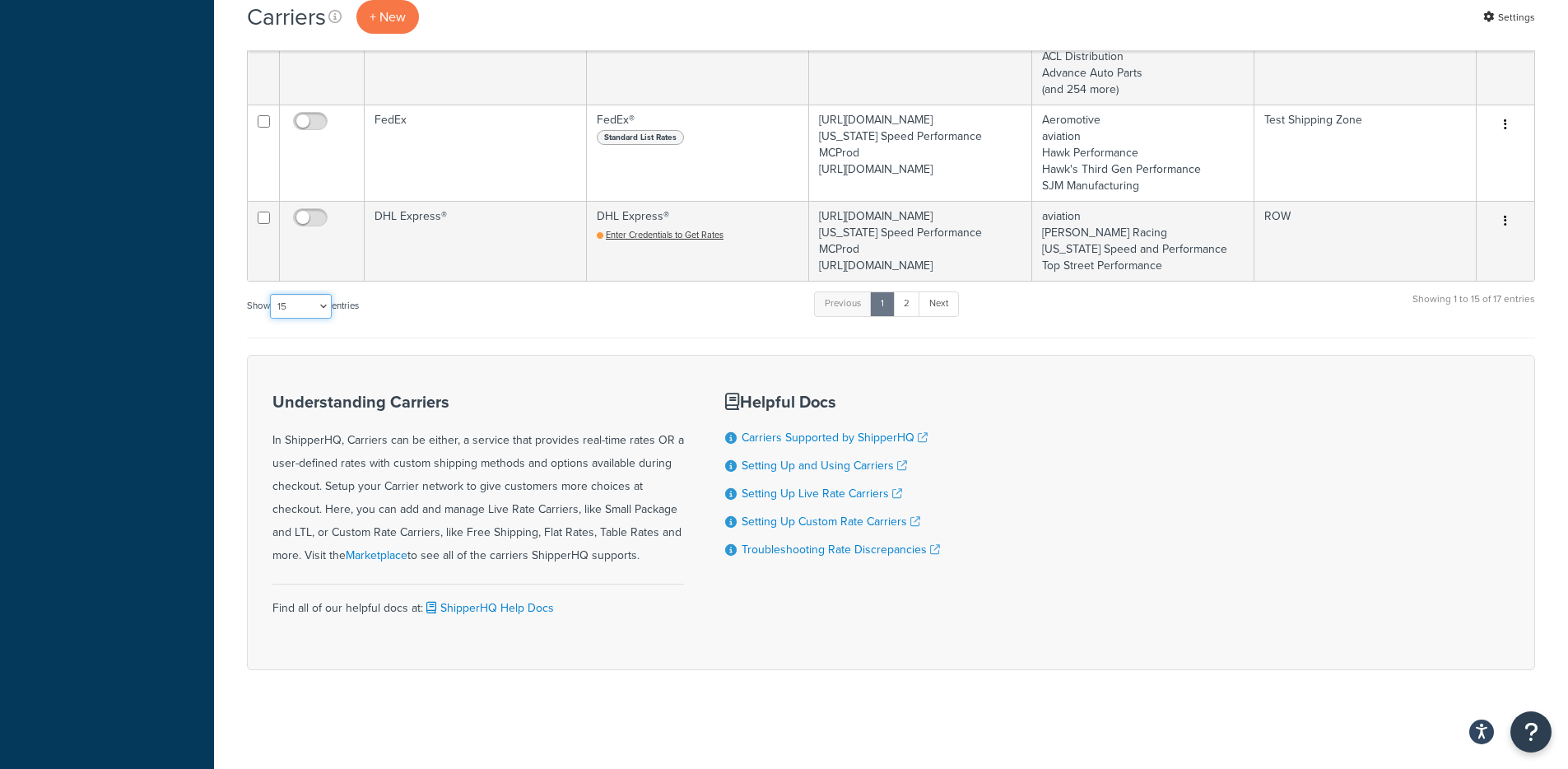
click at [298, 309] on select "10 15 25 50 100" at bounding box center [300, 306] width 62 height 25
select select "25"
click at [271, 318] on select "10 15 25 50 100" at bounding box center [300, 306] width 62 height 25
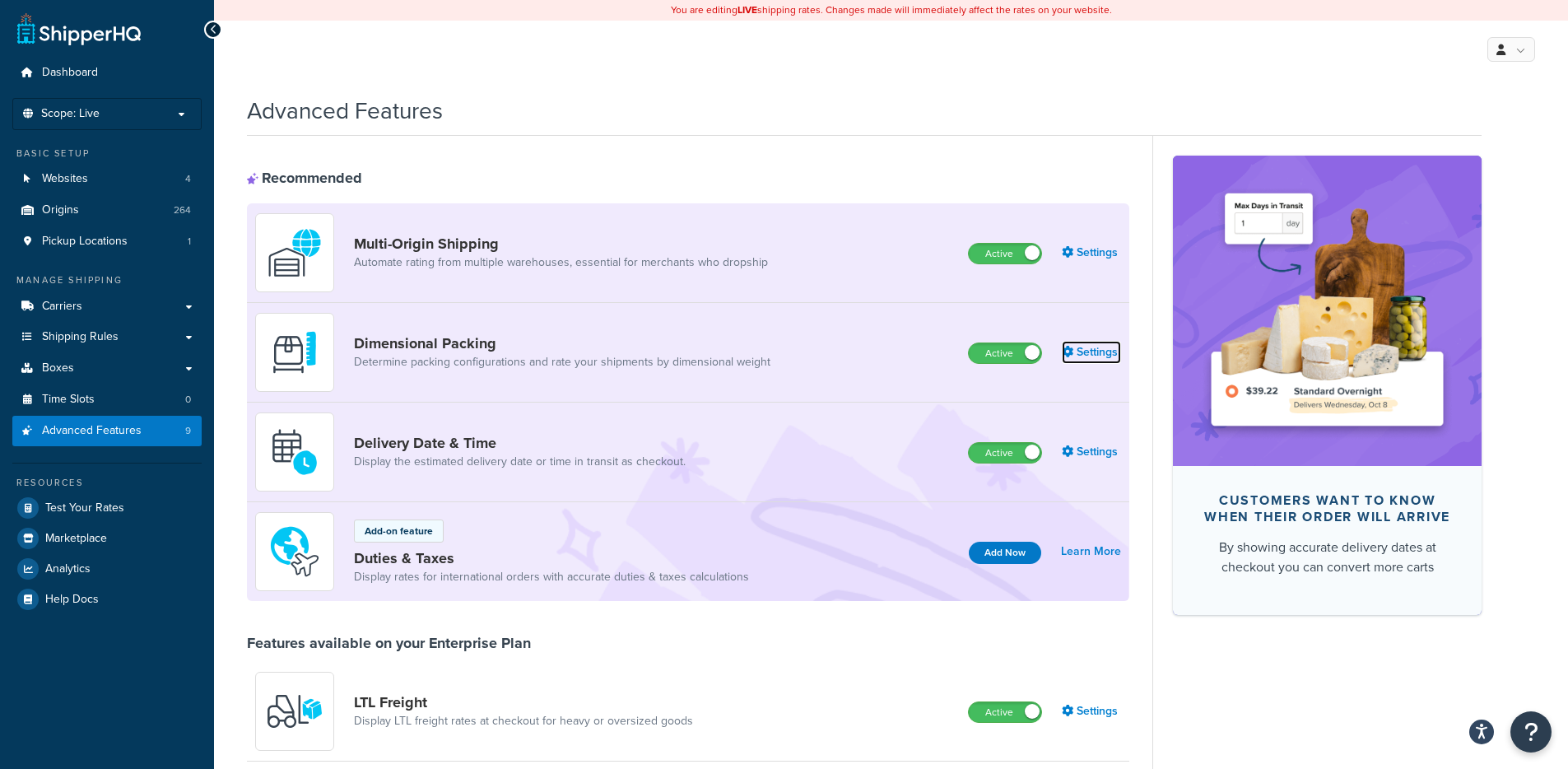
click at [1078, 359] on link "Settings" at bounding box center [1091, 353] width 59 height 23
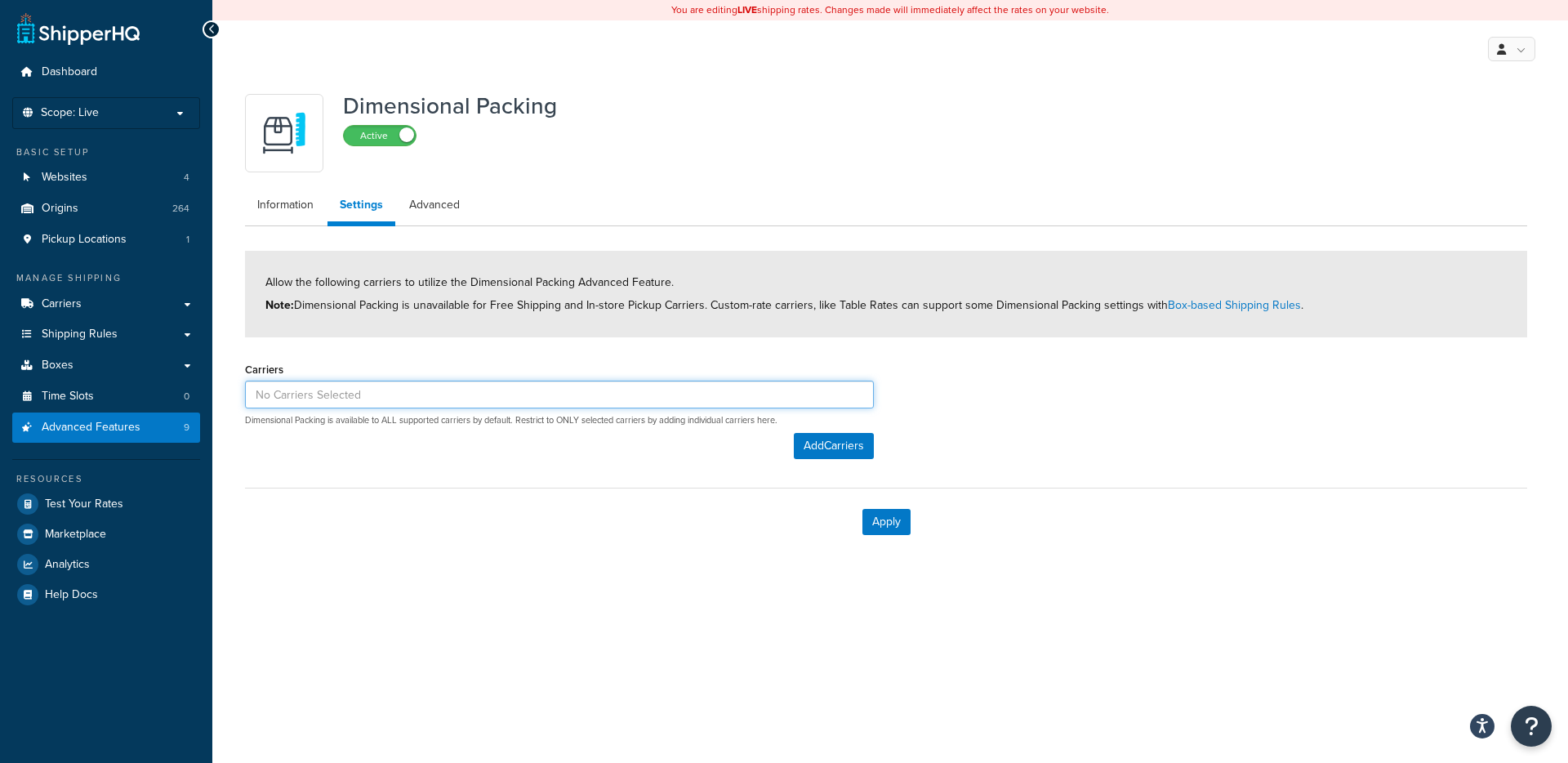
click at [399, 400] on input at bounding box center [559, 394] width 629 height 27
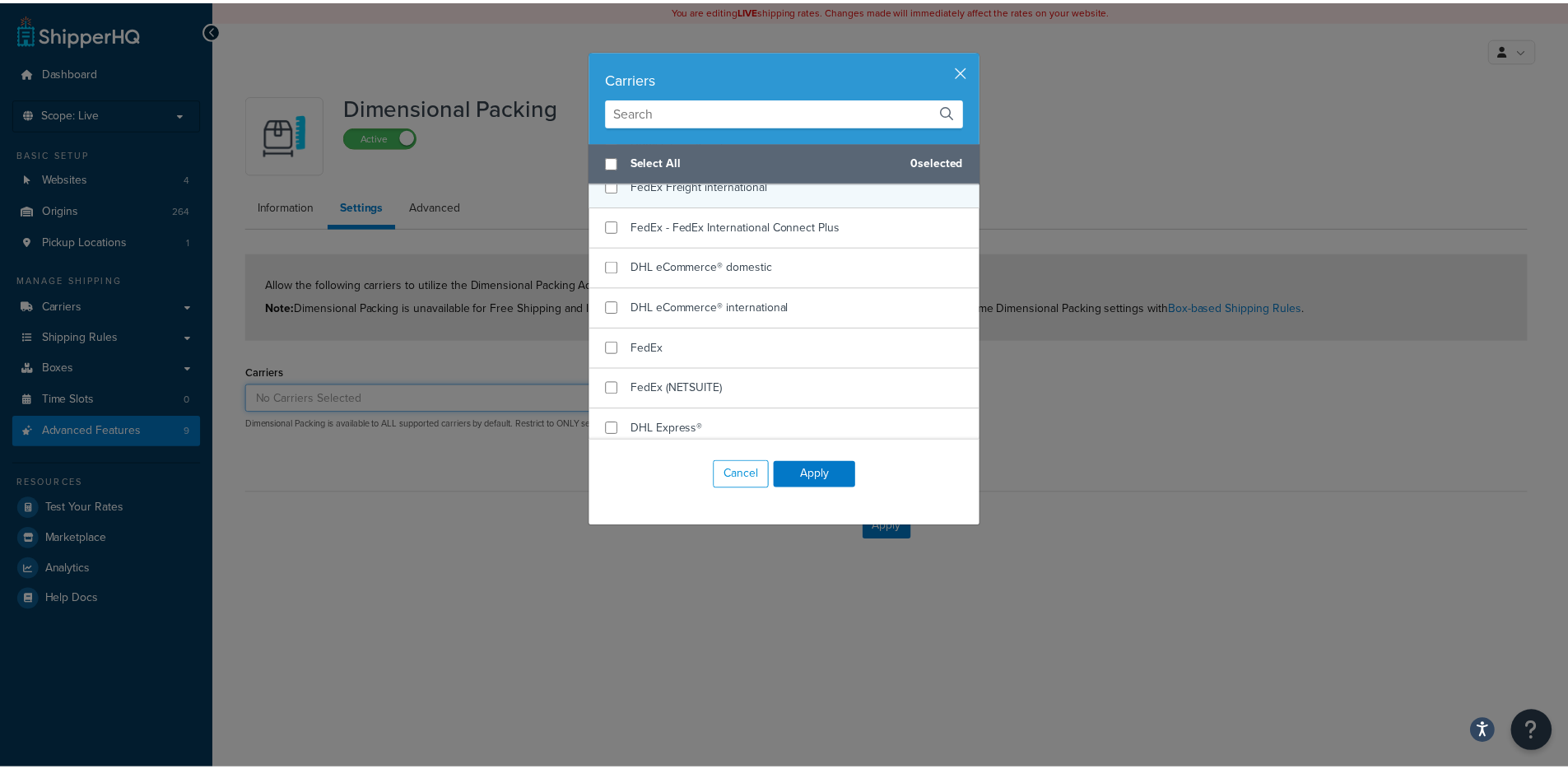
scroll to position [1670, 0]
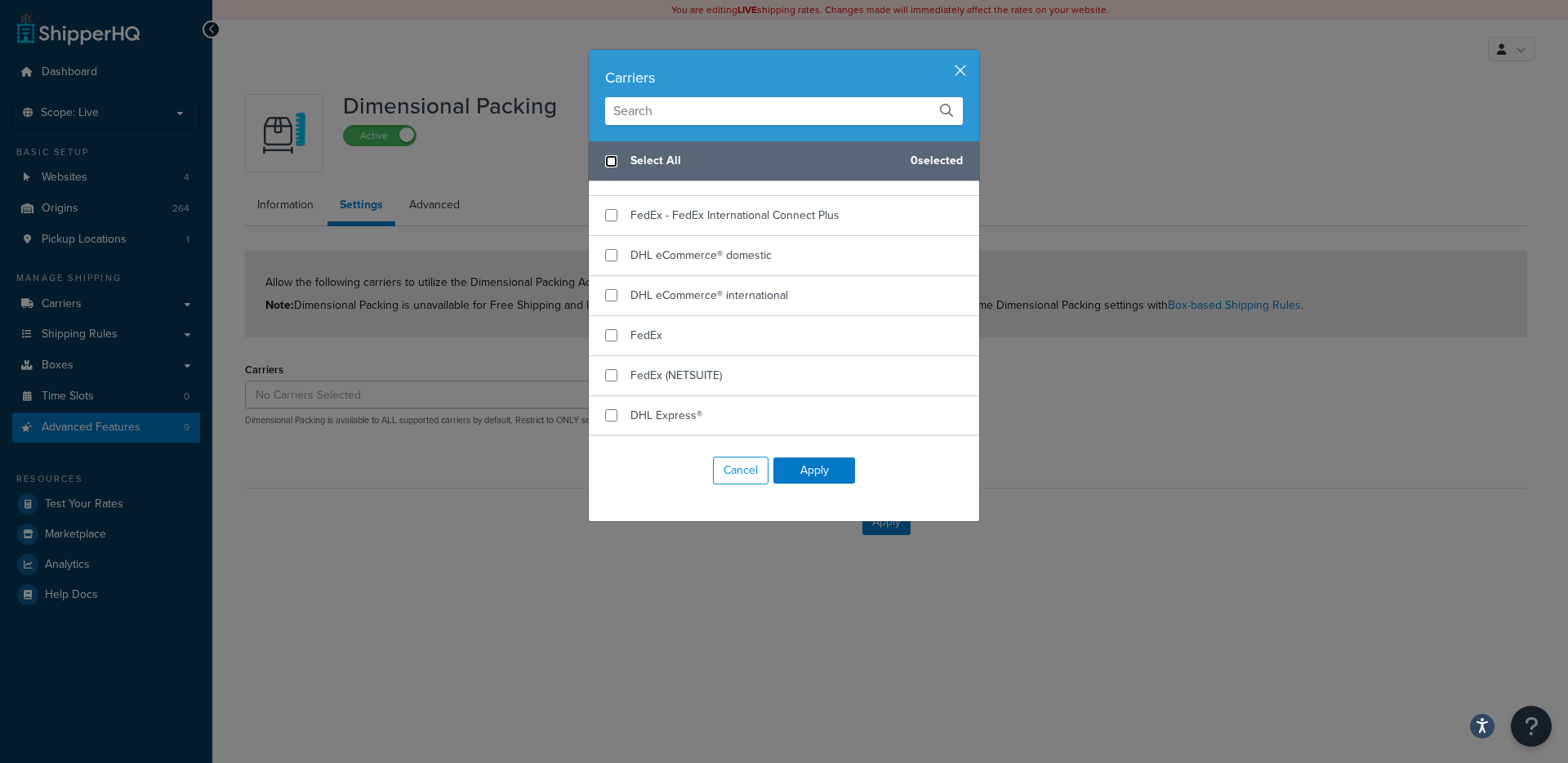
click at [609, 159] on input "checkbox" at bounding box center [611, 161] width 12 height 12
checkbox input "true"
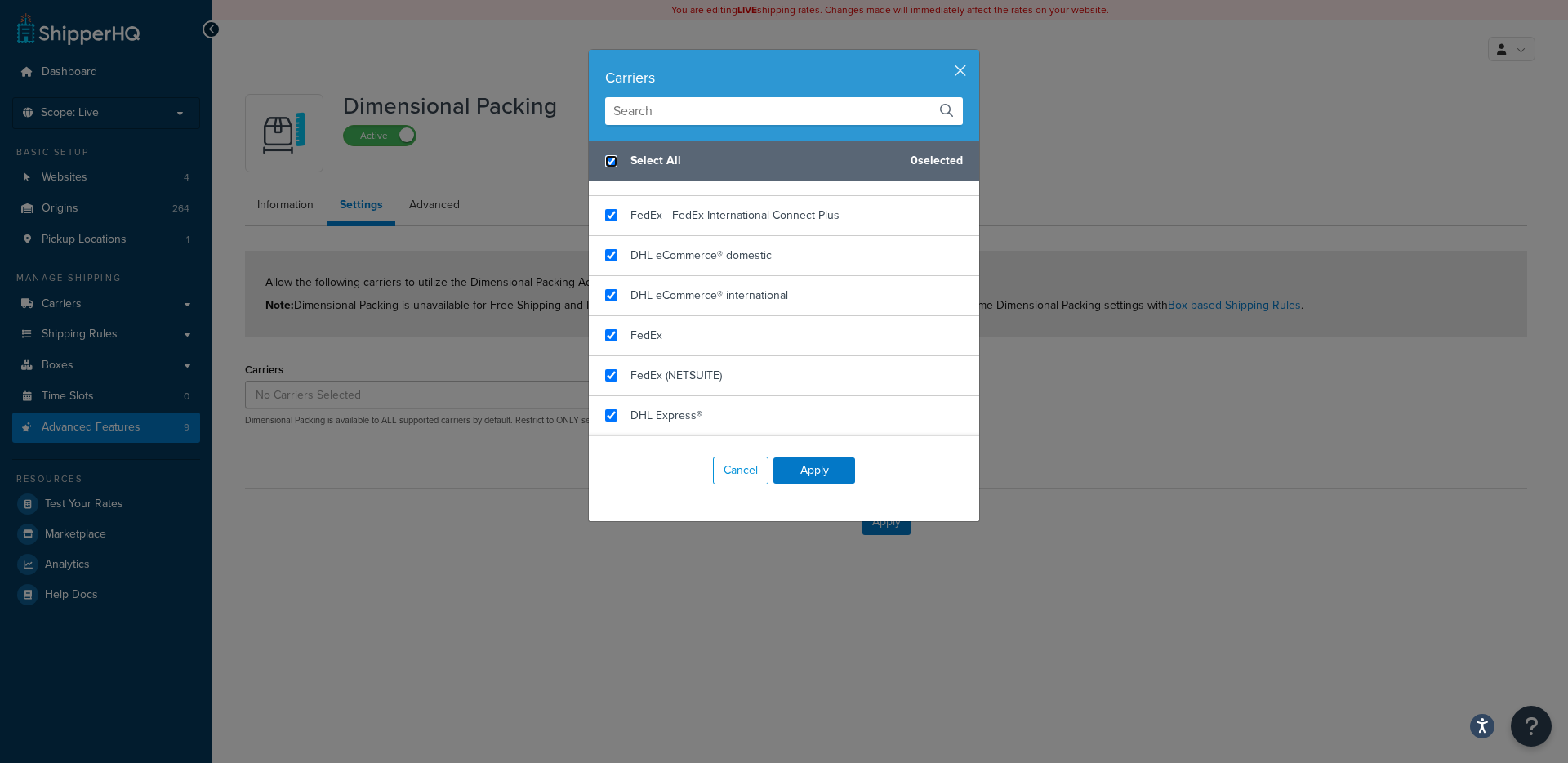
checkbox input "true"
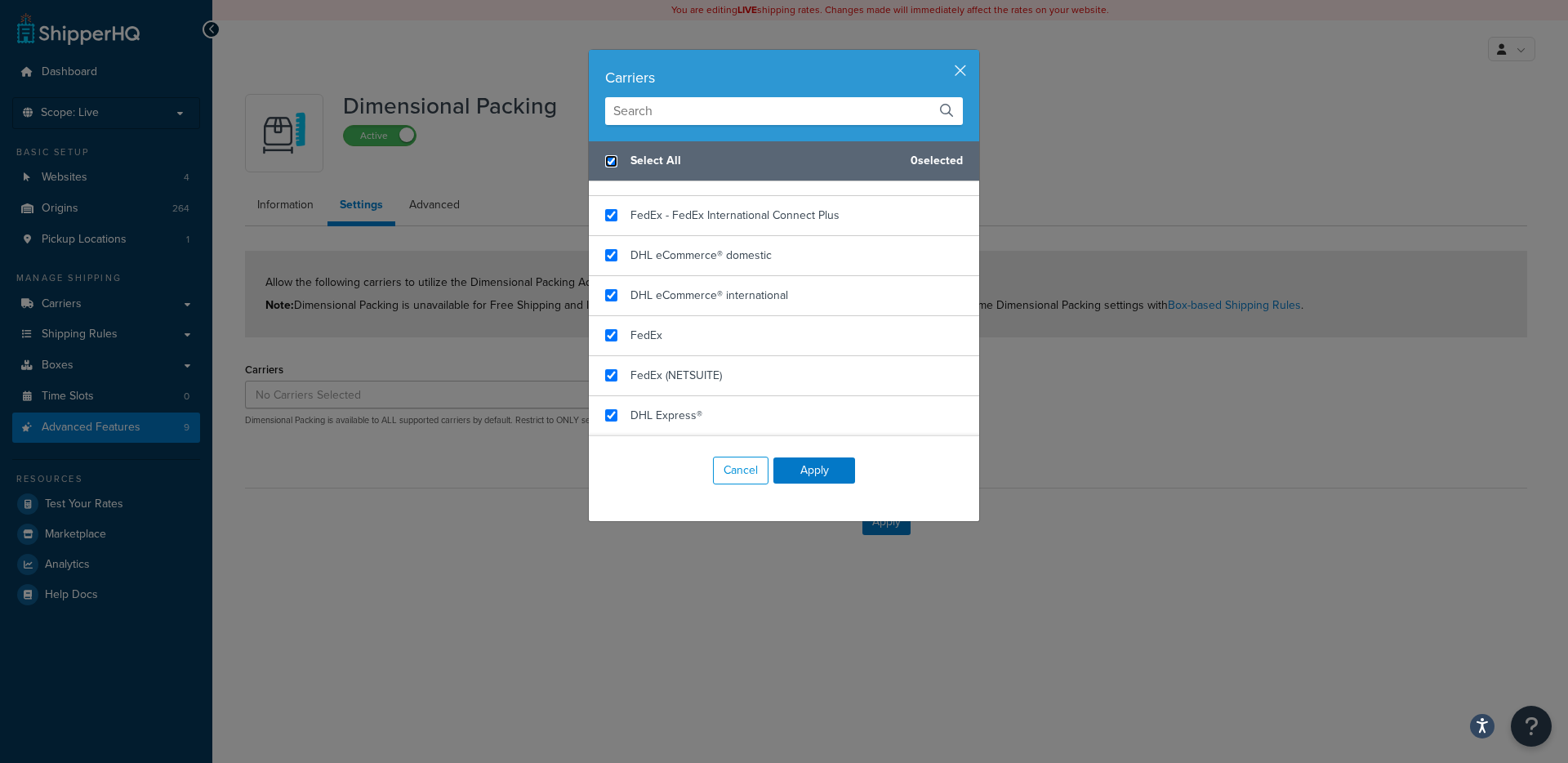
checkbox input "true"
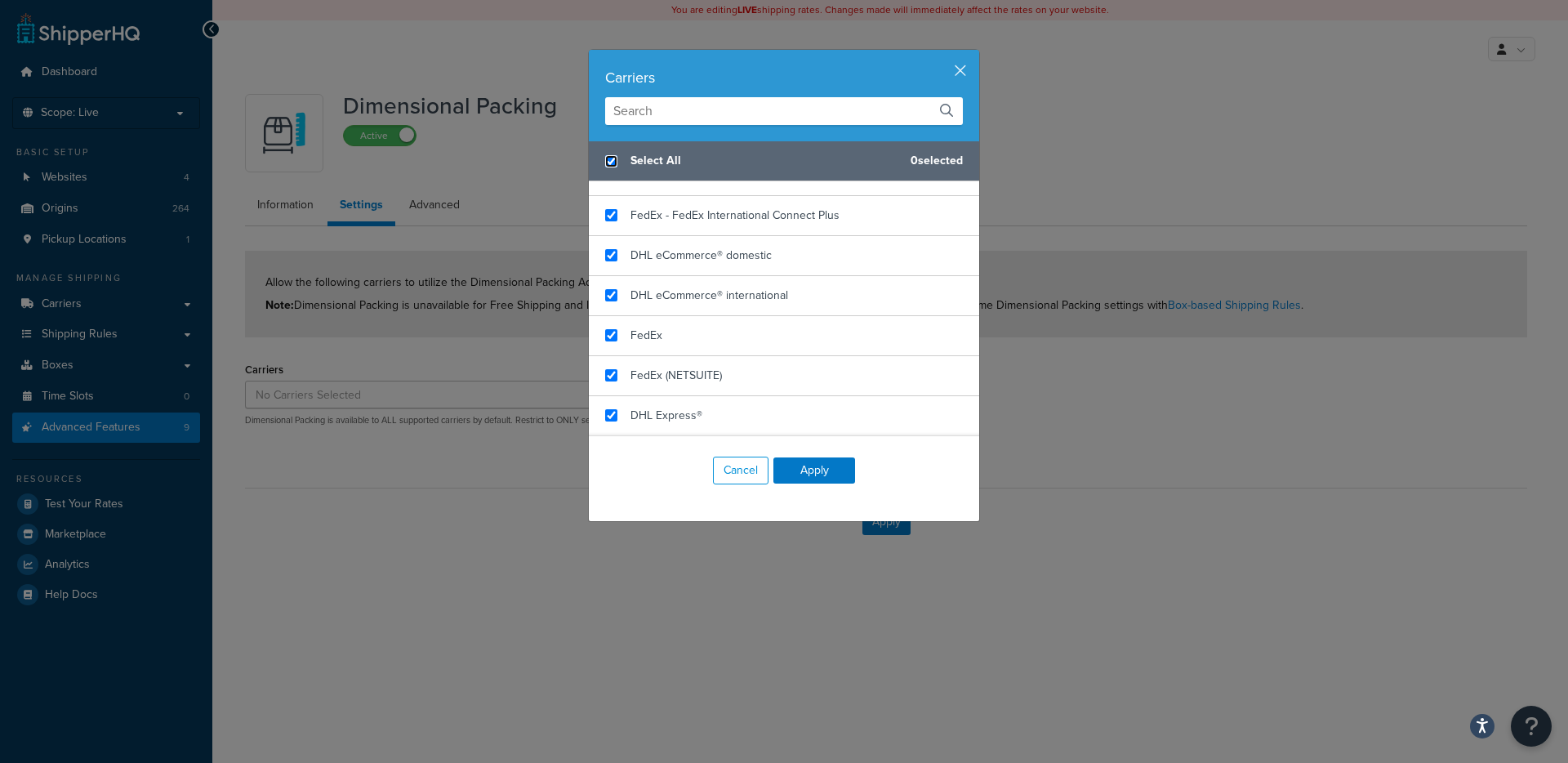
checkbox input "true"
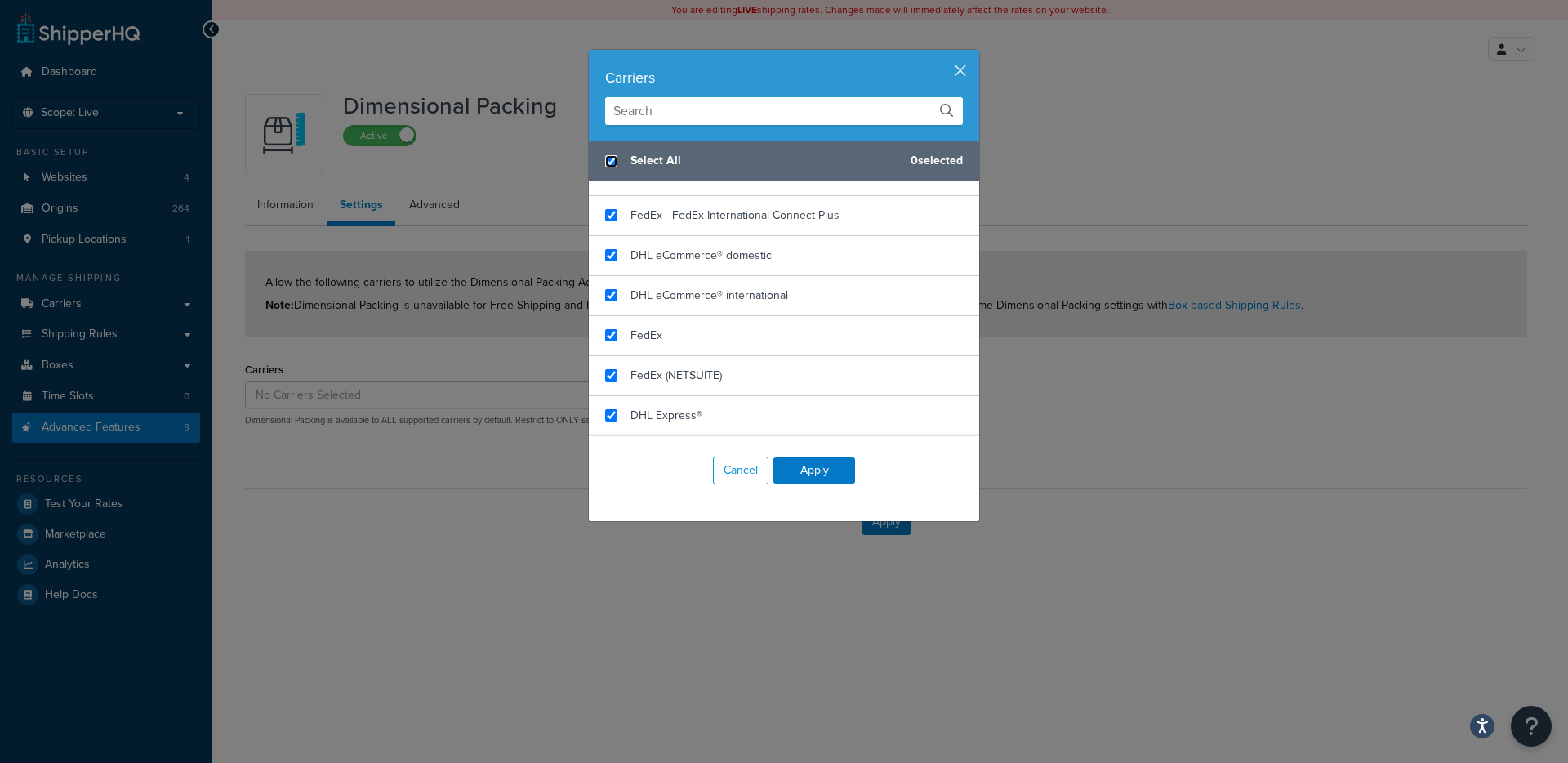
checkbox input "true"
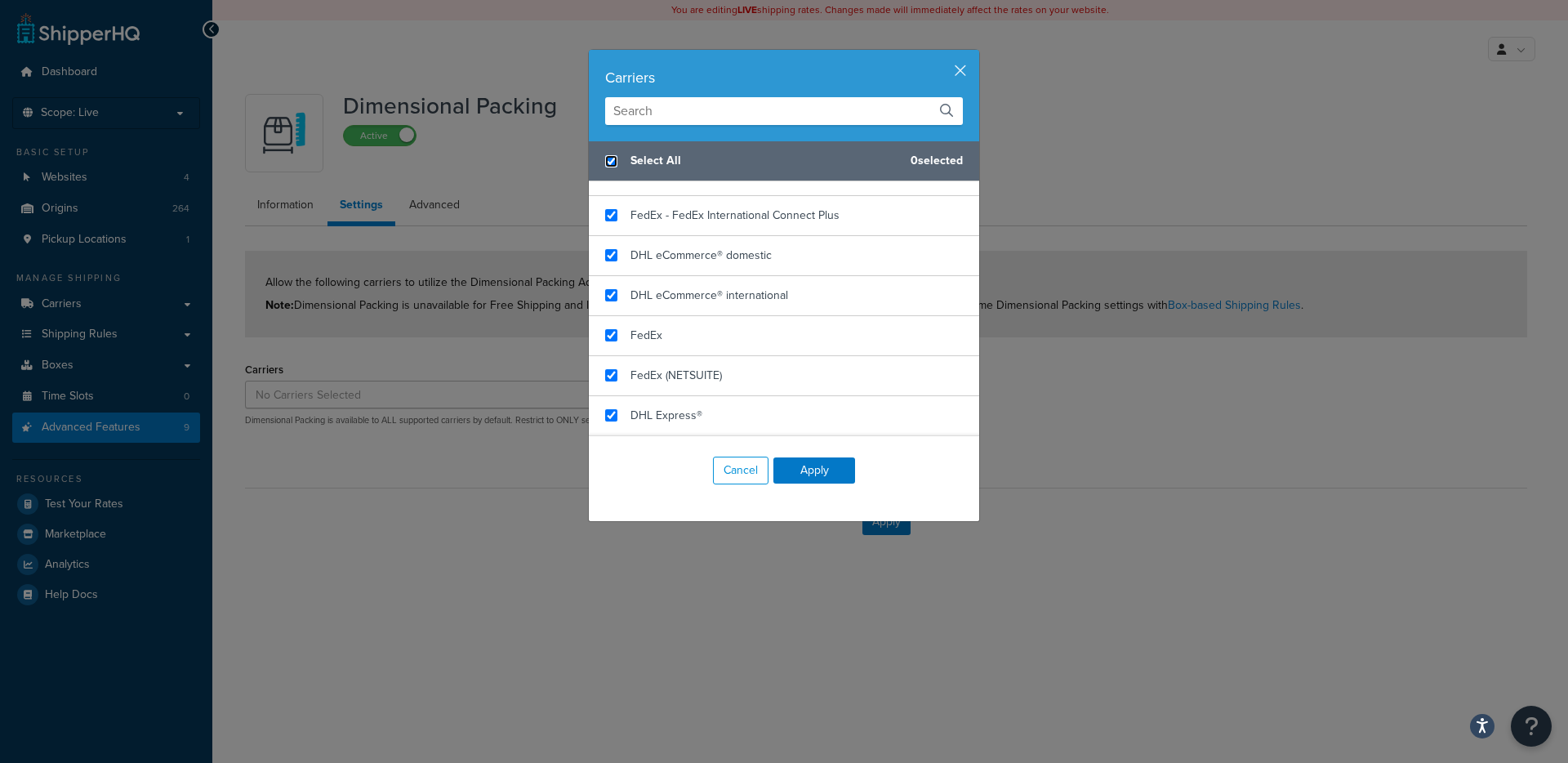
checkbox input "true"
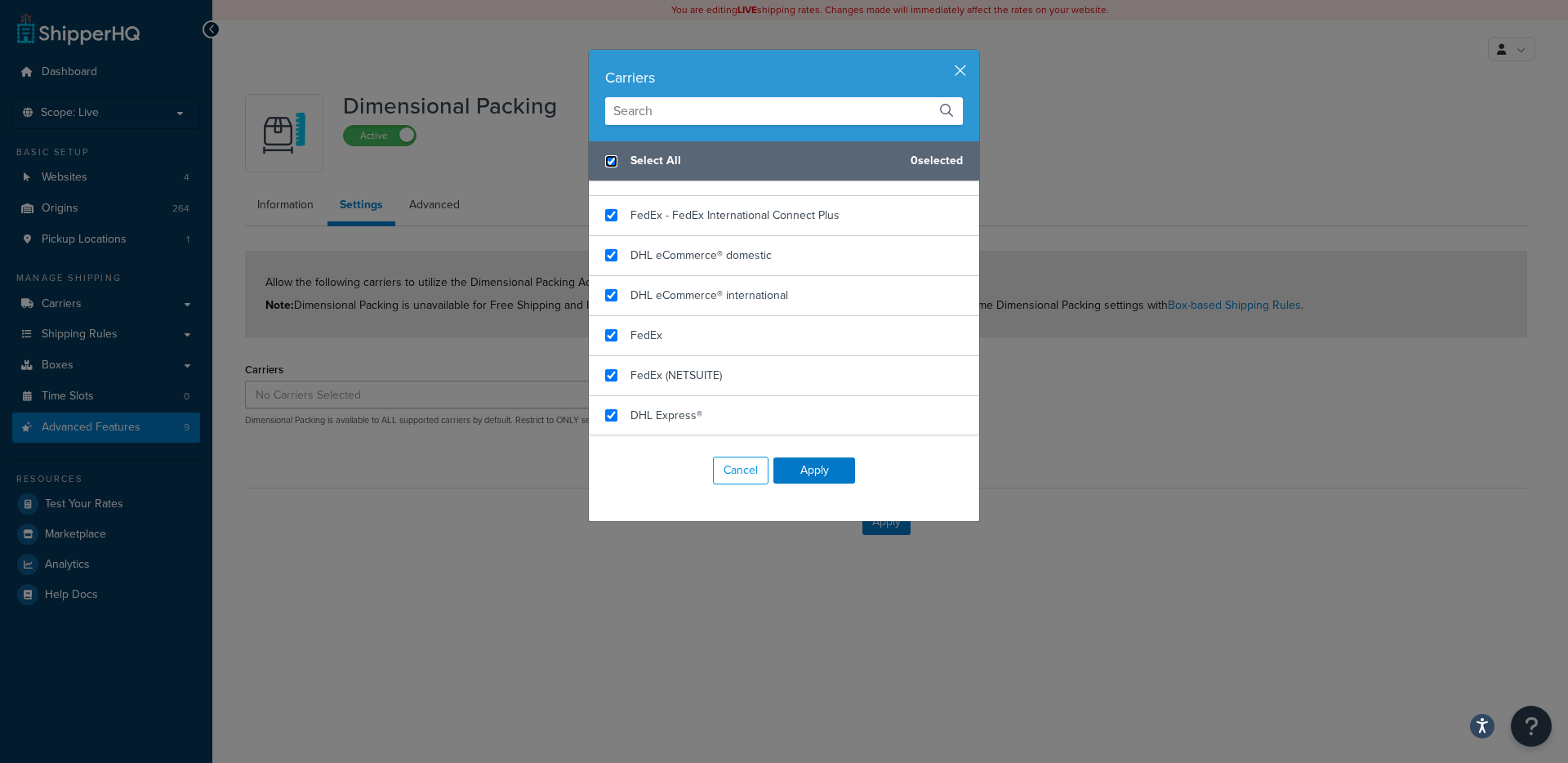
checkbox input "true"
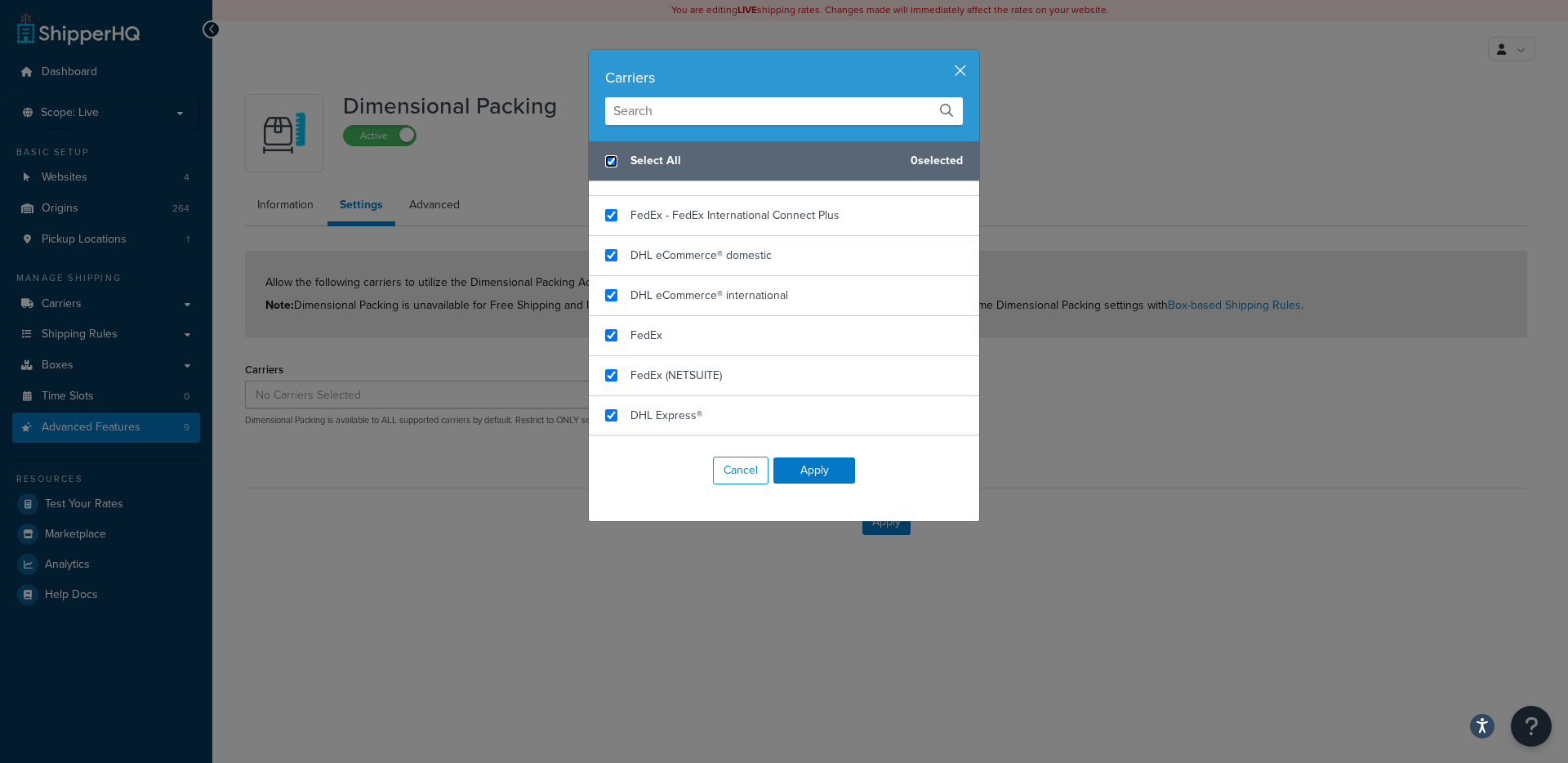
checkbox input "true"
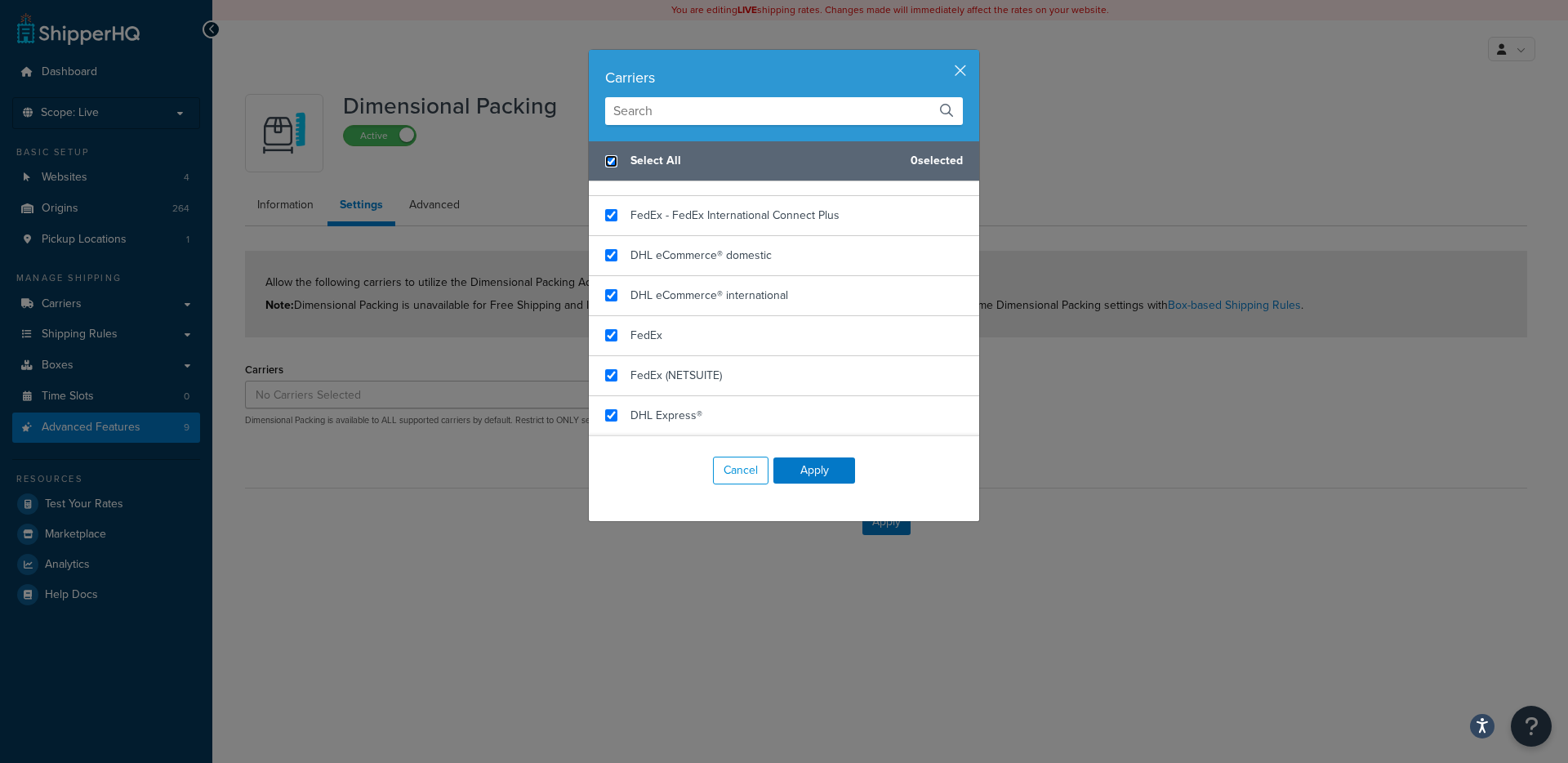
checkbox input "true"
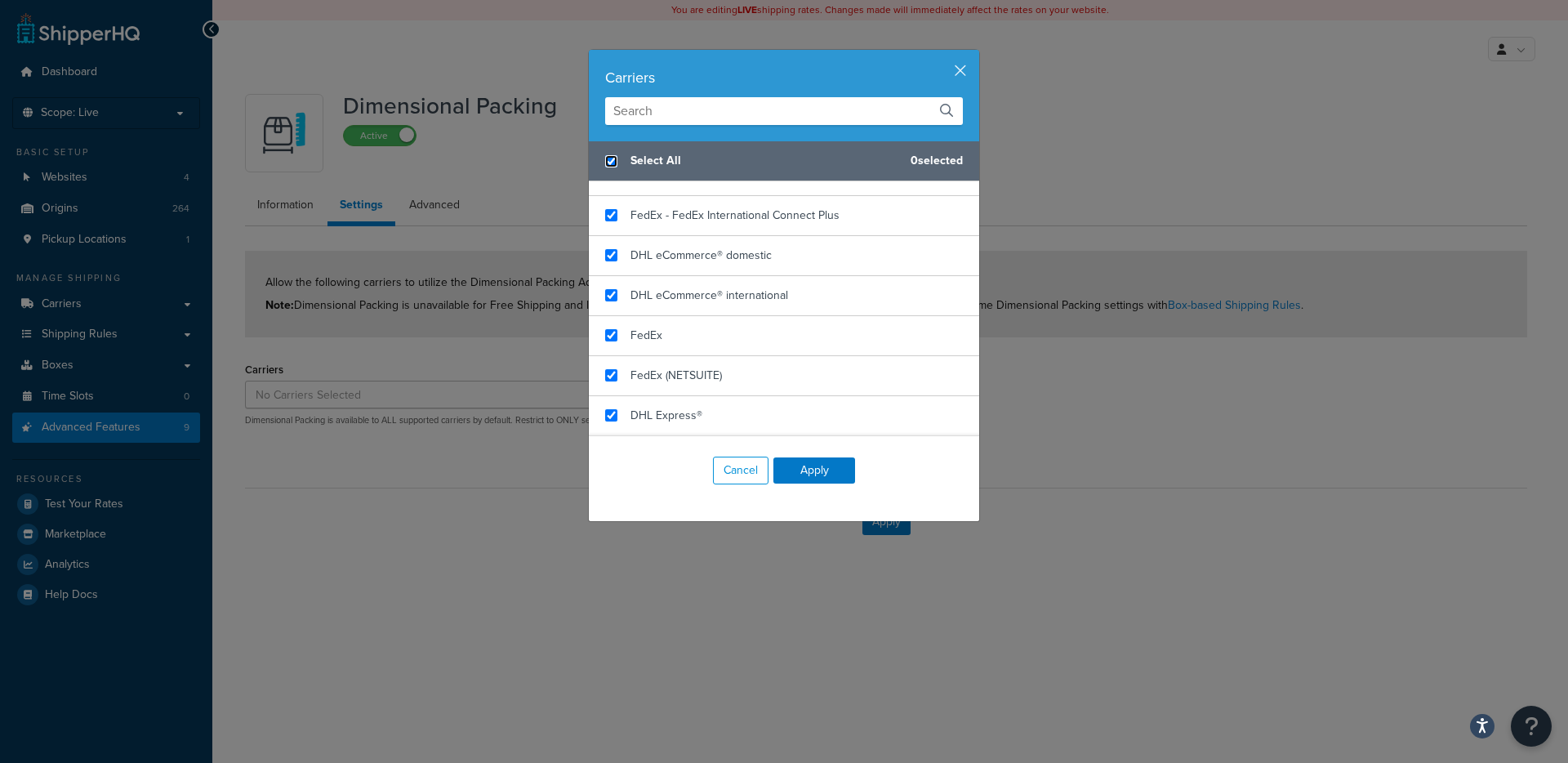
checkbox input "true"
checkbox input "false"
click at [631, 416] on span "DHL Express®" at bounding box center [667, 415] width 72 height 17
click at [808, 464] on button "Apply" at bounding box center [814, 471] width 81 height 26
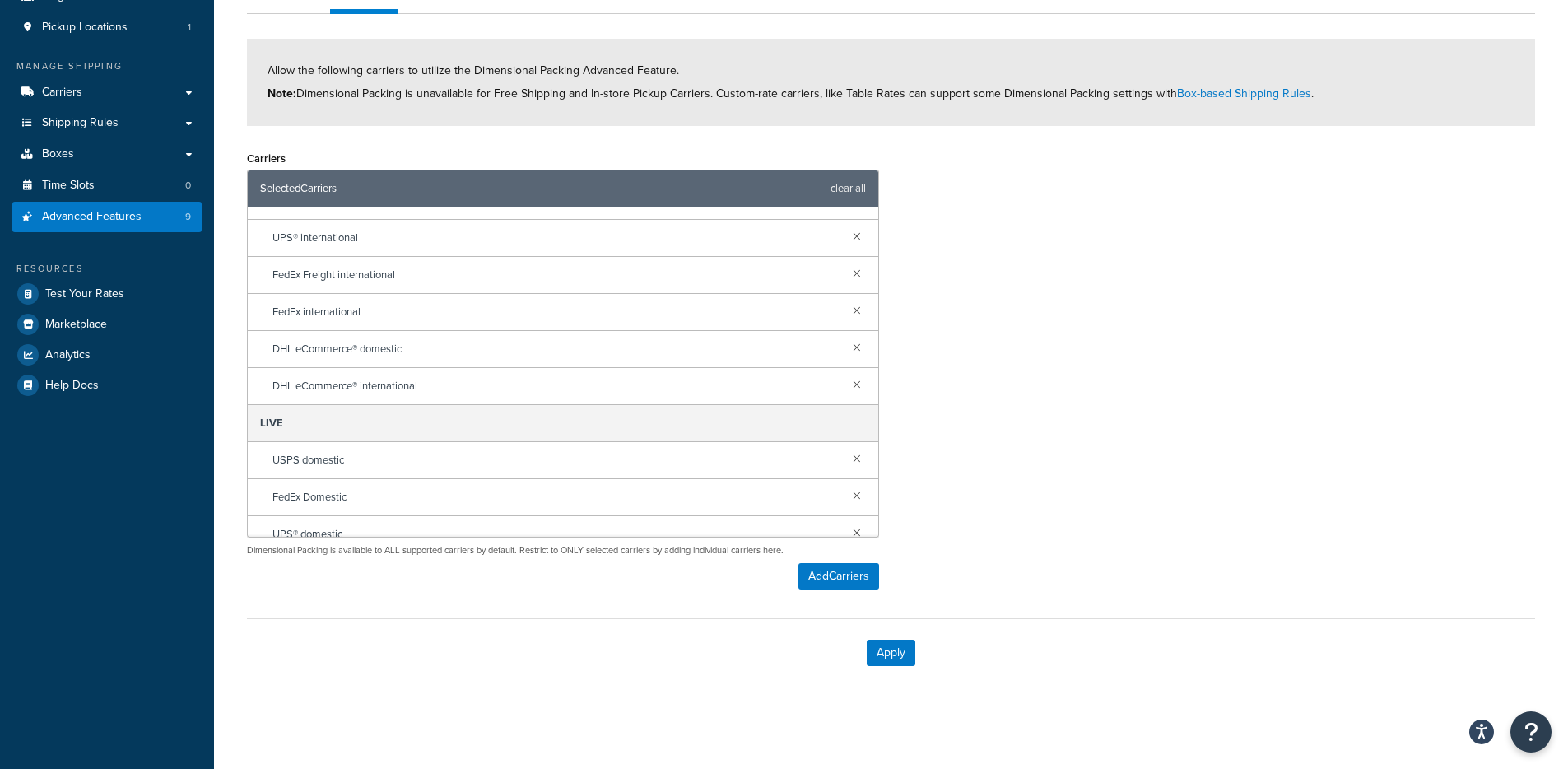
scroll to position [1411, 0]
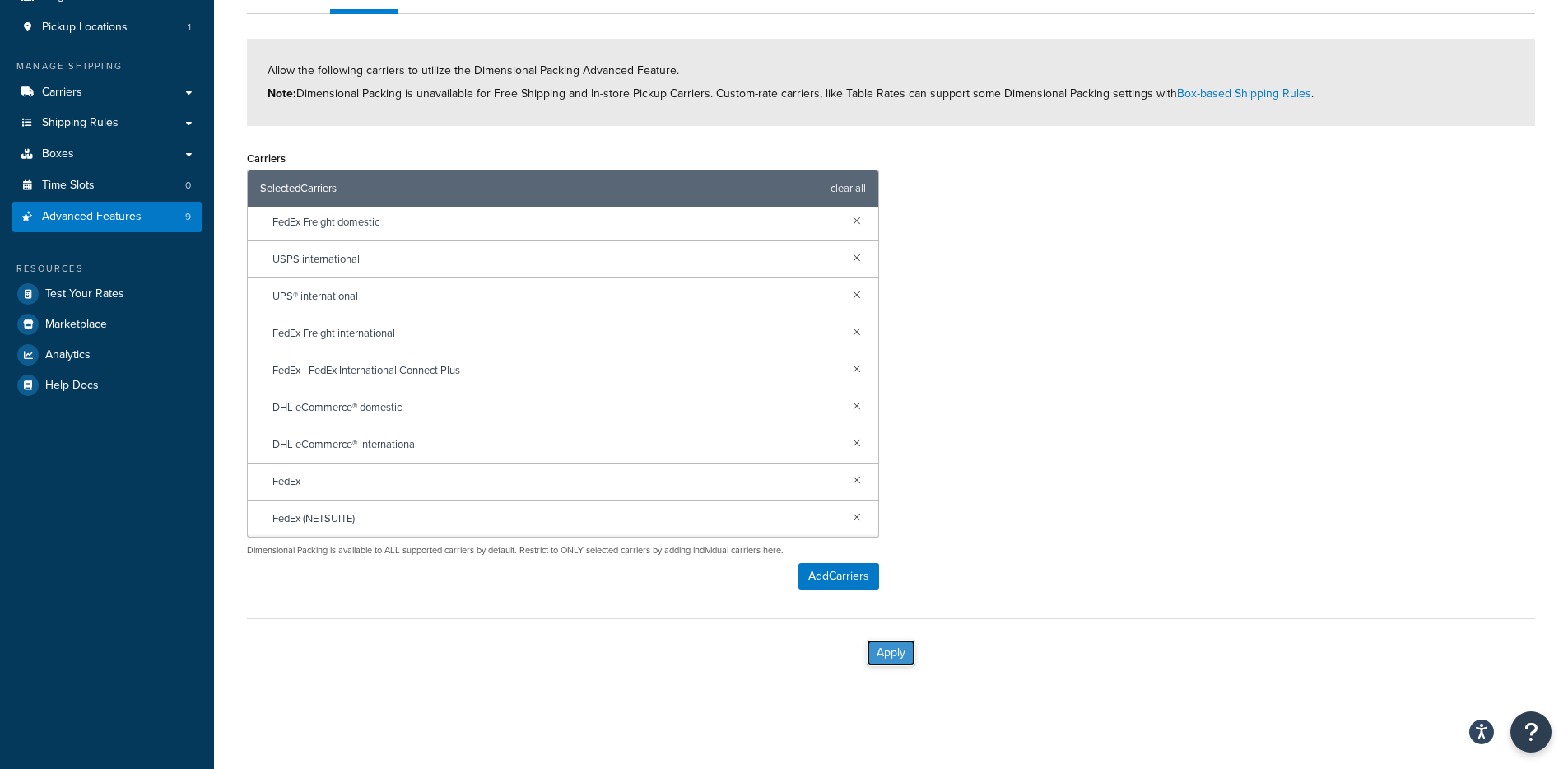
click at [891, 650] on button "Apply" at bounding box center [891, 653] width 49 height 27
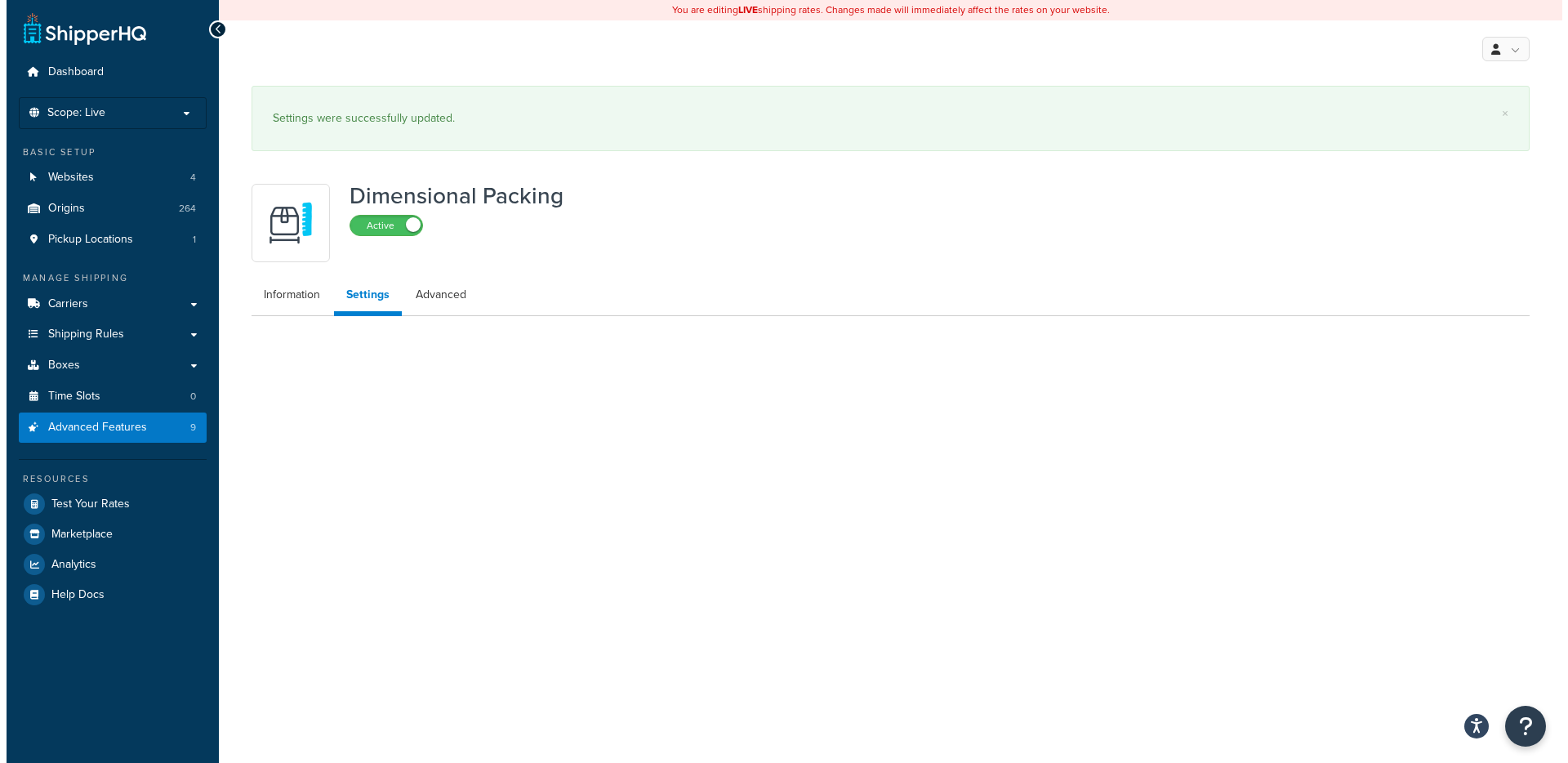
scroll to position [0, 0]
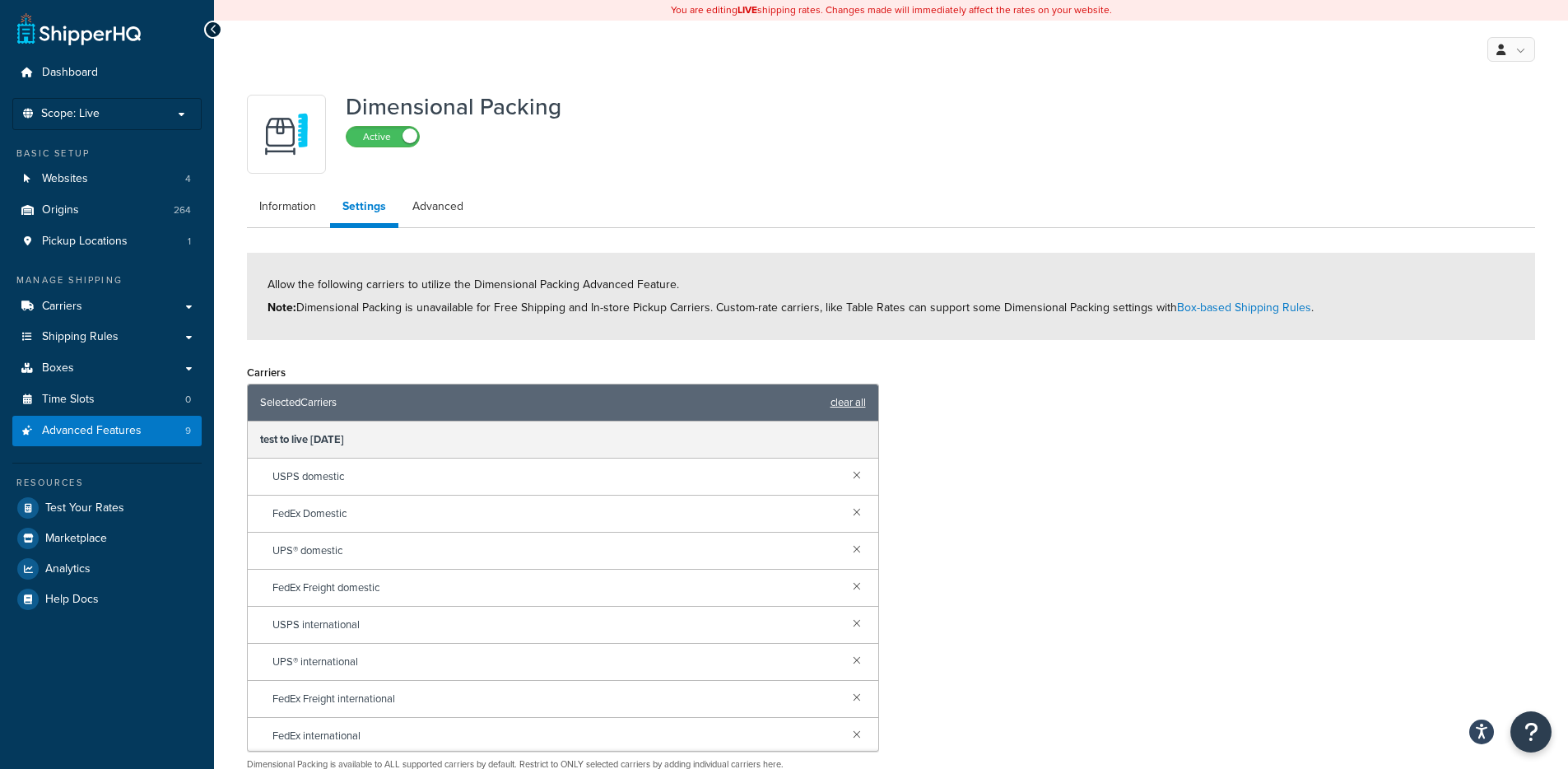
click at [832, 399] on link "clear all" at bounding box center [848, 402] width 35 height 23
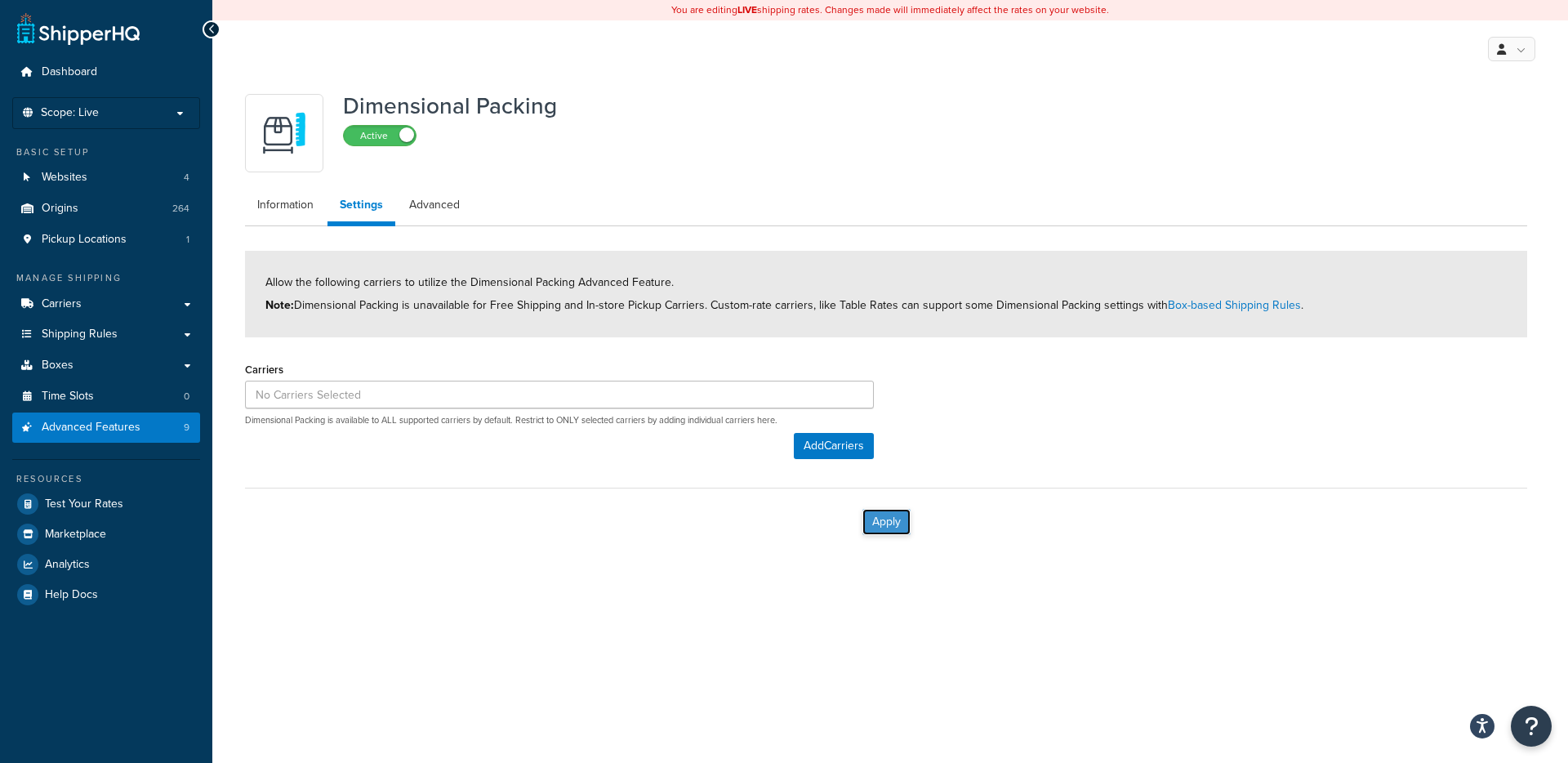
click at [867, 522] on button "Apply" at bounding box center [886, 522] width 48 height 26
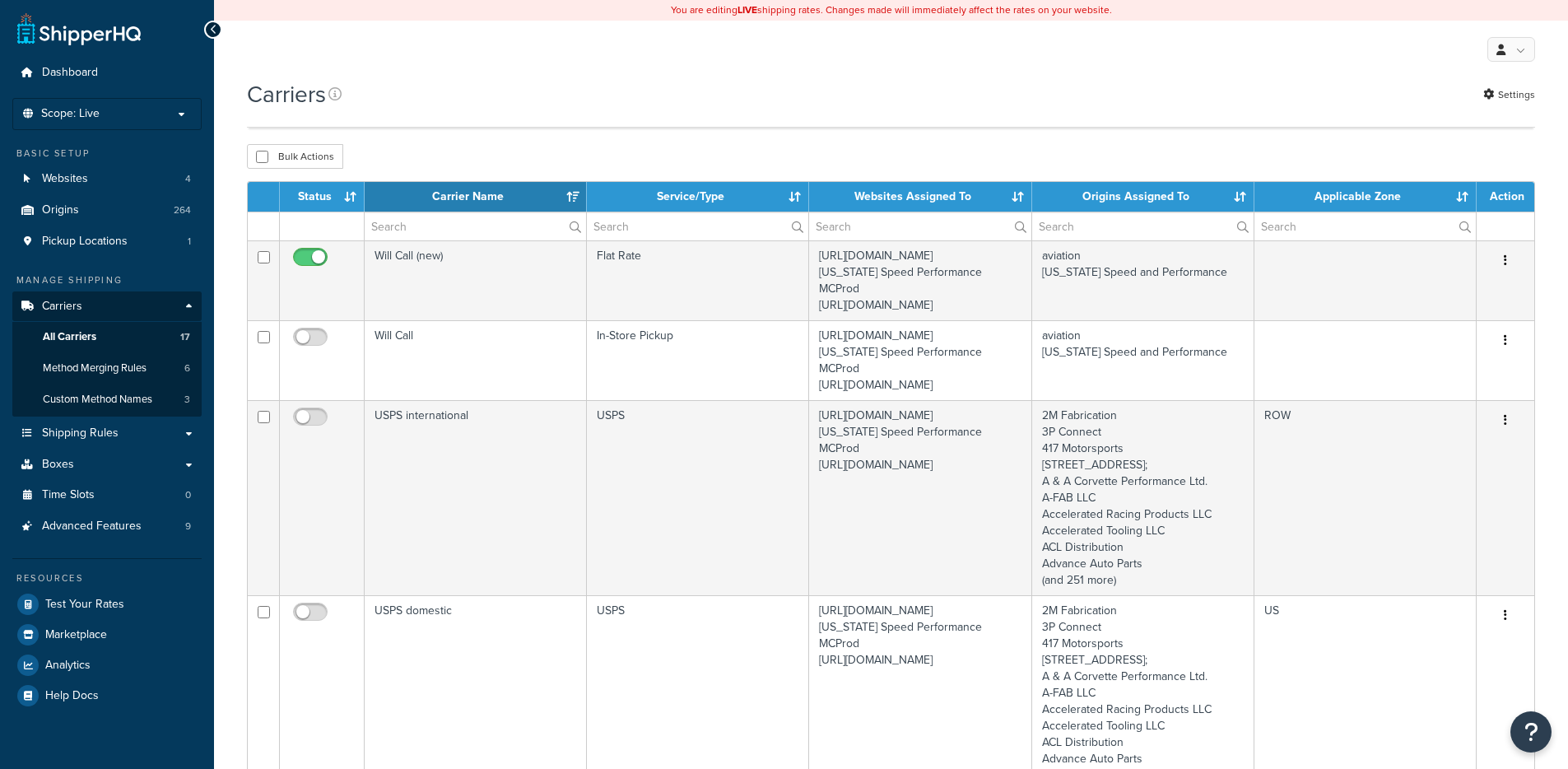
select select "15"
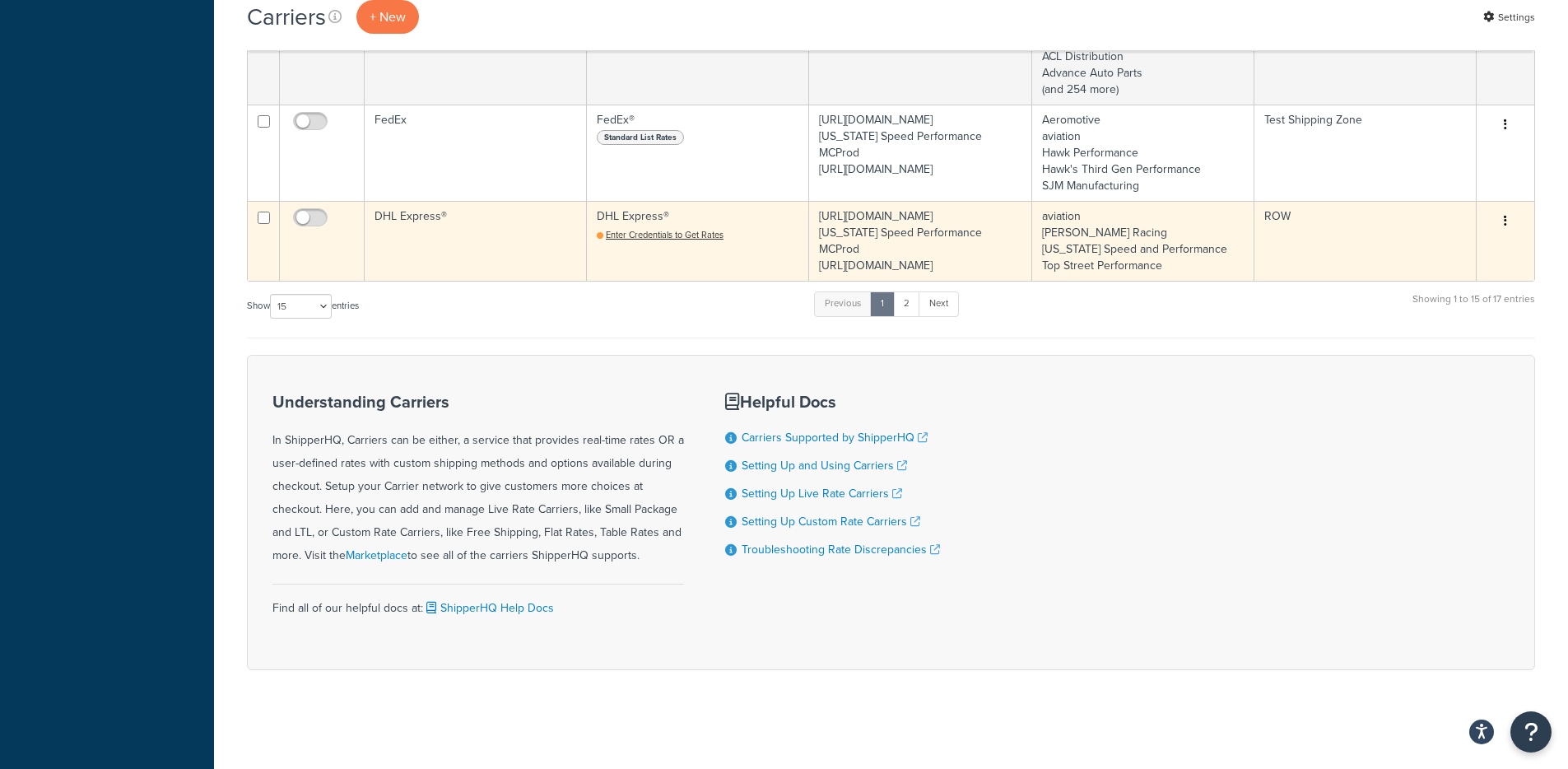
click at [456, 210] on td "DHL Express®" at bounding box center [475, 241] width 222 height 80
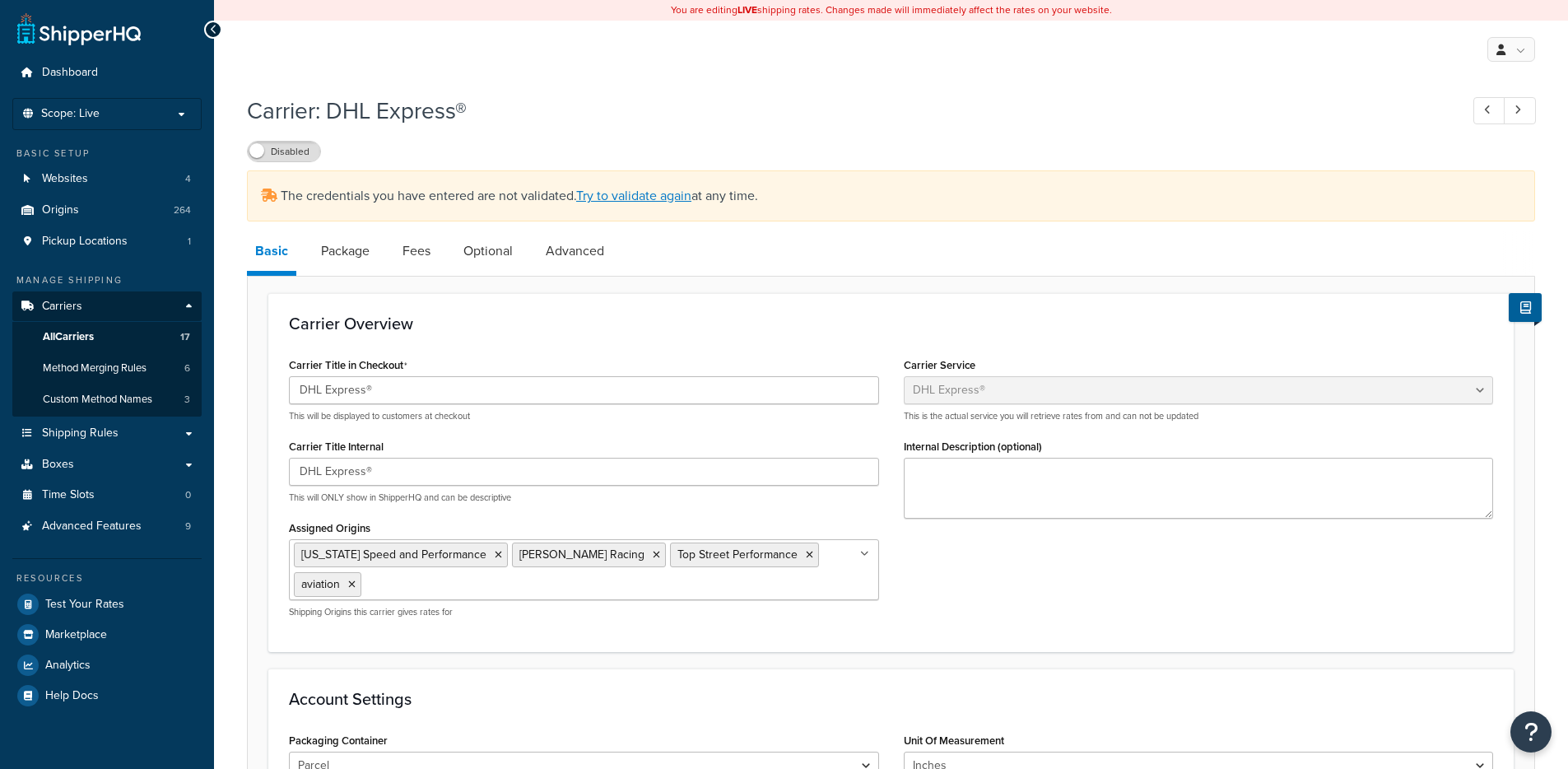
select select "dhl"
click at [612, 196] on link "Try to validate again" at bounding box center [633, 195] width 115 height 19
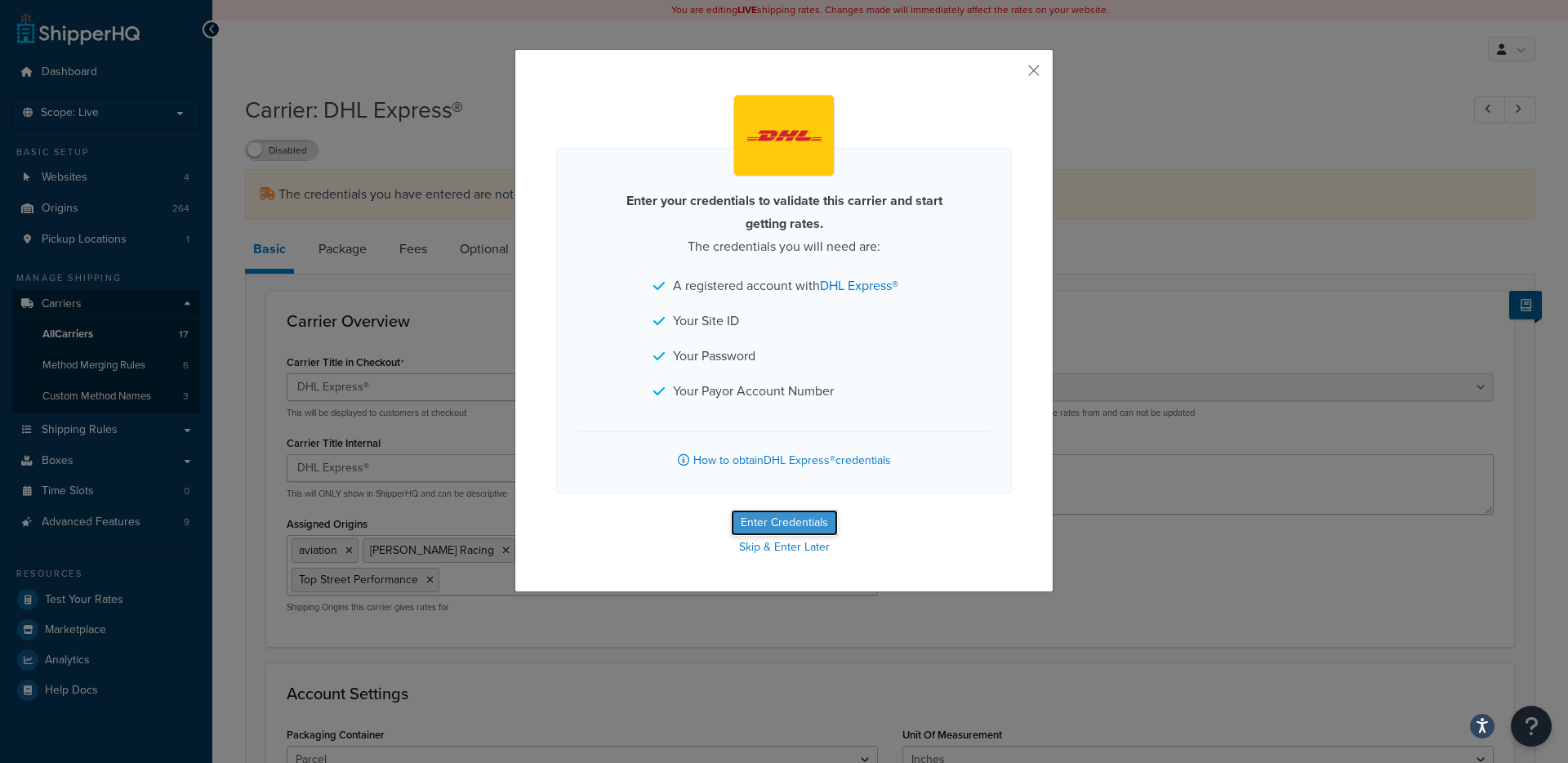
click at [805, 513] on button "Enter Credentials" at bounding box center [784, 523] width 107 height 26
select select "US"
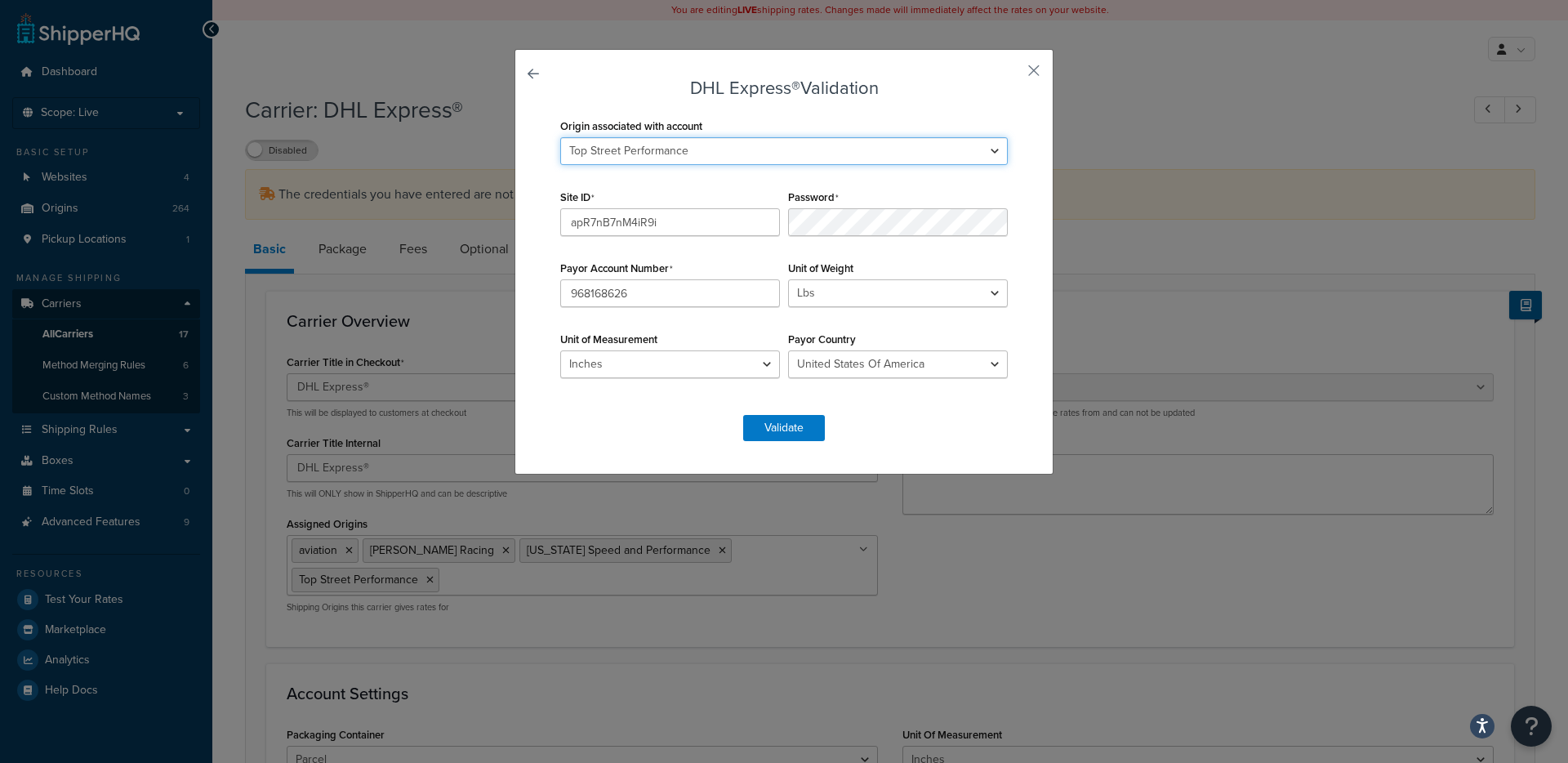
click at [672, 153] on select "2M Fabrication 3P Connect 417 Motorsports 9574 217th Street West; A & A Corvett…" at bounding box center [784, 150] width 447 height 27
select select "163678"
click at [561, 137] on select "2M Fabrication 3P Connect 417 Motorsports 9574 217th Street West; A & A Corvett…" at bounding box center [784, 150] width 447 height 27
click at [620, 218] on input "apR7nB7nM4iR9i" at bounding box center [671, 221] width 219 height 27
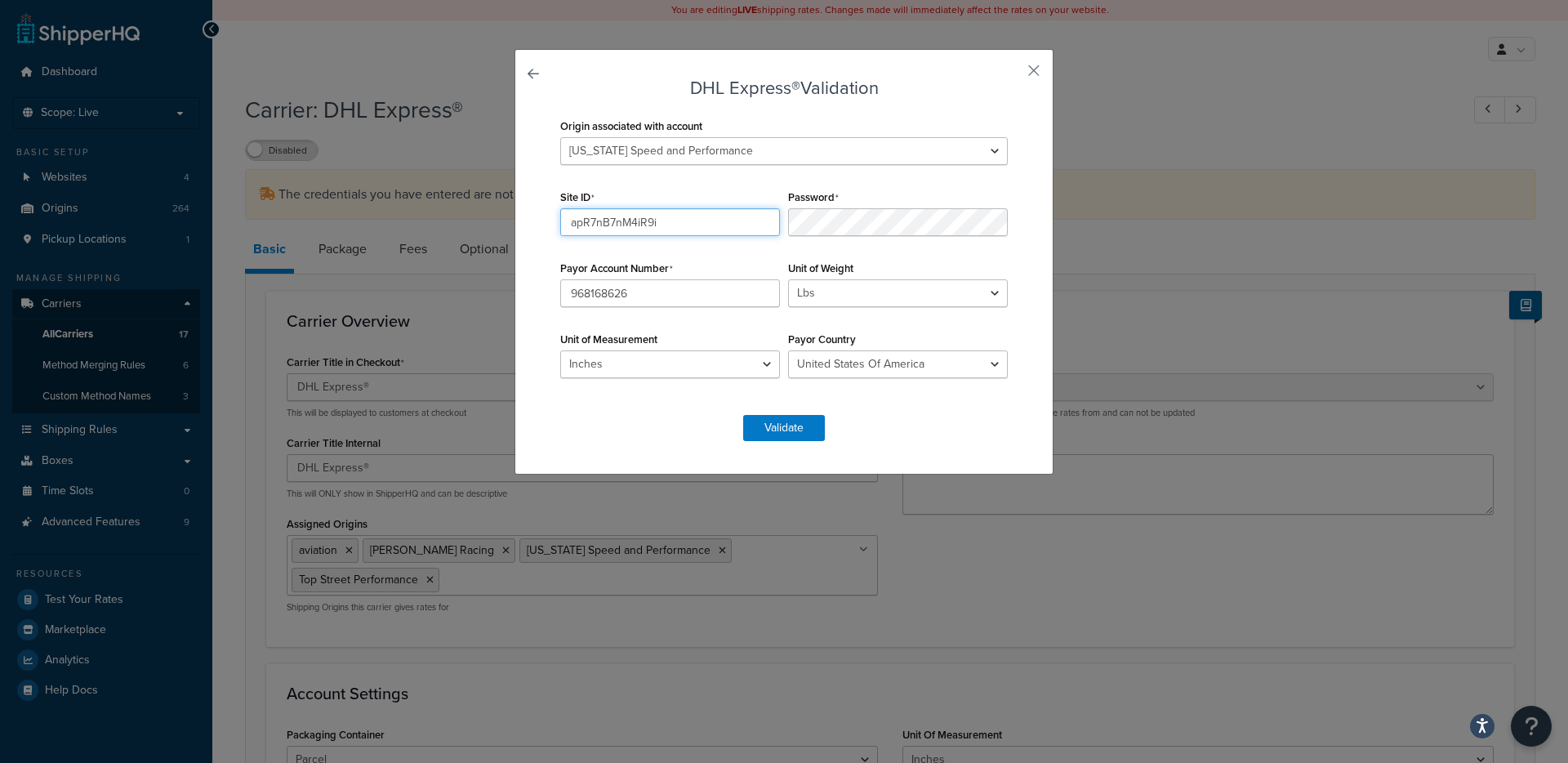
click at [620, 218] on input "apR7nB7nM4iR9i" at bounding box center [671, 221] width 219 height 27
click at [644, 297] on input "968168626" at bounding box center [671, 292] width 219 height 27
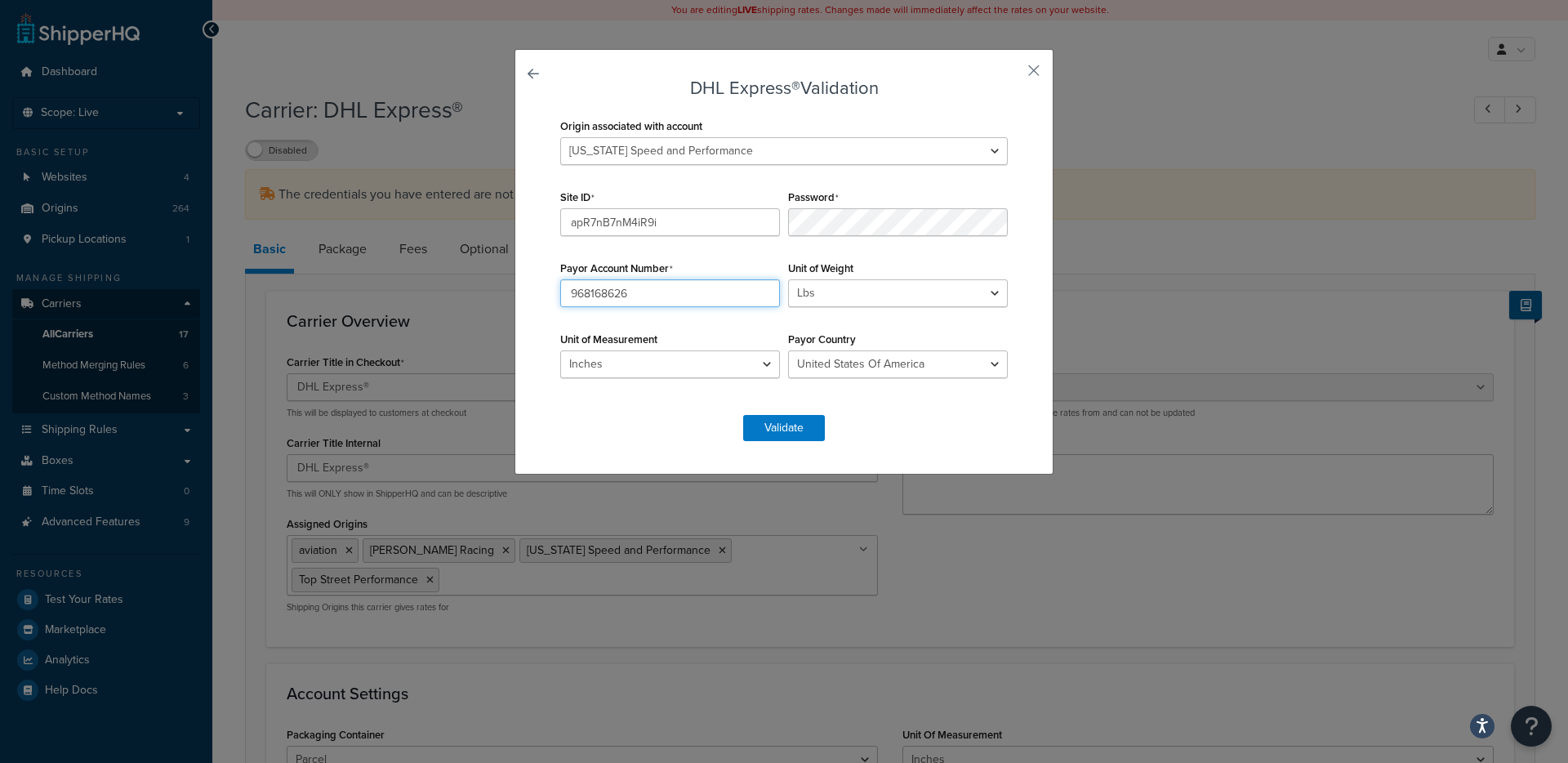
click at [644, 297] on input "968168626" at bounding box center [671, 292] width 219 height 27
click at [788, 425] on button "Validate" at bounding box center [784, 428] width 81 height 26
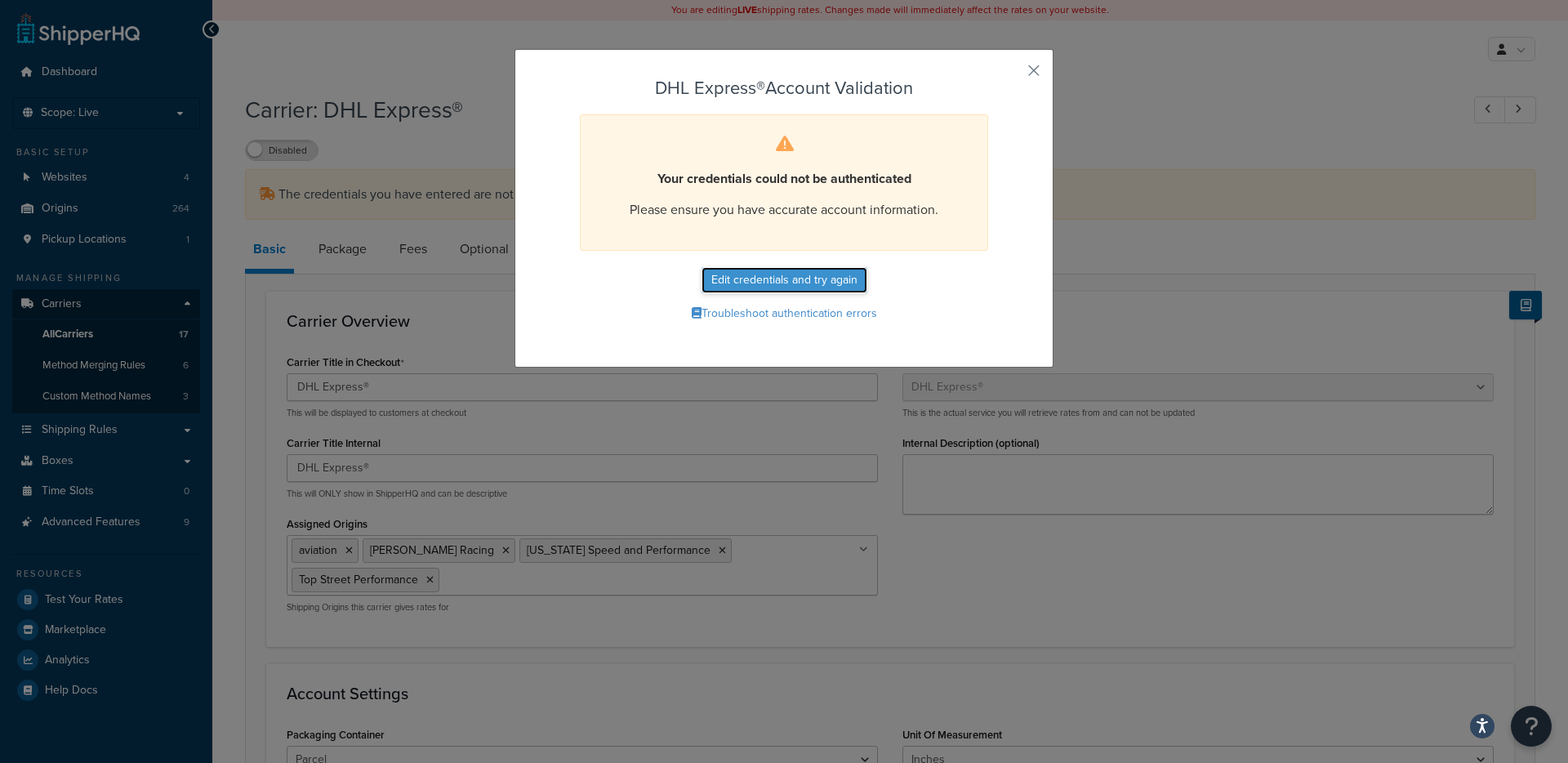
click at [762, 276] on button "Edit credentials and try again" at bounding box center [784, 280] width 166 height 26
select select "US"
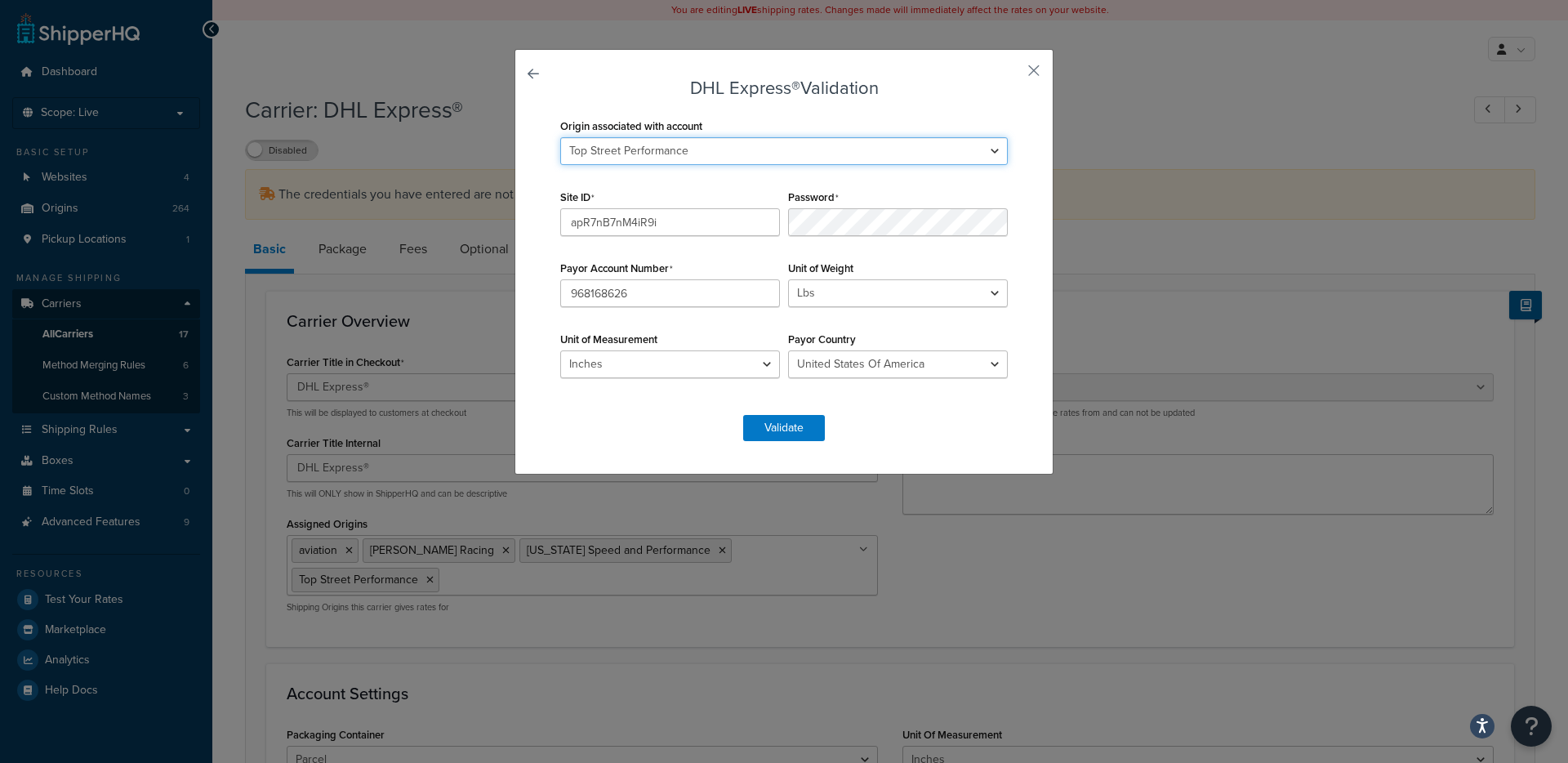
click at [736, 153] on select "2M Fabrication 3P Connect 417 Motorsports 9574 217th Street West; A & A Corvett…" at bounding box center [784, 150] width 447 height 27
click at [736, 152] on select "2M Fabrication 3P Connect 417 Motorsports 9574 217th Street West; A & A Corvett…" at bounding box center [784, 150] width 447 height 27
select select "167753"
click at [561, 137] on select "2M Fabrication 3P Connect 417 Motorsports 9574 217th Street West; A & A Corvett…" at bounding box center [784, 150] width 447 height 27
click at [763, 436] on button "Validate" at bounding box center [784, 428] width 81 height 26
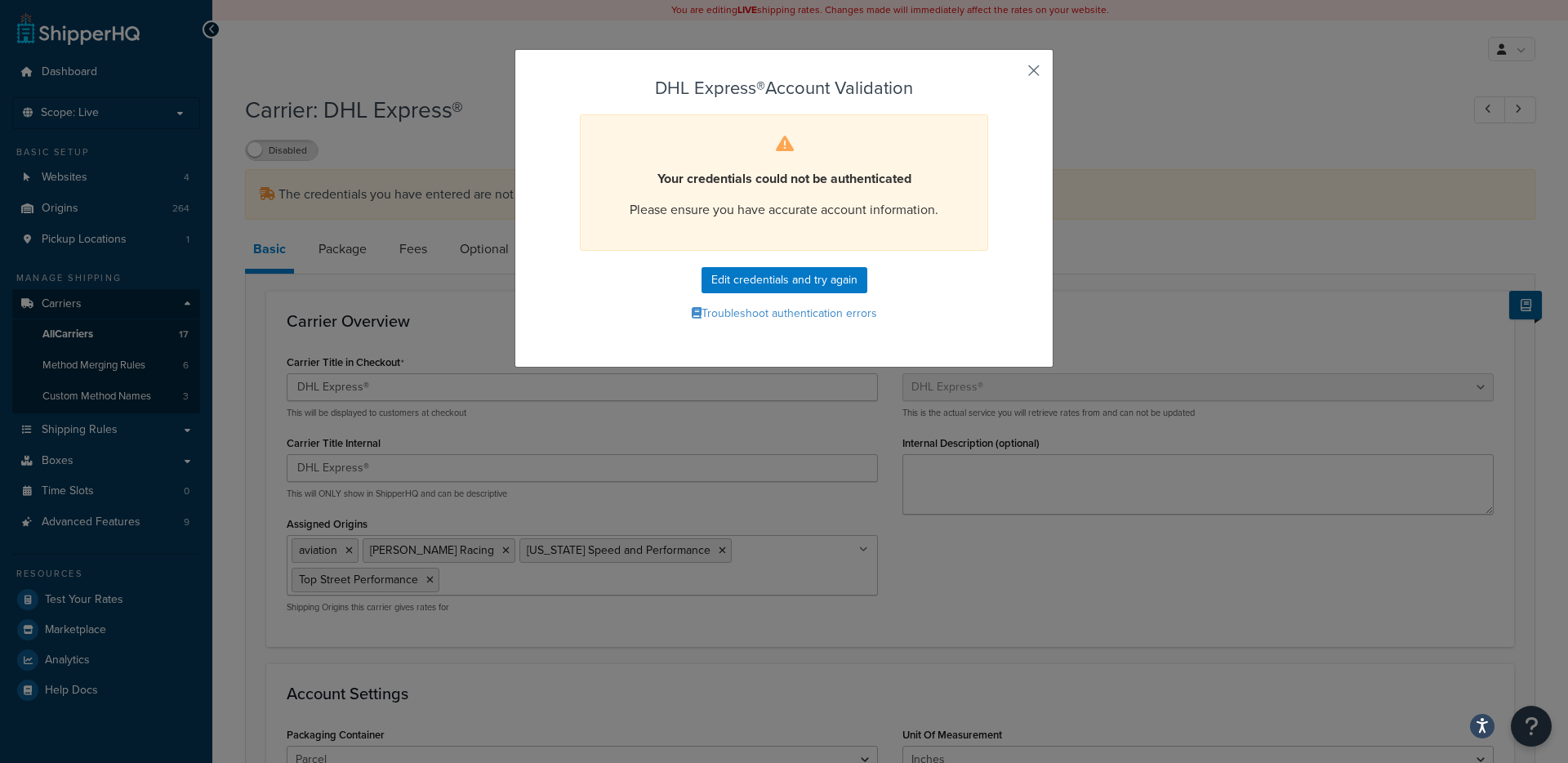
click at [1012, 75] on button "button" at bounding box center [1010, 77] width 4 height 4
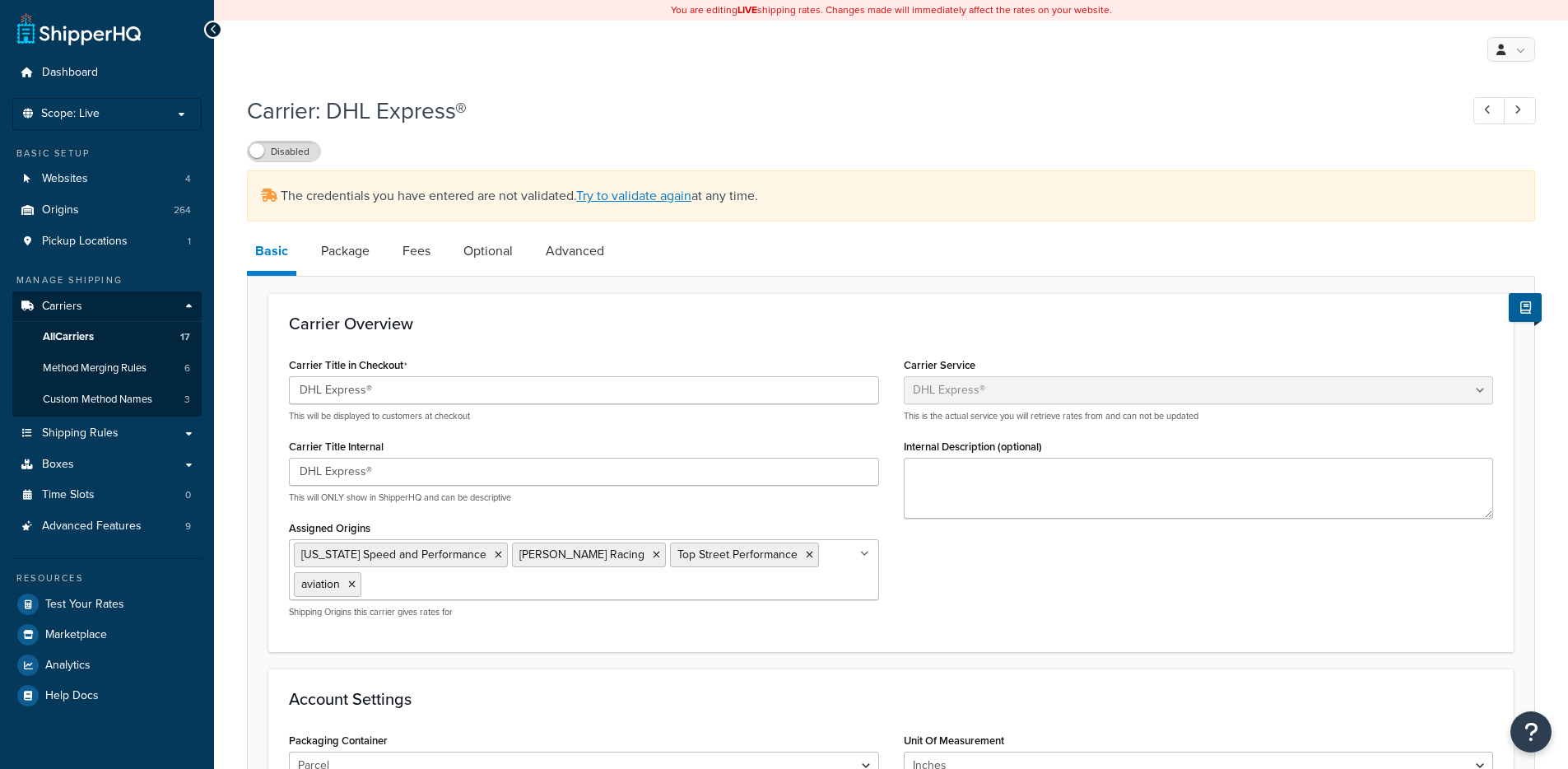
select select "dhl"
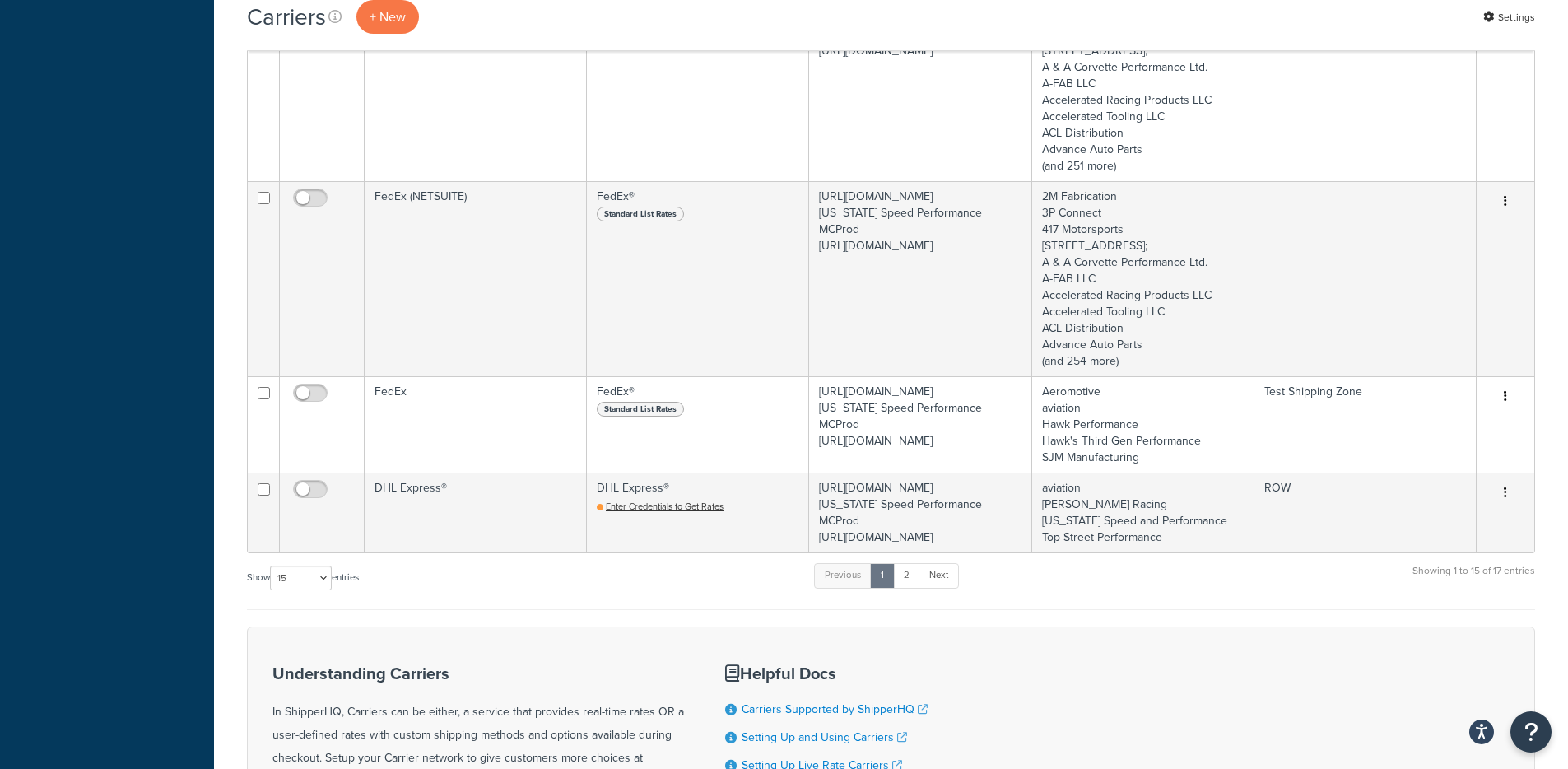
scroll to position [2059, 0]
click at [287, 587] on select "10 15 25 50 100" at bounding box center [300, 575] width 62 height 25
select select "25"
click at [271, 587] on select "10 15 25 50 100" at bounding box center [300, 575] width 62 height 25
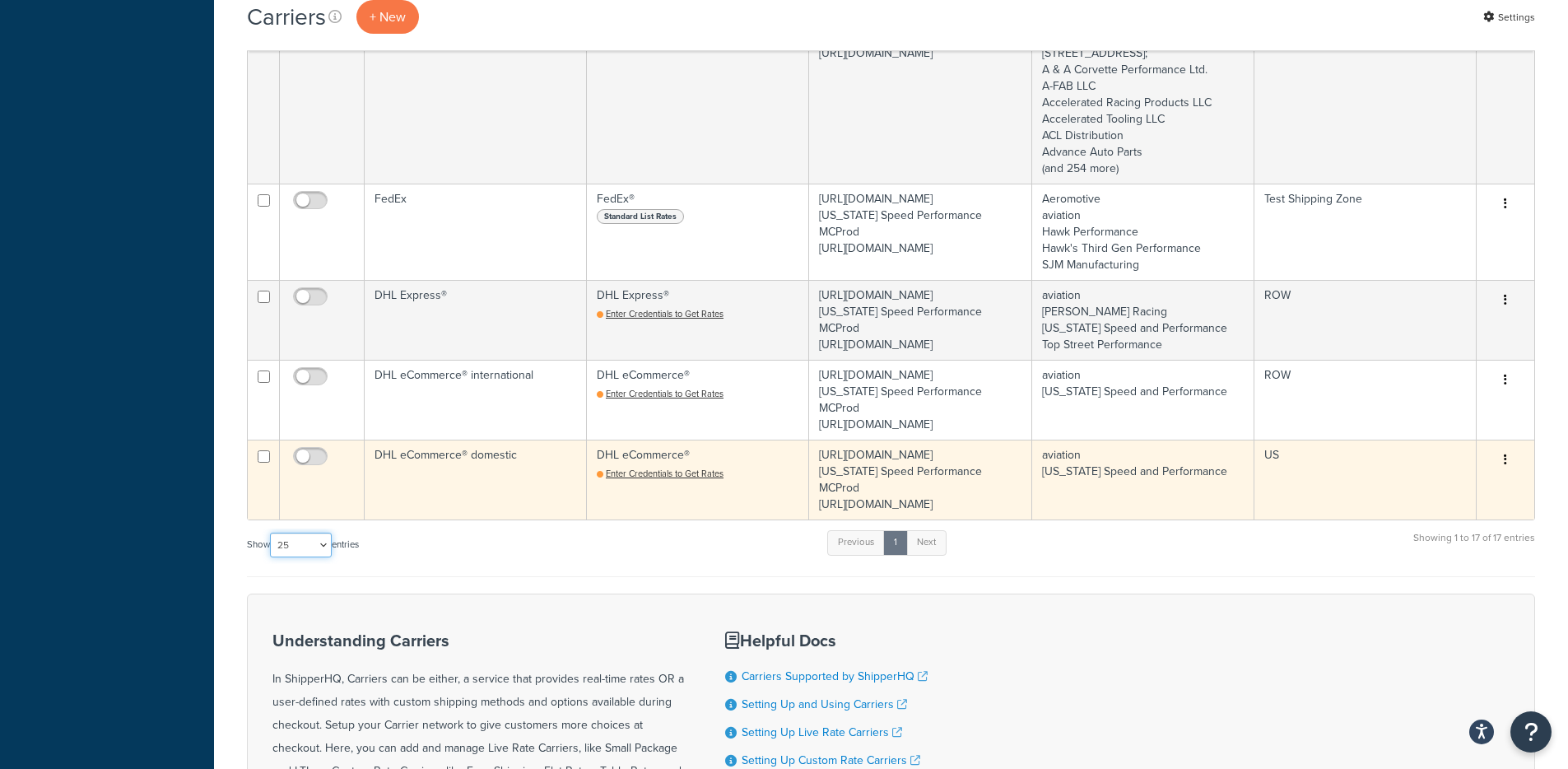
scroll to position [2250, 0]
click at [474, 518] on td "DHL eCommerce® domestic" at bounding box center [475, 478] width 222 height 80
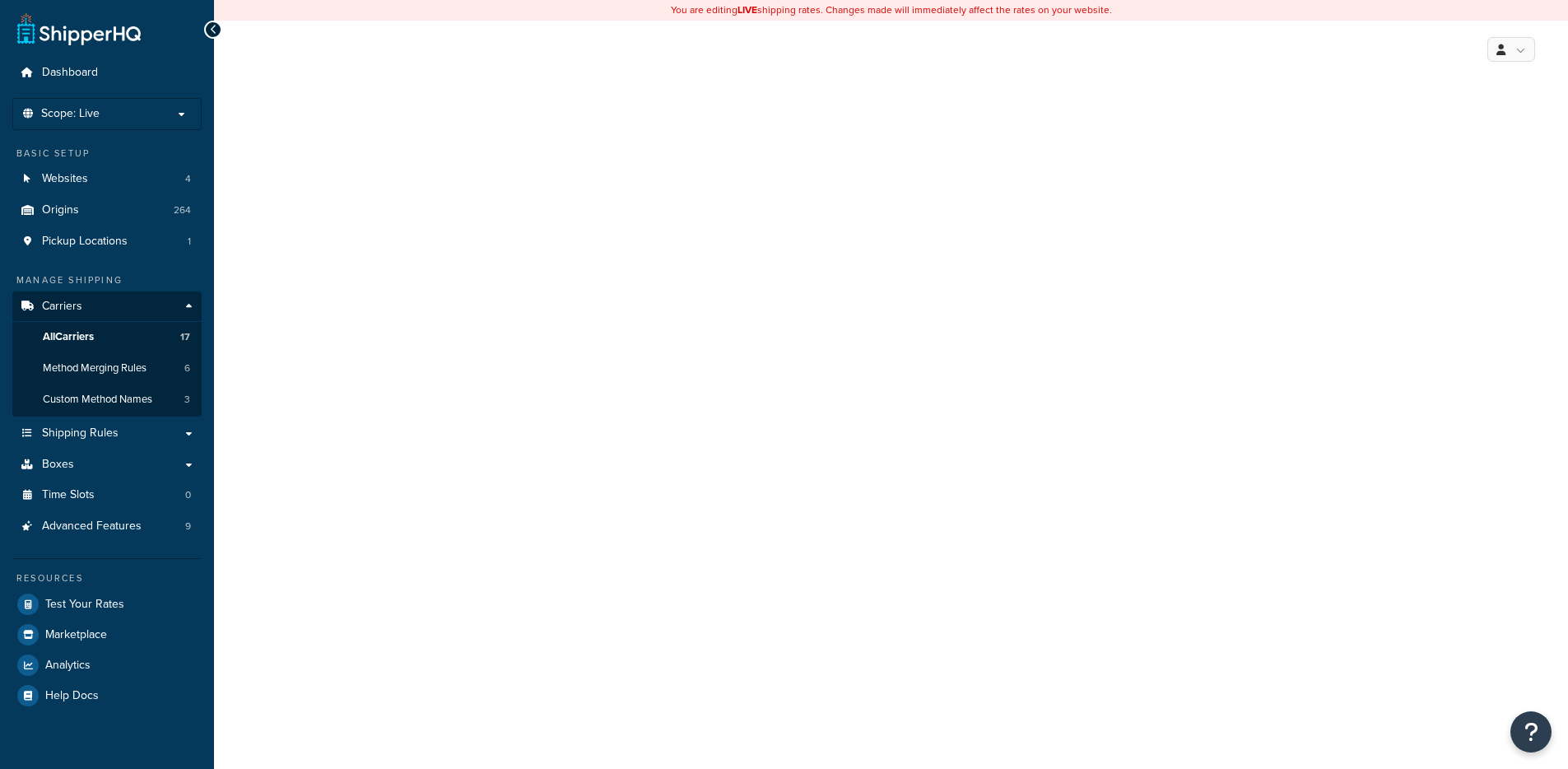
select select "dhlEcommercev4"
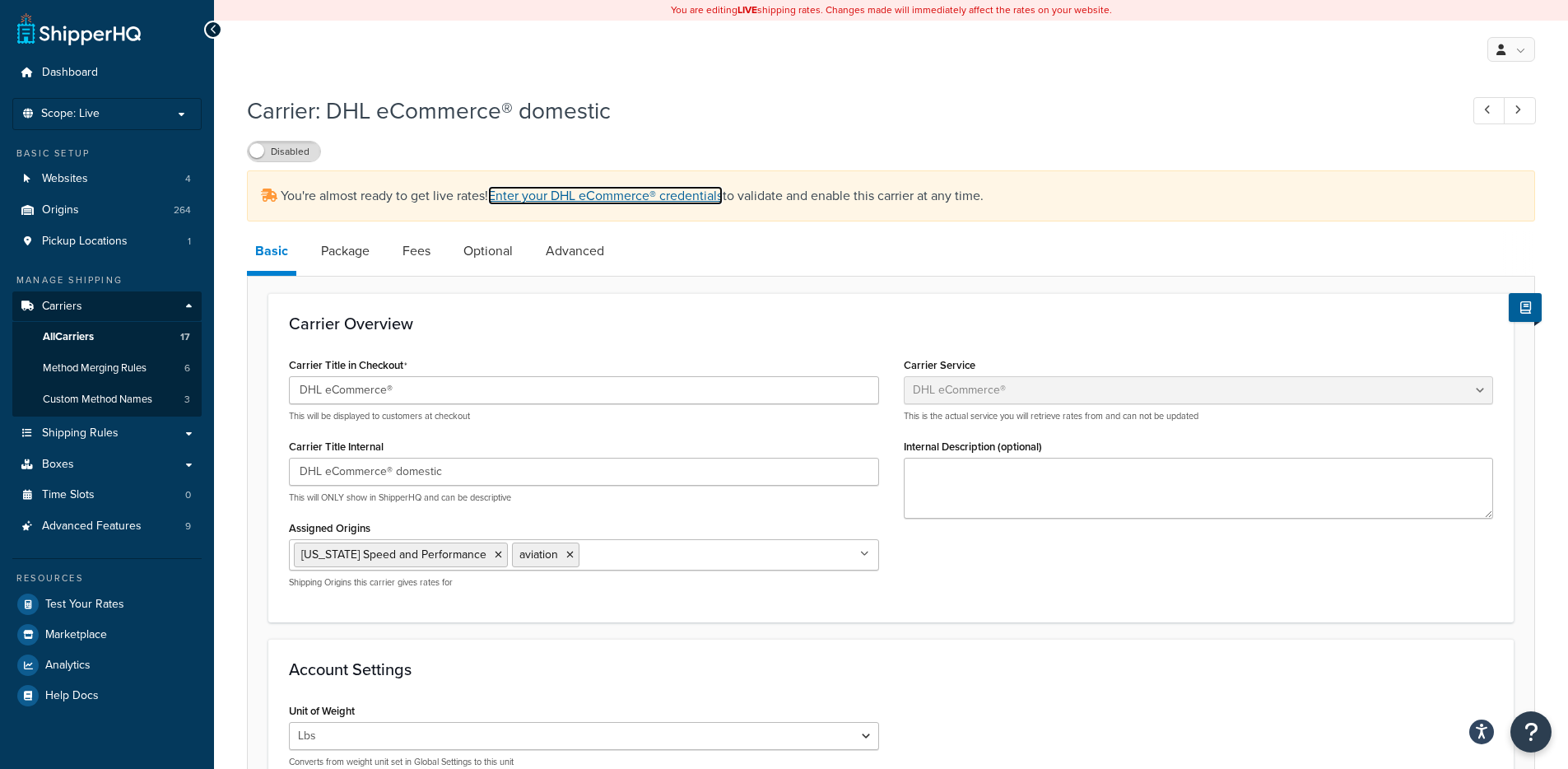
click at [631, 196] on link "Enter your DHL eCommerce® credentials" at bounding box center [605, 195] width 234 height 19
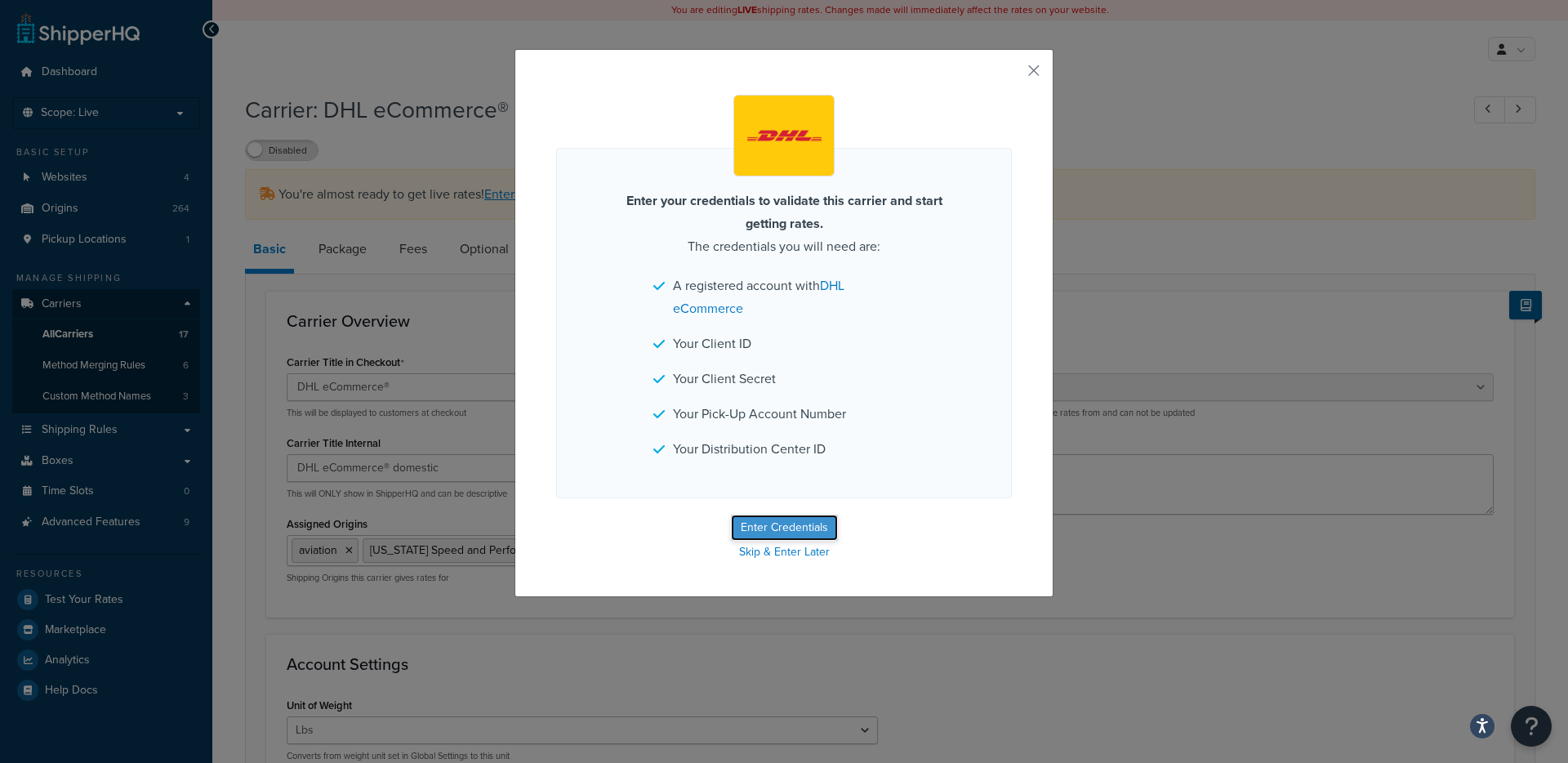
click at [763, 519] on button "Enter Credentials" at bounding box center [784, 528] width 107 height 26
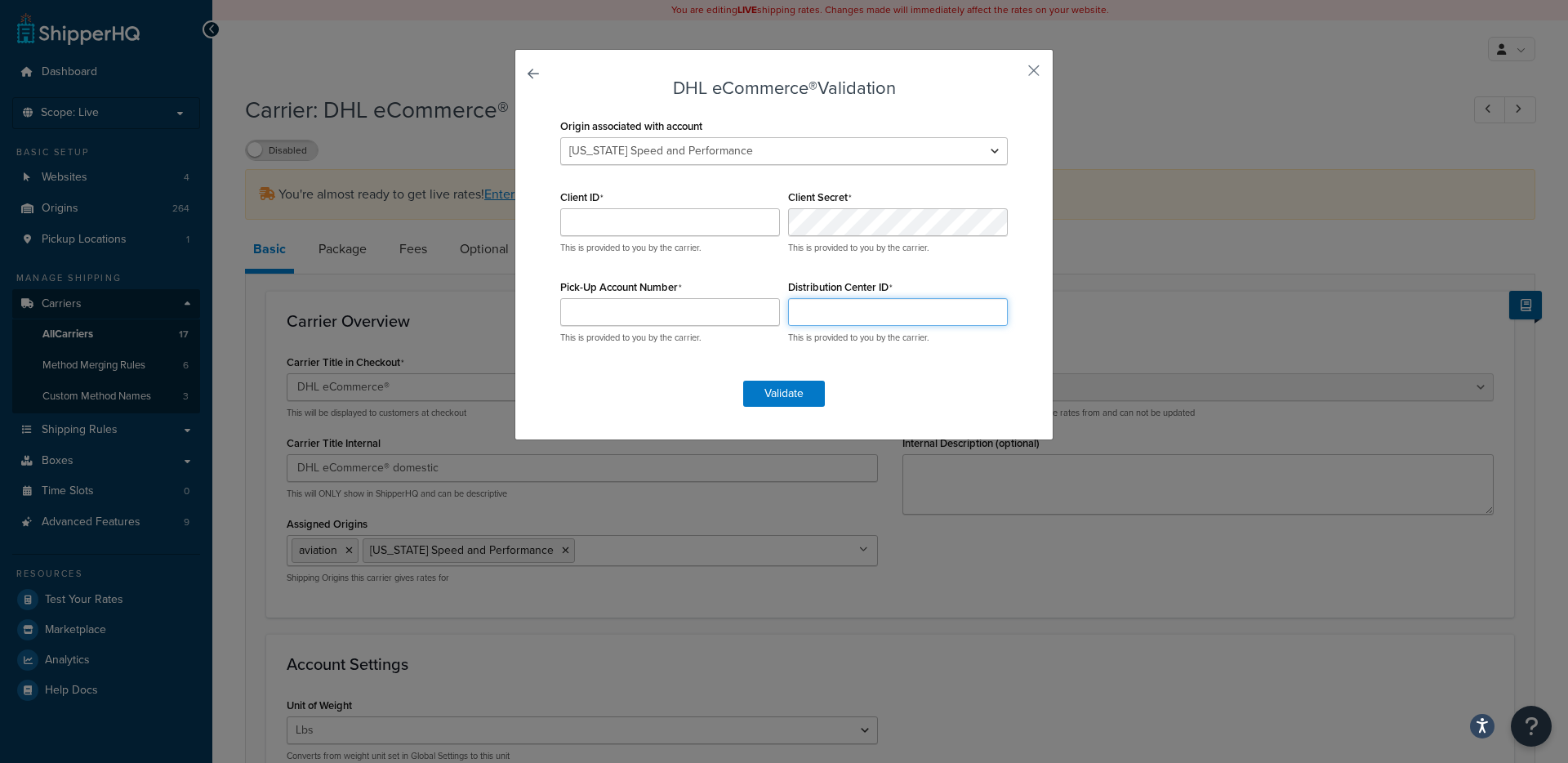
click at [886, 312] on input "Distribution Center ID" at bounding box center [898, 311] width 219 height 27
click at [1012, 75] on button "button" at bounding box center [1010, 77] width 4 height 4
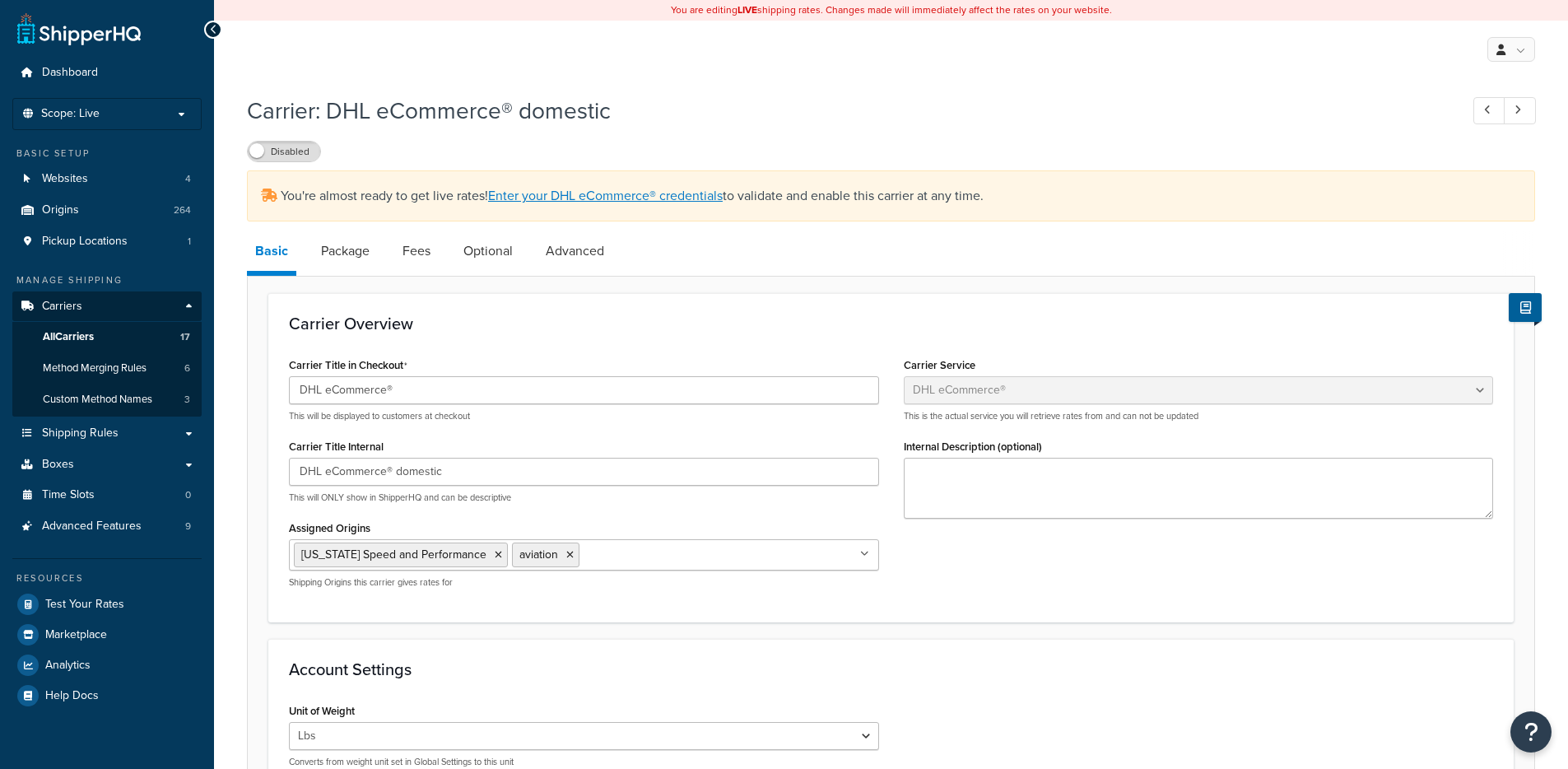
select select "dhlEcommercev4"
click at [146, 332] on link "All Carriers 17" at bounding box center [107, 337] width 190 height 30
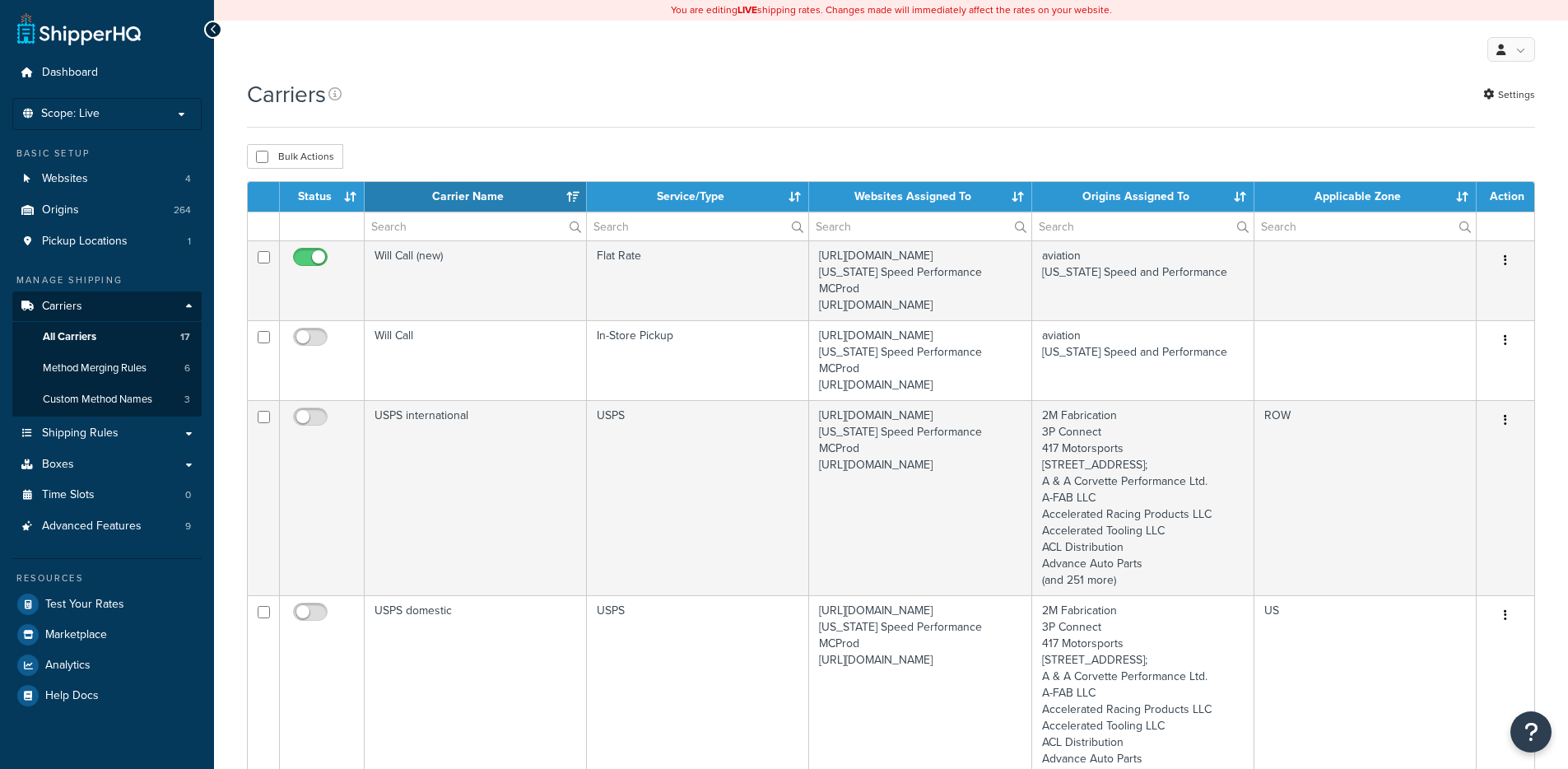
select select "15"
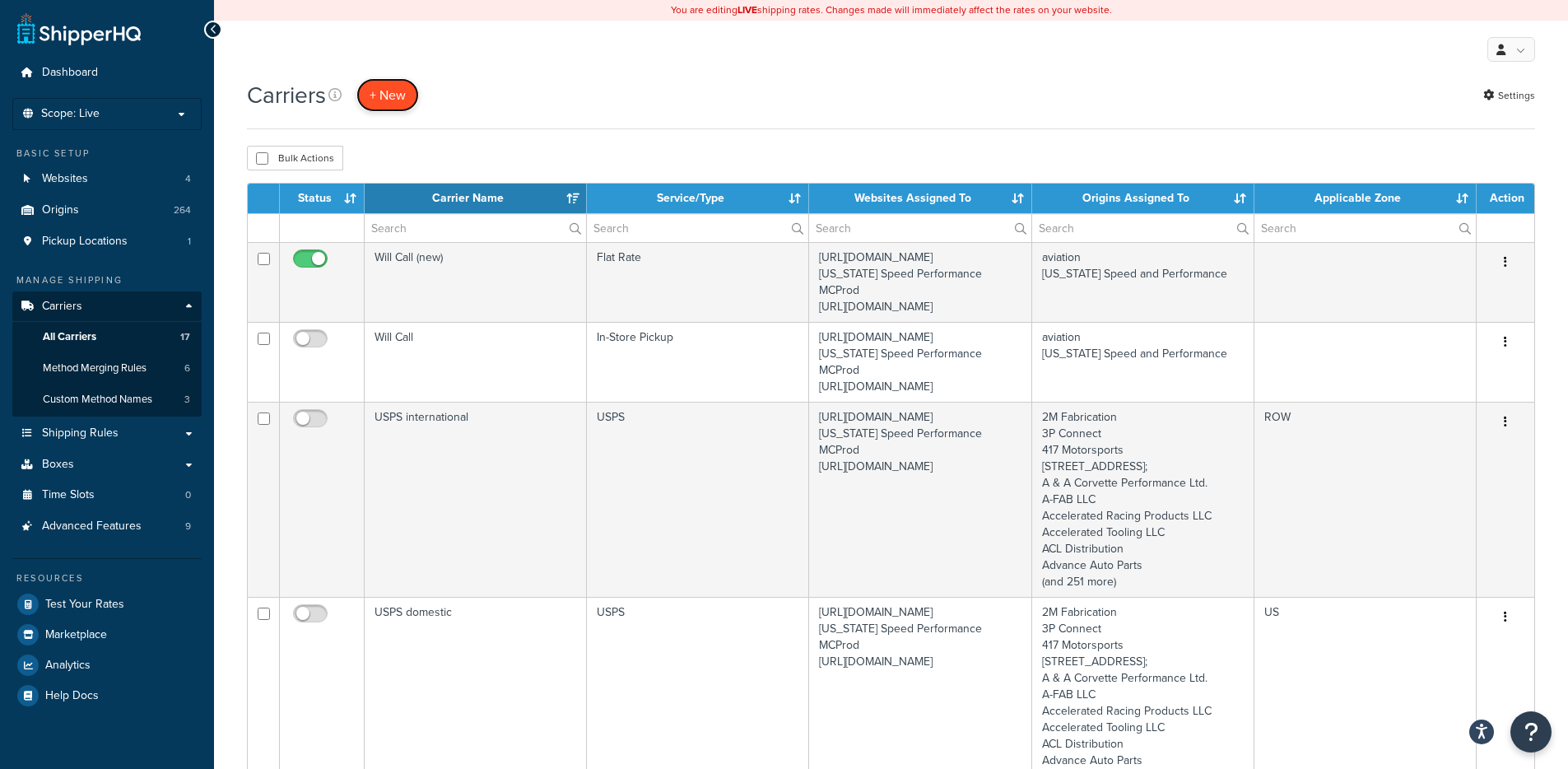
click at [395, 101] on button "+ New" at bounding box center [388, 94] width 63 height 33
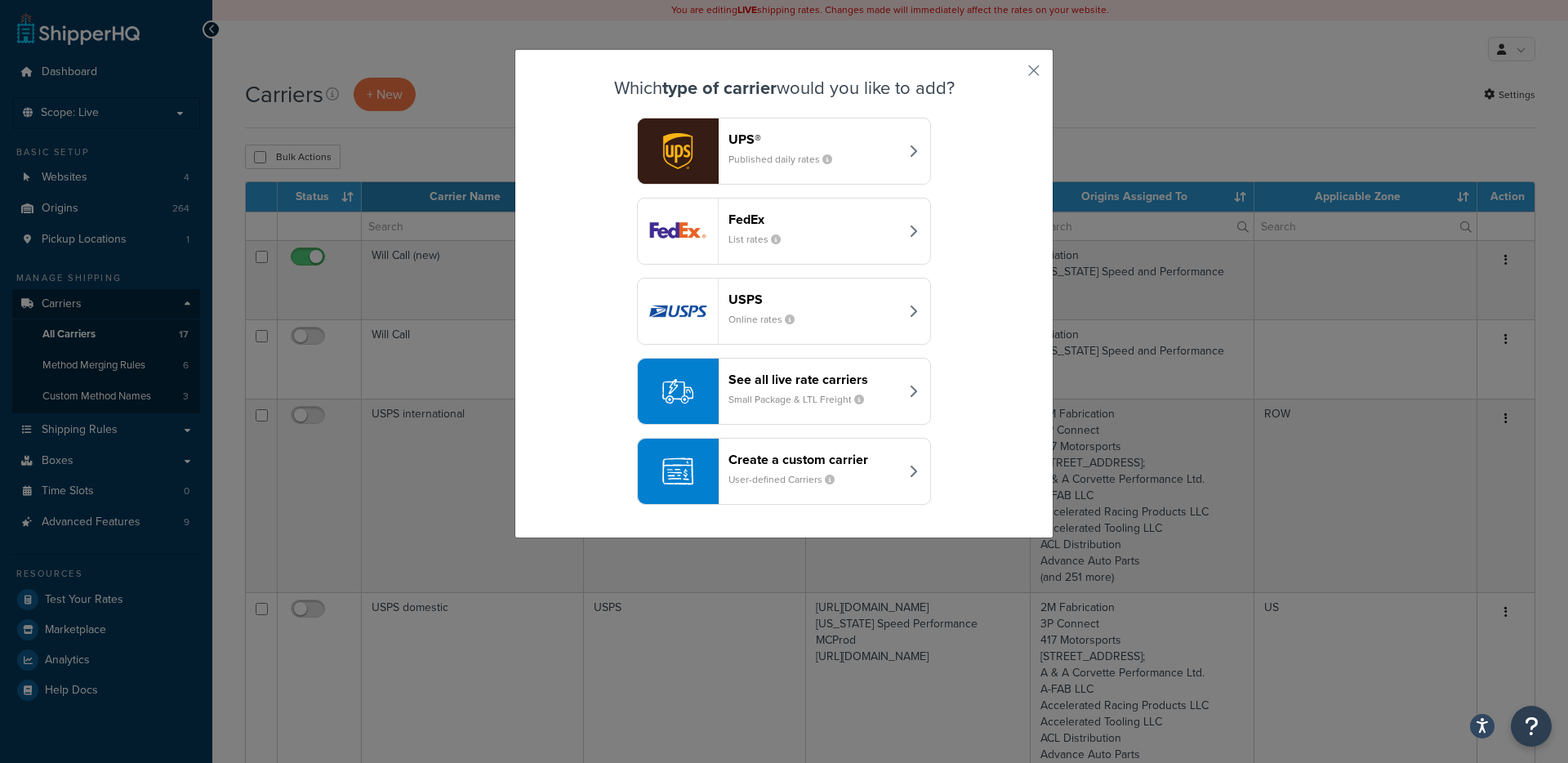
click at [720, 408] on button "See all live rate carriers Small Package & LTL Freight" at bounding box center [784, 390] width 294 height 67
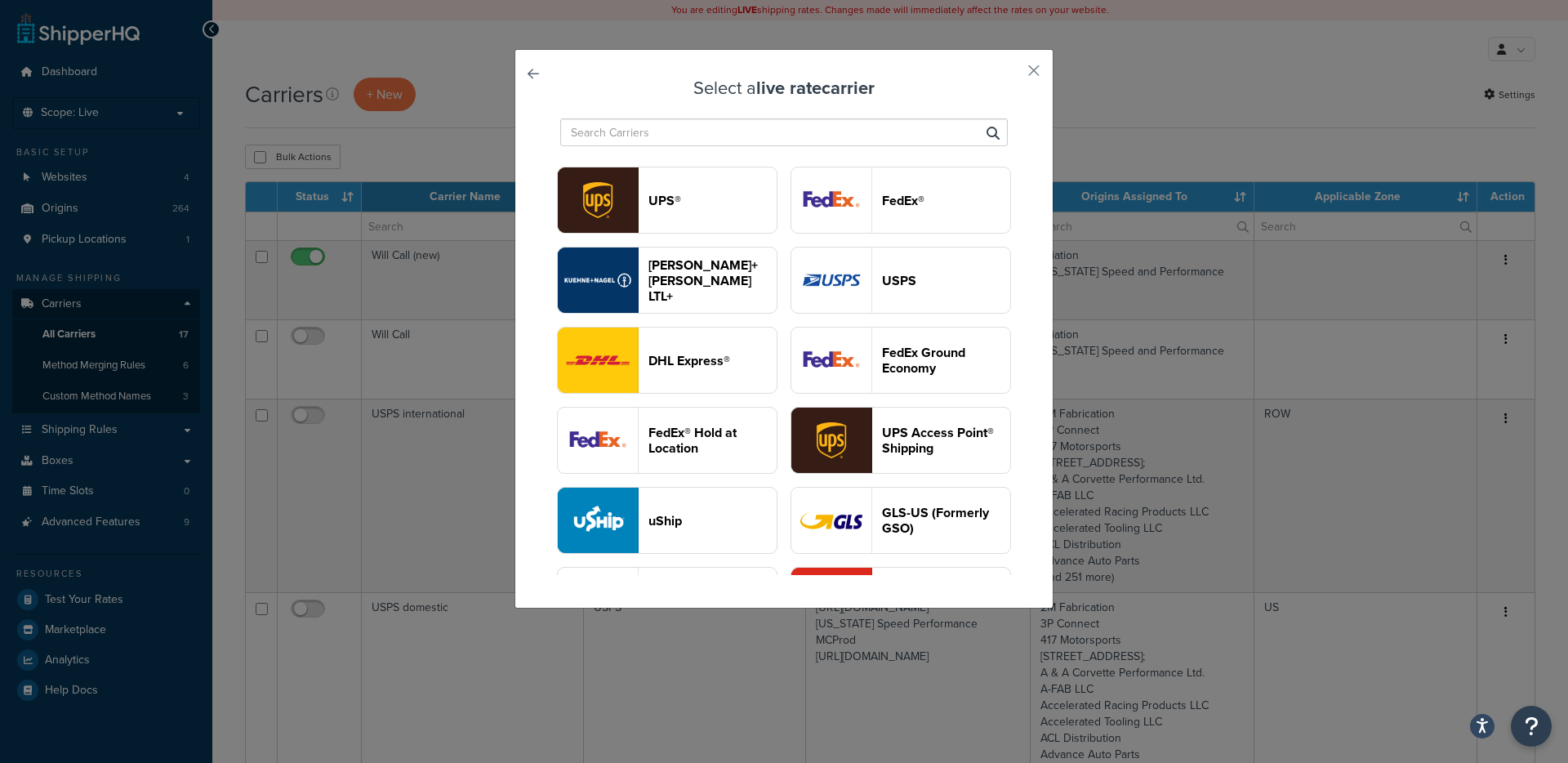
click at [753, 369] on header "DHL Express®" at bounding box center [713, 360] width 129 height 15
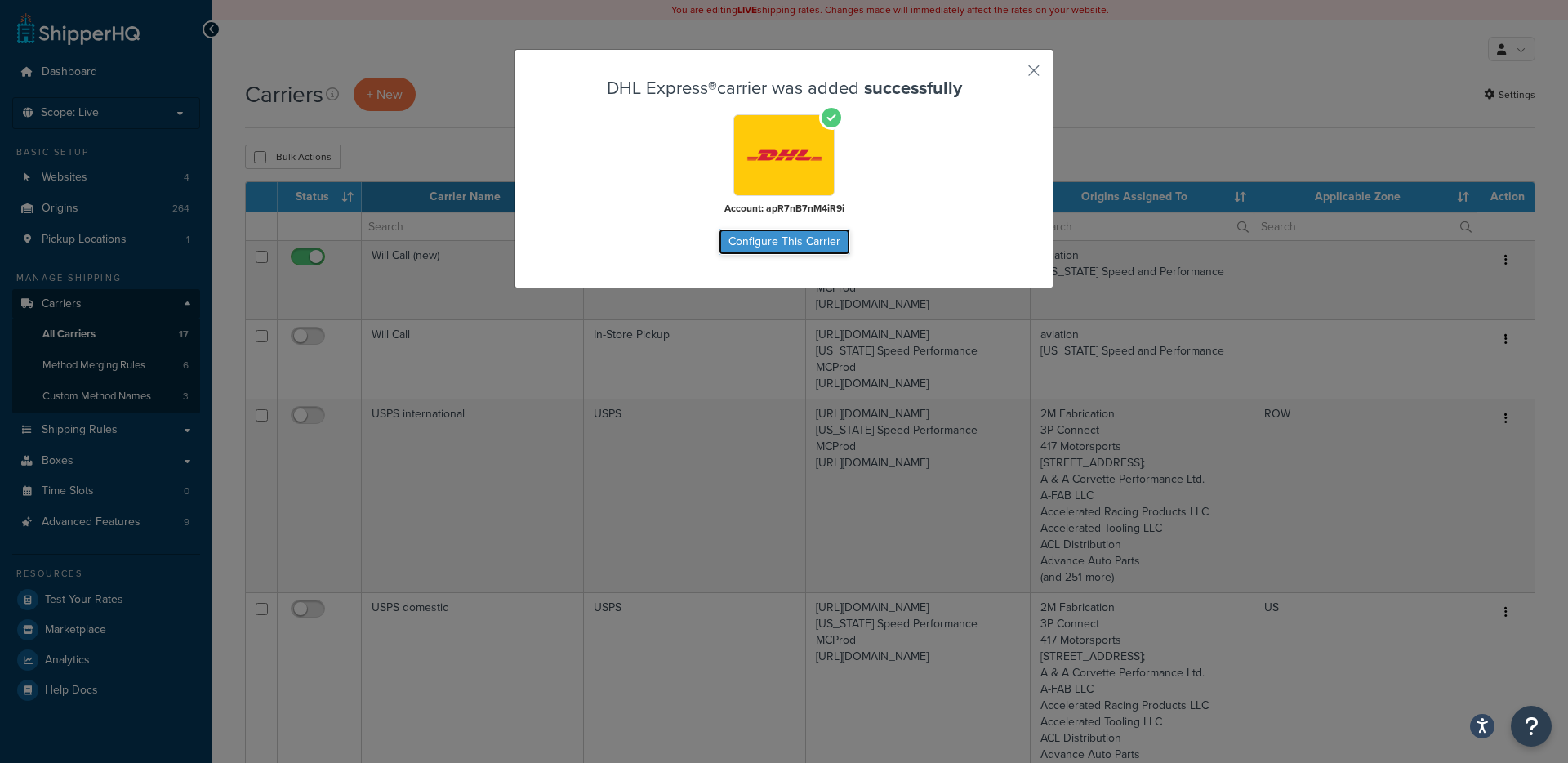
click at [761, 234] on button "Configure This Carrier" at bounding box center [784, 242] width 131 height 26
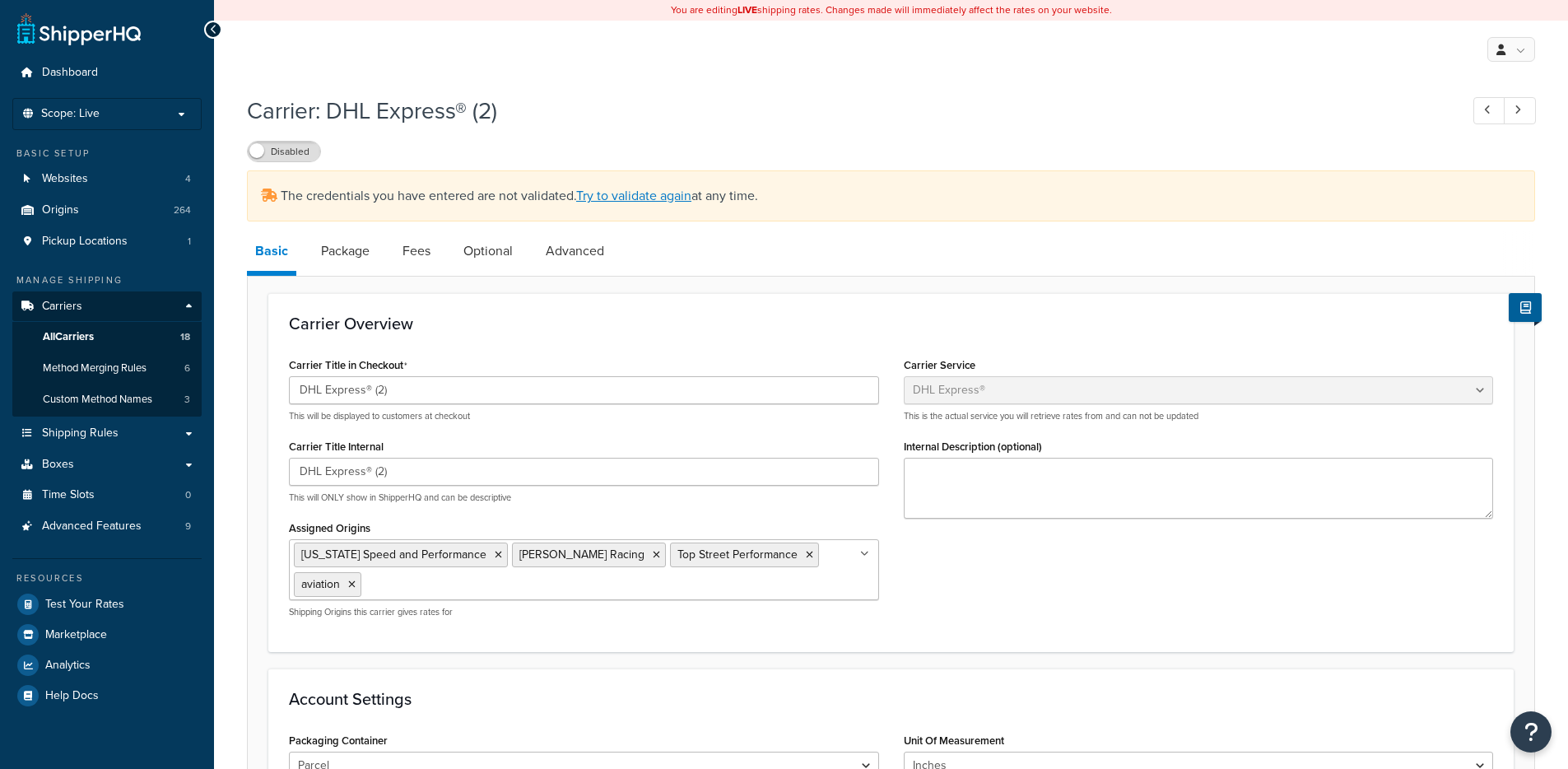
select select "dhl"
click at [619, 196] on link "Try to validate again" at bounding box center [633, 195] width 115 height 19
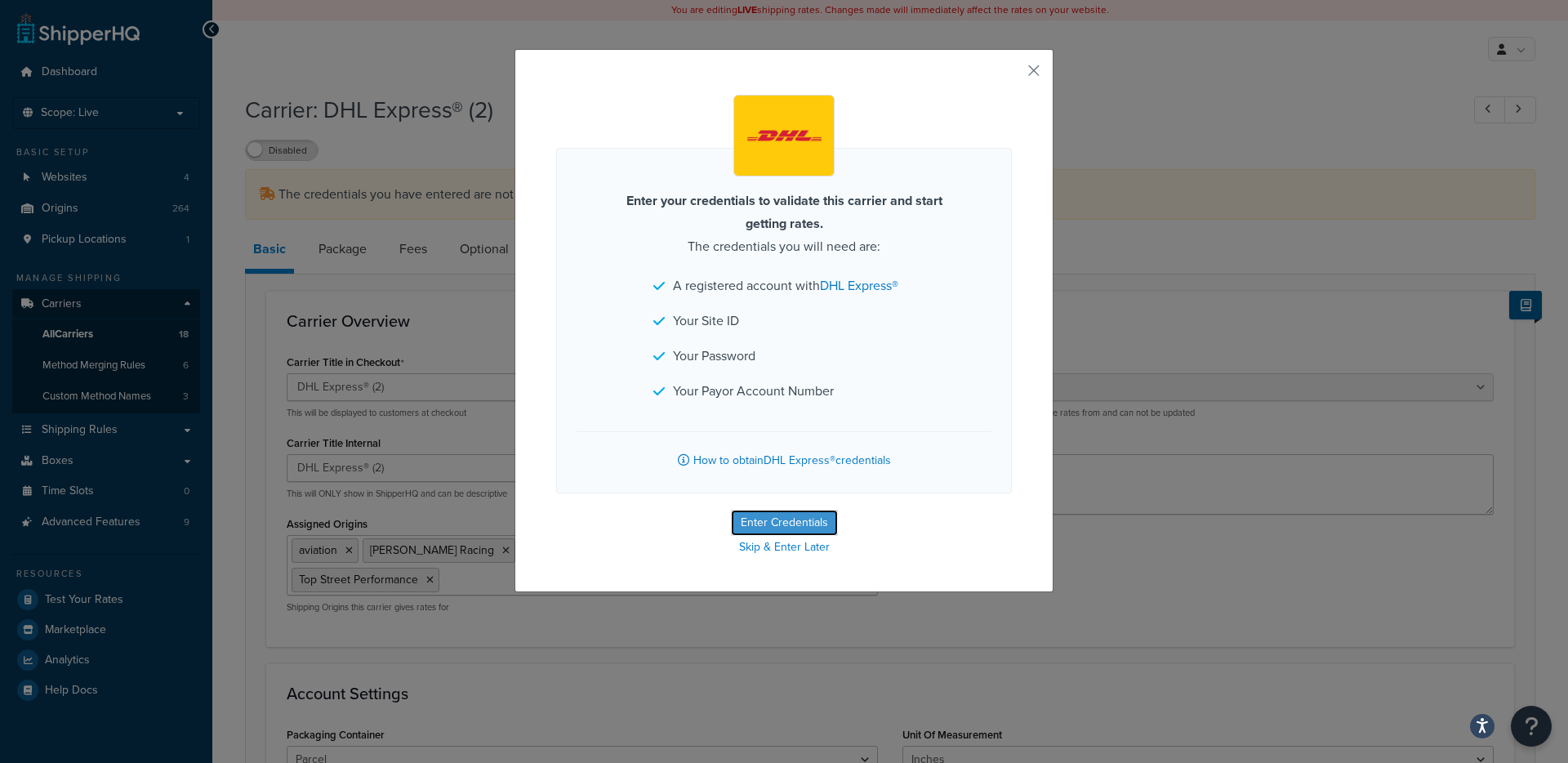
click at [790, 528] on button "Enter Credentials" at bounding box center [784, 523] width 107 height 26
select select "US"
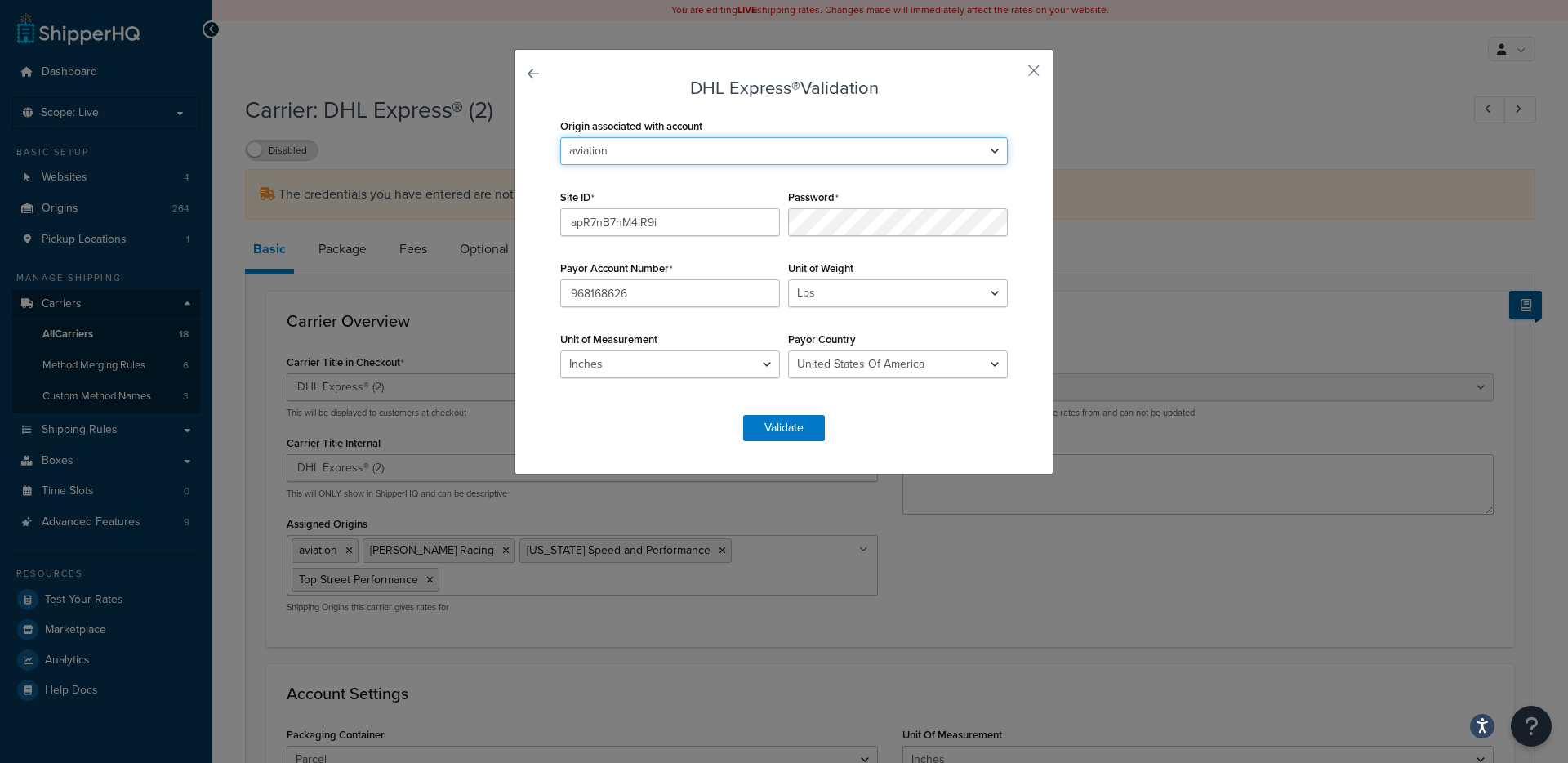
click at [638, 156] on select "2M Fabrication 3P Connect 417 Motorsports 9574 217th Street West; A & A Corvett…" at bounding box center [784, 150] width 447 height 27
select select "163678"
click at [561, 137] on select "2M Fabrication 3P Connect 417 Motorsports 9574 217th Street West; A & A Corvett…" at bounding box center [784, 150] width 447 height 27
click at [787, 428] on button "Validate" at bounding box center [784, 428] width 81 height 26
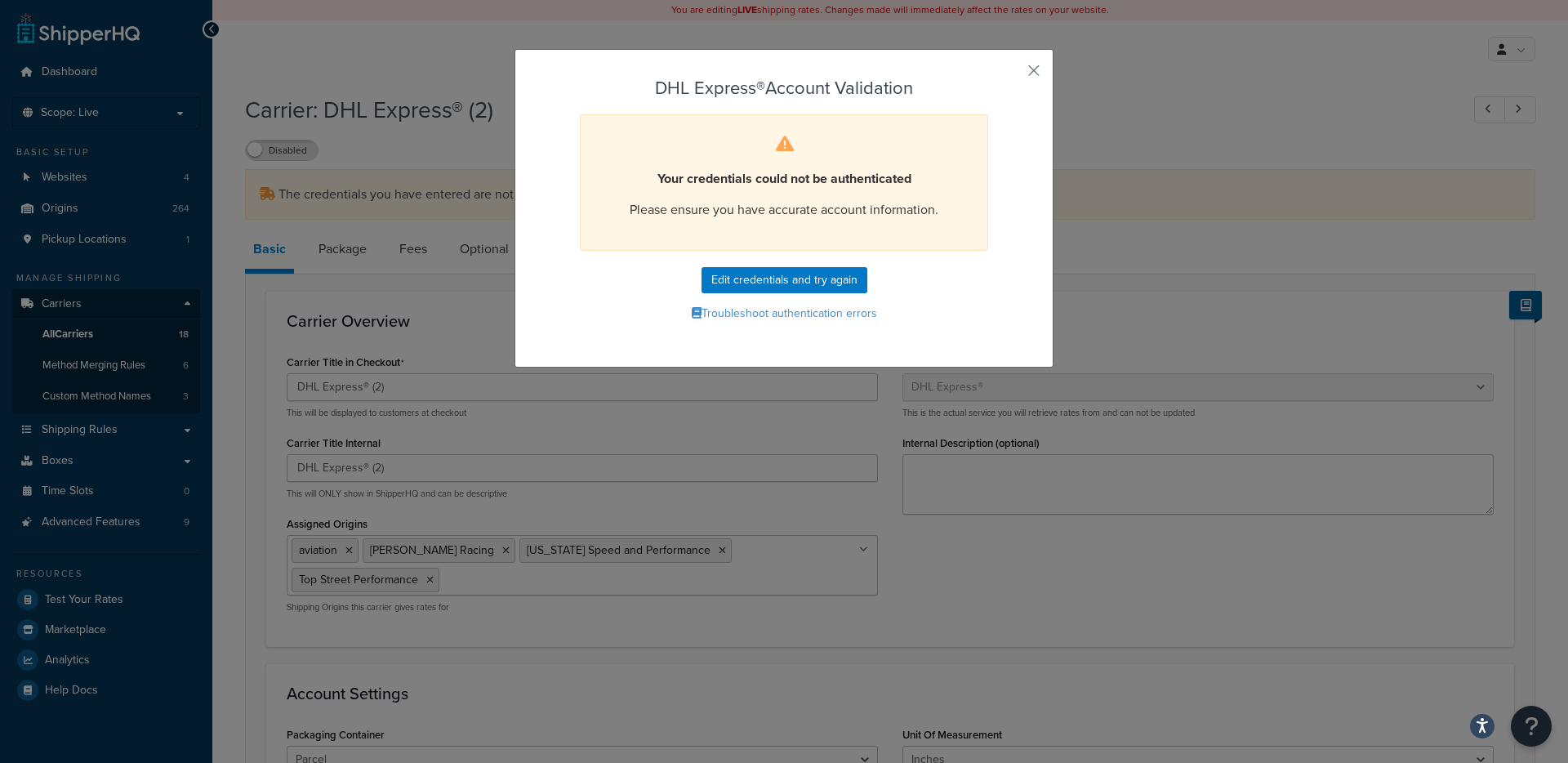
click at [775, 260] on form "DHL Express® Account Validation Your credentials could not be authenticated Ple…" at bounding box center [784, 202] width 456 height 248
click at [774, 275] on button "Edit credentials and try again" at bounding box center [784, 280] width 166 height 26
select select "US"
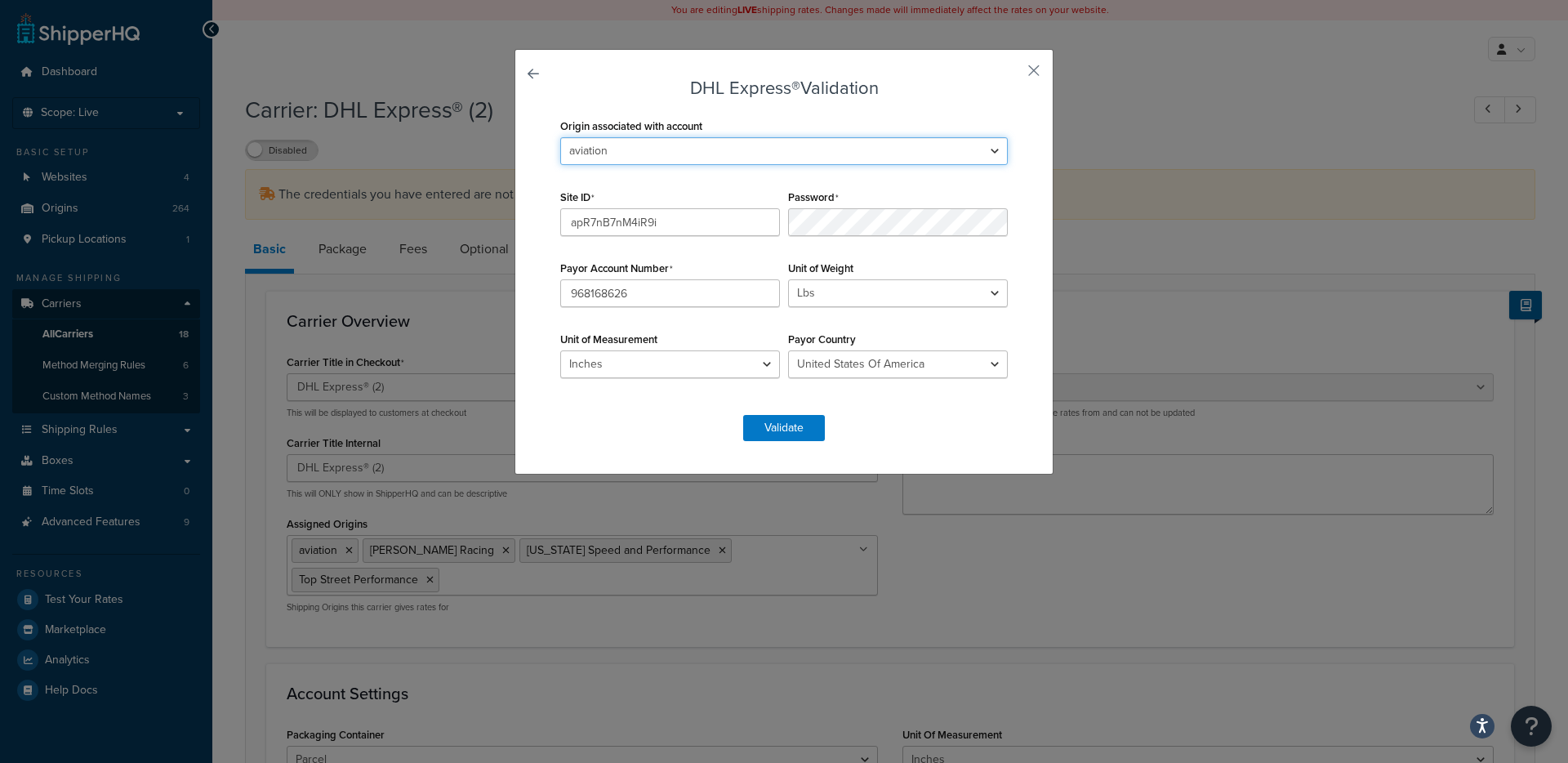
click at [639, 154] on select "2M Fabrication 3P Connect 417 Motorsports 9574 217th Street West; A & A Corvett…" at bounding box center [784, 150] width 447 height 27
select select "163678"
click at [561, 137] on select "2M Fabrication 3P Connect 417 Motorsports 9574 217th Street West; A & A Corvett…" at bounding box center [784, 150] width 447 height 27
click at [785, 434] on button "Validate" at bounding box center [784, 428] width 81 height 26
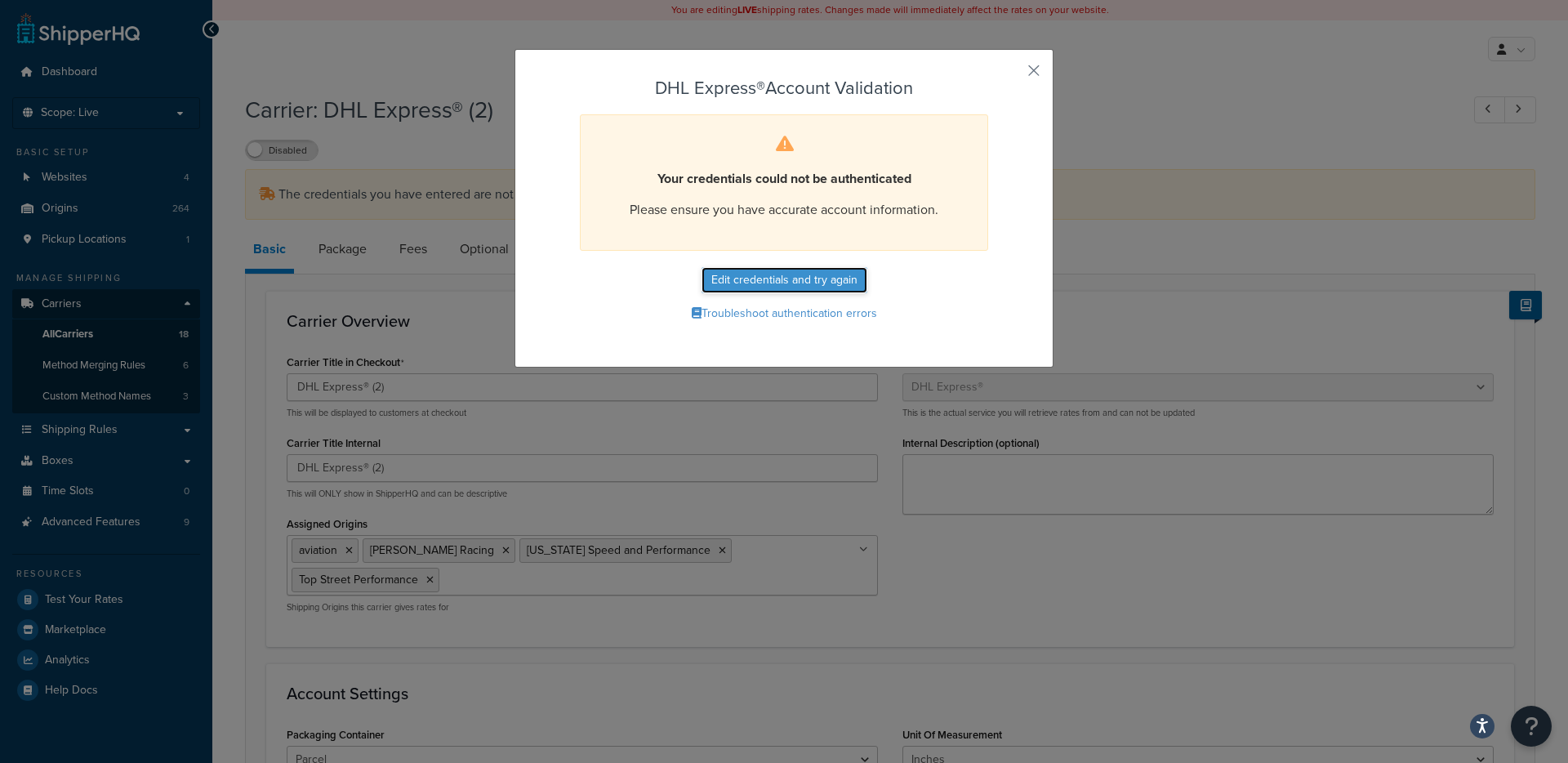
click at [789, 279] on button "Edit credentials and try again" at bounding box center [784, 280] width 166 height 26
select select "US"
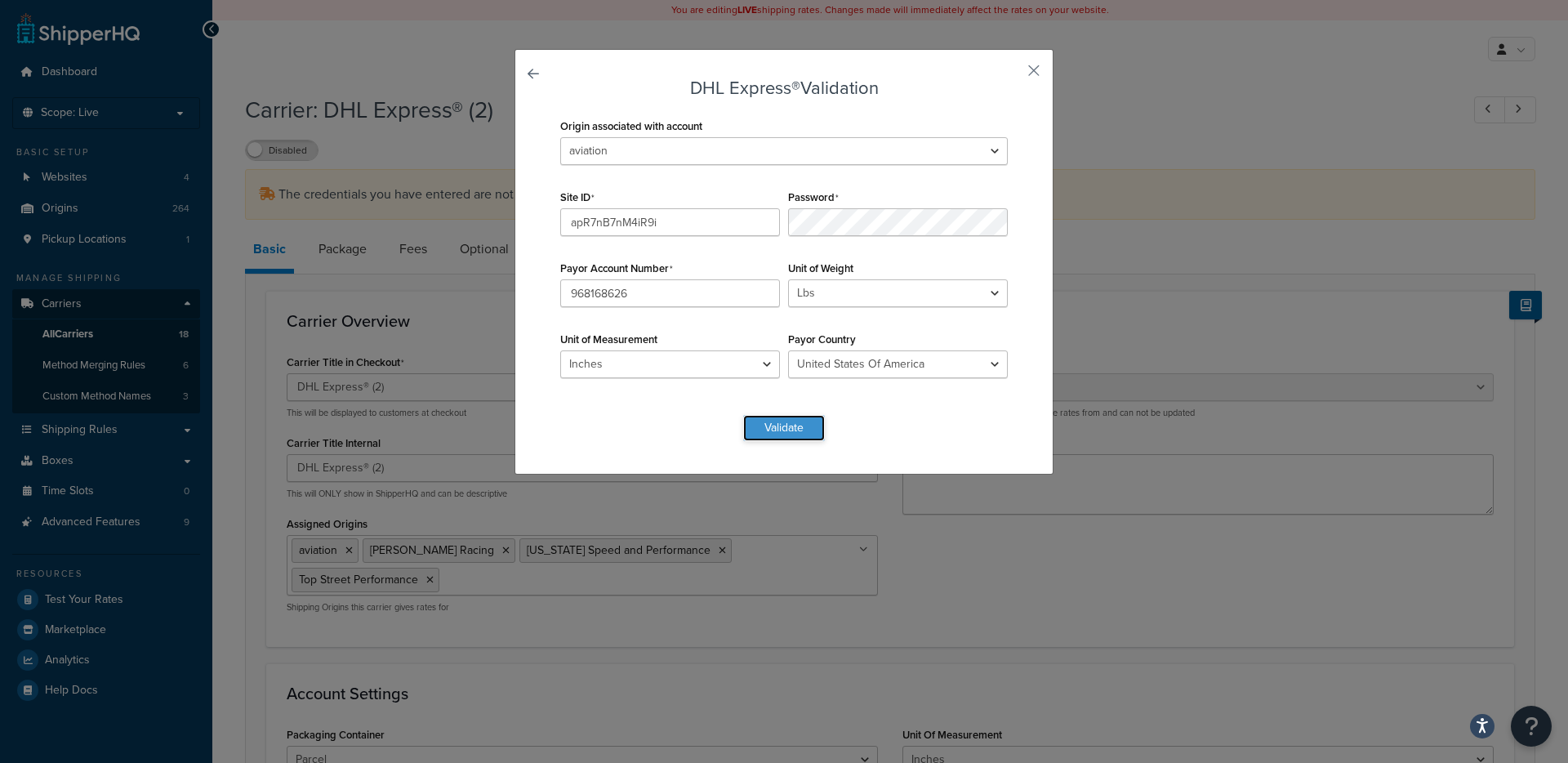
click at [806, 416] on button "Validate" at bounding box center [784, 428] width 81 height 26
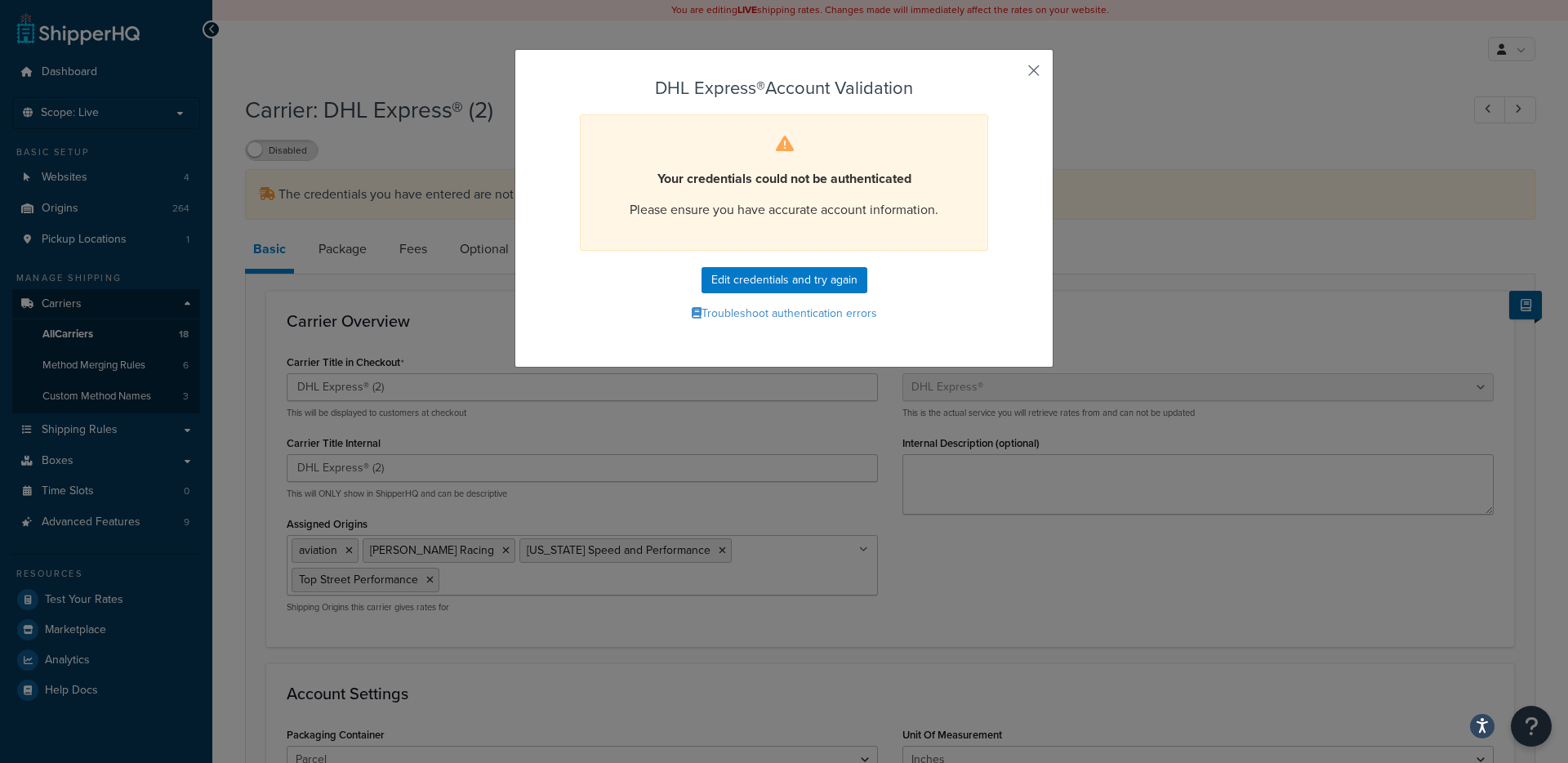
click at [1012, 75] on button "button" at bounding box center [1010, 77] width 4 height 4
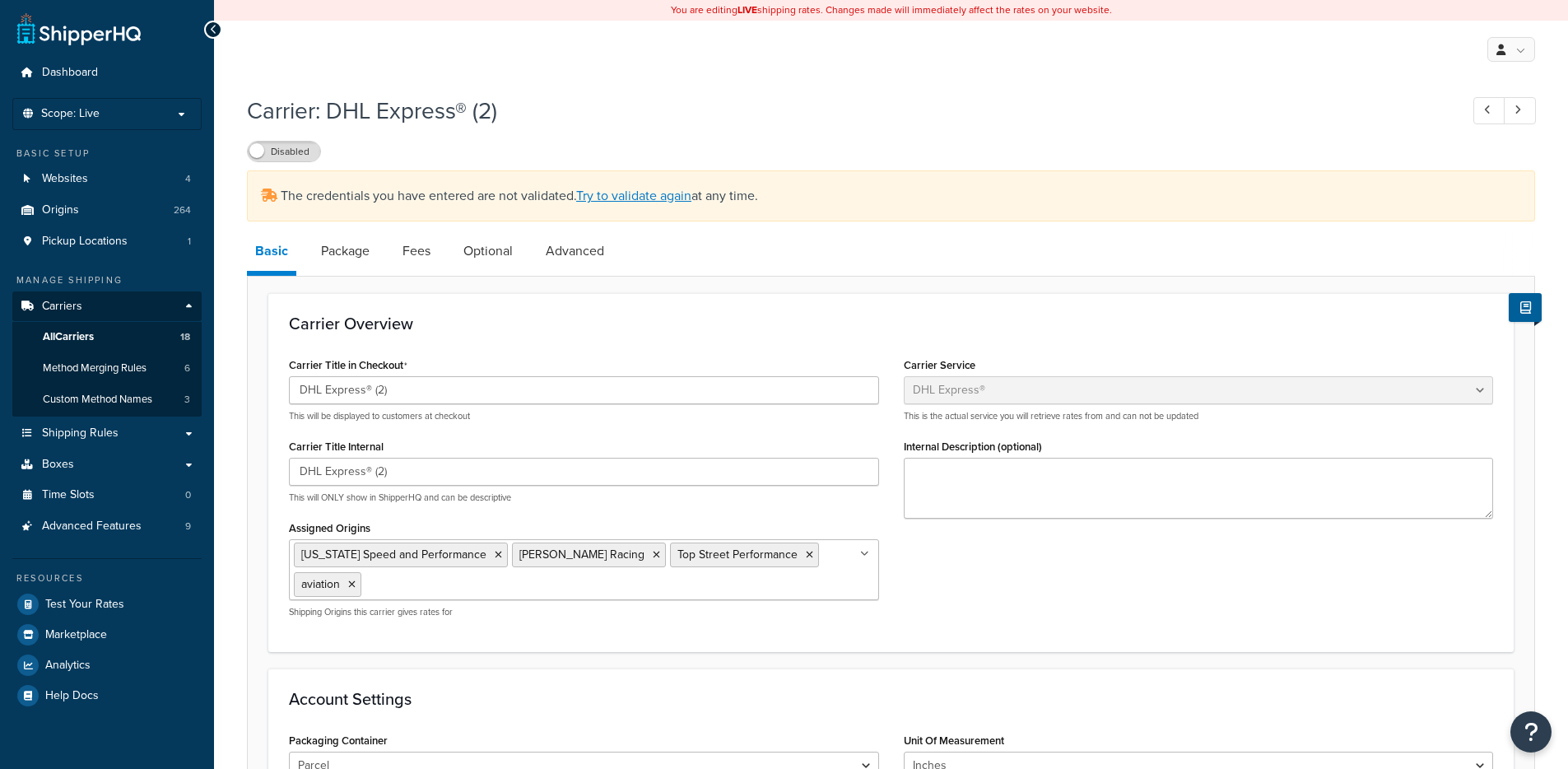
select select "dhl"
click at [136, 334] on link "All Carriers 18" at bounding box center [107, 337] width 190 height 30
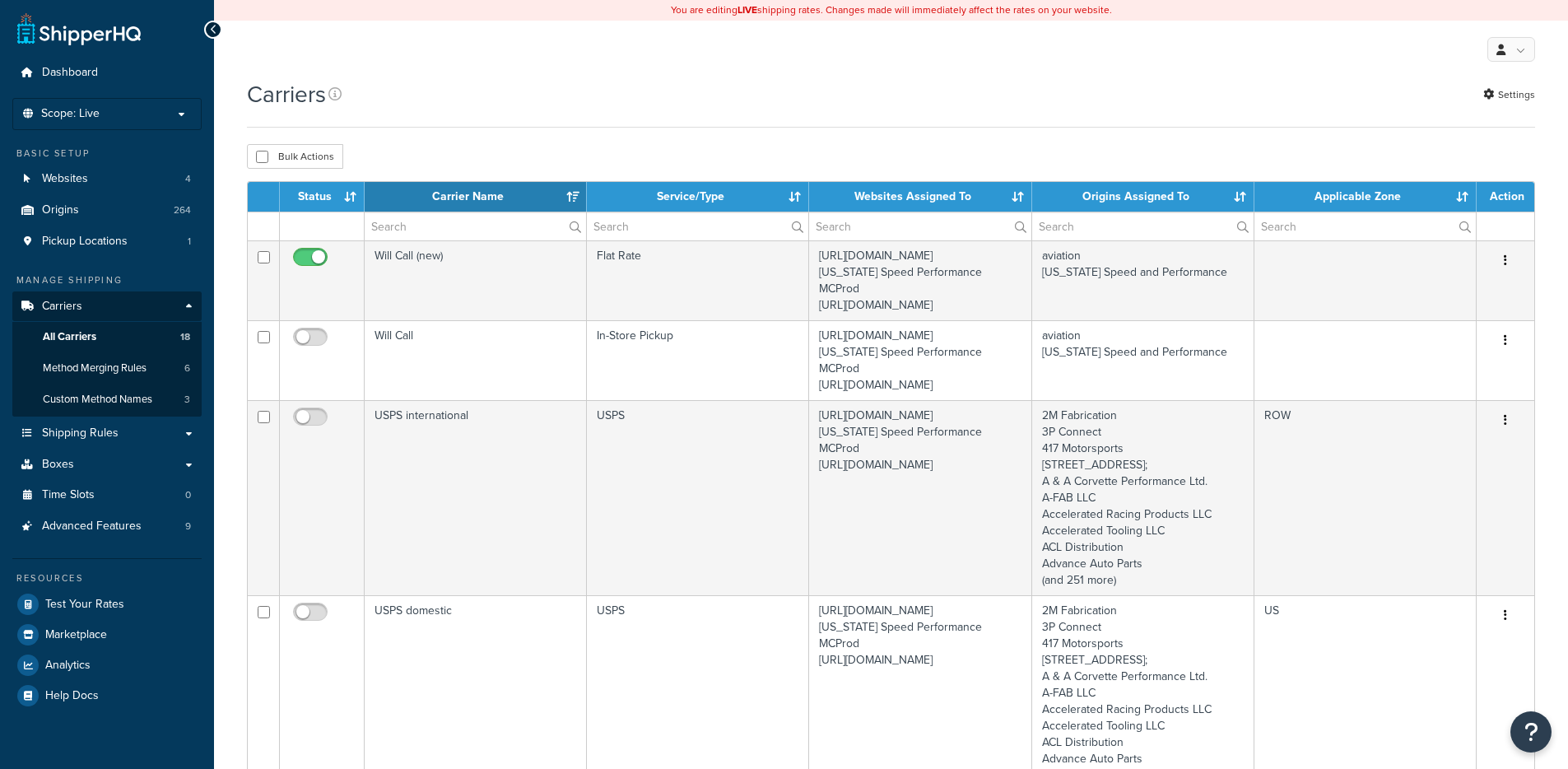
select select "15"
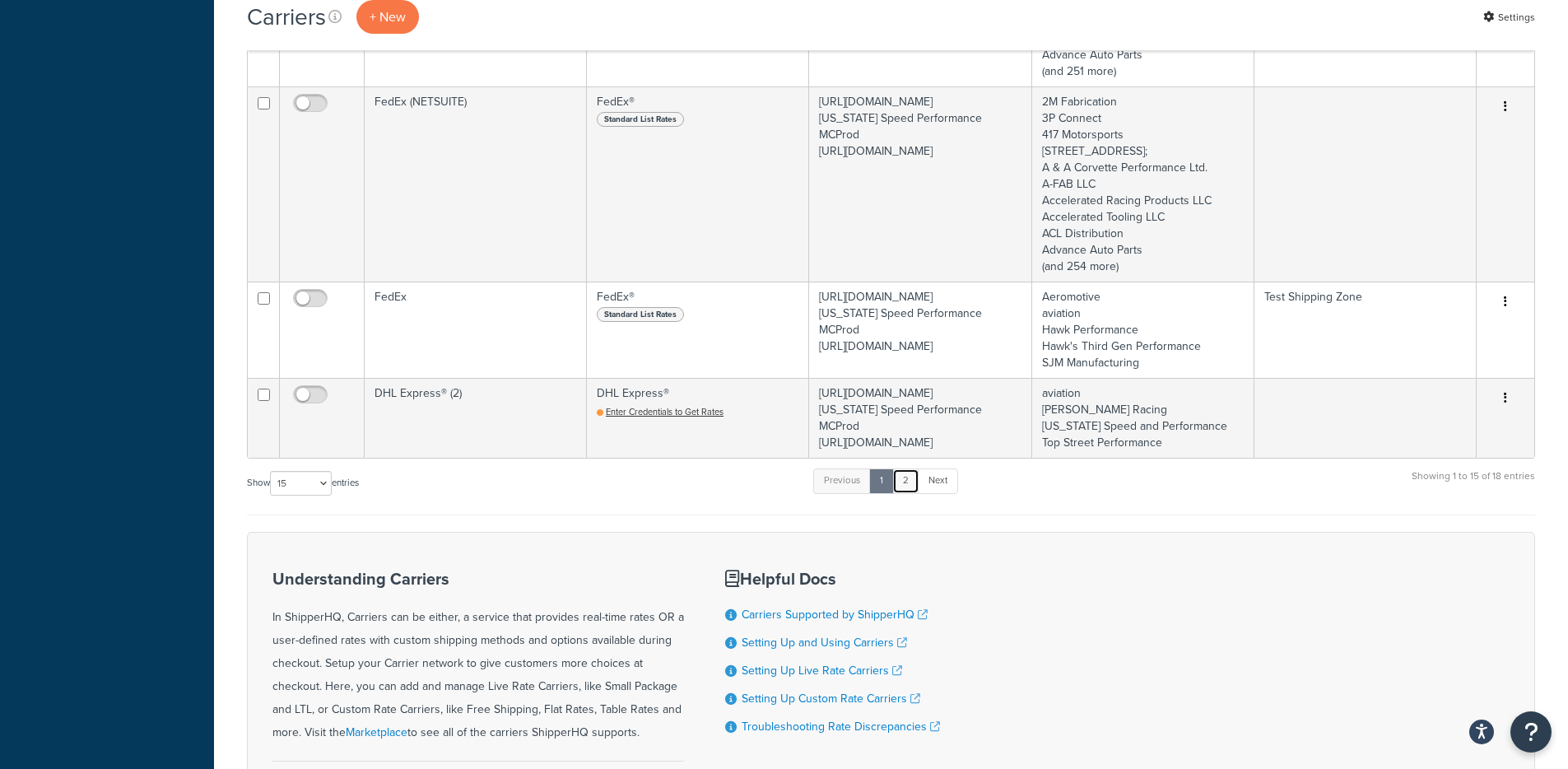
click at [909, 493] on link "2" at bounding box center [905, 480] width 28 height 25
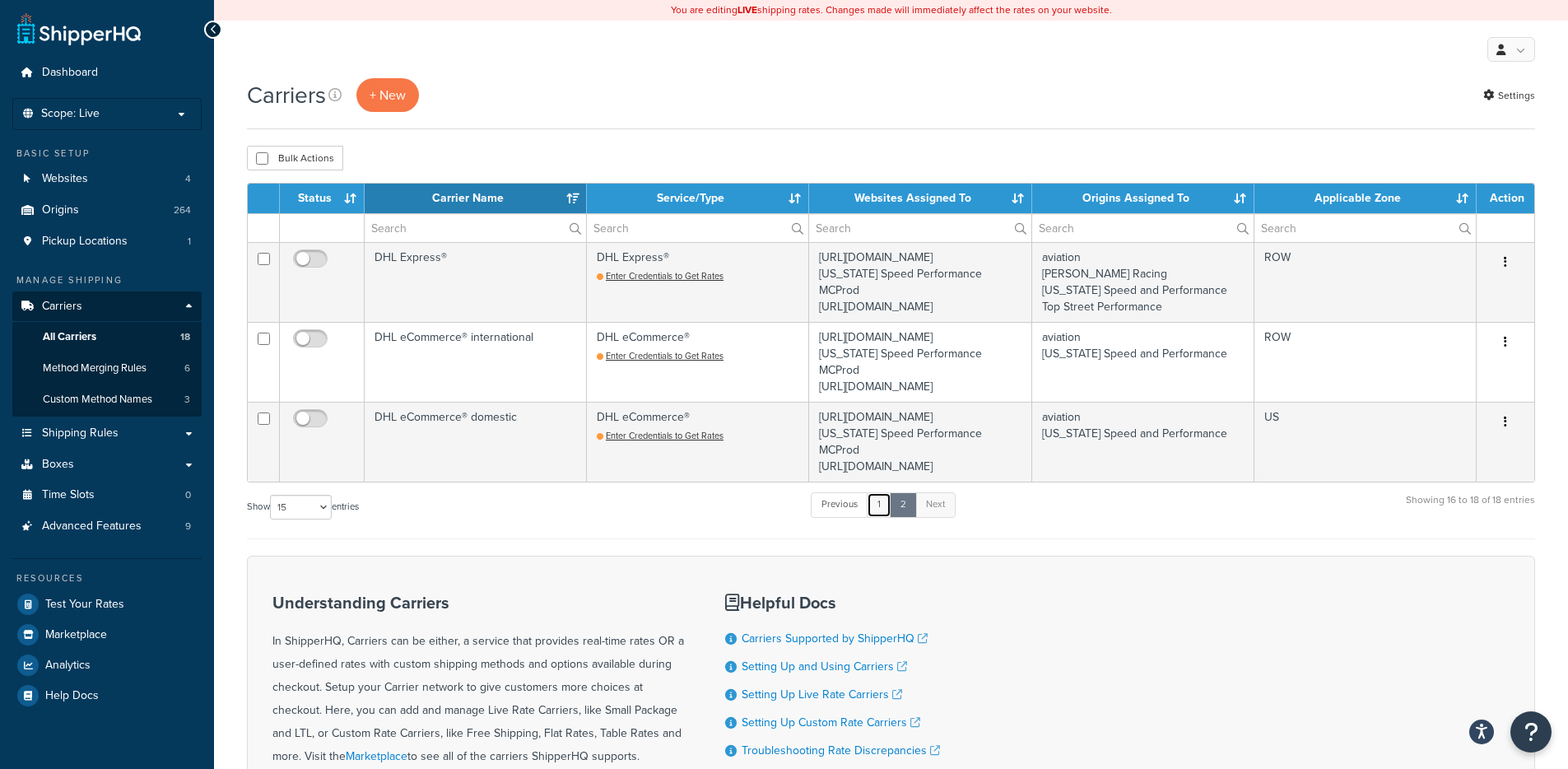
click at [886, 516] on link "1" at bounding box center [879, 505] width 25 height 25
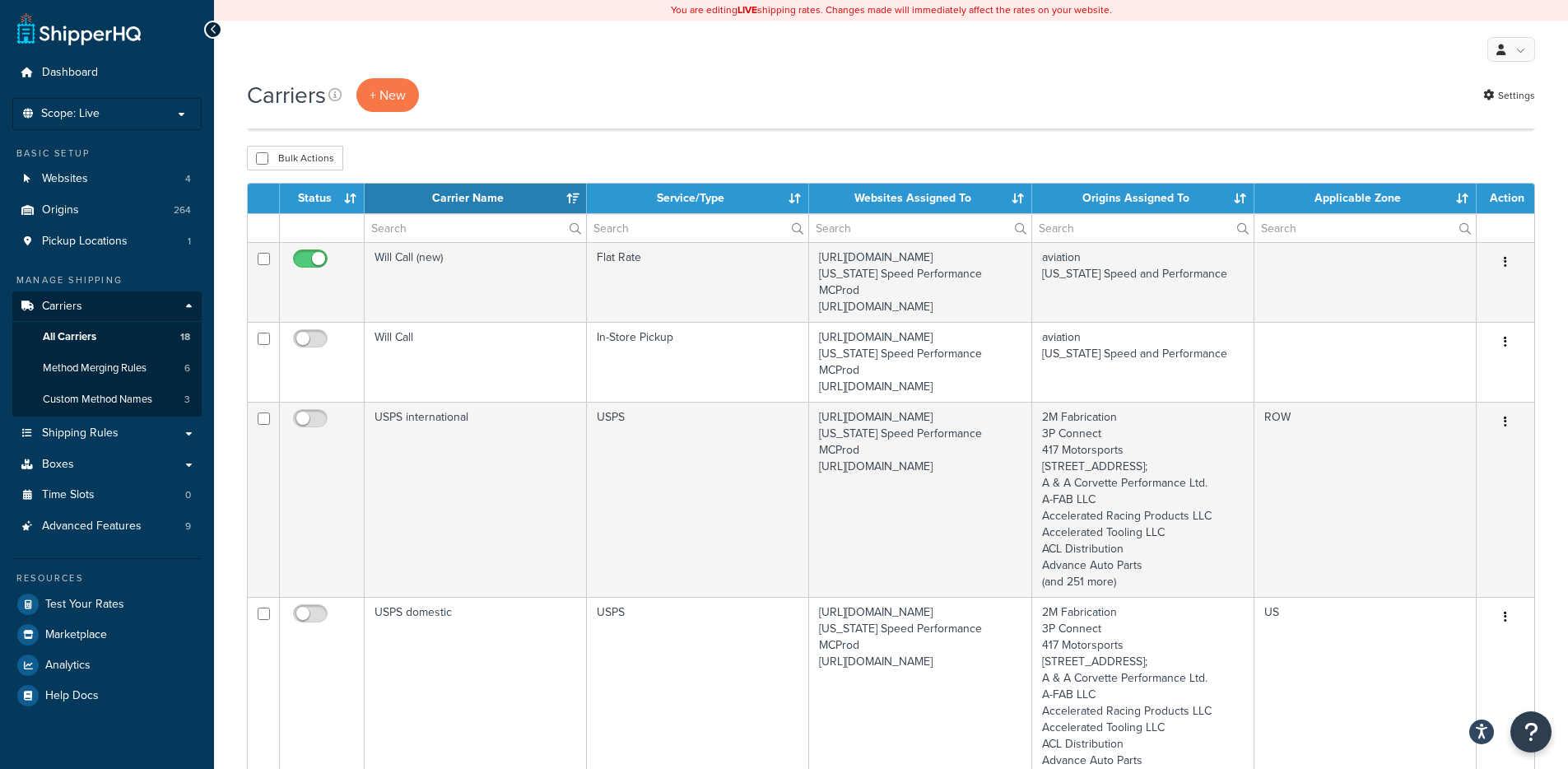
scroll to position [2314, 0]
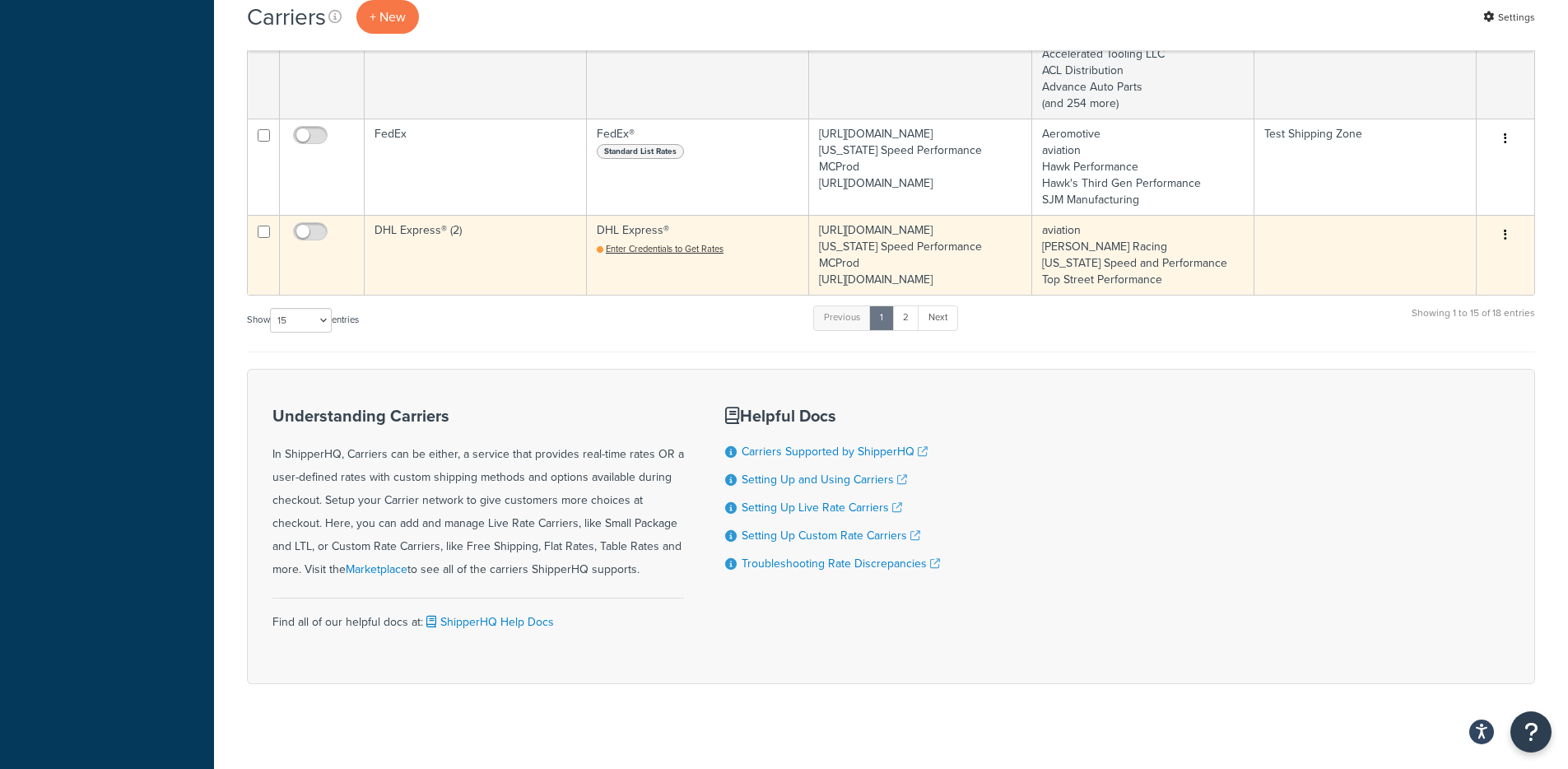
click at [1508, 249] on button "button" at bounding box center [1505, 235] width 23 height 27
click at [1407, 383] on link "Delete" at bounding box center [1438, 384] width 130 height 33
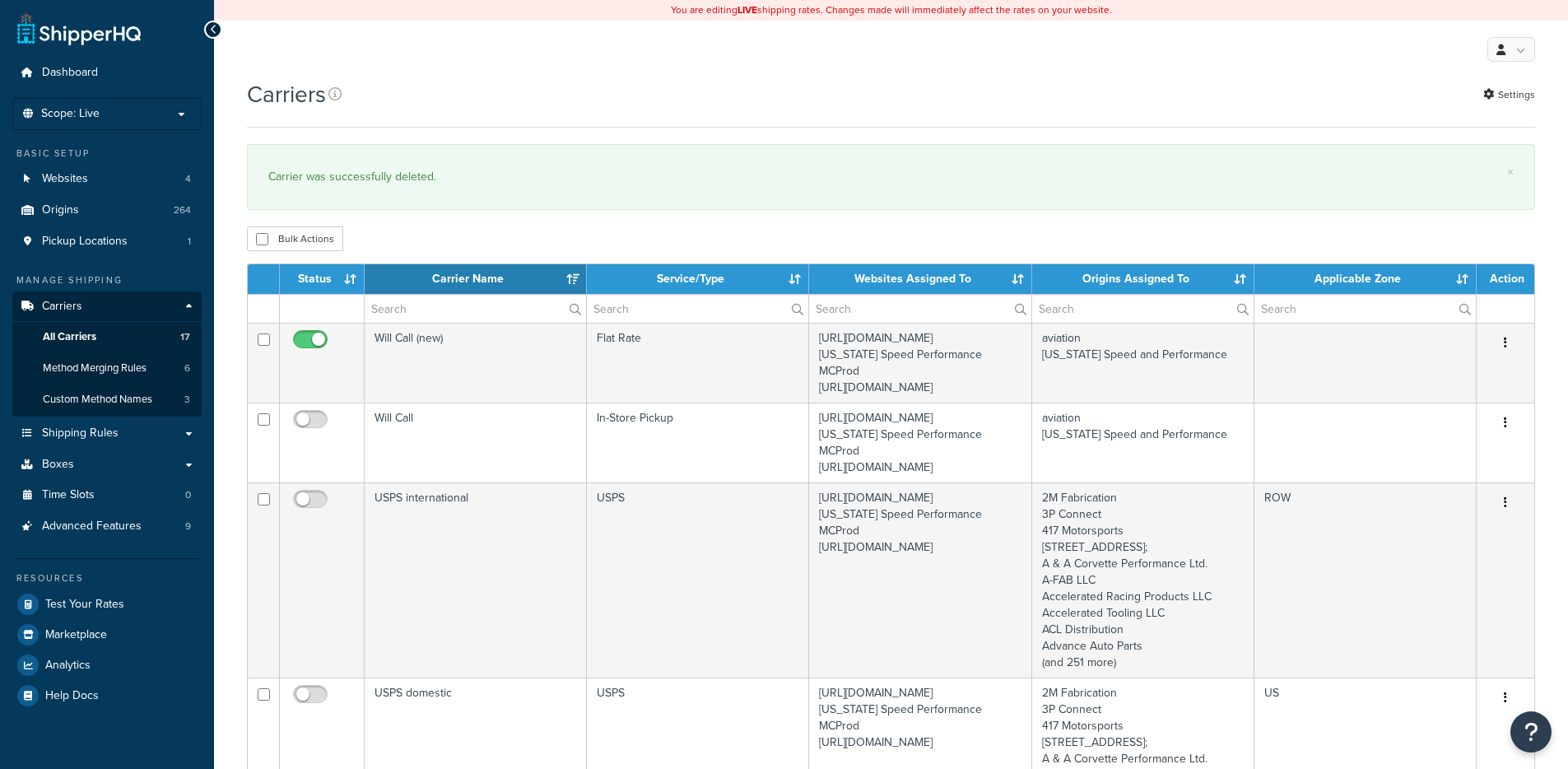
select select "15"
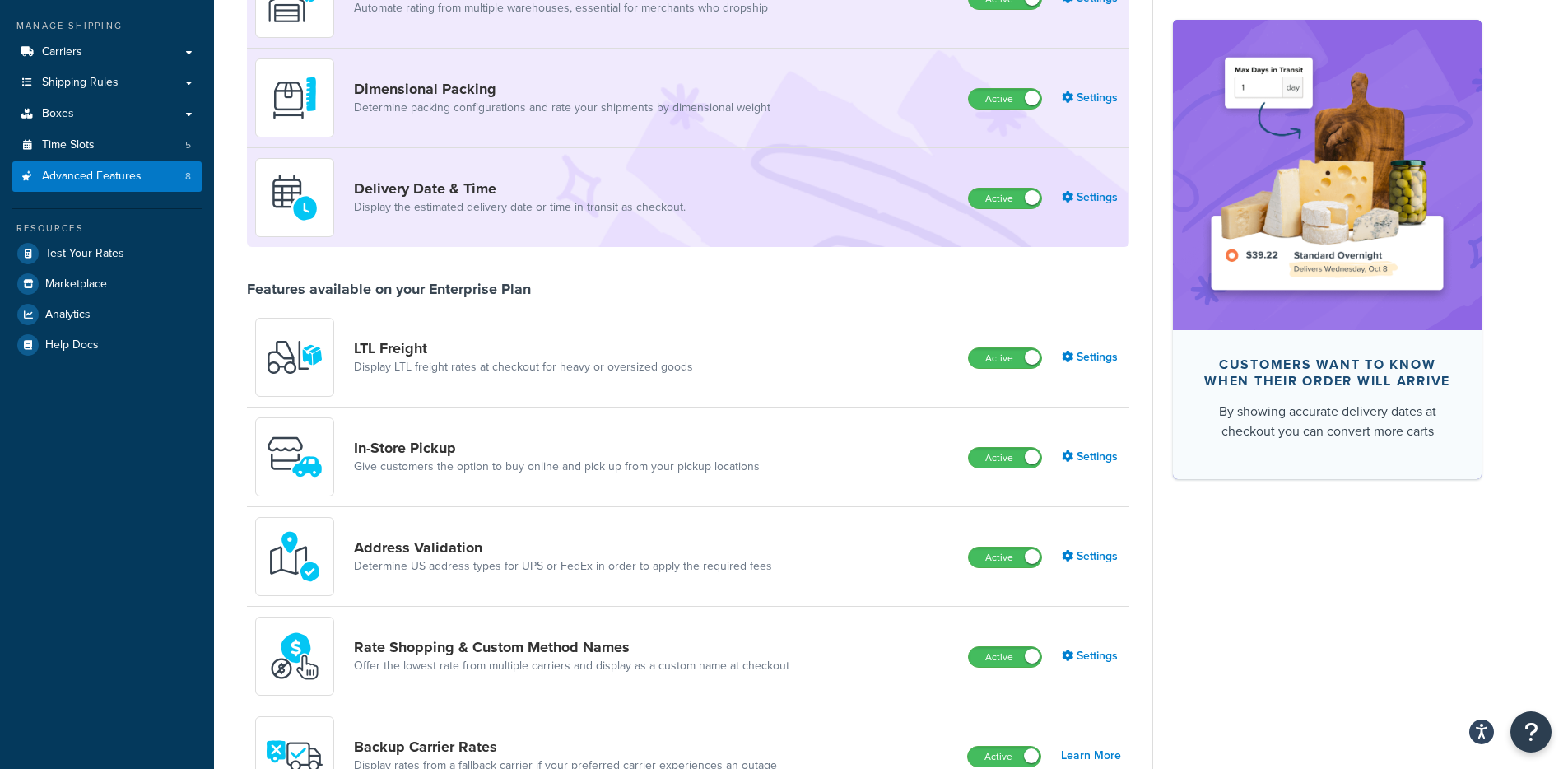
scroll to position [311, 0]
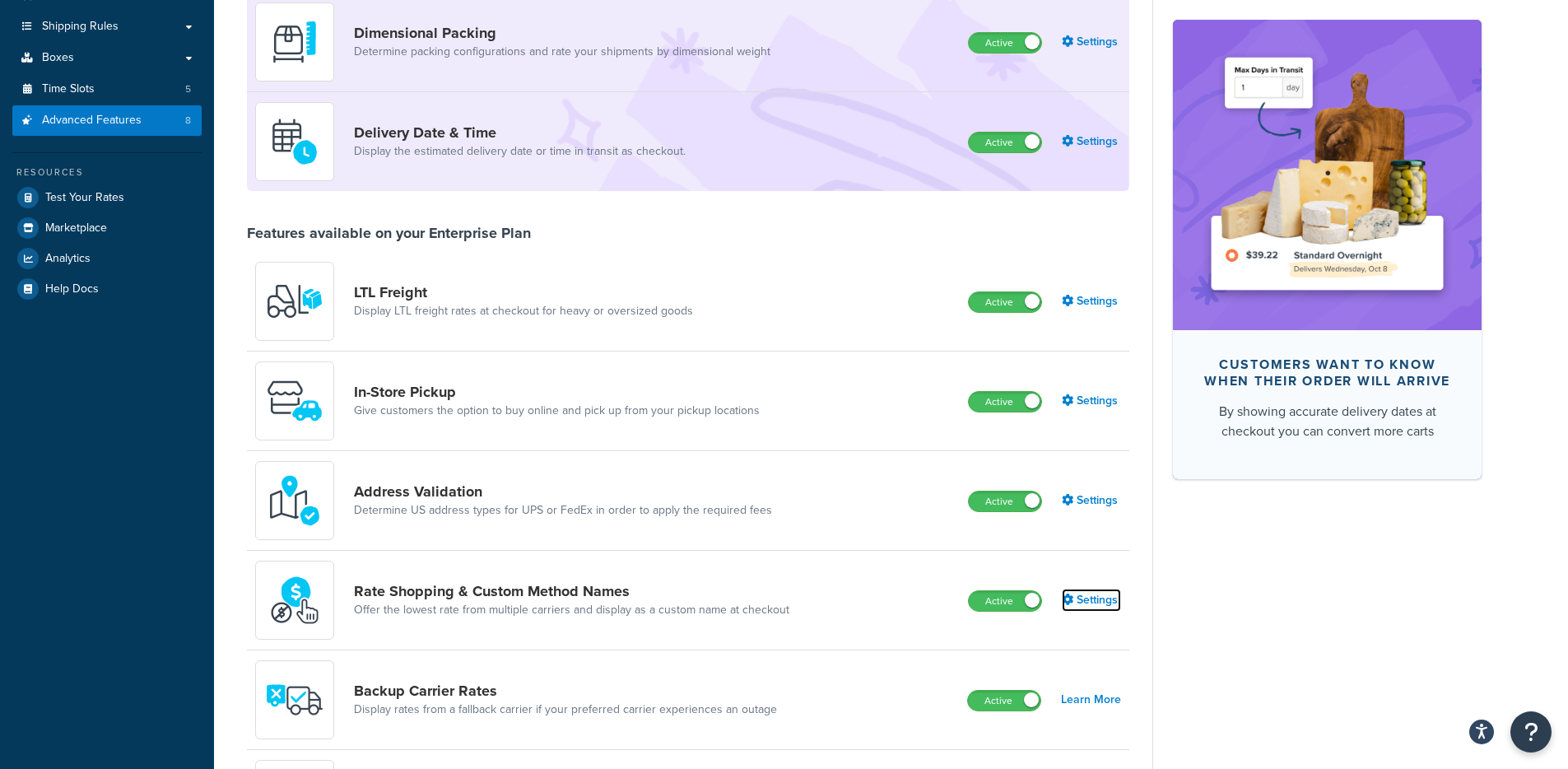
click at [1097, 595] on link "Settings" at bounding box center [1091, 600] width 59 height 23
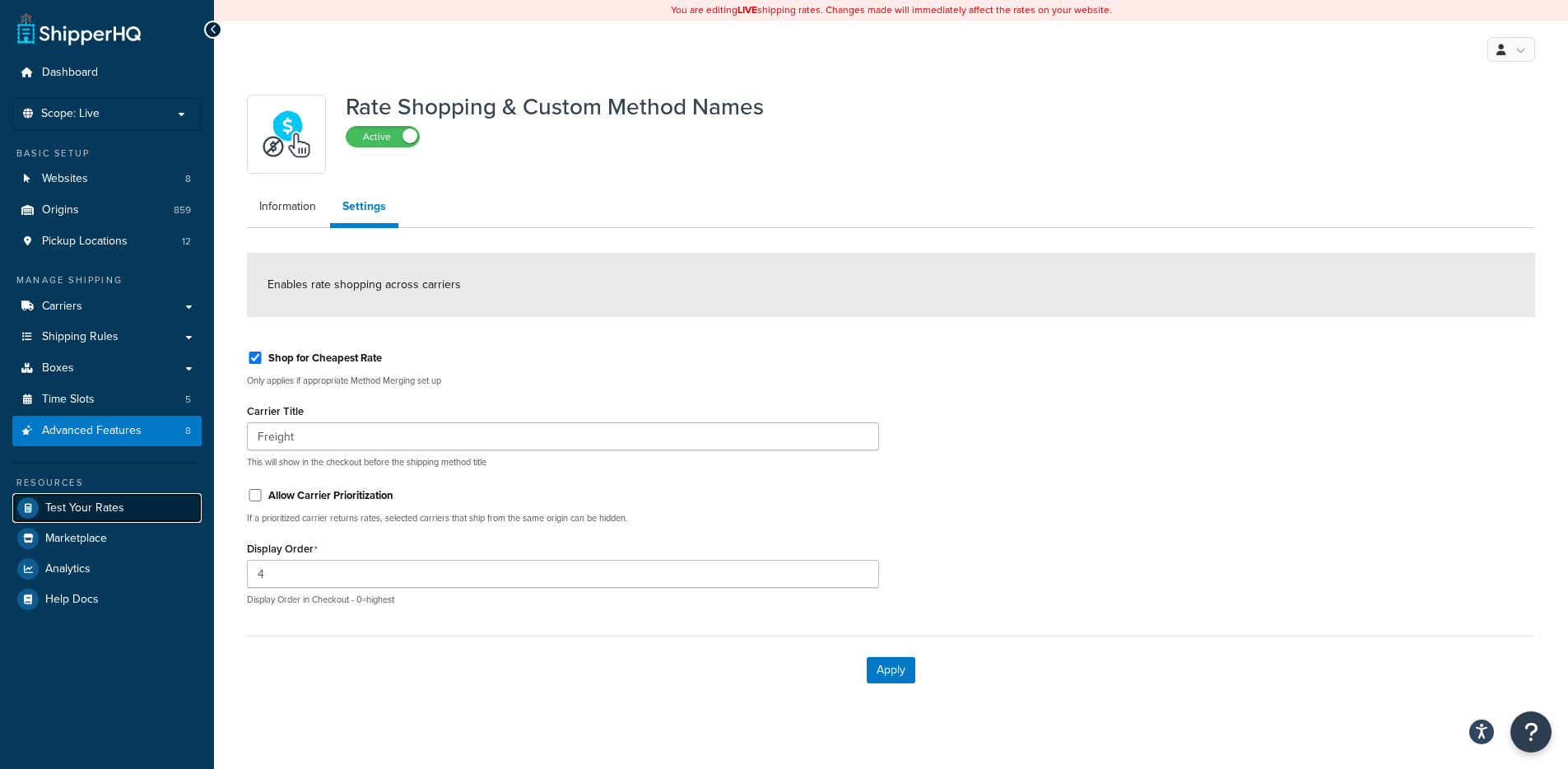
click at [100, 502] on span "Test Your Rates" at bounding box center [85, 508] width 79 height 14
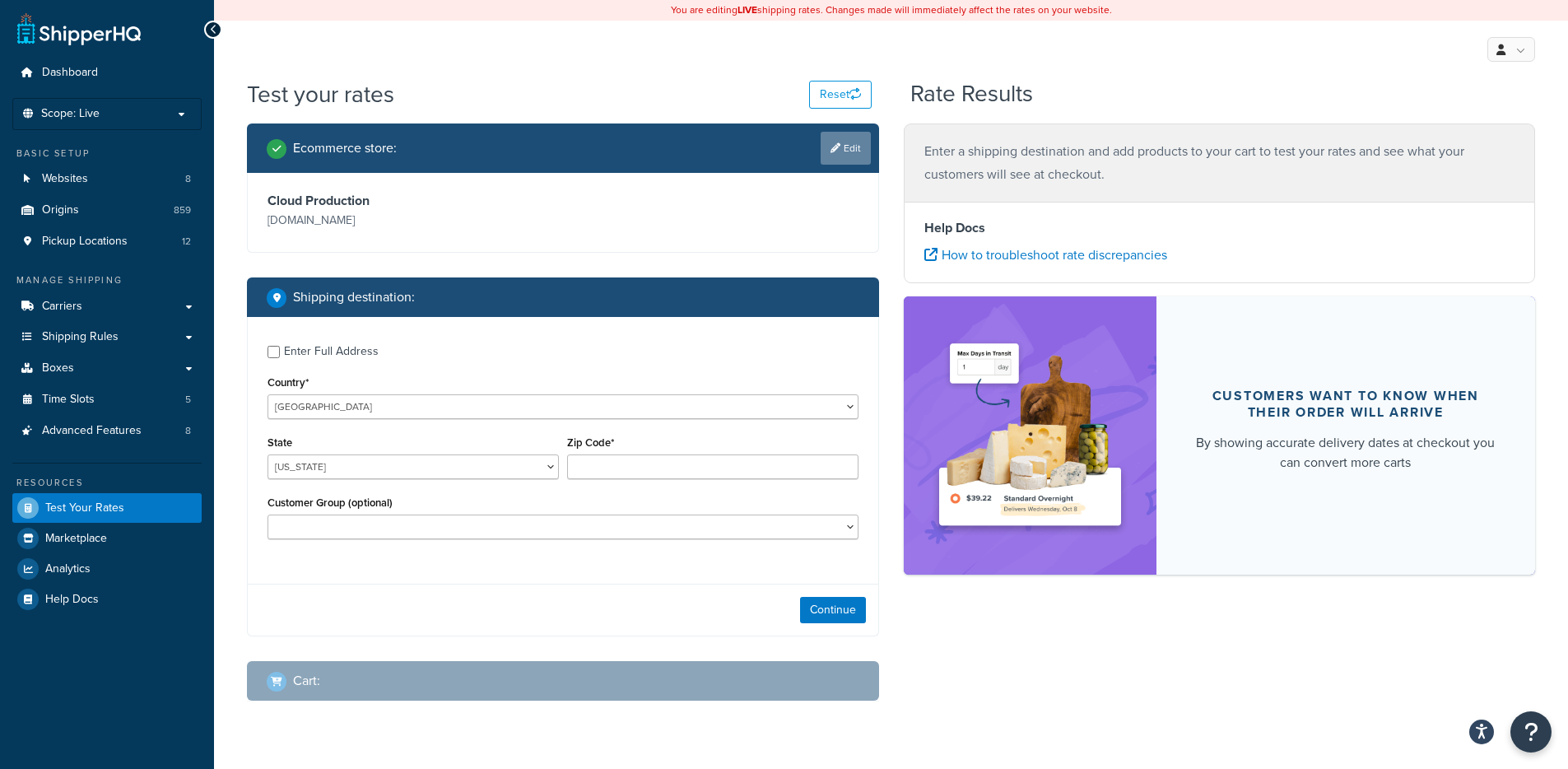
click at [851, 144] on link "Edit" at bounding box center [845, 148] width 50 height 33
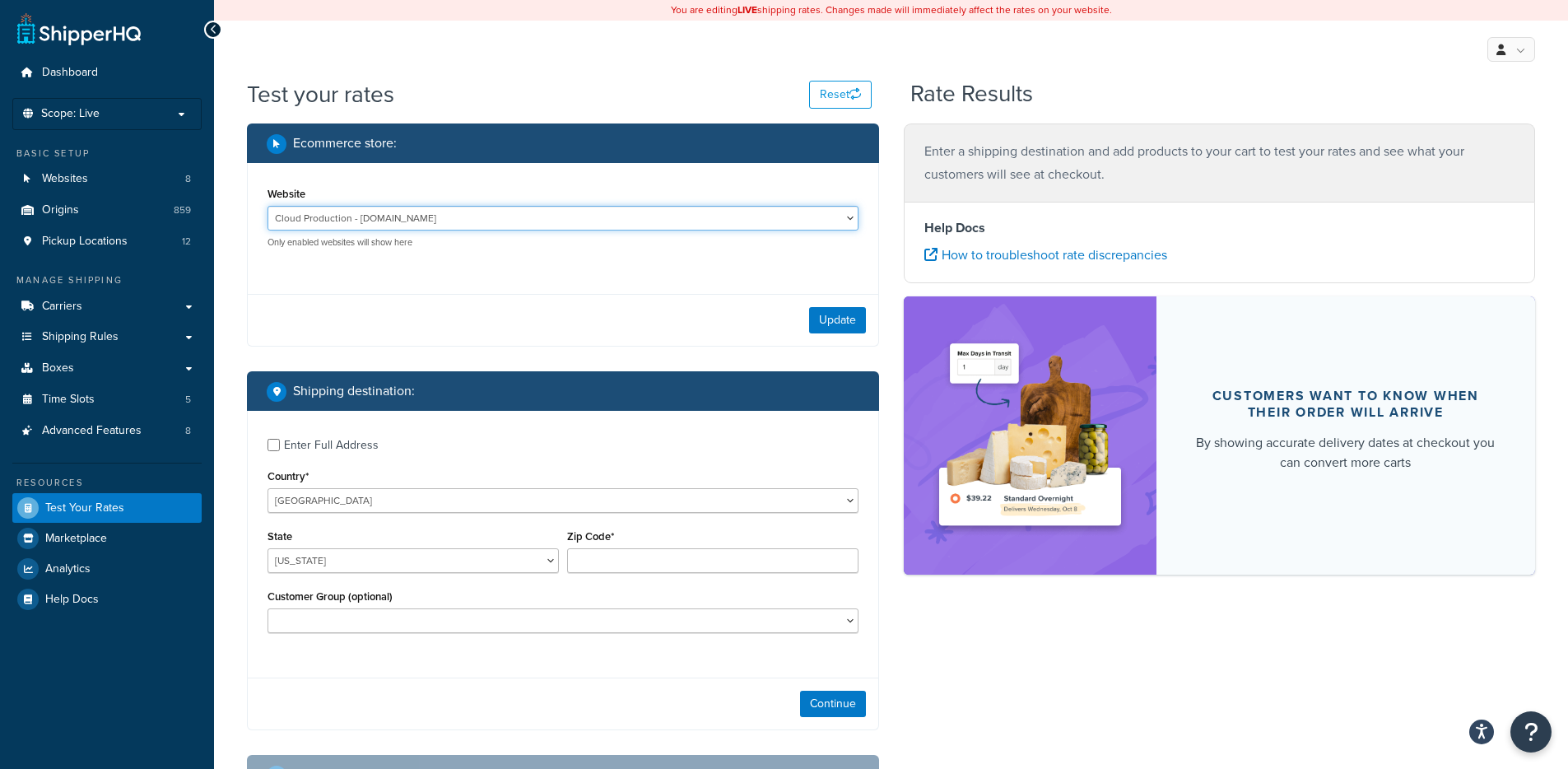
click at [330, 206] on select "Cloud Production - [DOMAIN_NAME] Integration - [URL][DOMAIN_NAME] Local Dev Env…" at bounding box center [563, 218] width 591 height 25
select select "0f2bd059ef4d27a7a062b9293f5e6d00"
click at [268, 206] on select "Cloud Production - [DOMAIN_NAME] Integration - [URL][DOMAIN_NAME] Local Dev Env…" at bounding box center [563, 218] width 591 height 25
click at [865, 317] on div "Update" at bounding box center [563, 319] width 631 height 51
click at [845, 317] on button "Update" at bounding box center [837, 320] width 57 height 27
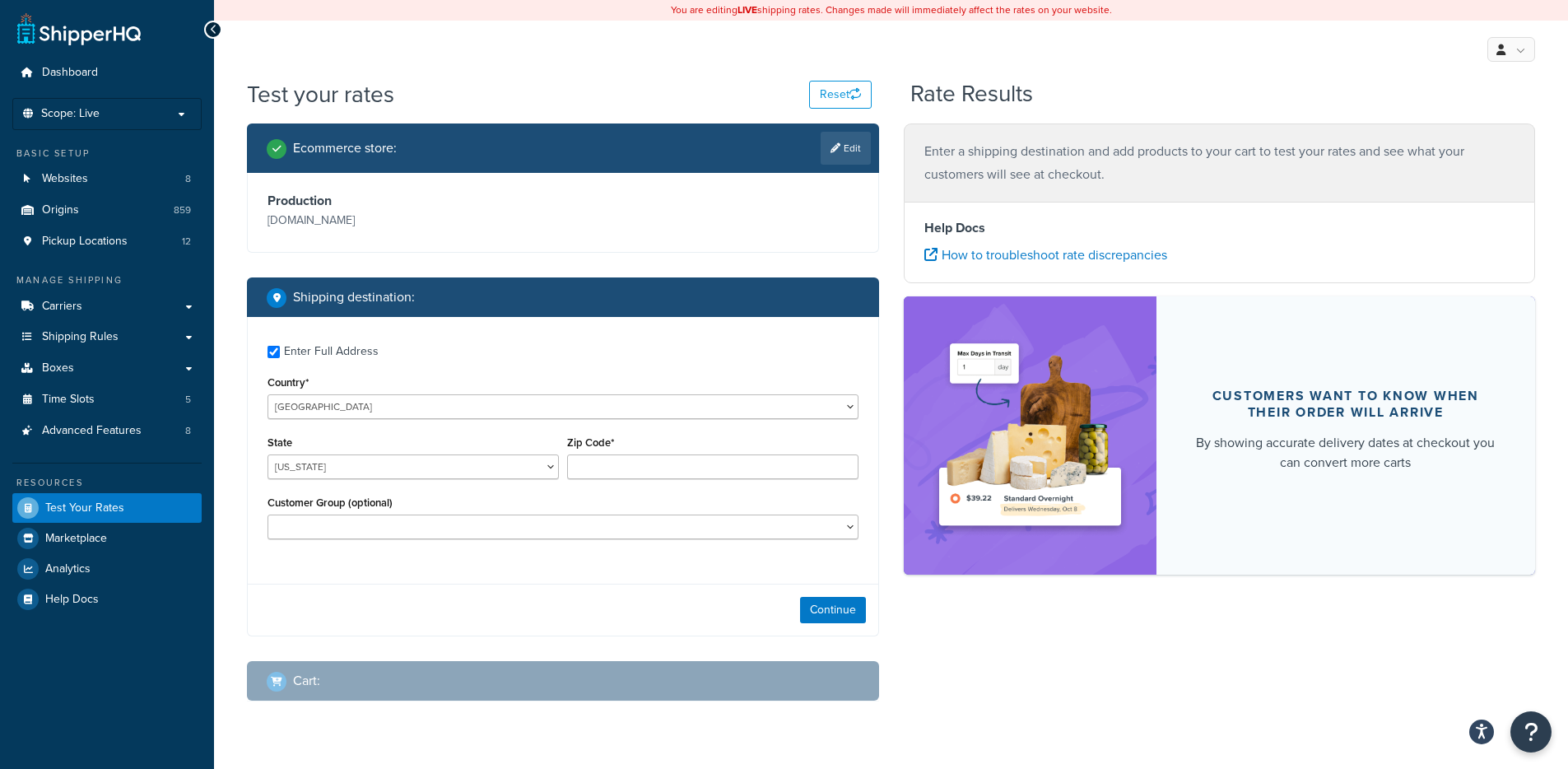
checkbox input "true"
type input "65803"
select select "MO"
select select "General"
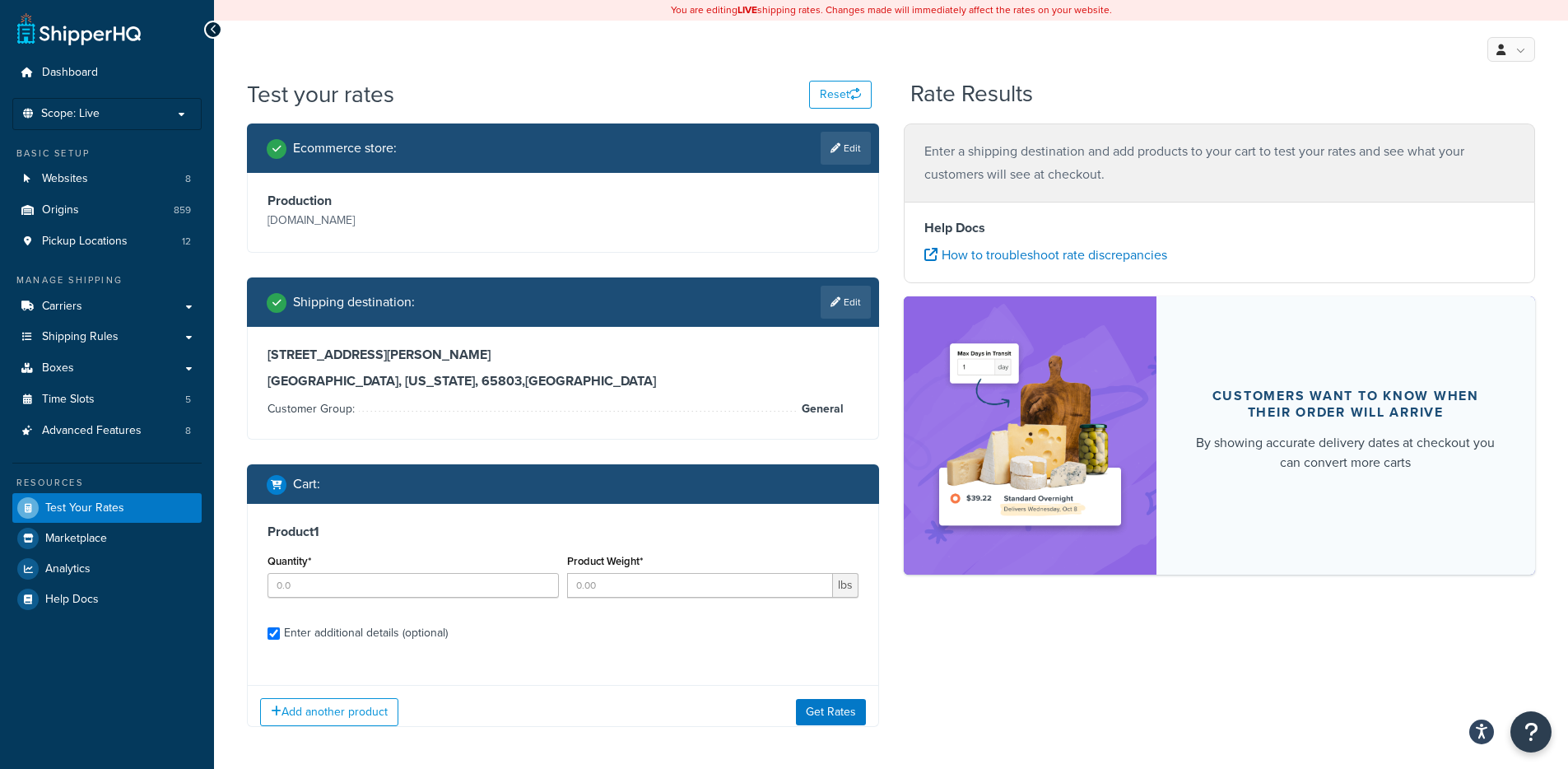
checkbox input "true"
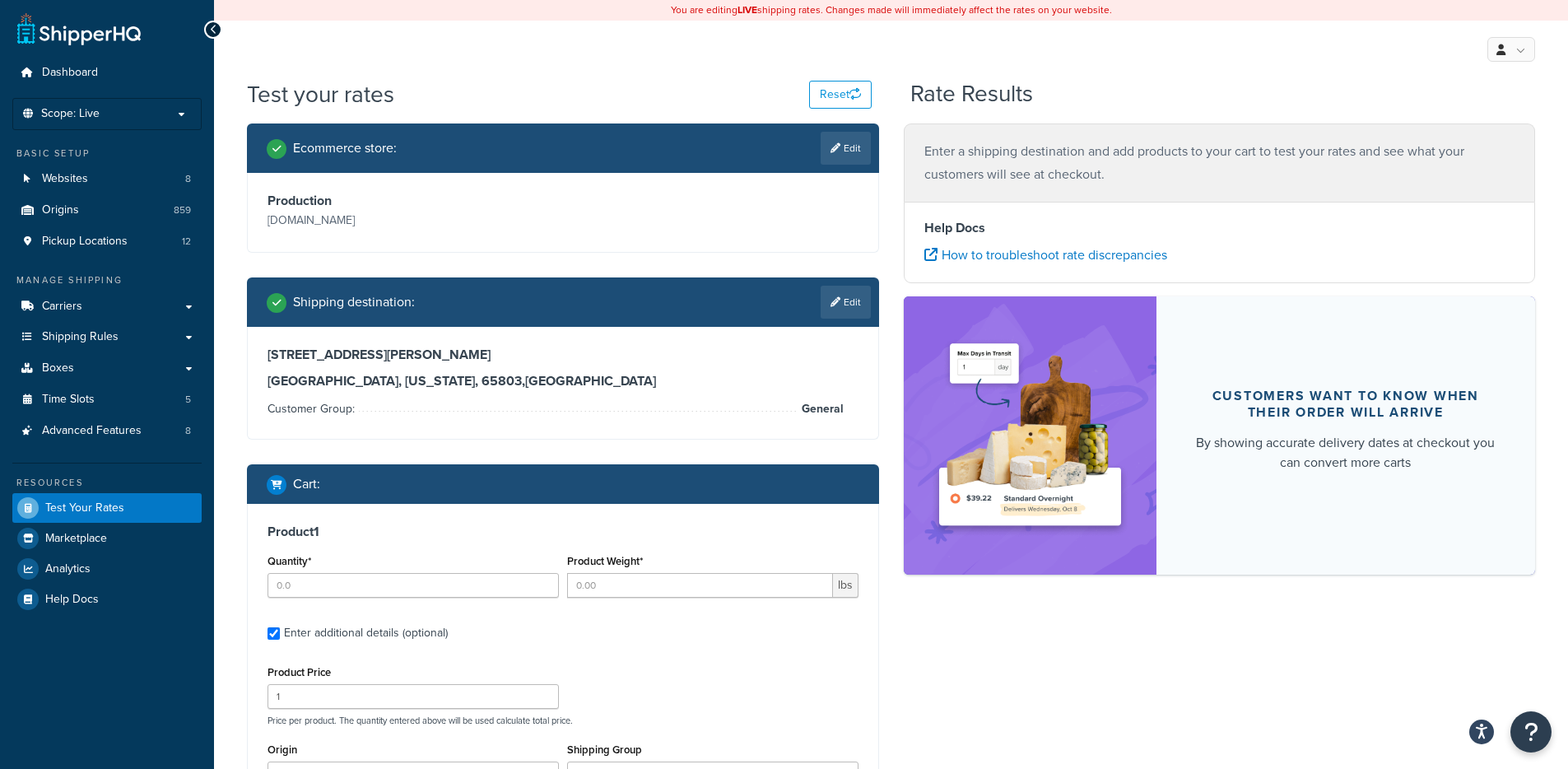
type input "4"
type input "19"
type input "92.19"
type input "22.400000"
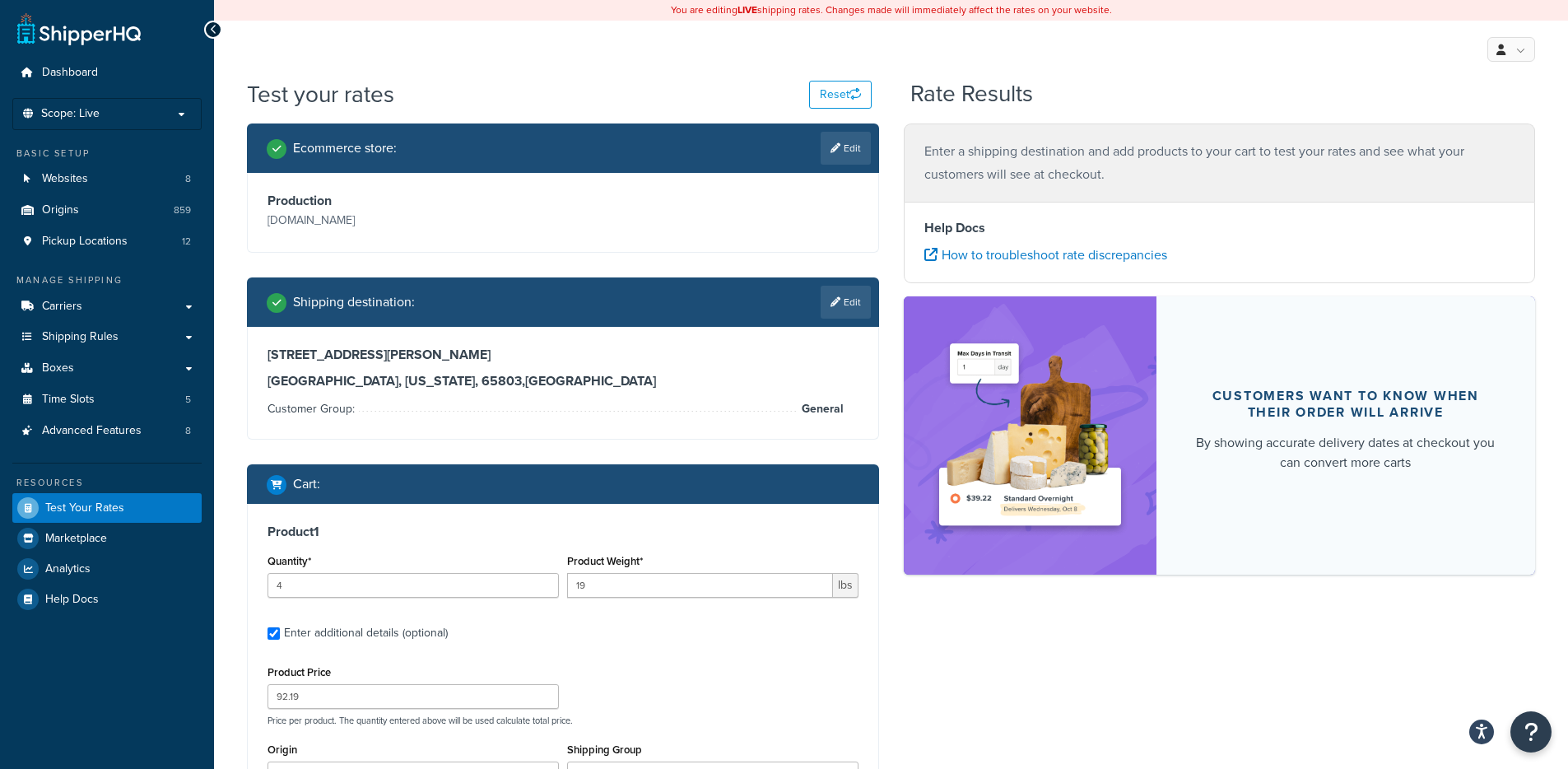
type input "38.250000"
select select "300"
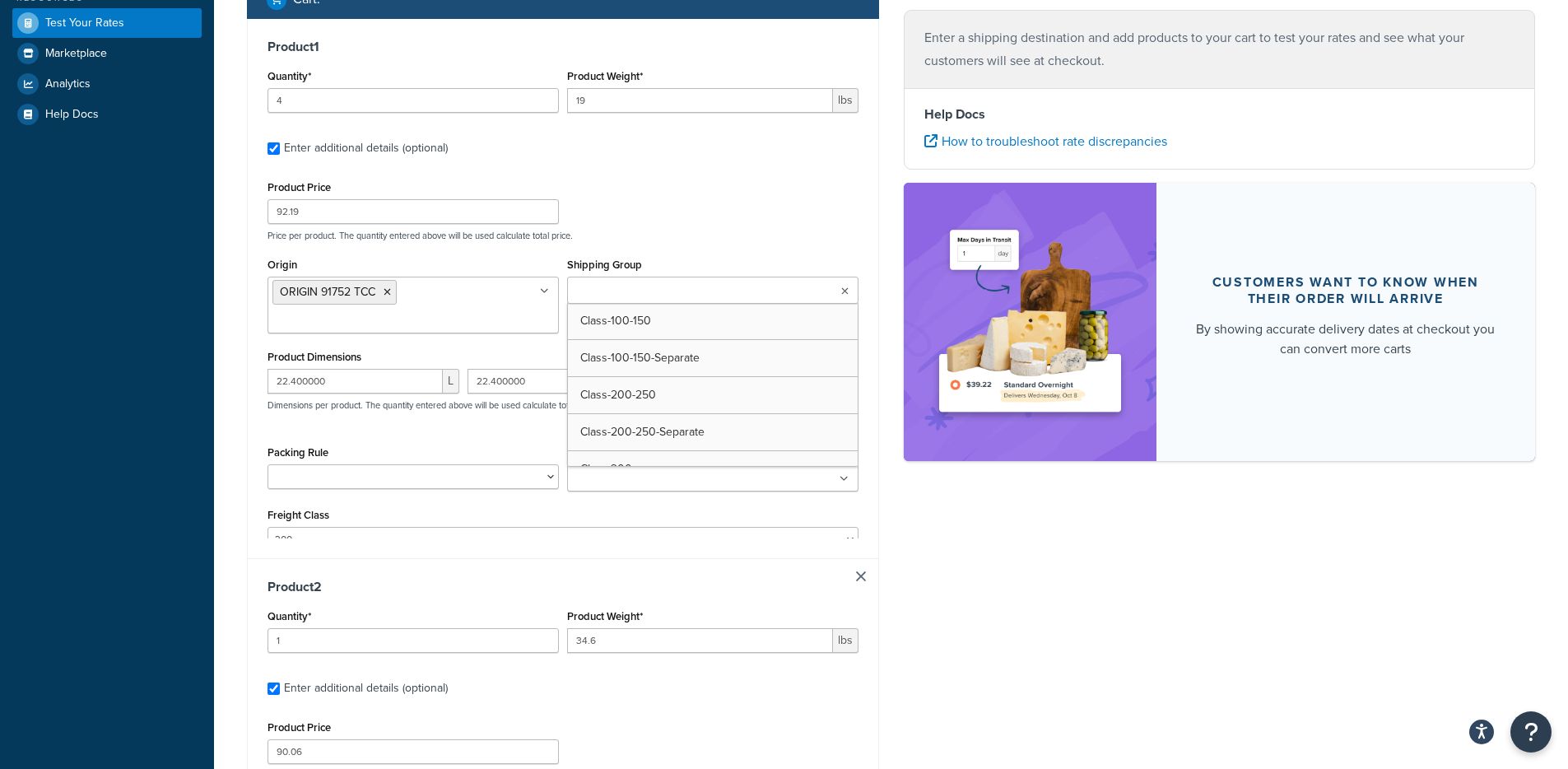
click at [684, 210] on div "Product Price 92.19 Price per product. The quantity entered above will be used …" at bounding box center [562, 209] width 599 height 65
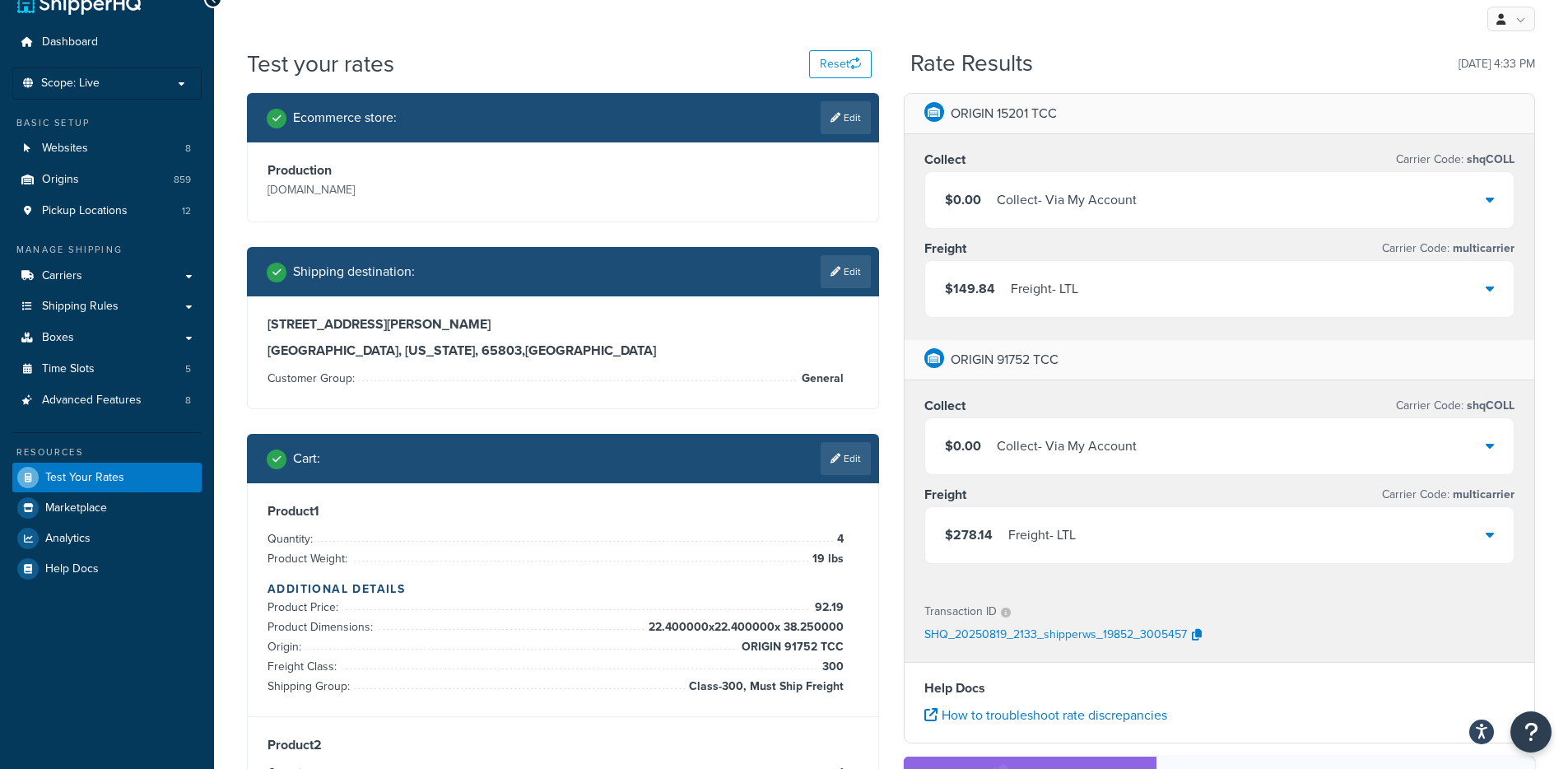
scroll to position [57, 0]
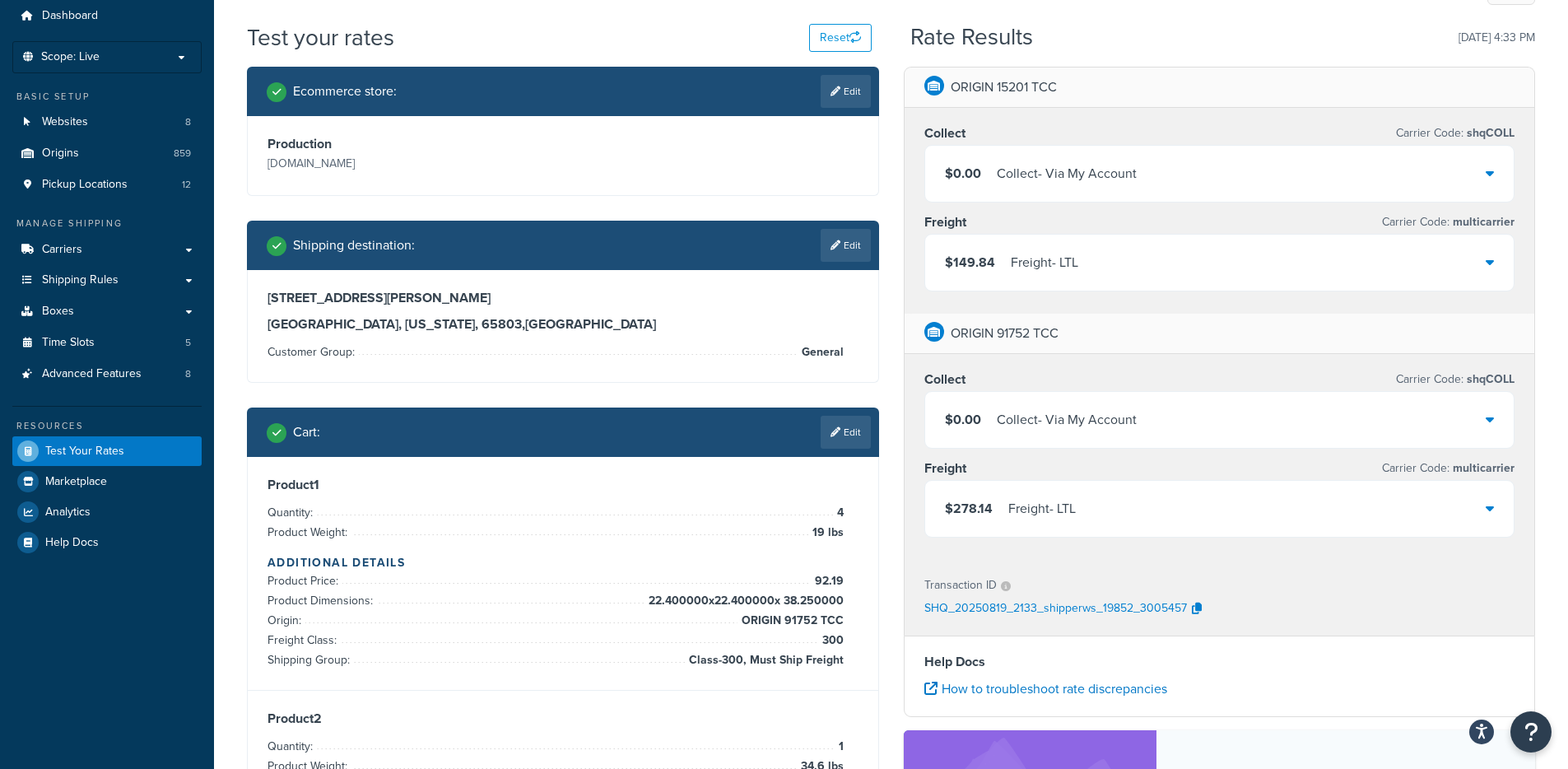
click at [1106, 281] on div "$149.84 Freight - LTL" at bounding box center [1219, 262] width 589 height 56
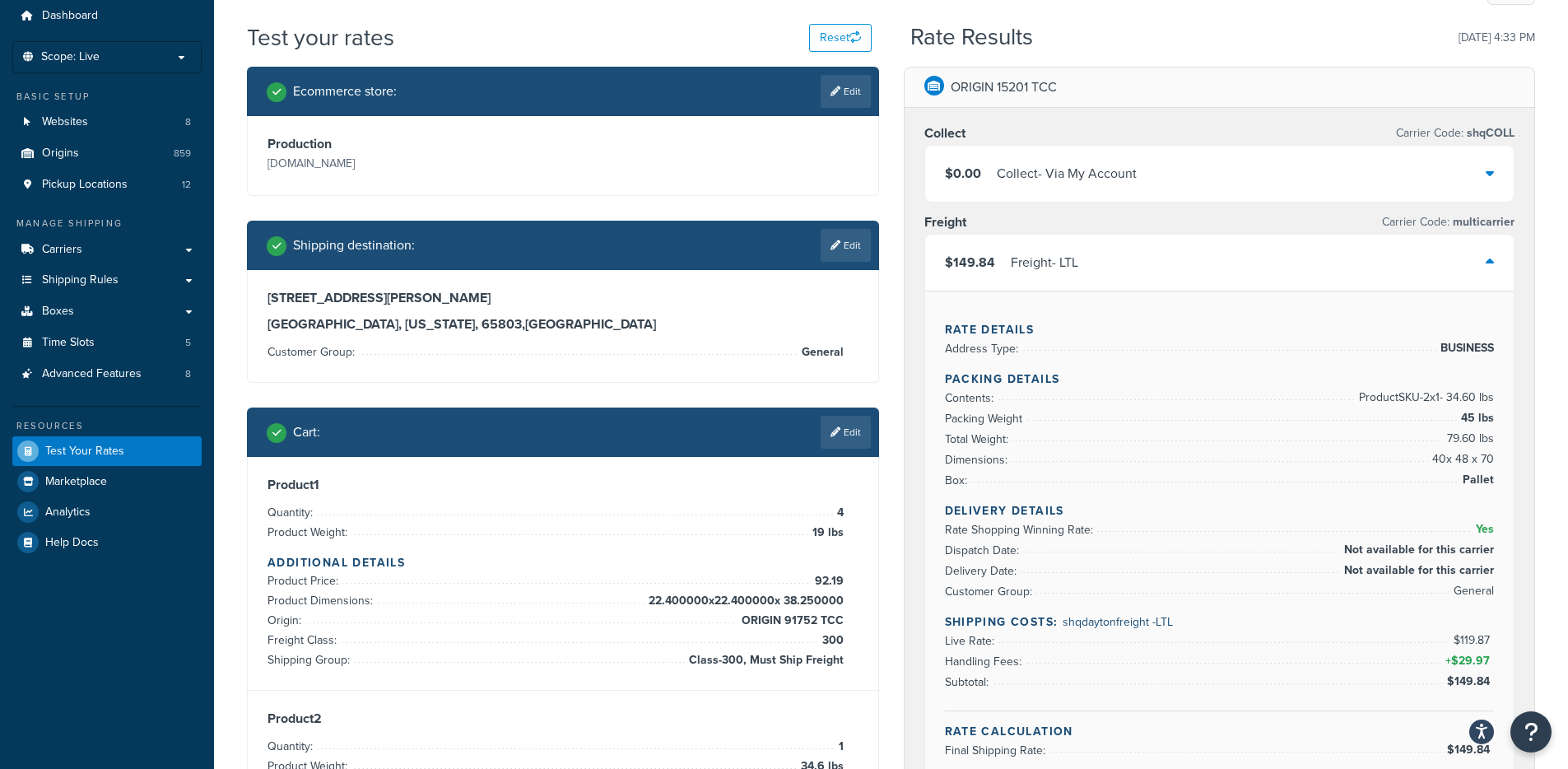
click at [1106, 281] on div "$149.84 Freight - LTL" at bounding box center [1219, 262] width 589 height 56
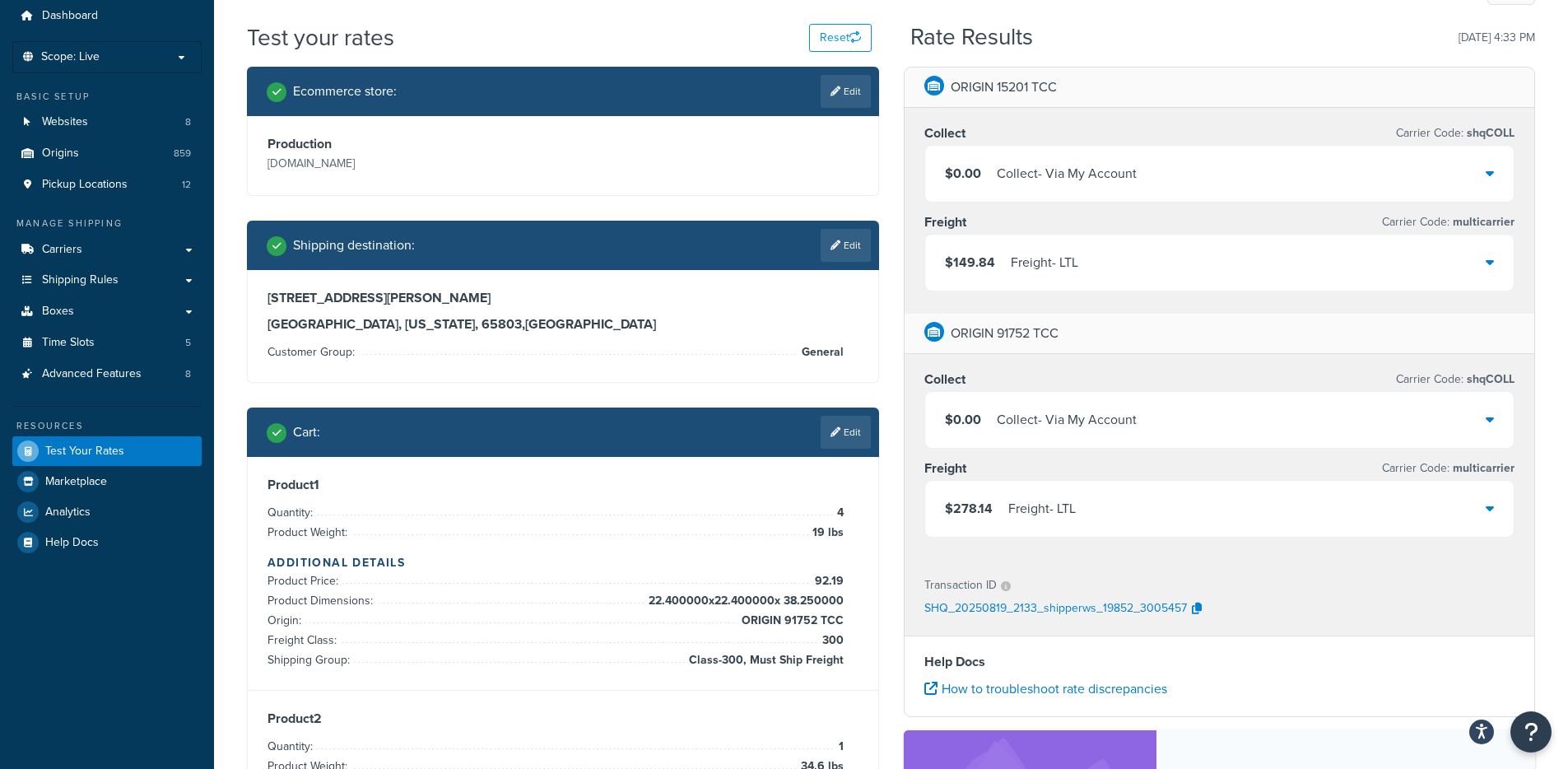
click at [1124, 516] on div "$278.14 Freight - LTL" at bounding box center [1219, 508] width 589 height 56
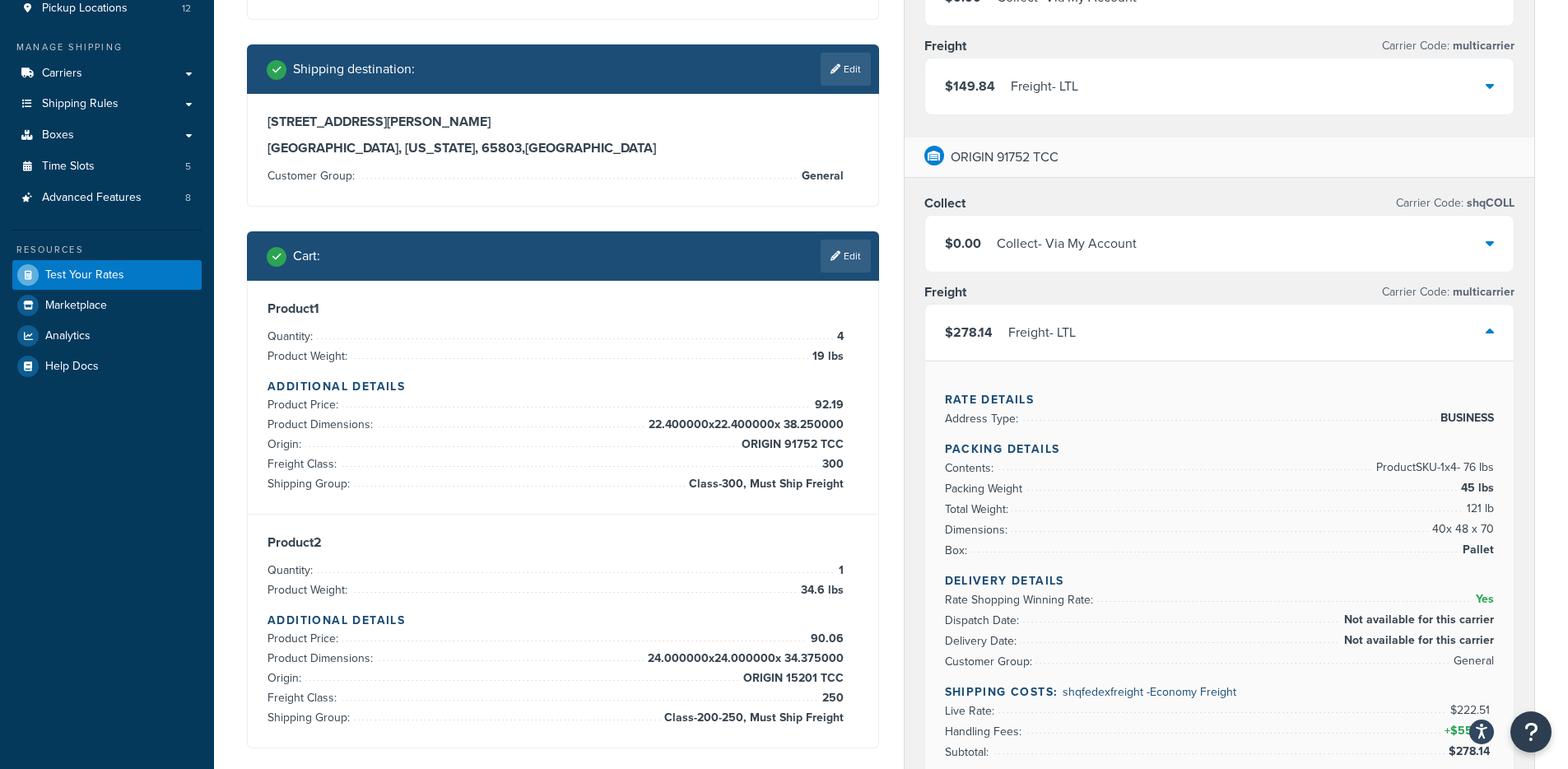
scroll to position [159, 0]
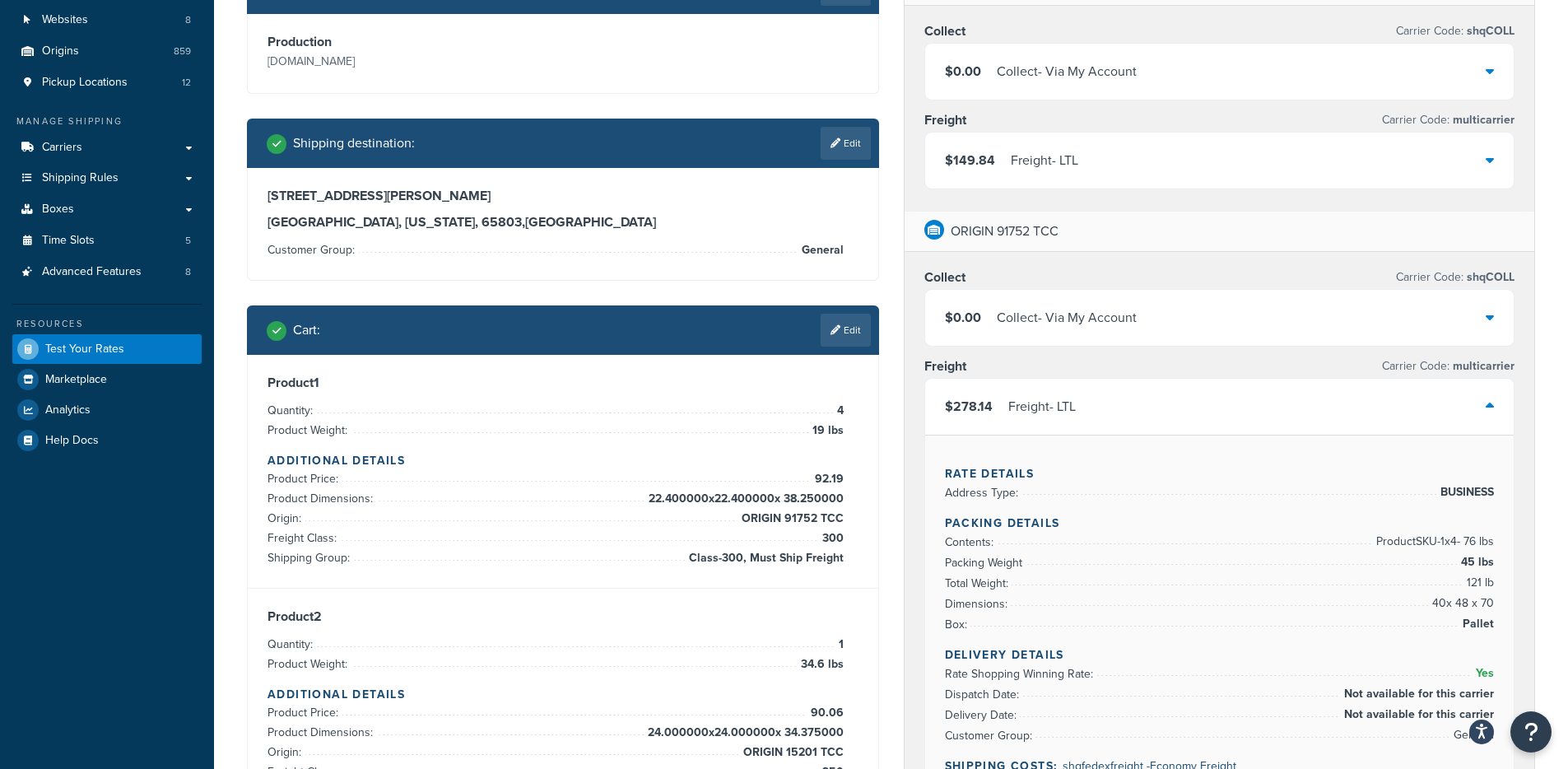
click at [1090, 399] on div "$278.14 Freight - LTL" at bounding box center [1219, 406] width 589 height 56
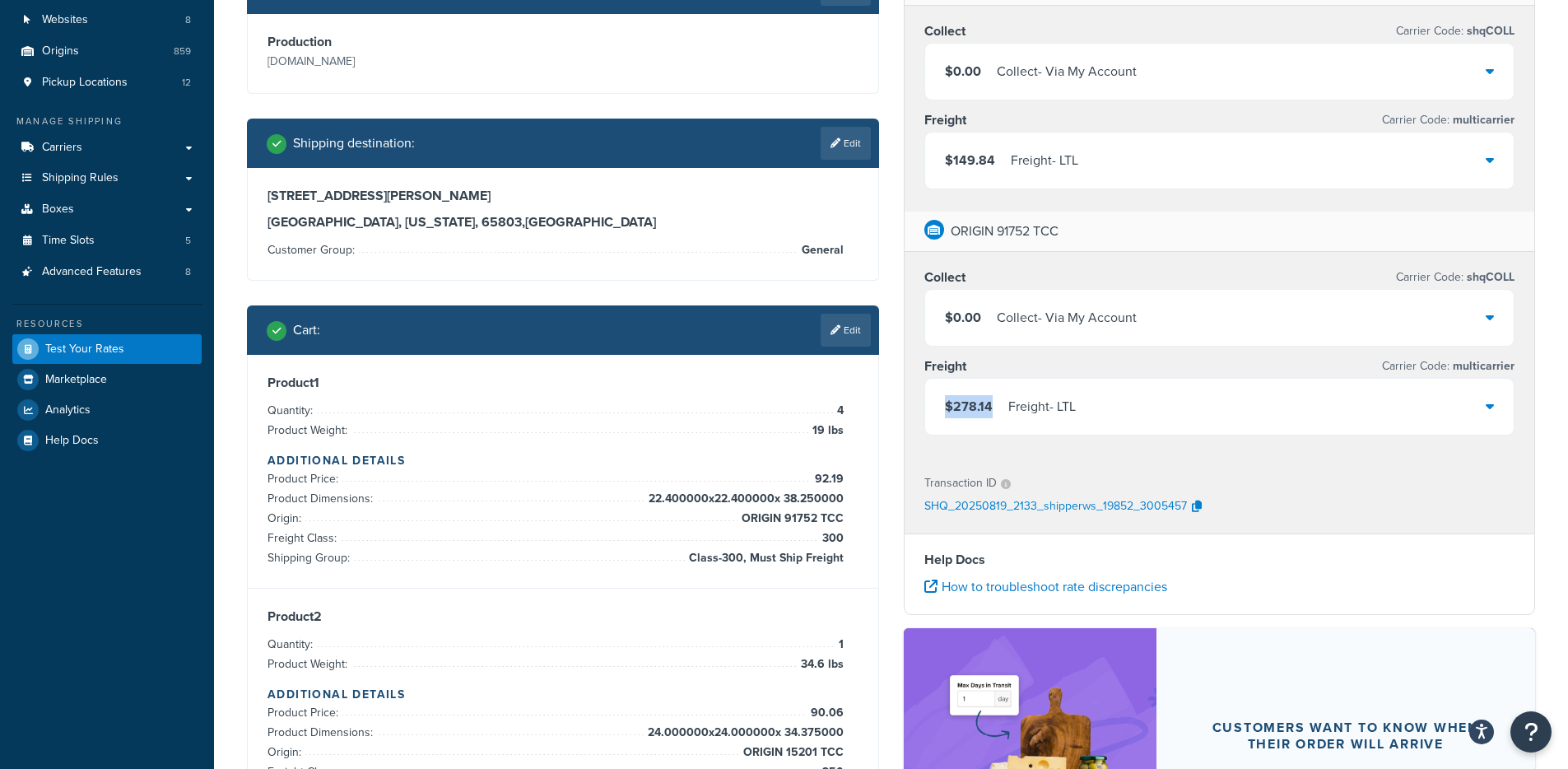
drag, startPoint x: 992, startPoint y: 407, endPoint x: 942, endPoint y: 408, distance: 50.0
click at [942, 408] on div "$278.14 Freight - LTL" at bounding box center [1219, 406] width 589 height 56
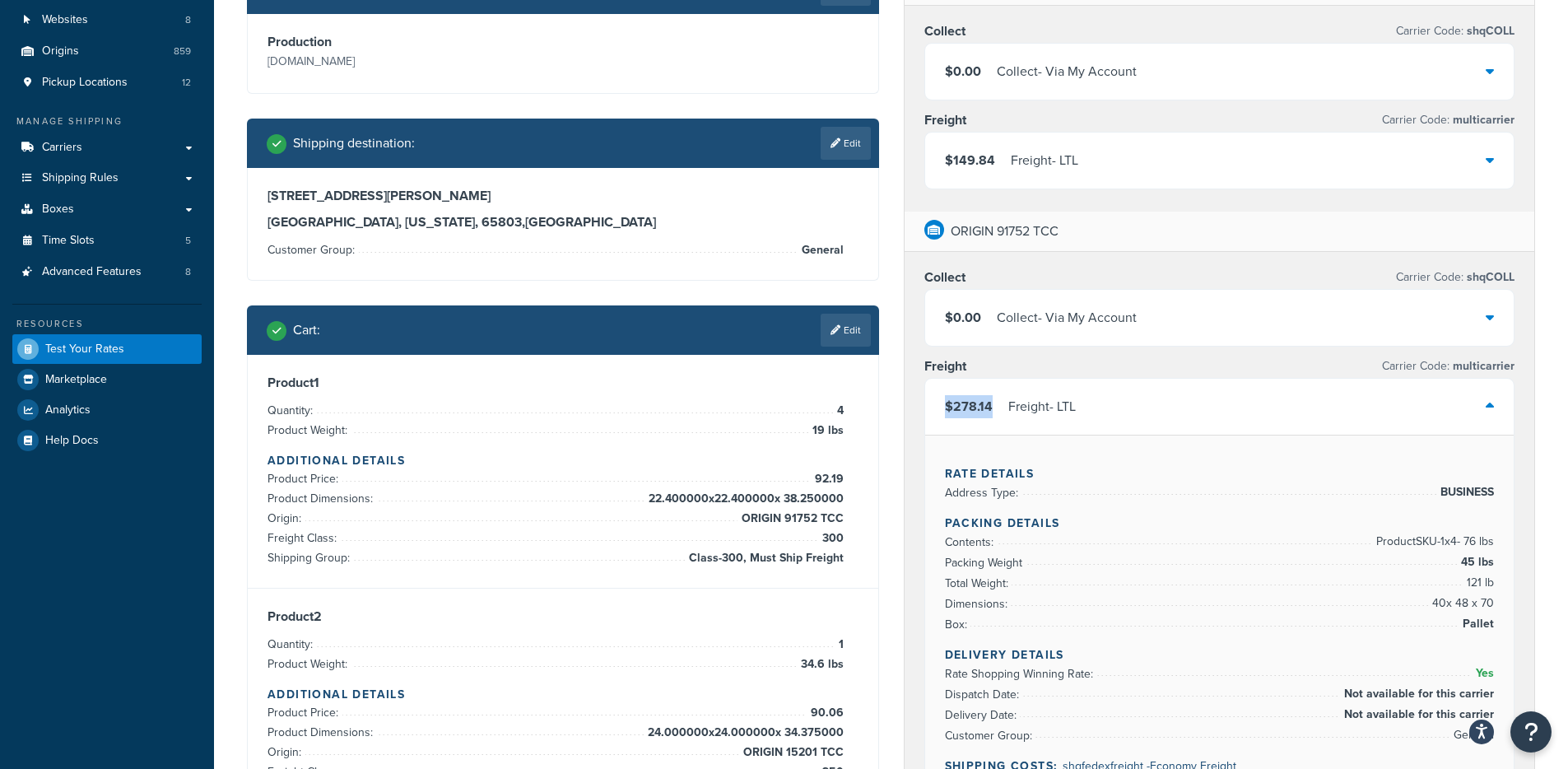
copy span "$278.14"
drag, startPoint x: 996, startPoint y: 154, endPoint x: 945, endPoint y: 154, distance: 51.0
click at [945, 156] on div "$149.84 Freight - LTL" at bounding box center [1012, 160] width 133 height 23
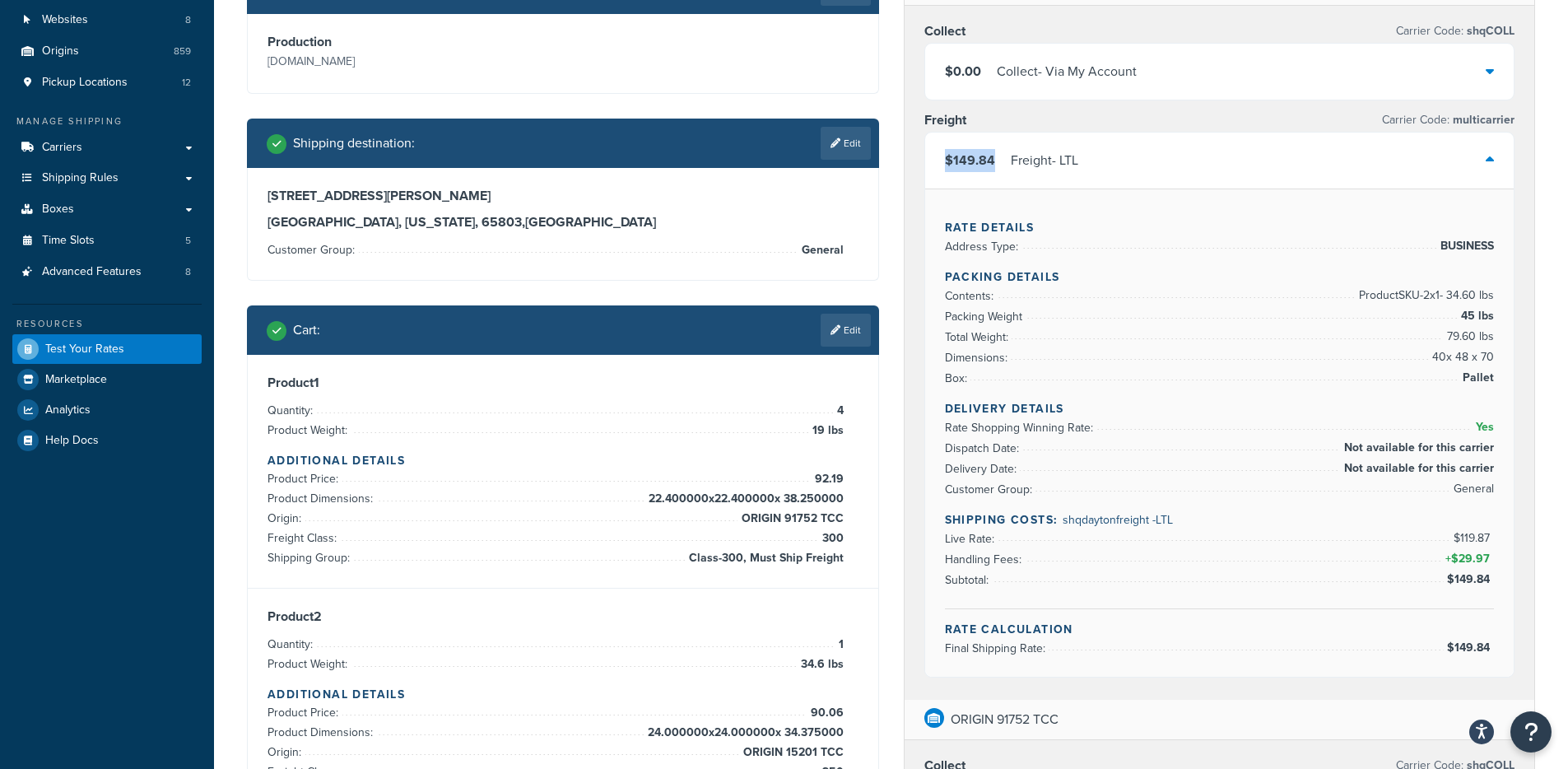
copy span "$149.84"
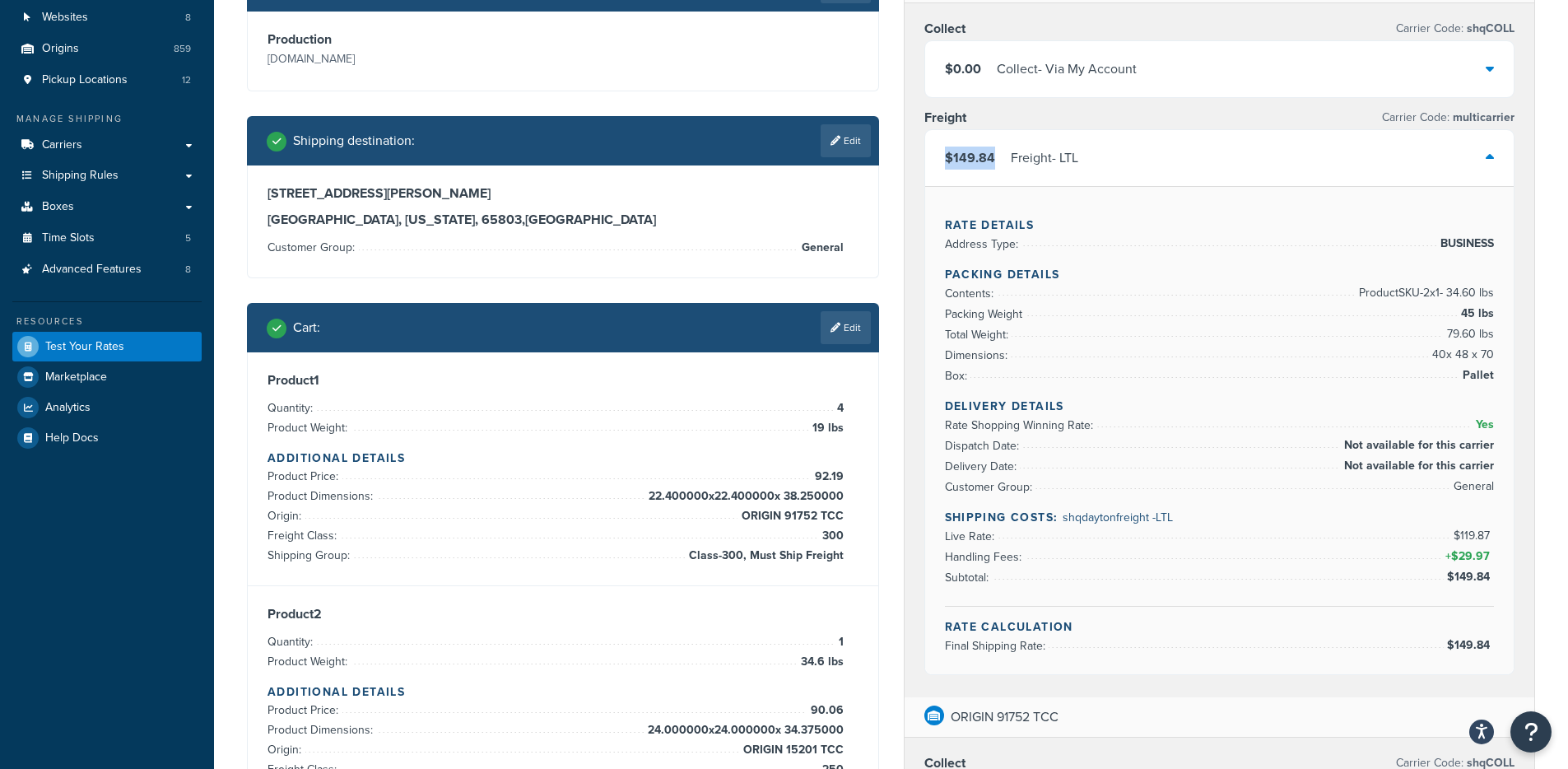
scroll to position [162, 0]
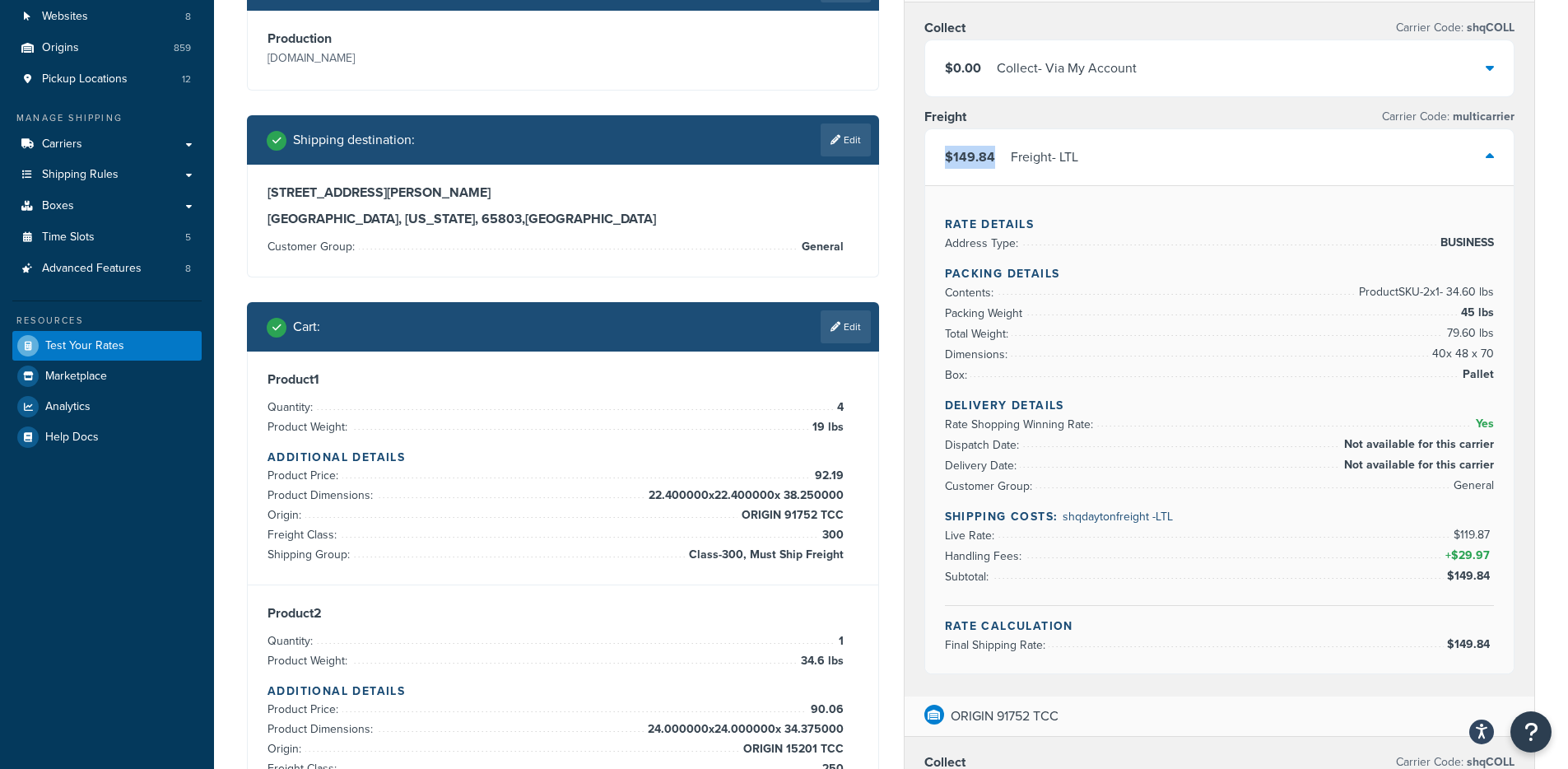
click at [1094, 516] on span "shqdaytonfreight - LTL" at bounding box center [1117, 516] width 111 height 17
copy span "shqdaytonfreight"
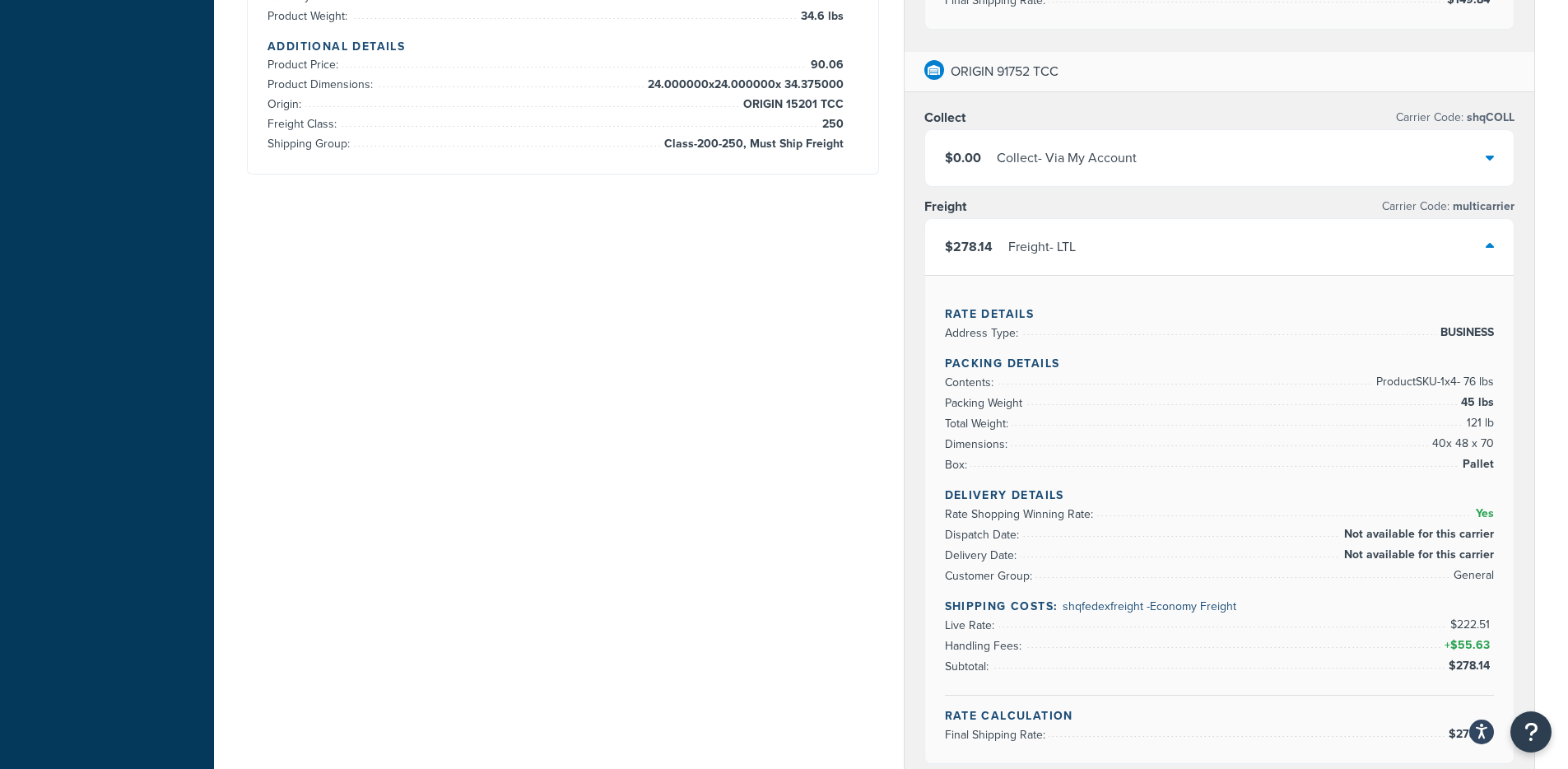
scroll to position [924, 0]
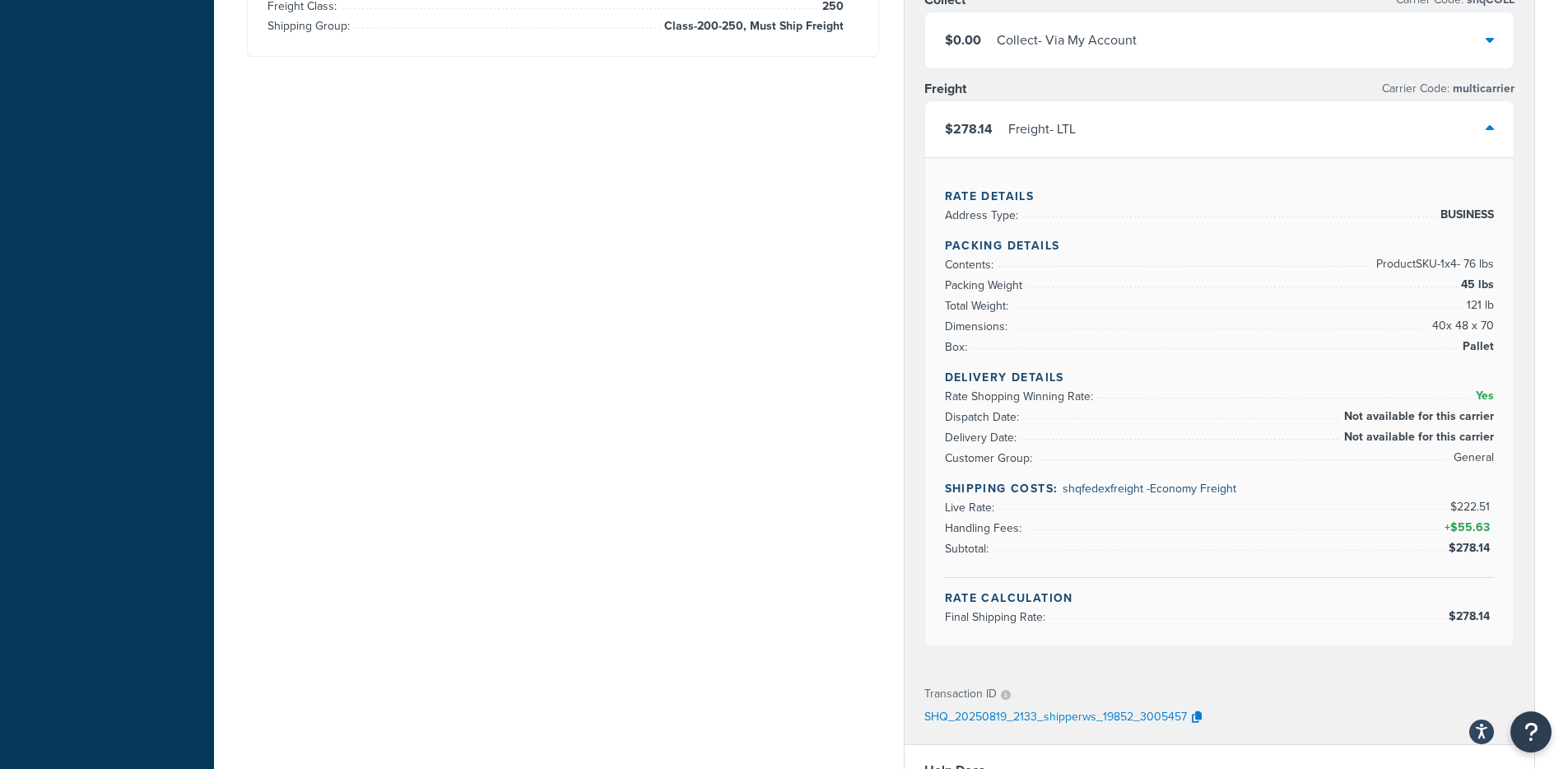
click at [1098, 486] on span "shqfedexfreight - Economy Freight" at bounding box center [1149, 489] width 173 height 17
copy span "shqfedexfreight"
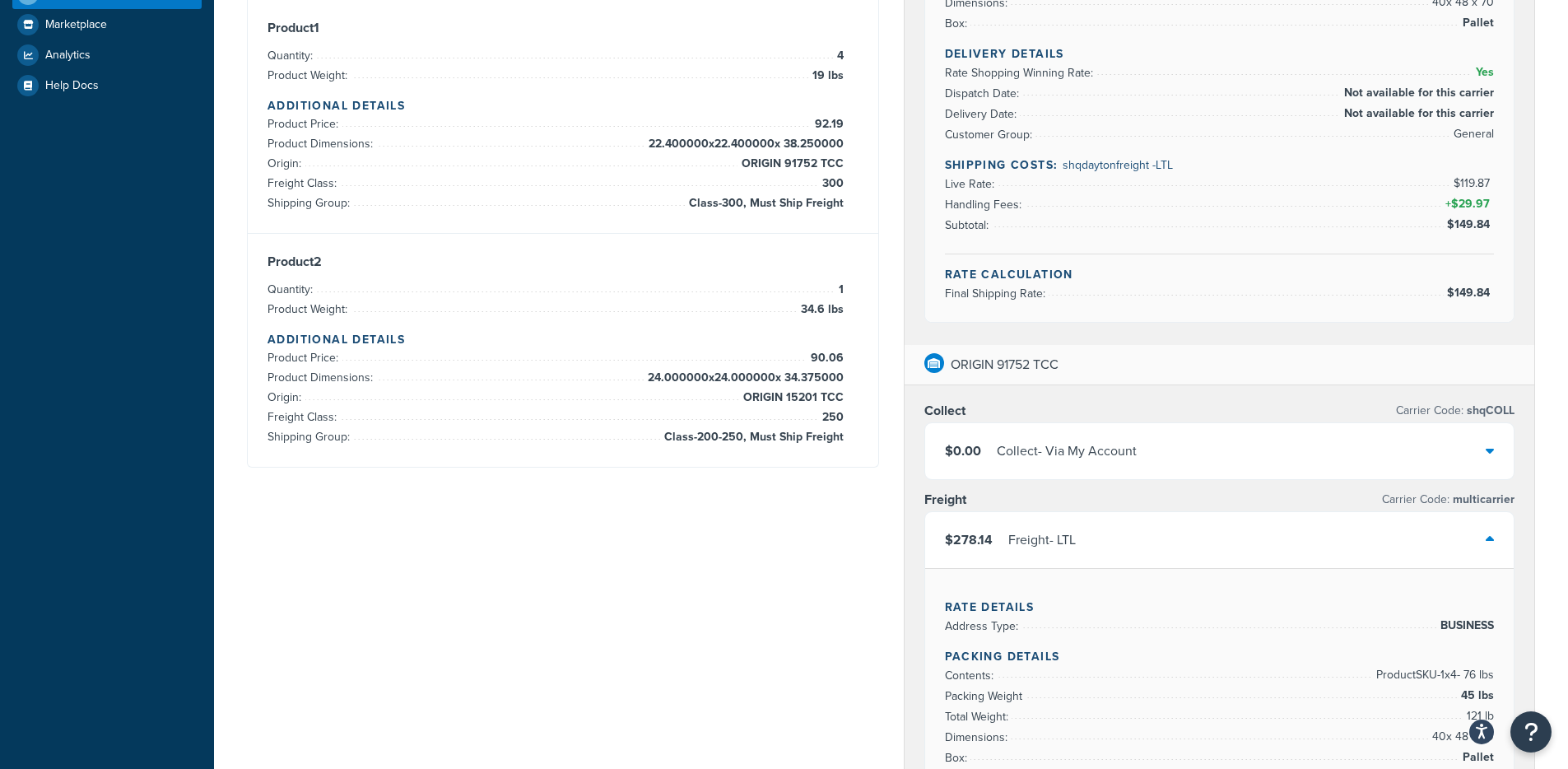
scroll to position [491, 0]
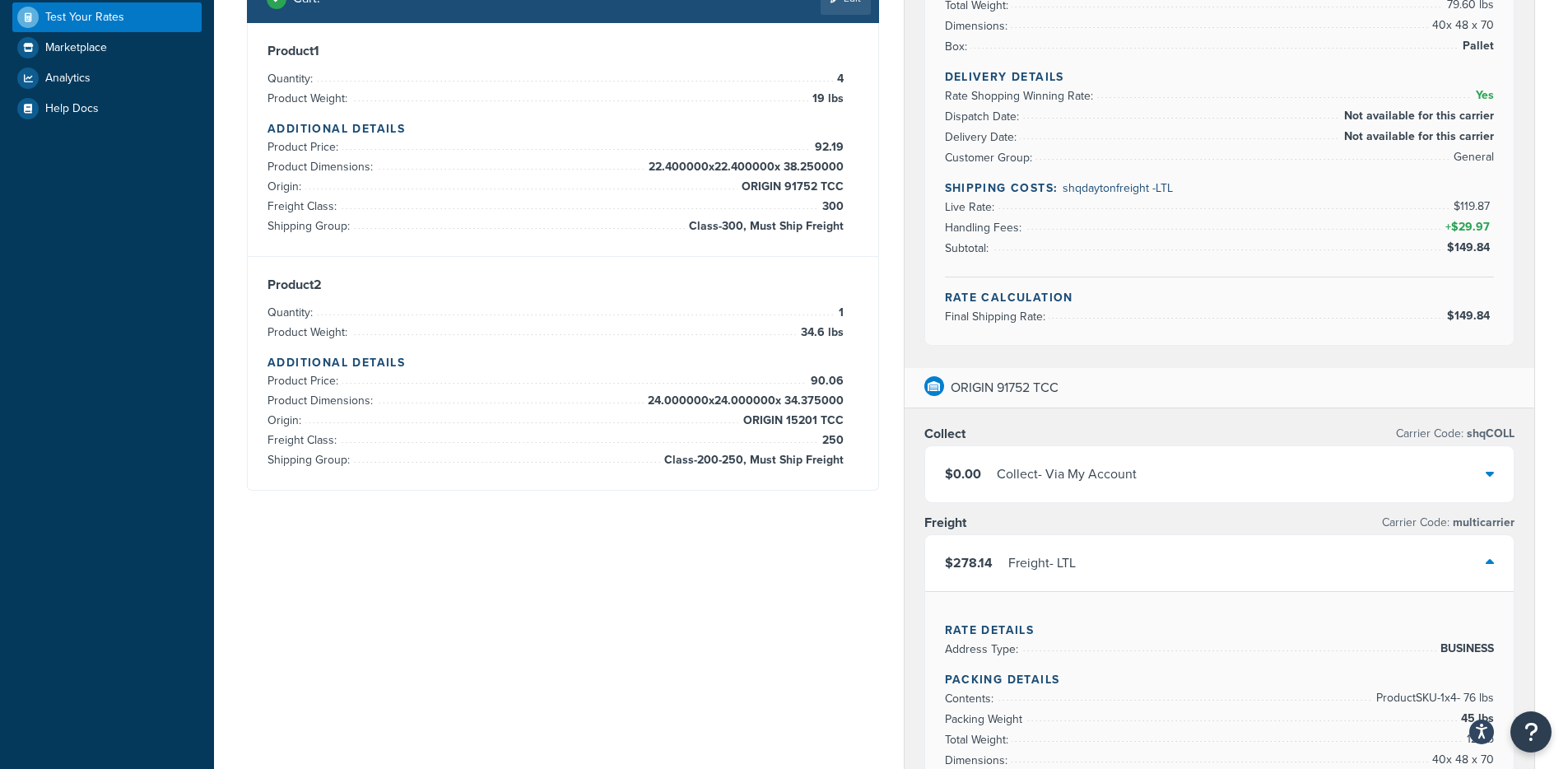
click at [1064, 557] on div "Freight - LTL" at bounding box center [1041, 563] width 68 height 23
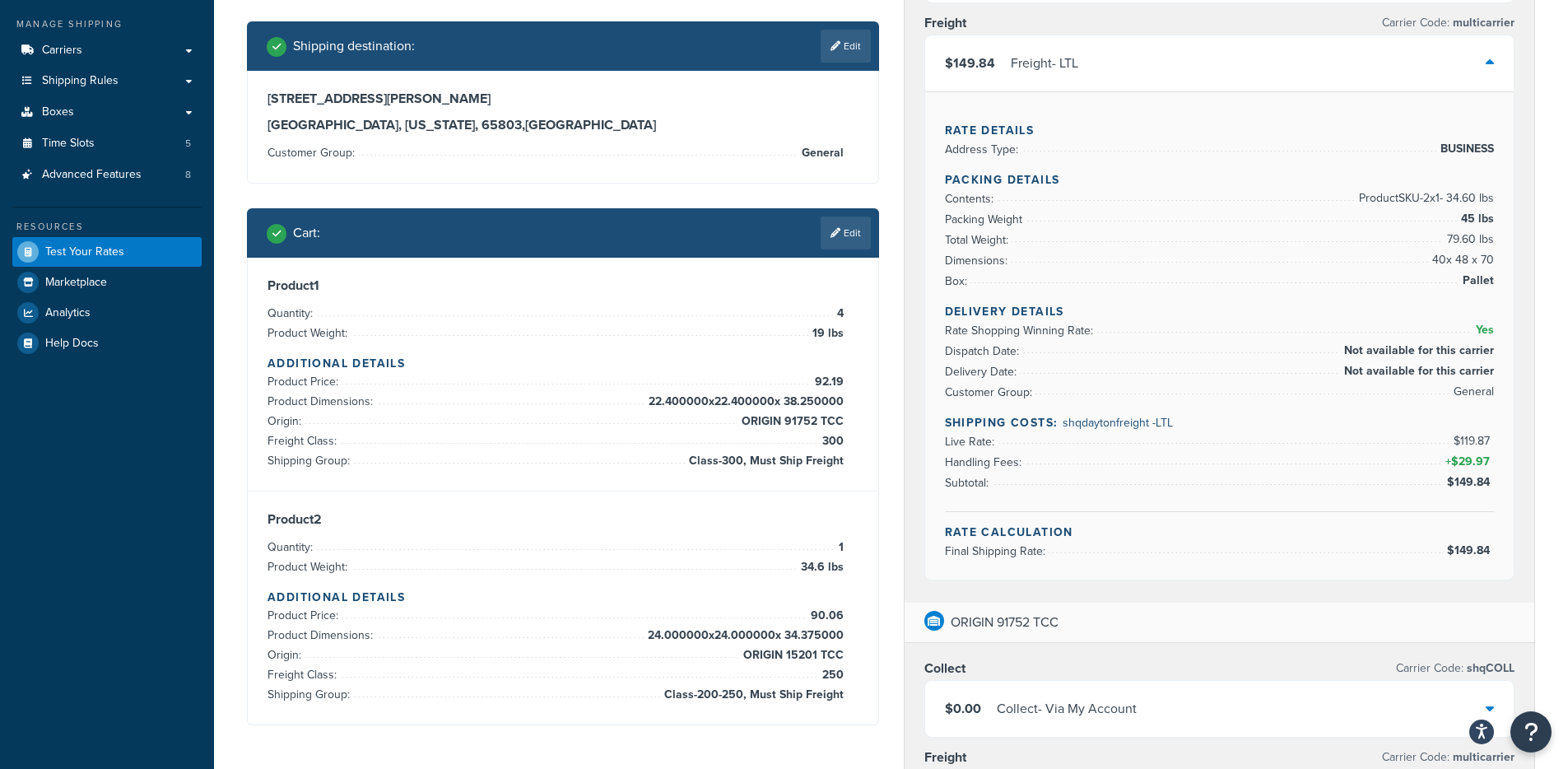
scroll to position [0, 0]
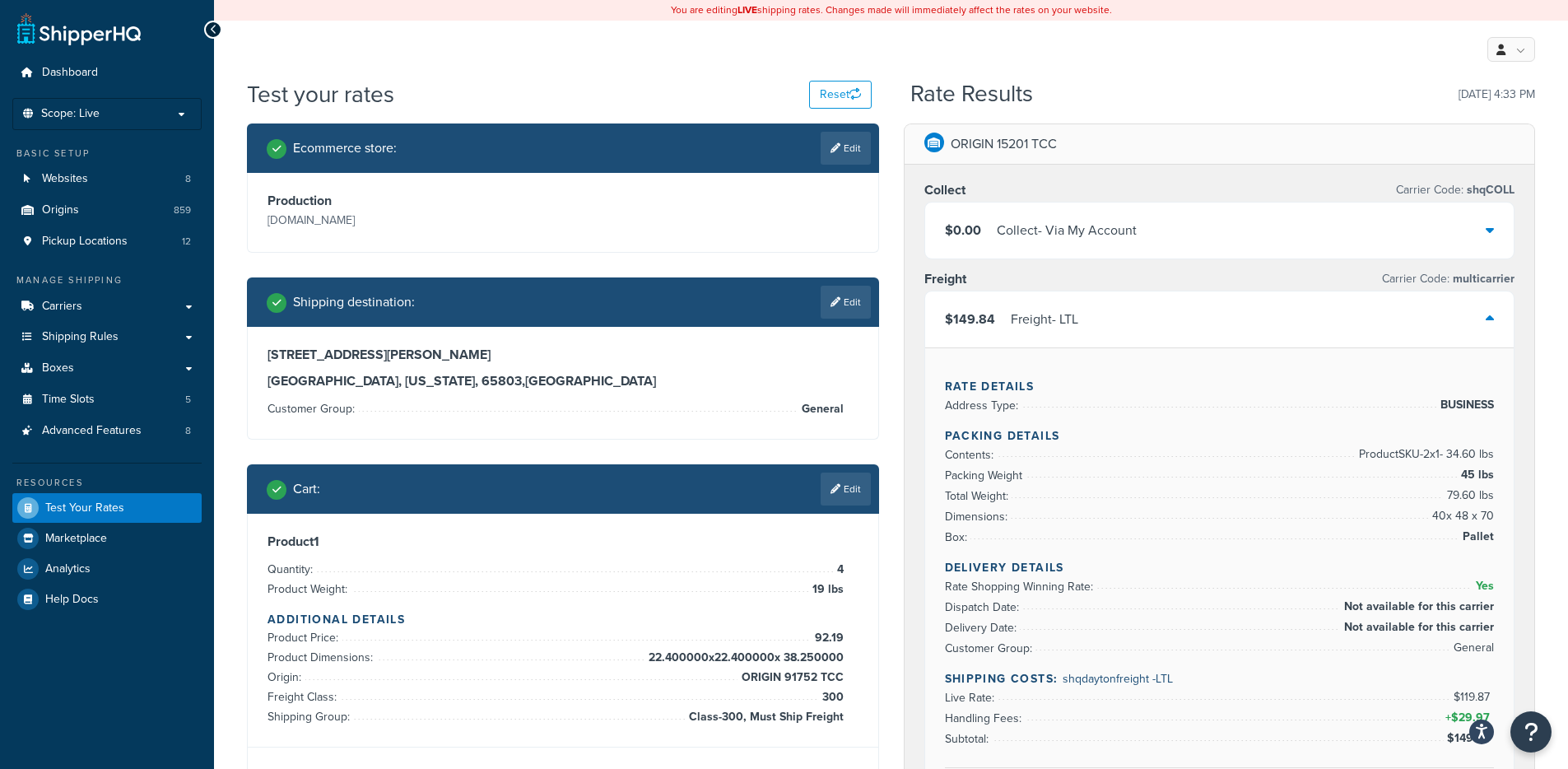
click at [1025, 315] on div "Freight - LTL" at bounding box center [1044, 319] width 68 height 23
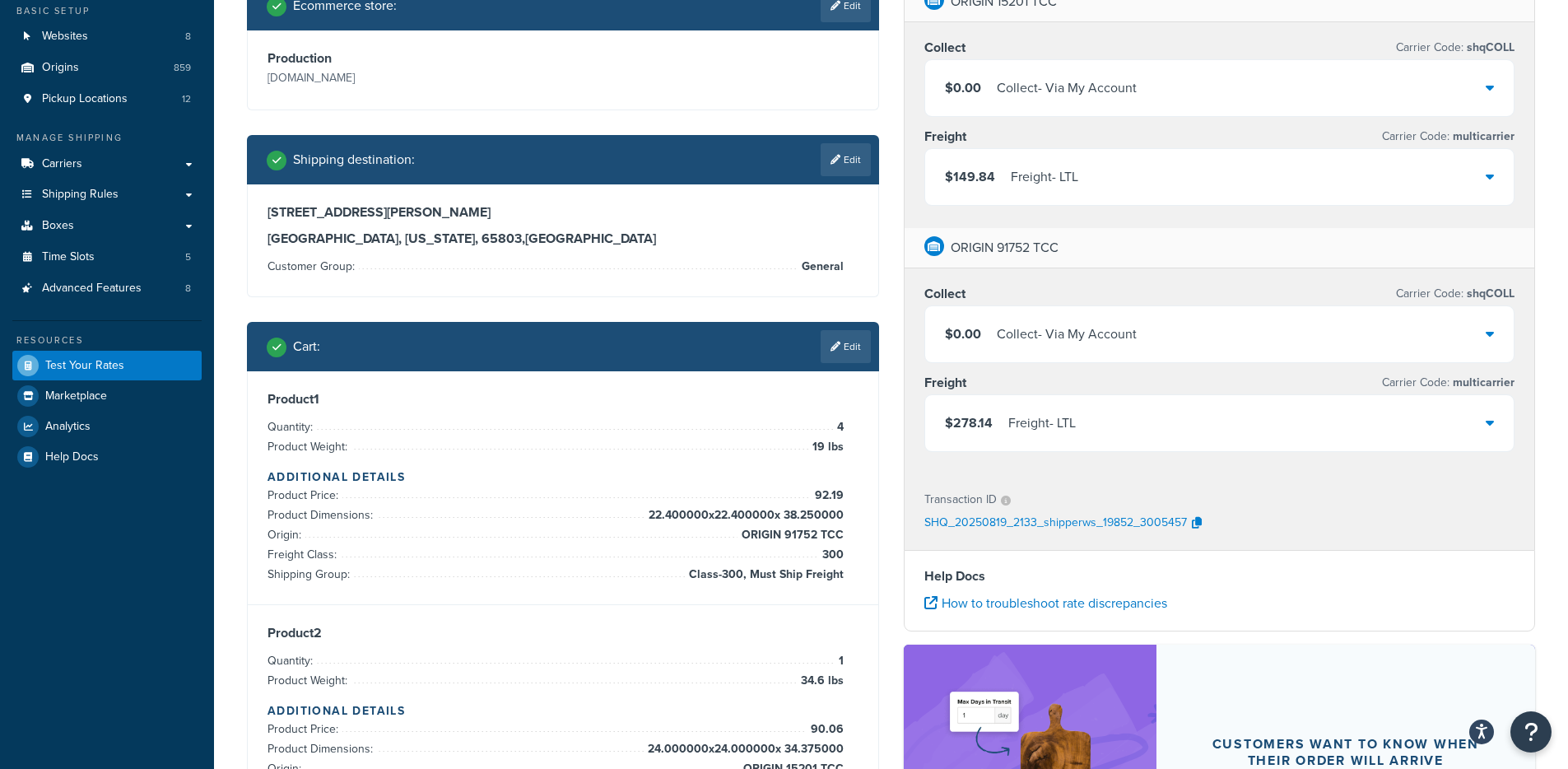
scroll to position [125, 0]
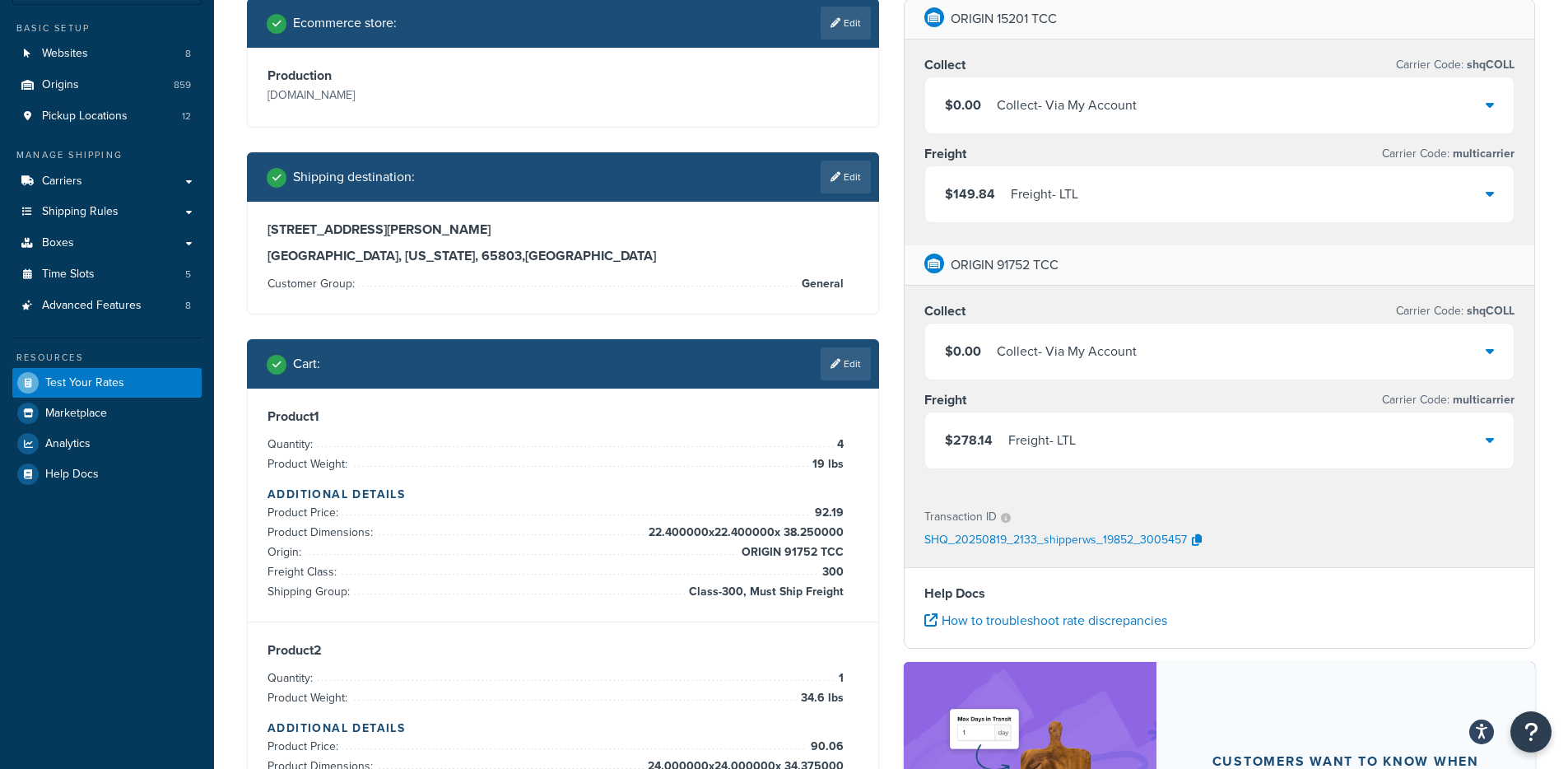
click at [1180, 426] on div "$278.14 Freight - LTL" at bounding box center [1219, 440] width 589 height 56
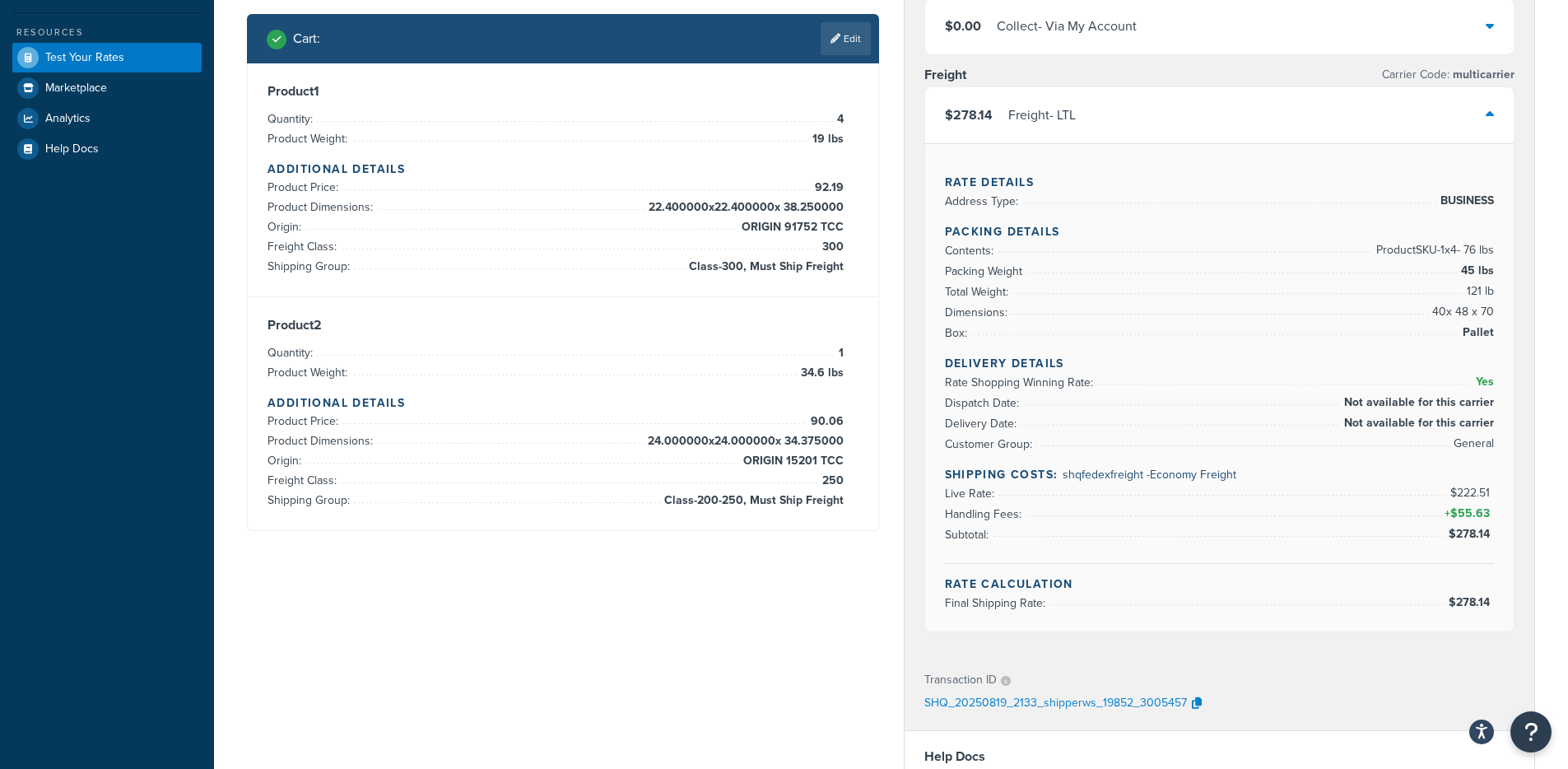
scroll to position [354, 0]
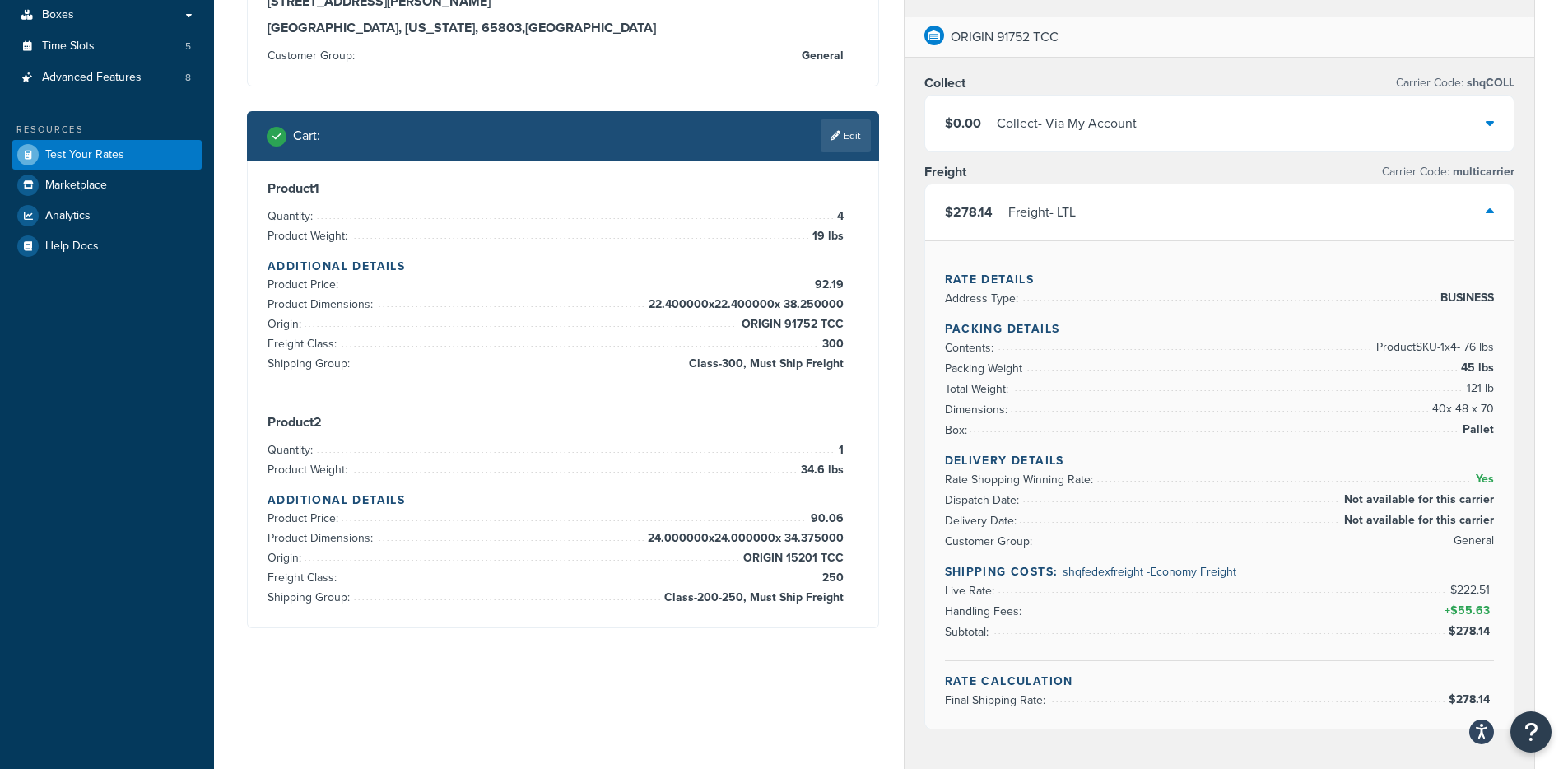
click at [1050, 227] on div "$278.14 Freight - LTL" at bounding box center [1219, 212] width 589 height 56
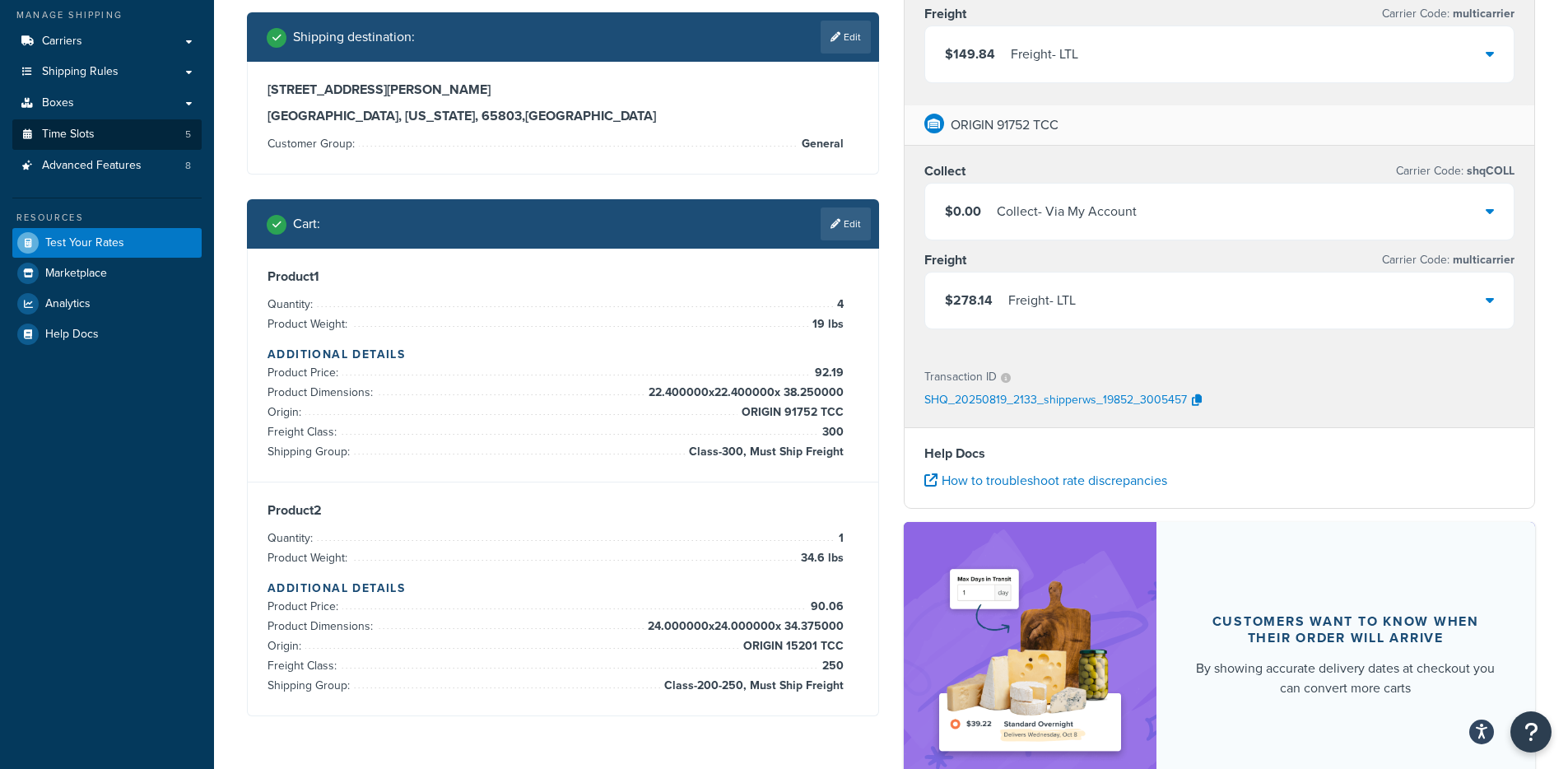
scroll to position [65, 0]
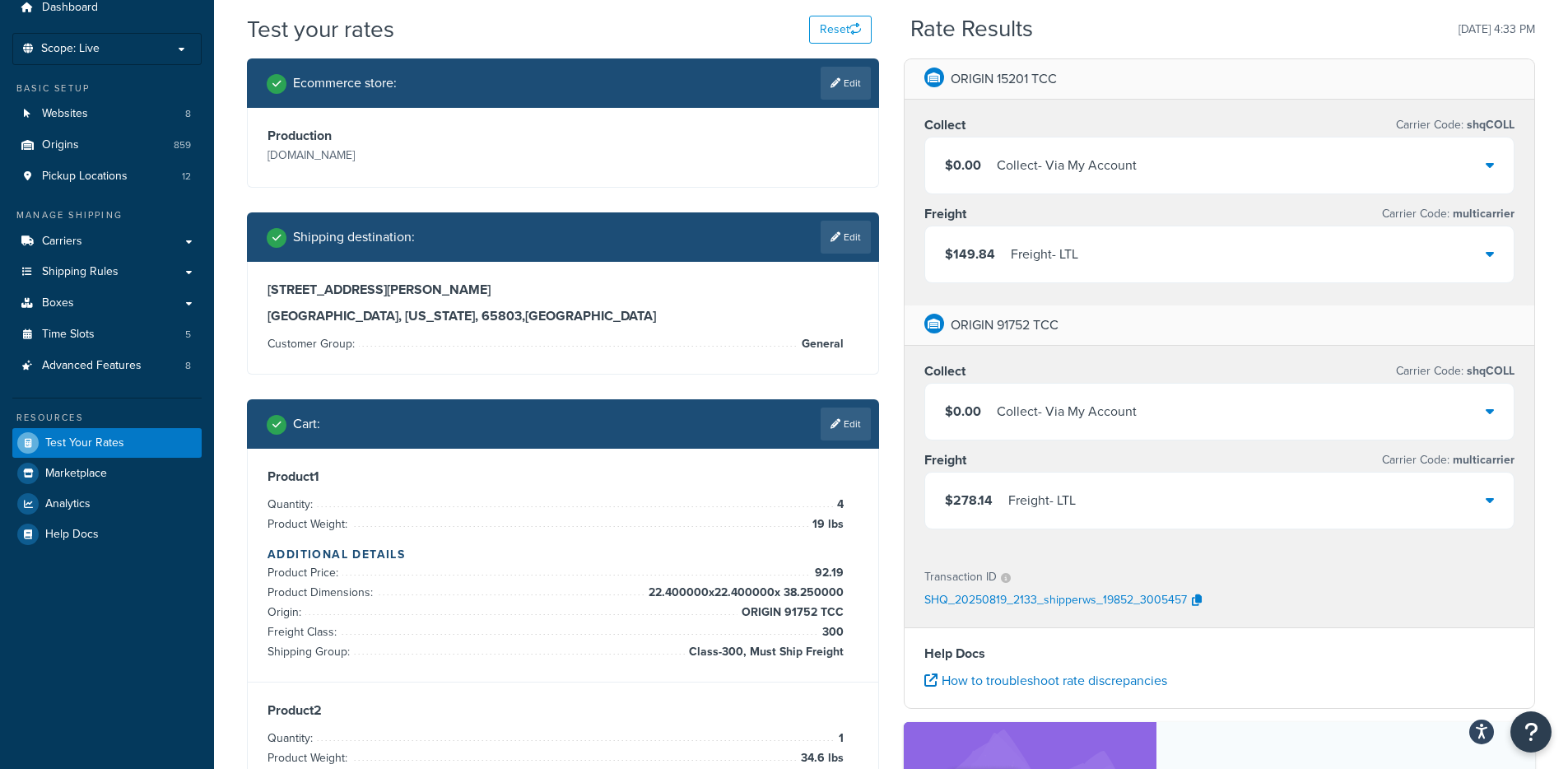
click at [1017, 256] on div "Freight - LTL" at bounding box center [1044, 254] width 68 height 23
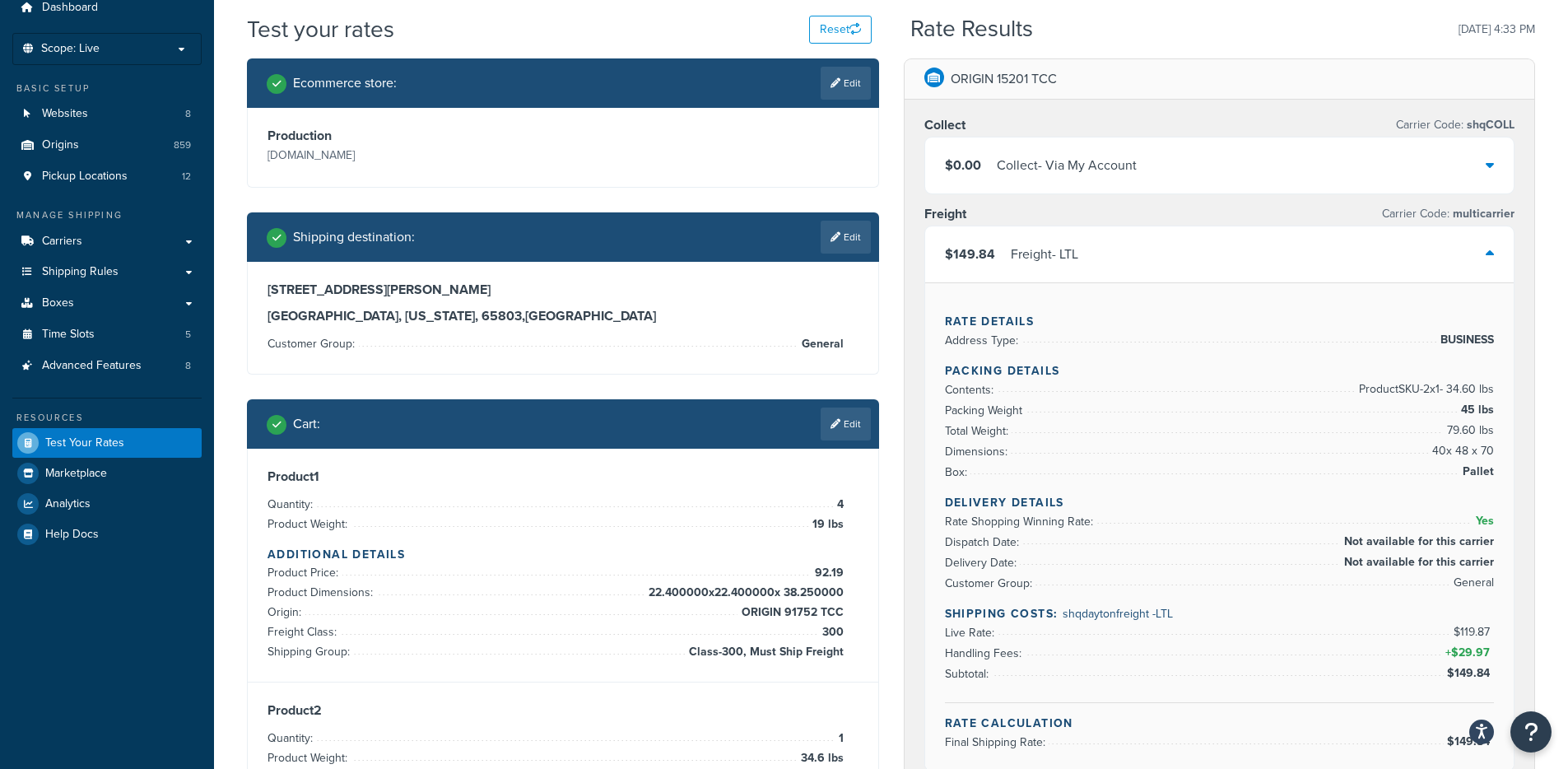
click at [1017, 256] on div "Freight - LTL" at bounding box center [1044, 254] width 68 height 23
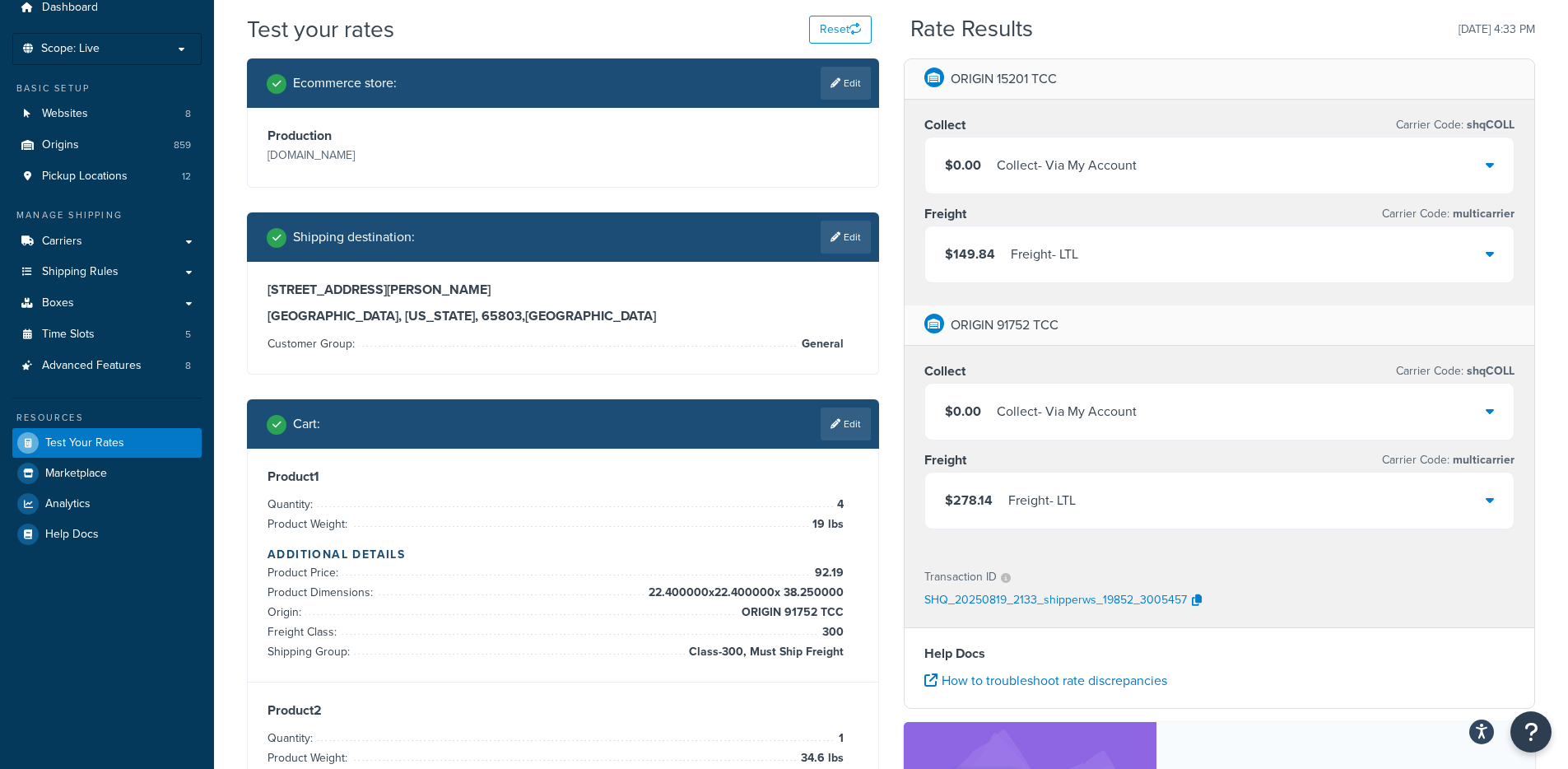
click at [1016, 255] on div "Freight - LTL" at bounding box center [1044, 254] width 68 height 23
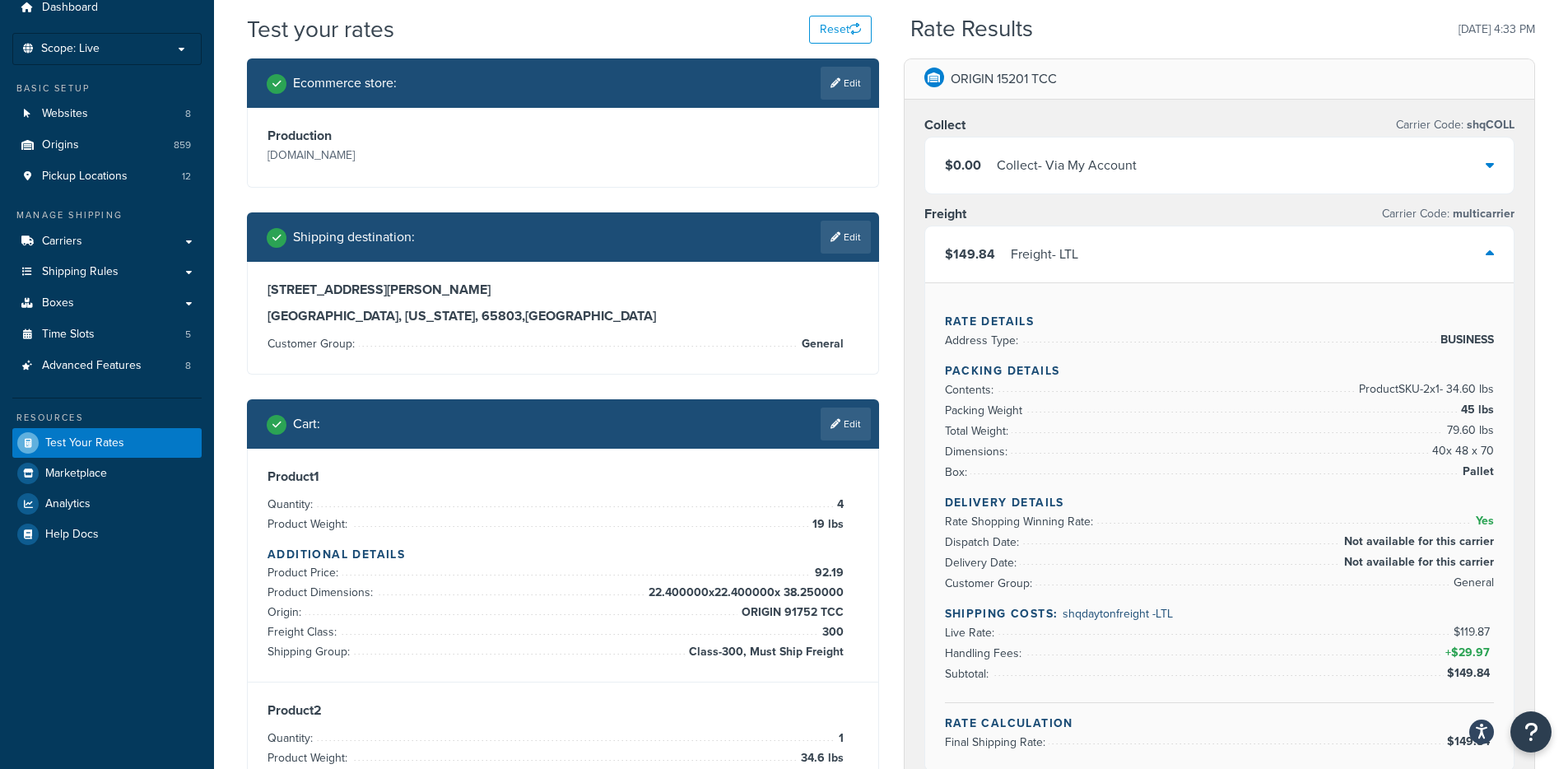
click at [1016, 255] on div "Freight - LTL" at bounding box center [1044, 254] width 68 height 23
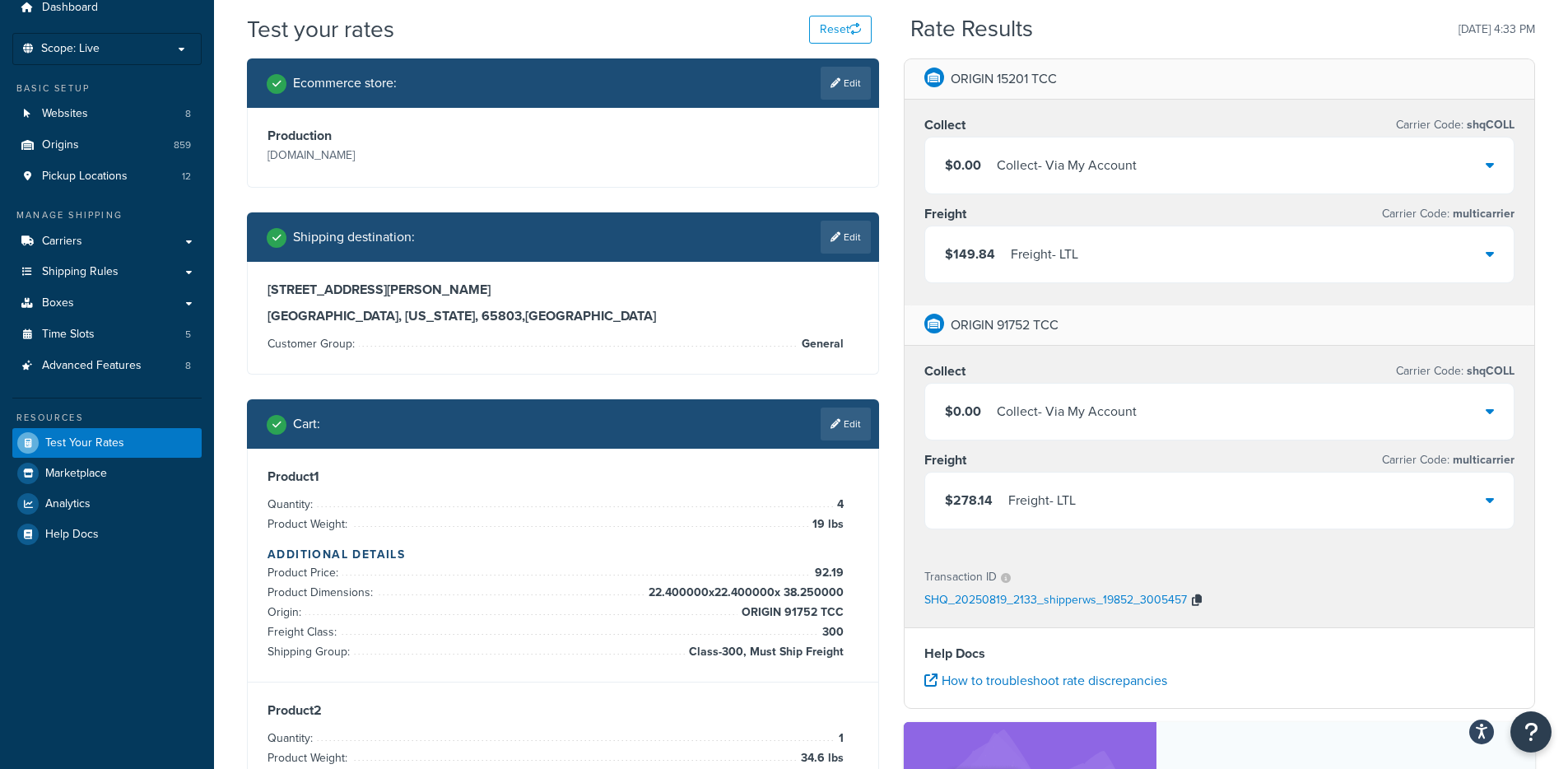
click at [1194, 597] on icon "button" at bounding box center [1196, 600] width 10 height 11
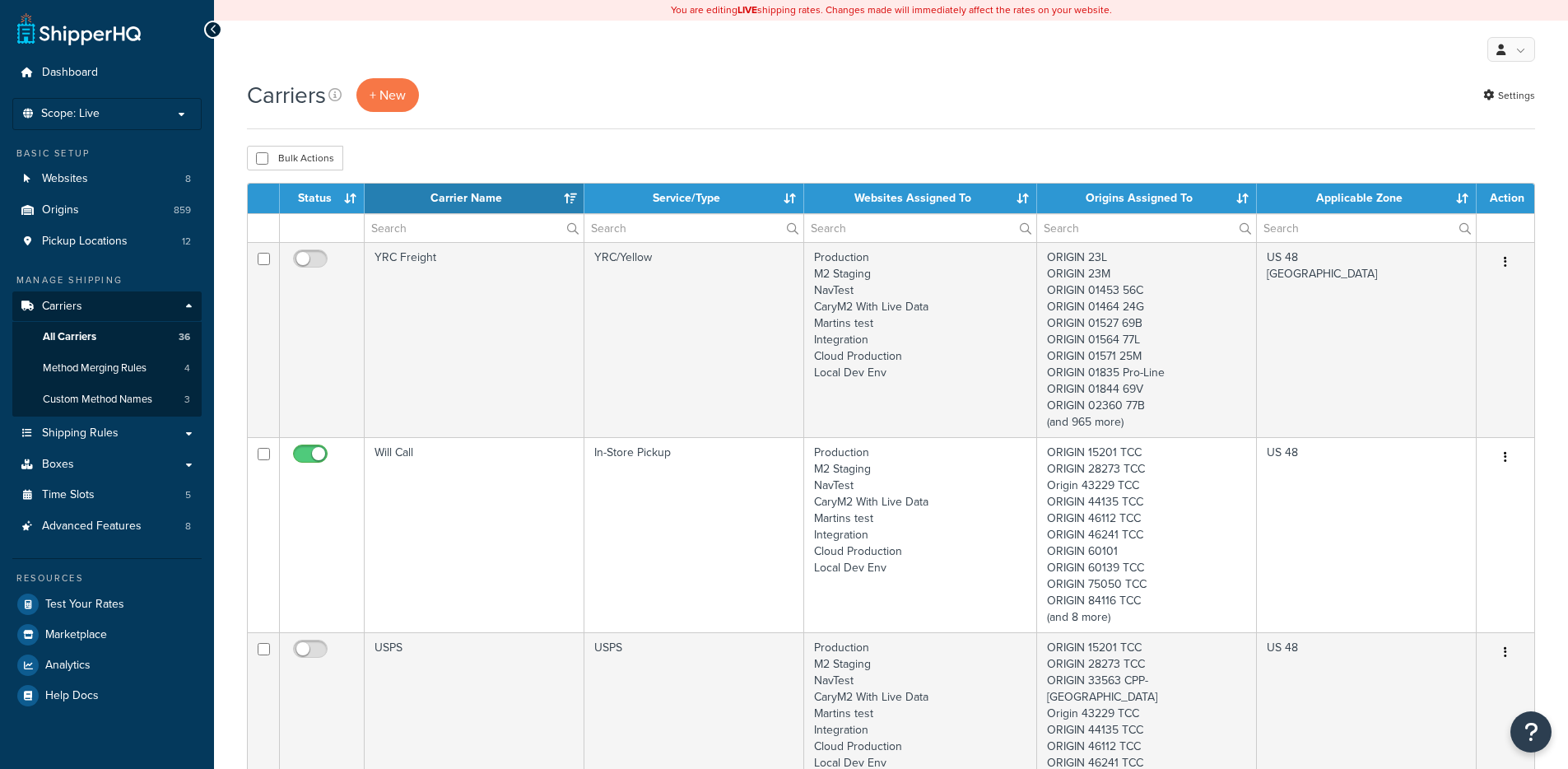
select select "15"
click at [137, 371] on span "Method Merging Rules" at bounding box center [94, 368] width 104 height 14
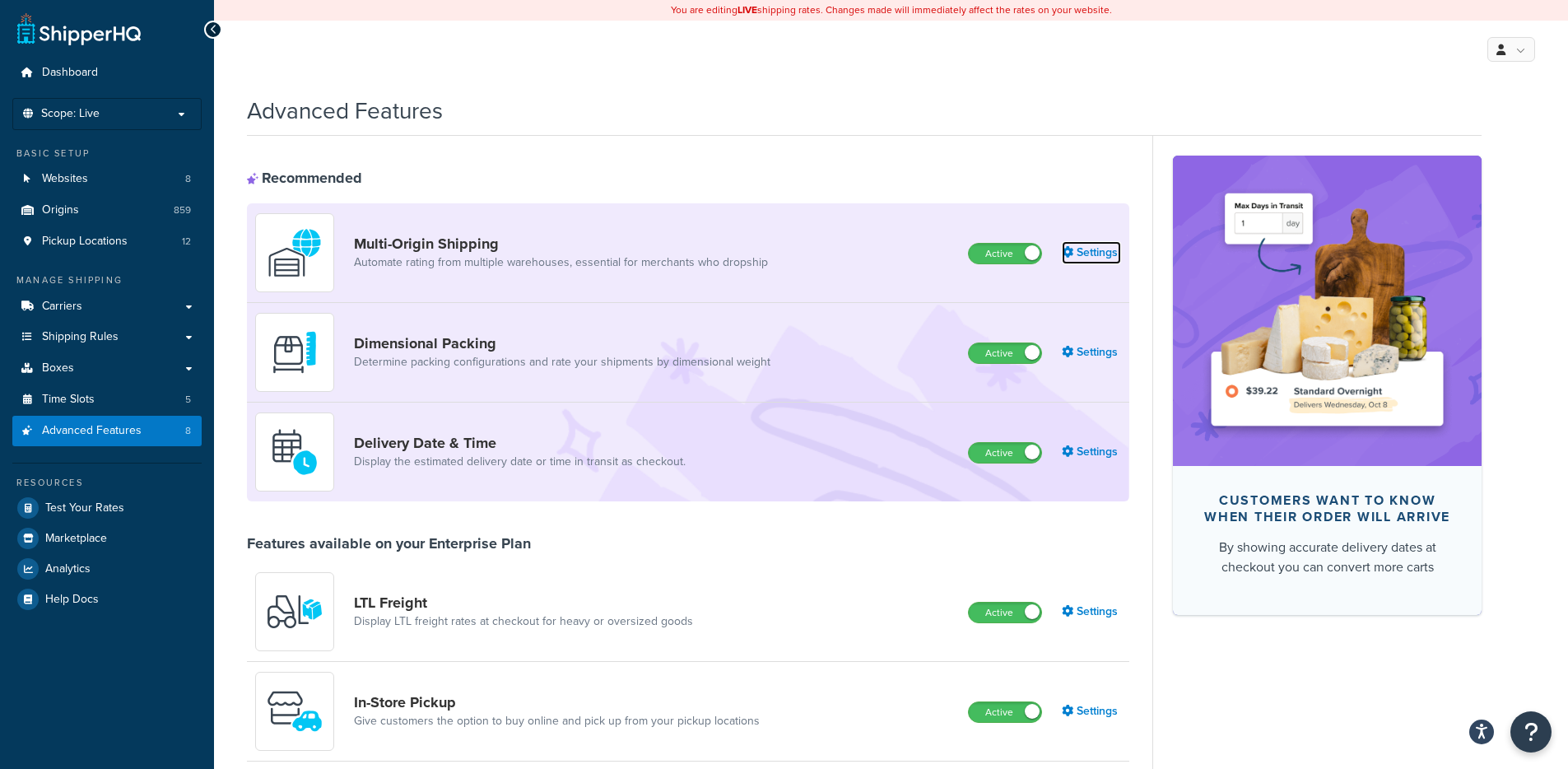
click at [1085, 251] on link "Settings" at bounding box center [1091, 253] width 59 height 23
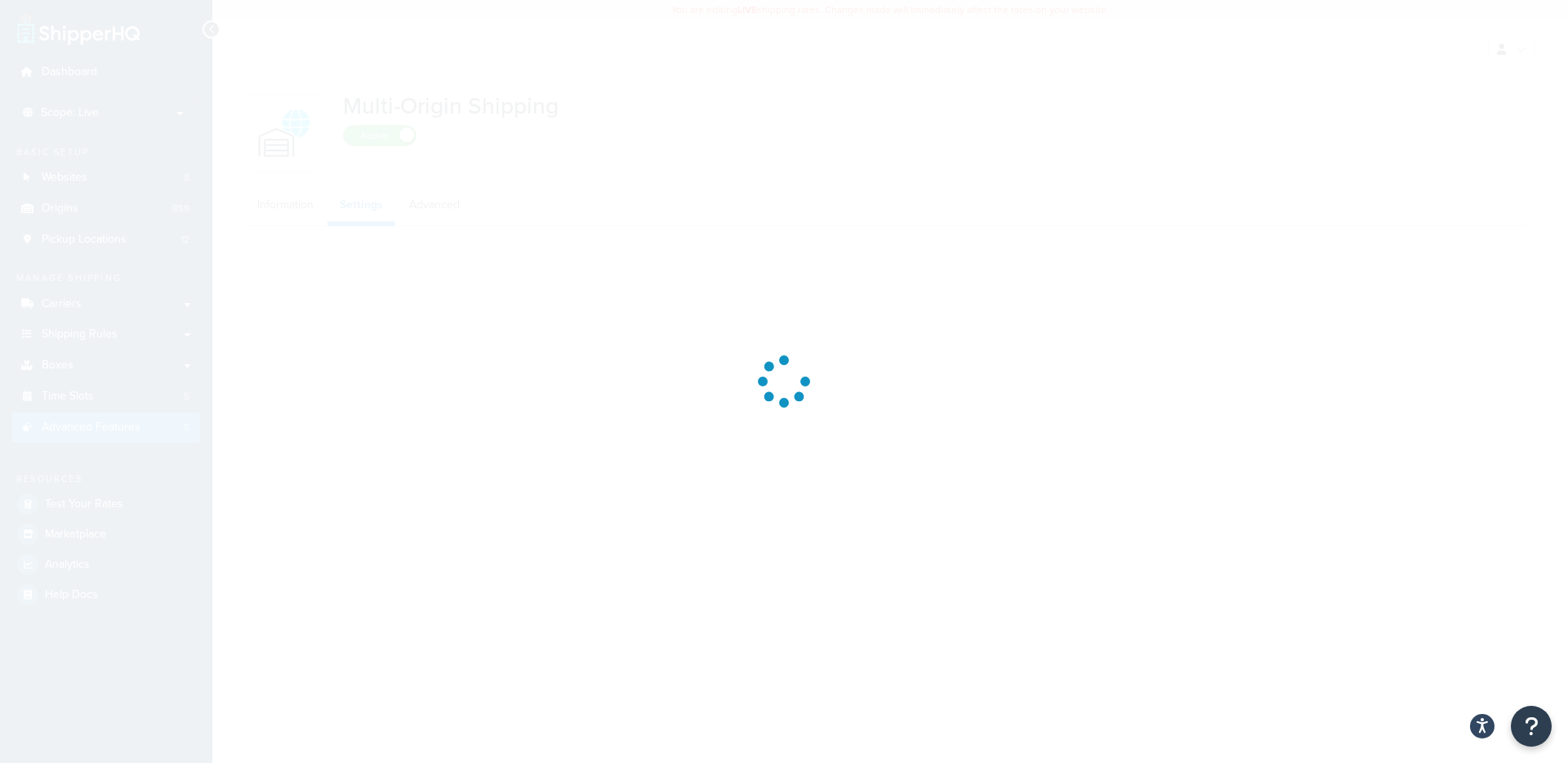
select select "false"
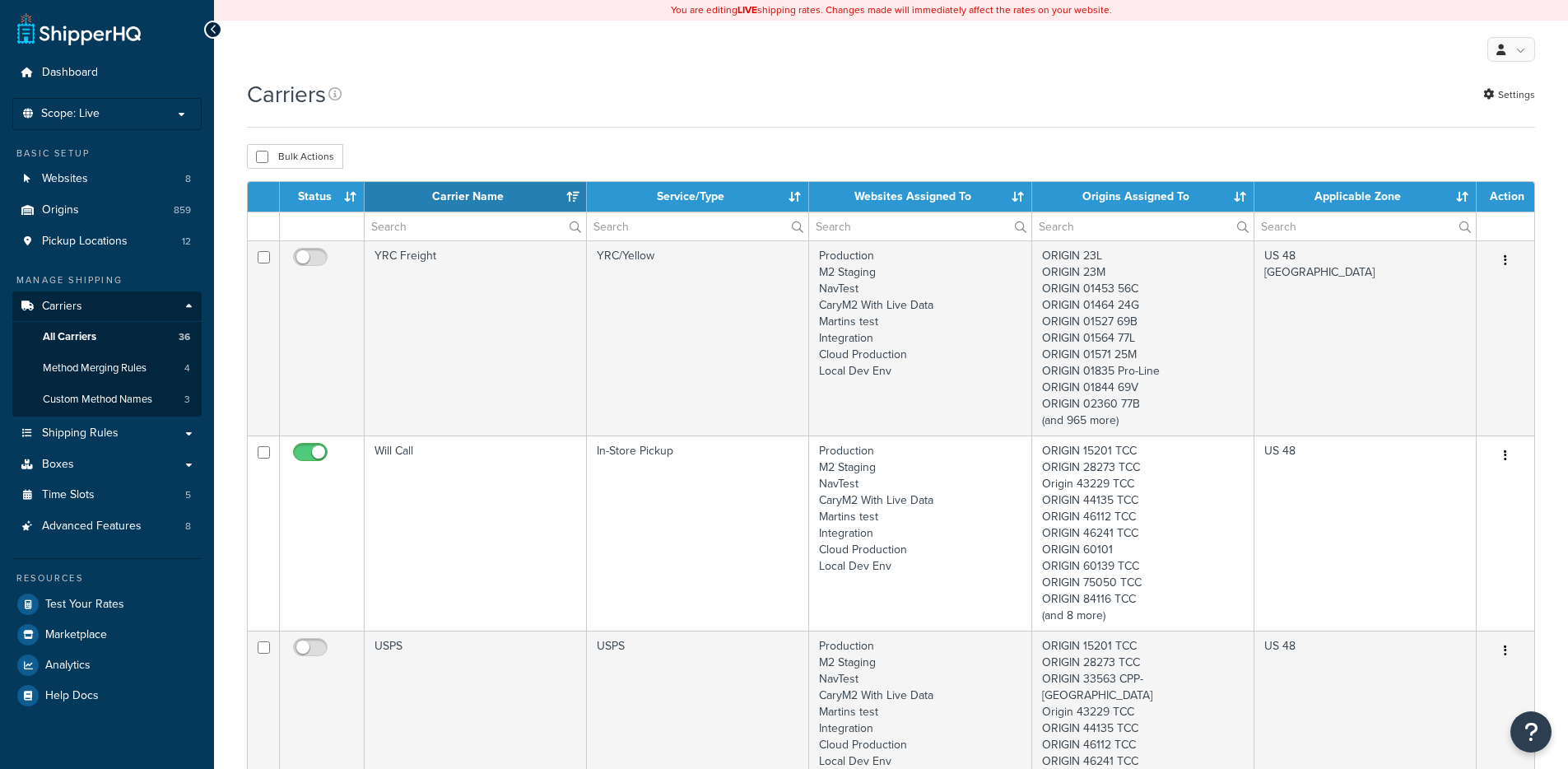
select select "15"
click at [1505, 93] on link "Settings" at bounding box center [1509, 94] width 51 height 23
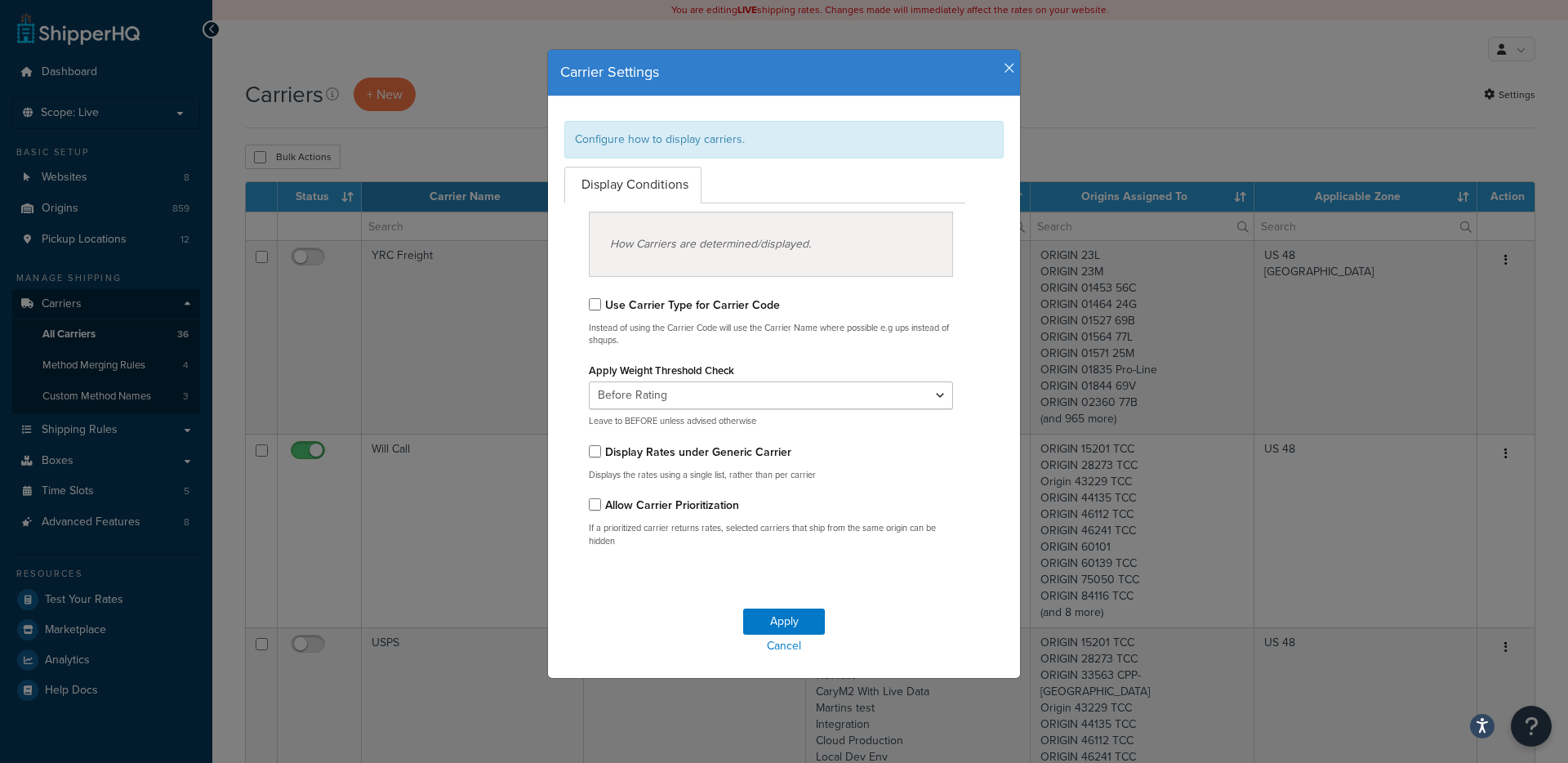
click at [1004, 67] on icon "button" at bounding box center [1010, 69] width 11 height 15
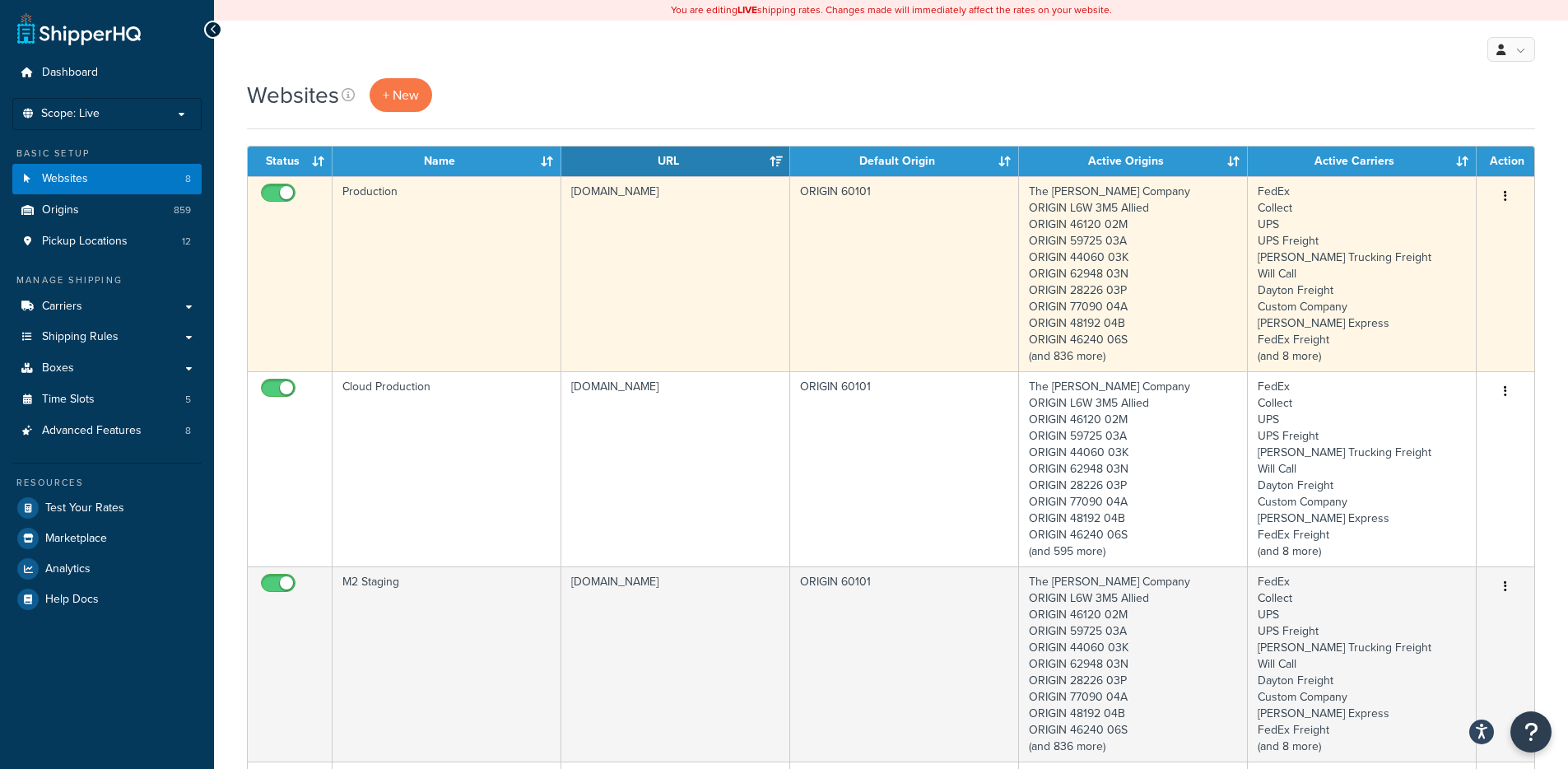
click at [426, 253] on td "Production" at bounding box center [447, 273] width 229 height 195
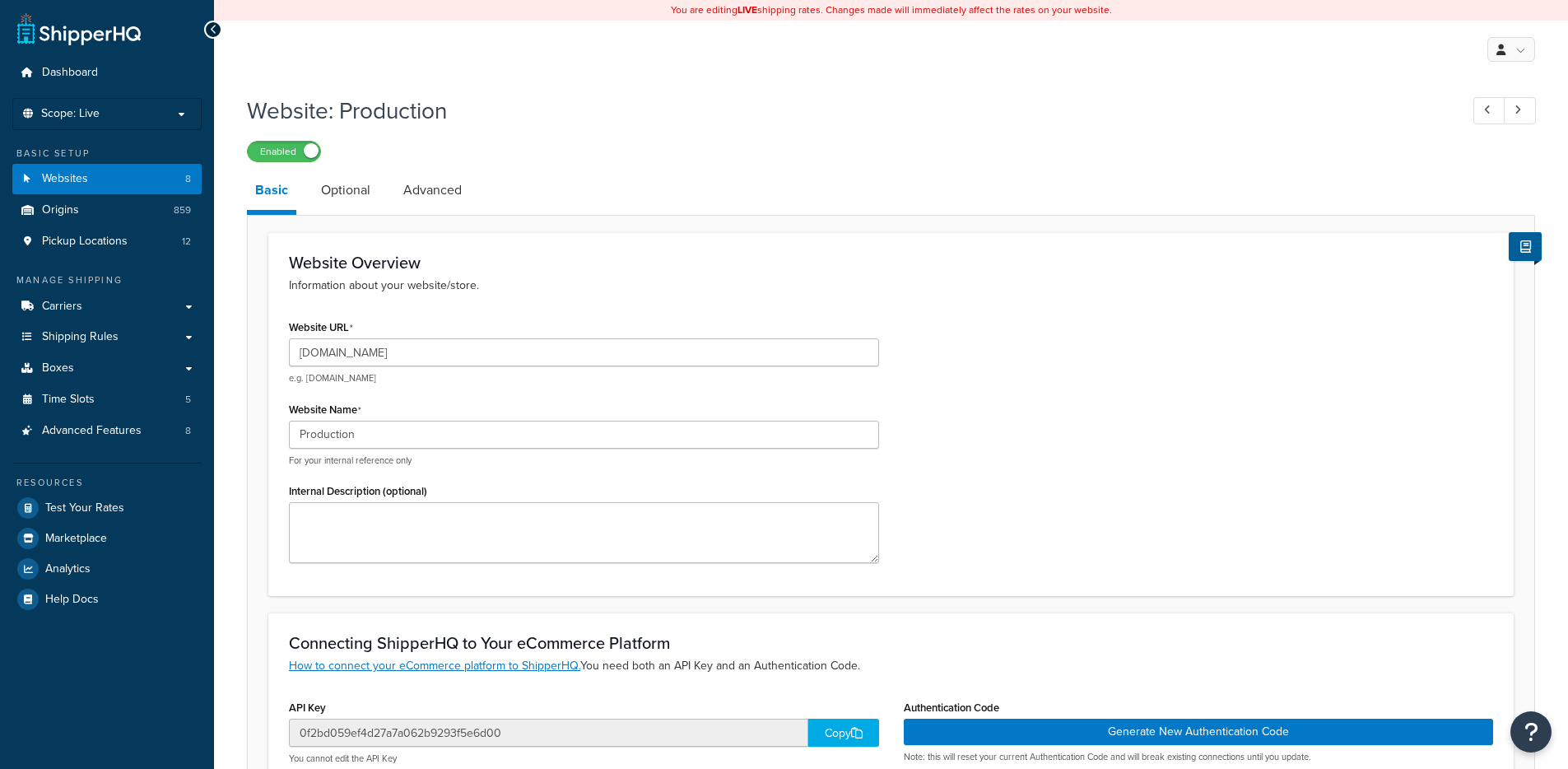
select select "5179"
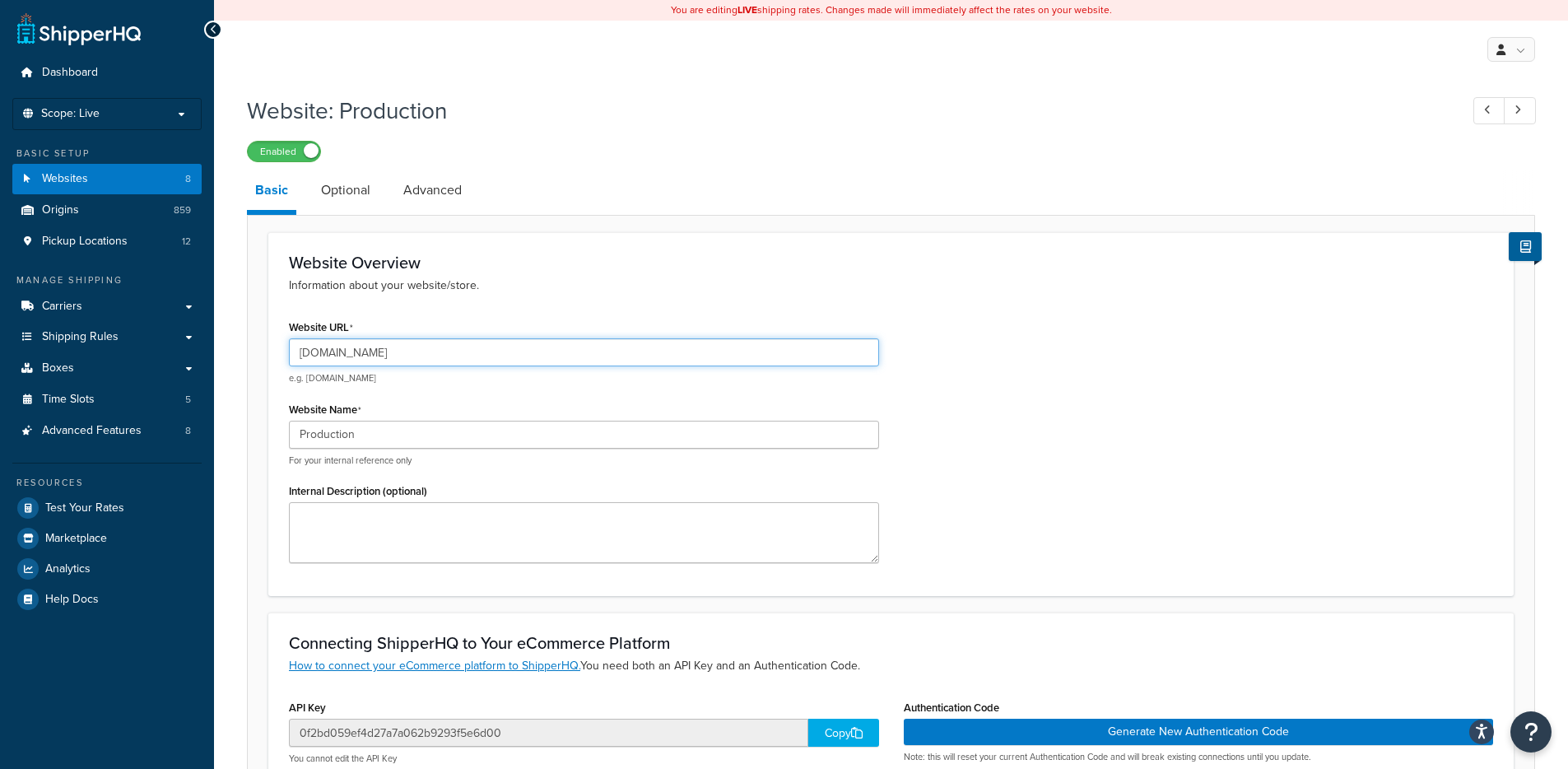
drag, startPoint x: 326, startPoint y: 354, endPoint x: 488, endPoint y: 354, distance: 162.0
click at [488, 354] on input "[DOMAIN_NAME]" at bounding box center [583, 352] width 590 height 28
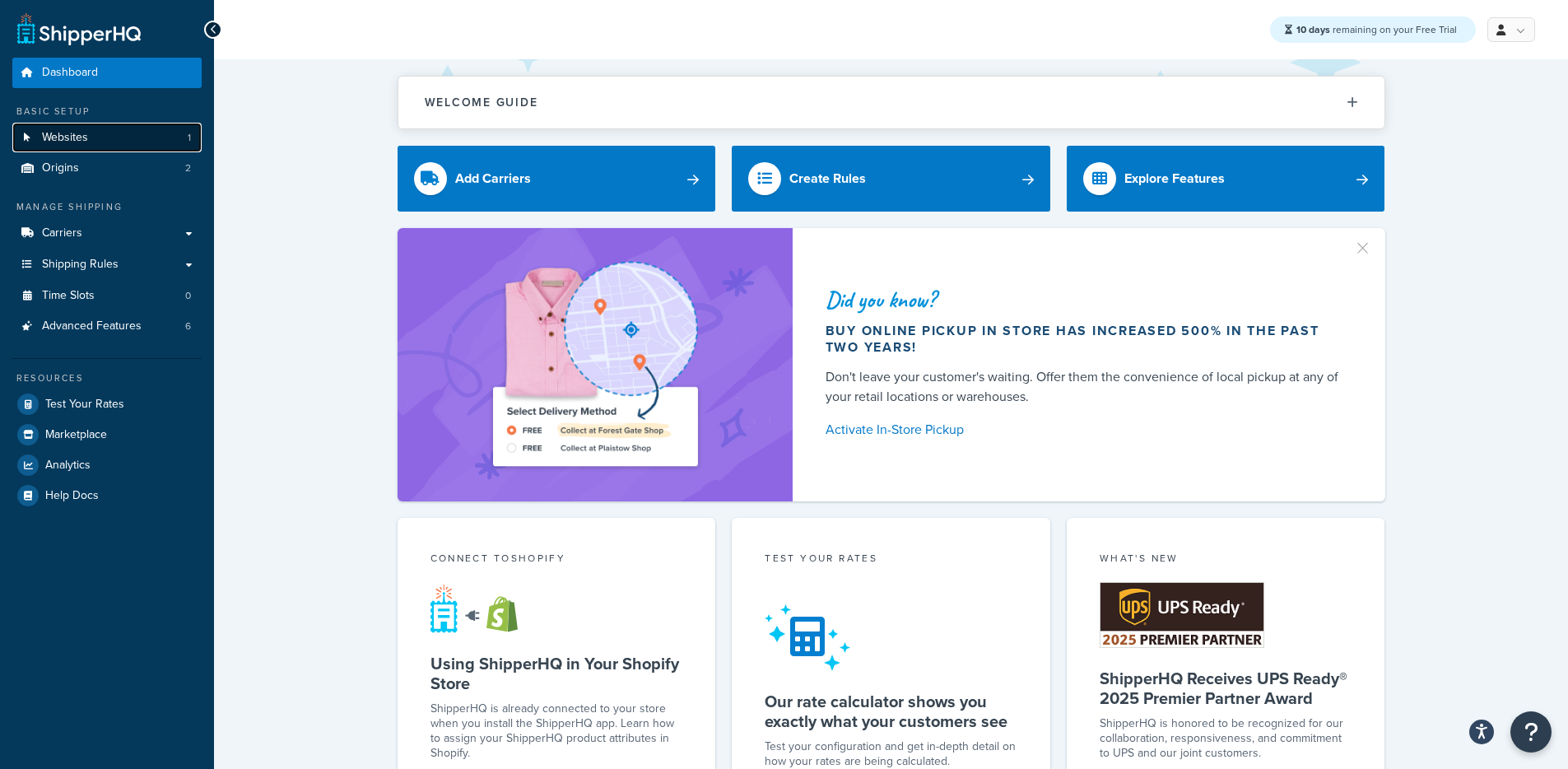
click at [114, 148] on link "Websites 1" at bounding box center [107, 138] width 190 height 30
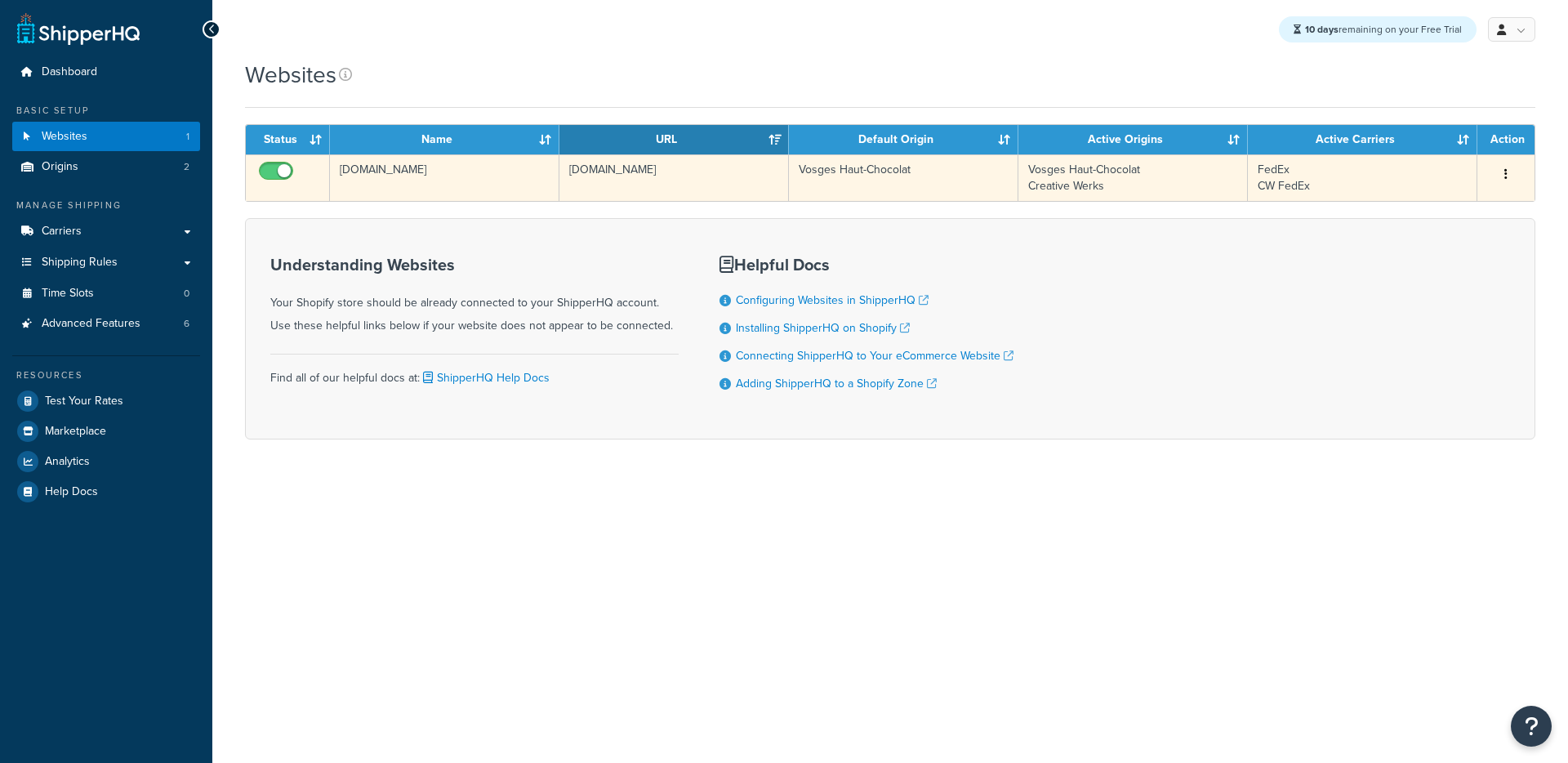
click at [444, 186] on td "[DOMAIN_NAME]" at bounding box center [444, 177] width 230 height 46
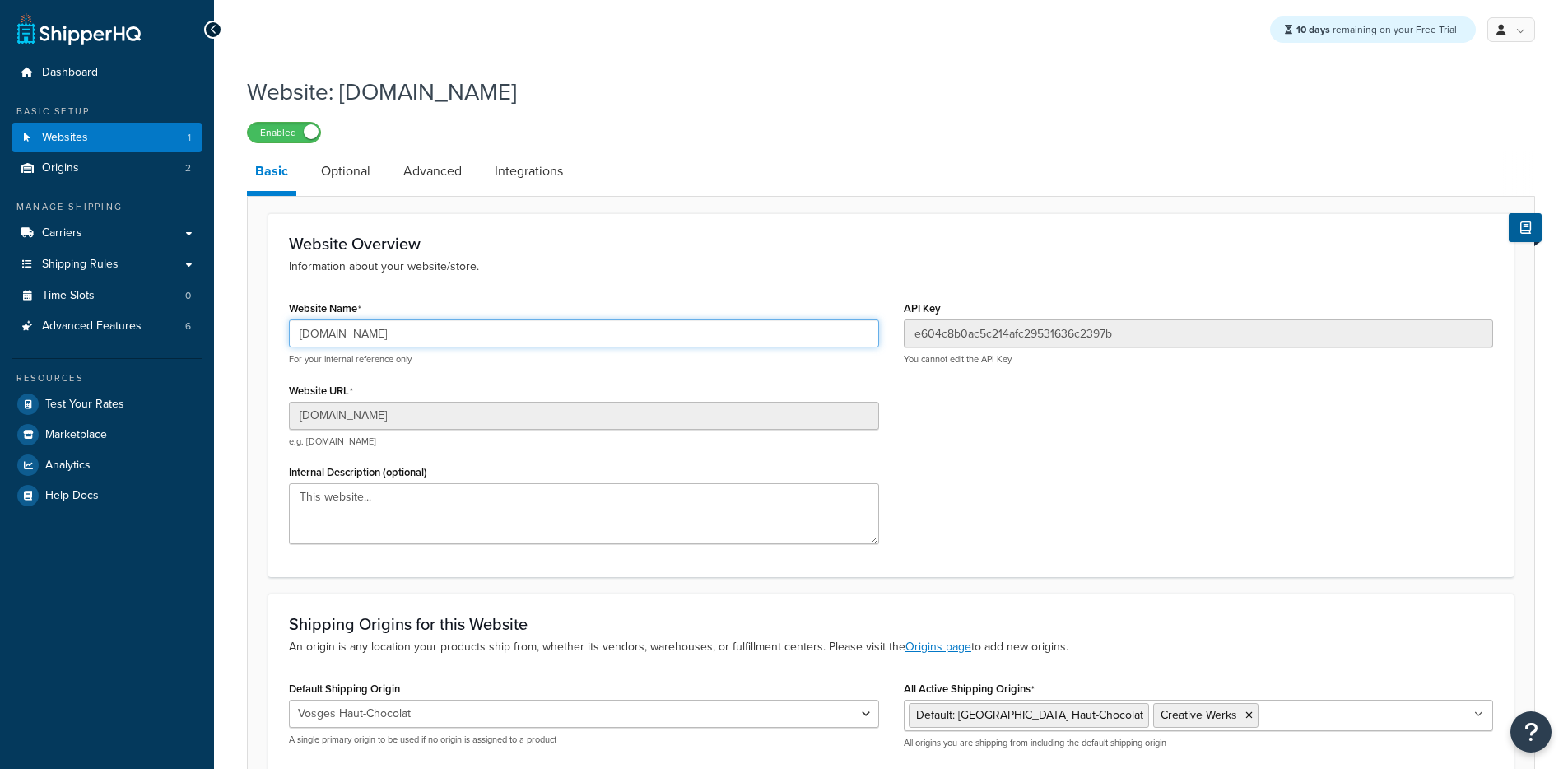
click at [392, 345] on input "[DOMAIN_NAME]" at bounding box center [583, 333] width 590 height 28
click at [392, 344] on input "[DOMAIN_NAME]" at bounding box center [583, 333] width 590 height 28
